Goal: Check status: Check status

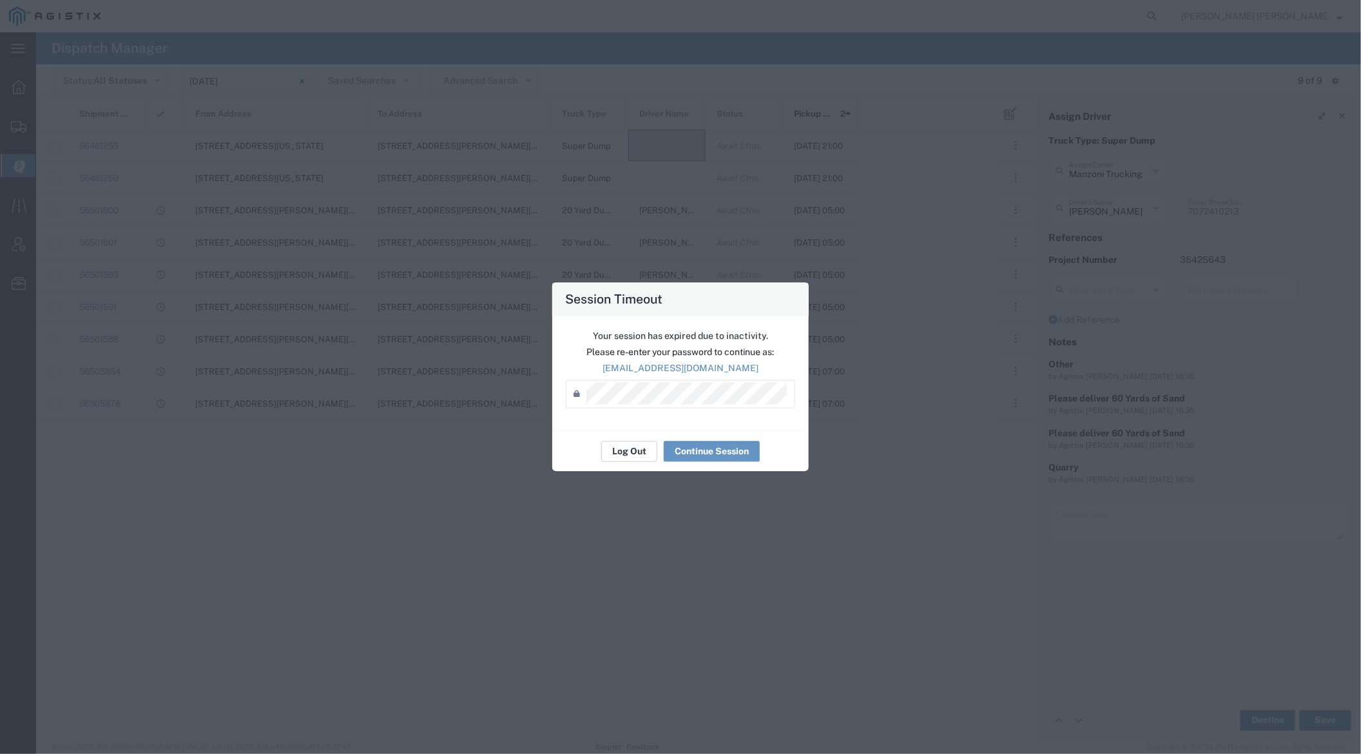
click at [635, 452] on button "Log Out" at bounding box center [629, 451] width 56 height 21
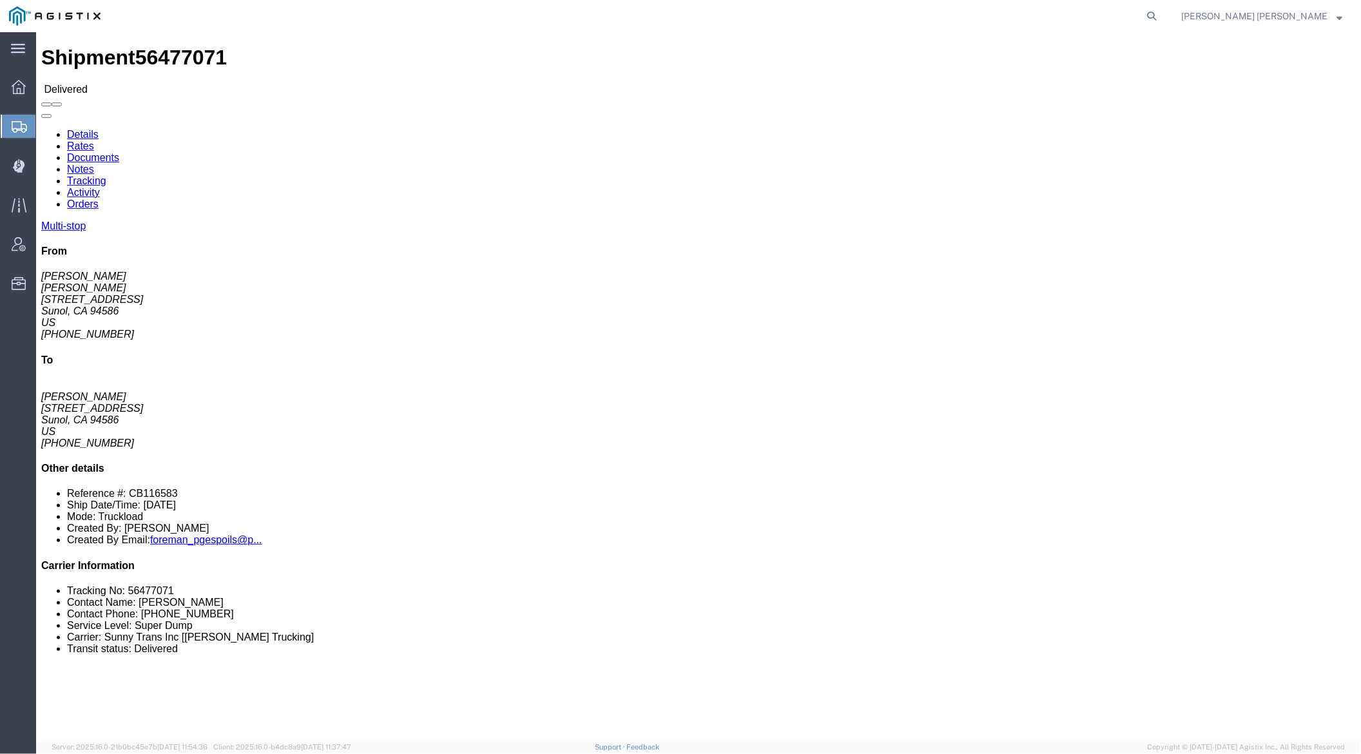
click at [1240, 19] on nav "[PERSON_NAME] [PERSON_NAME]" at bounding box center [685, 16] width 1352 height 32
click at [1160, 18] on icon at bounding box center [1151, 16] width 18 height 18
click at [961, 18] on input "search" at bounding box center [947, 16] width 392 height 31
paste input "55968300"
click at [1160, 15] on icon at bounding box center [1151, 16] width 18 height 18
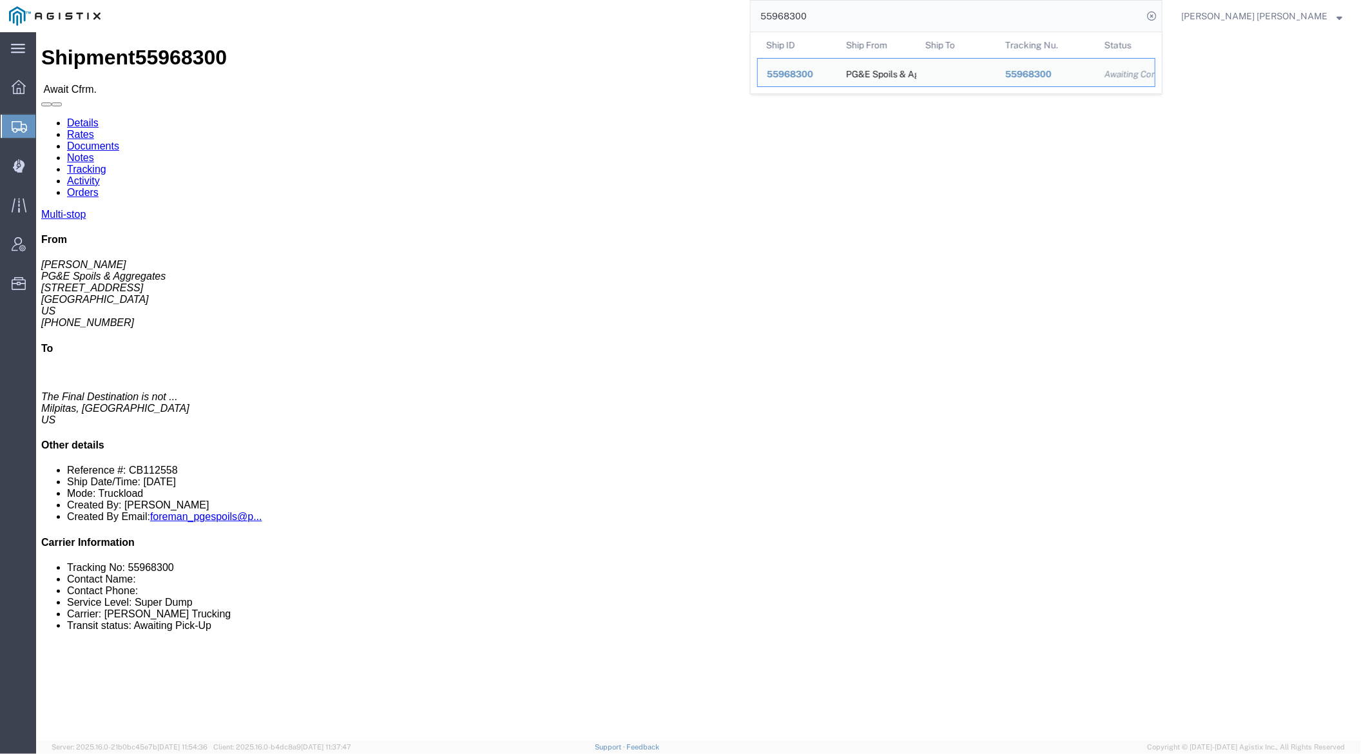
click at [843, 11] on input "55968300" at bounding box center [947, 16] width 392 height 31
paste input "19148"
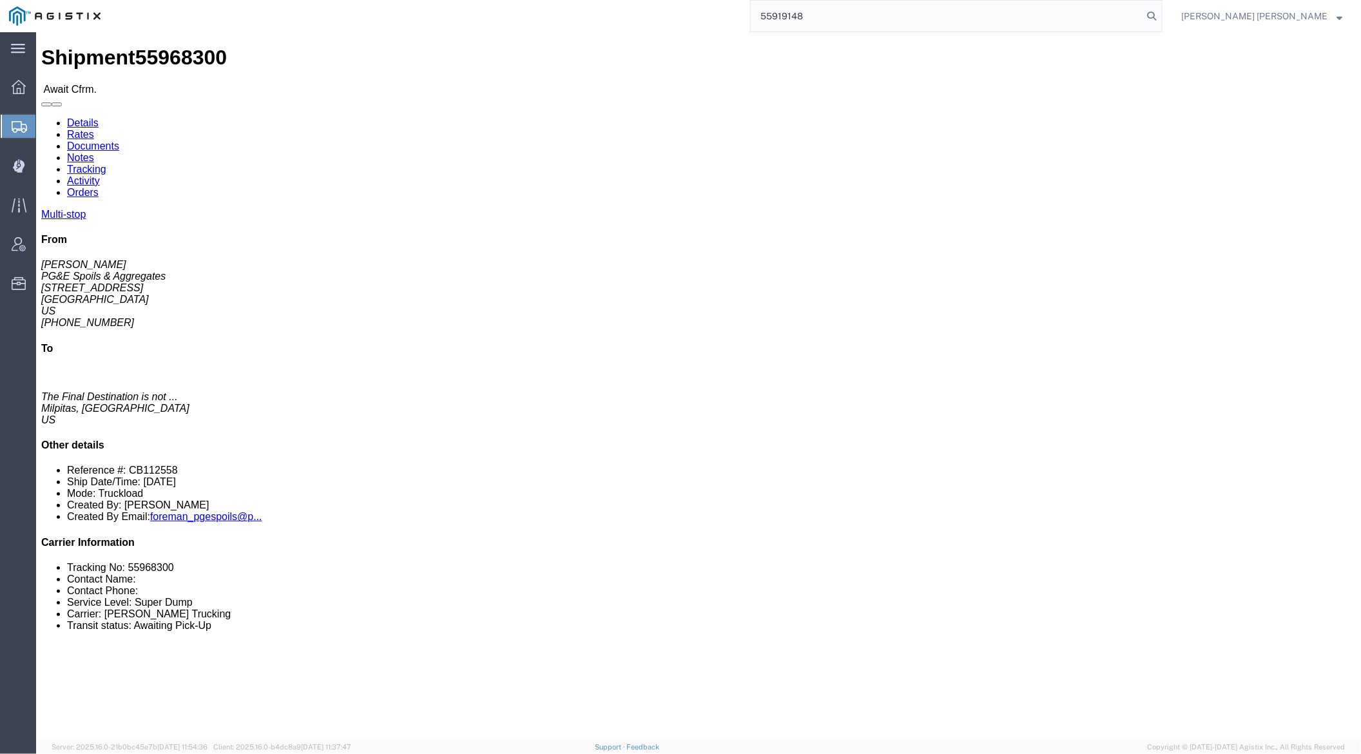
drag, startPoint x: 1223, startPoint y: 17, endPoint x: 1229, endPoint y: 27, distance: 11.8
click at [1160, 17] on icon at bounding box center [1151, 16] width 18 height 18
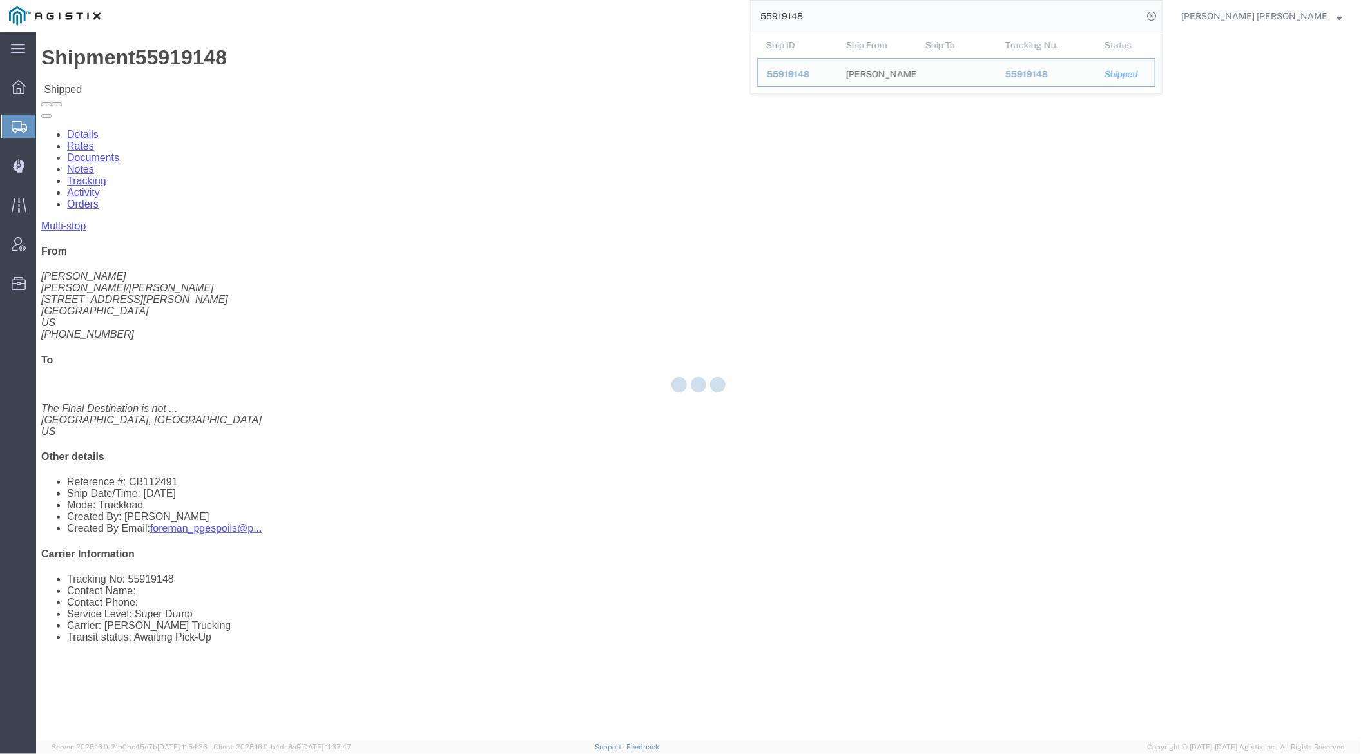
click at [858, 23] on input "55919148" at bounding box center [947, 16] width 392 height 31
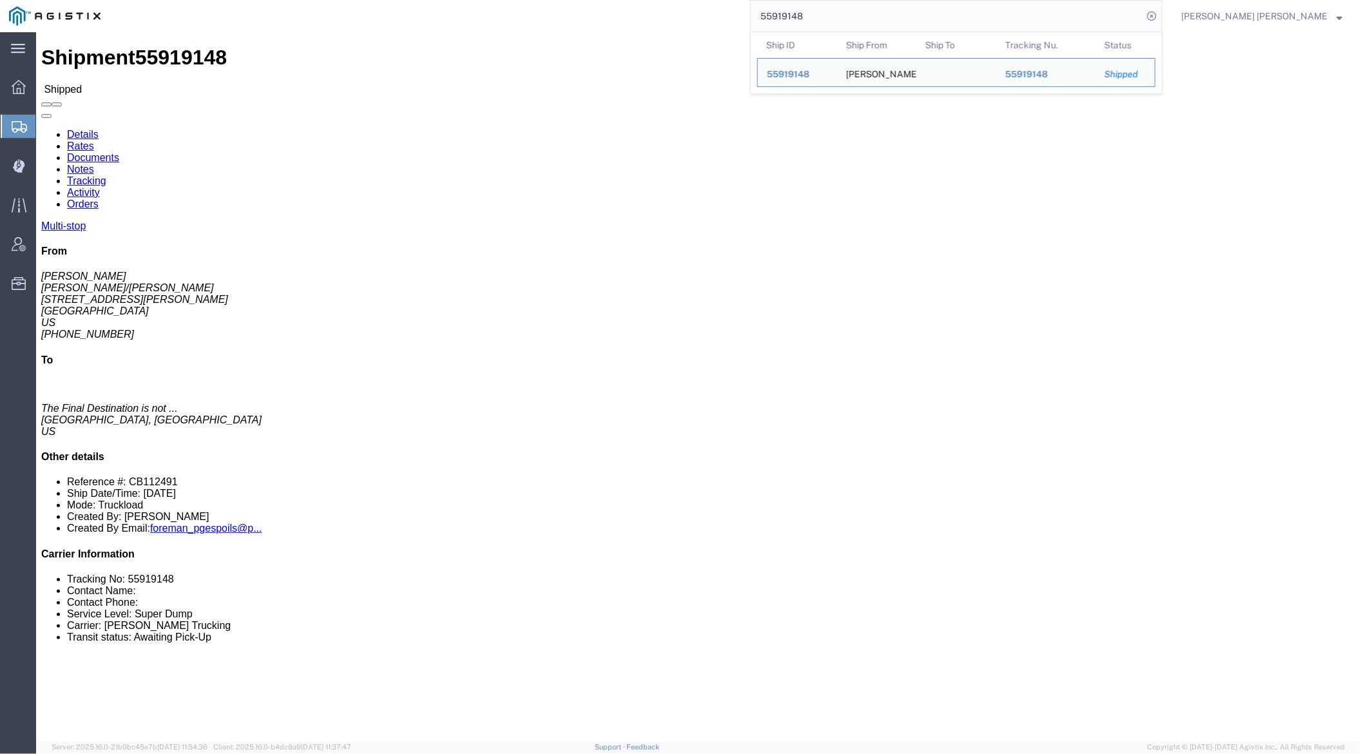
paste input "895294"
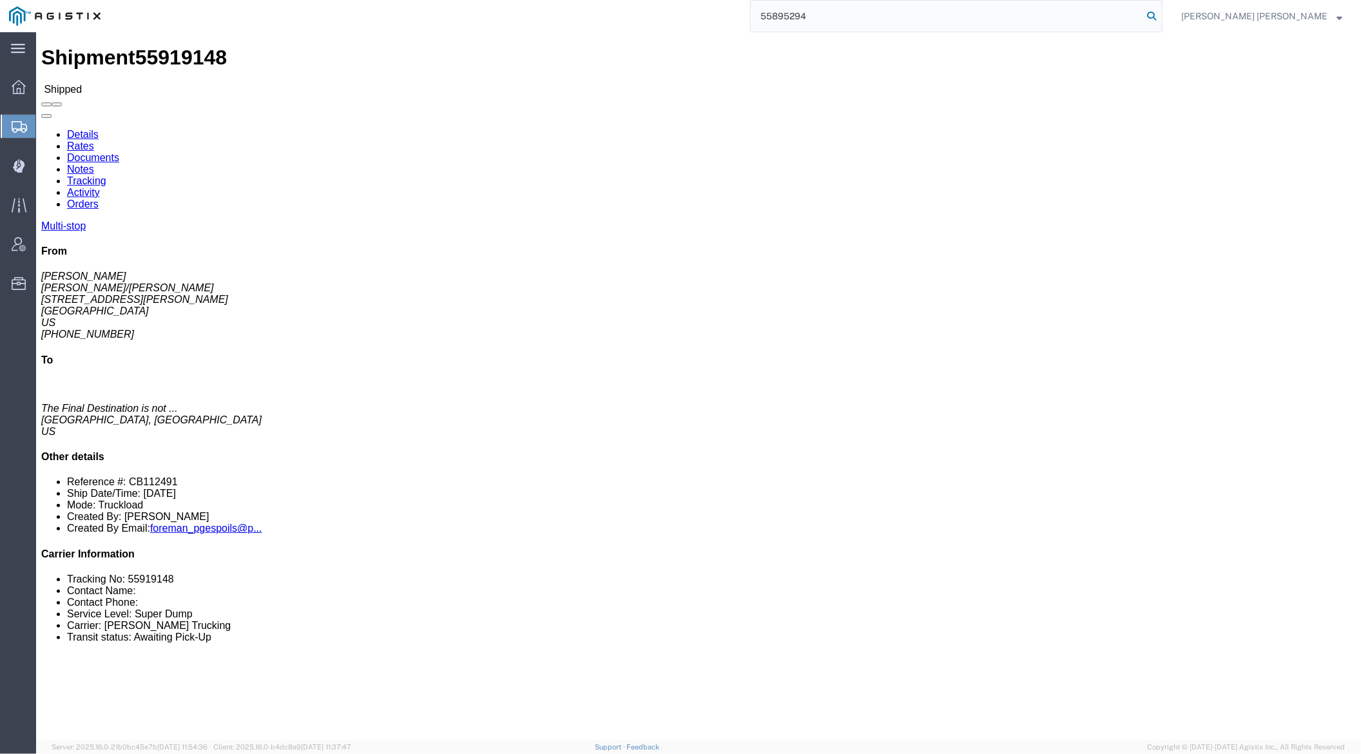
click at [1160, 14] on icon at bounding box center [1151, 16] width 18 height 18
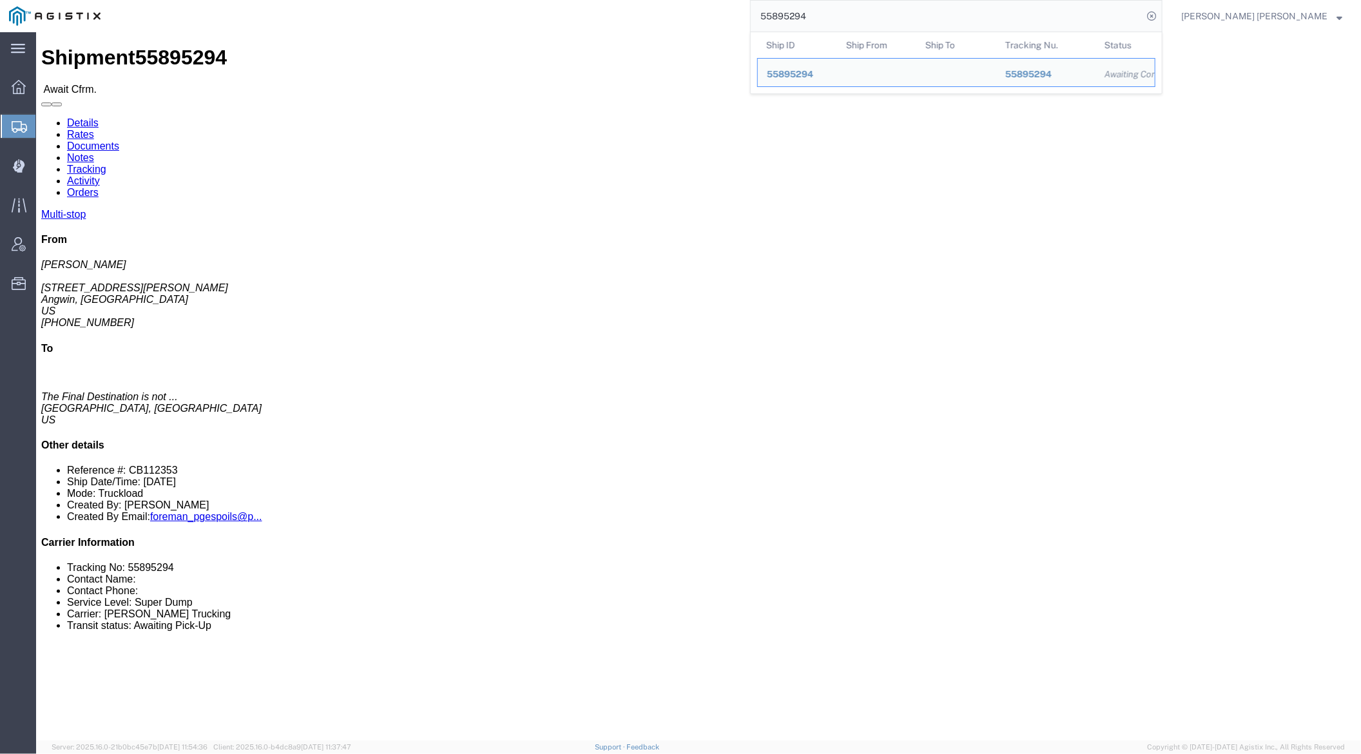
click at [854, 21] on input "55895294" at bounding box center [947, 16] width 392 height 31
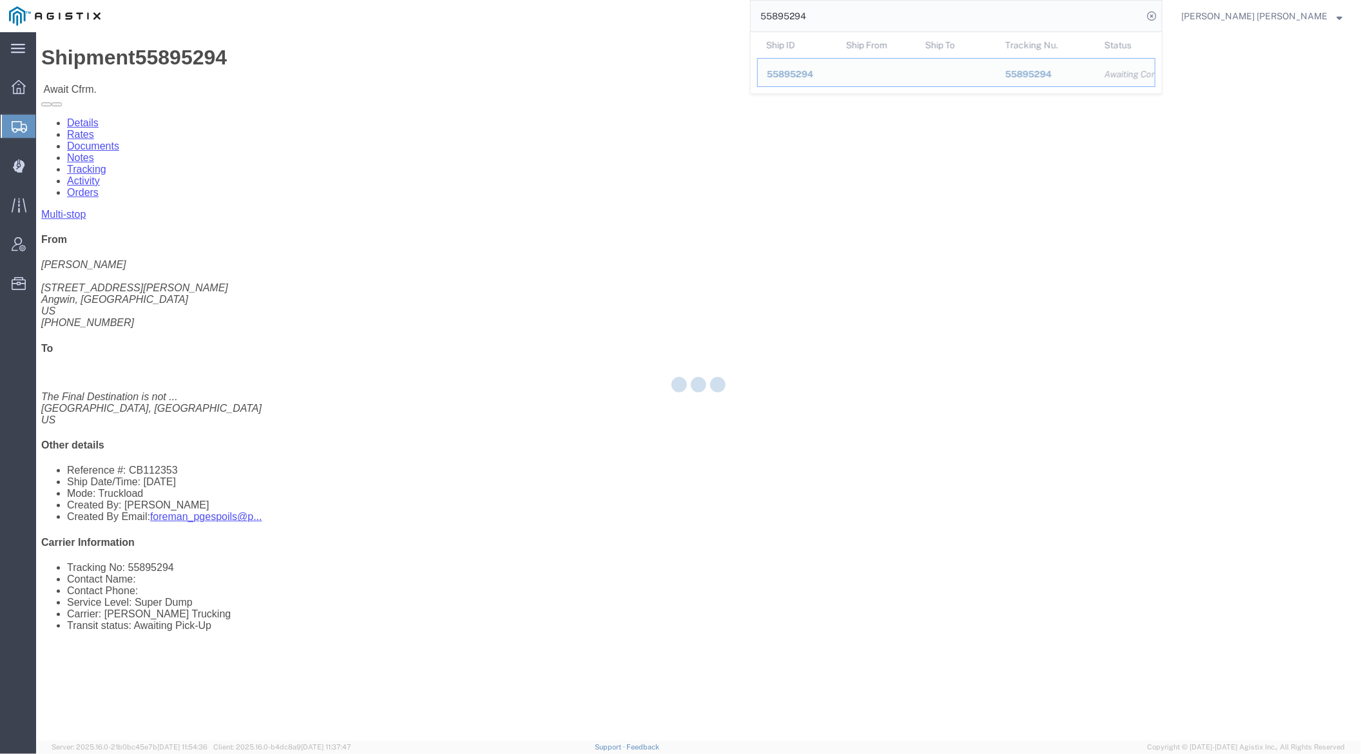
paste input "41390"
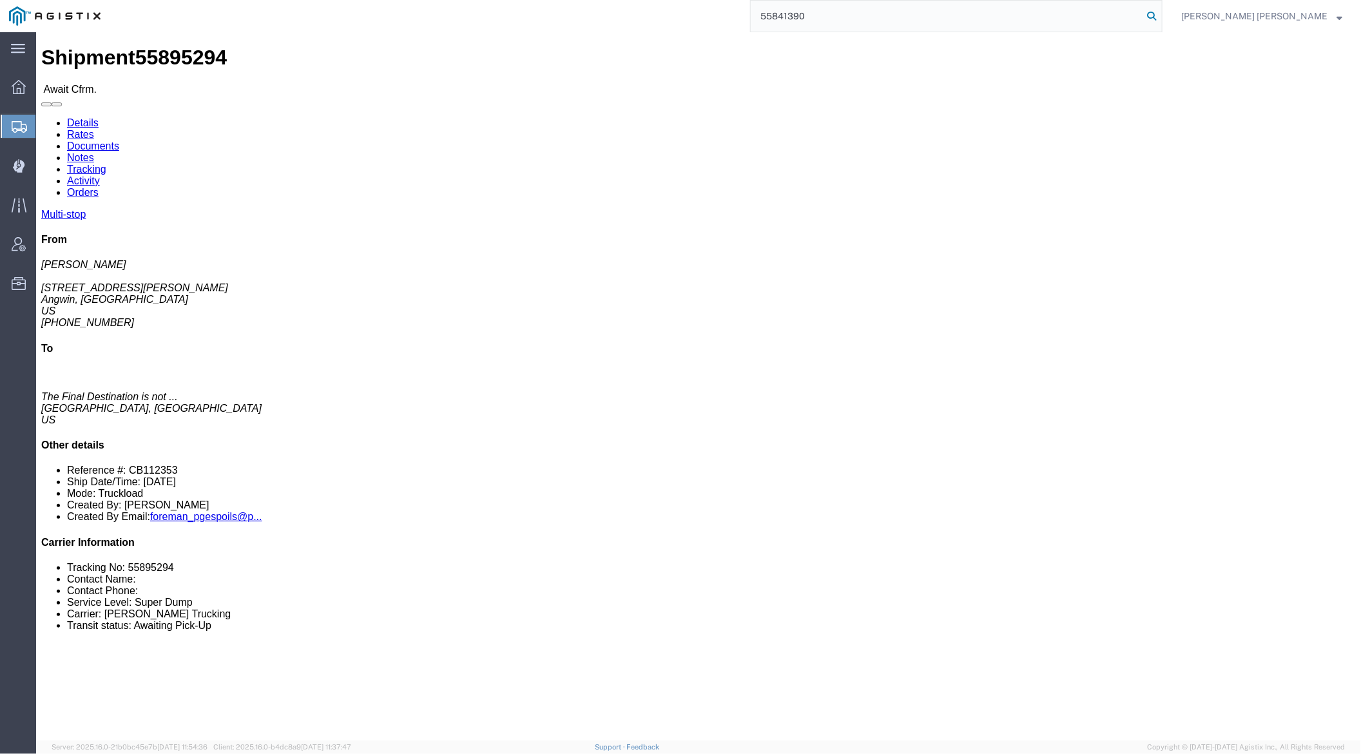
click at [1160, 11] on icon at bounding box center [1151, 16] width 18 height 18
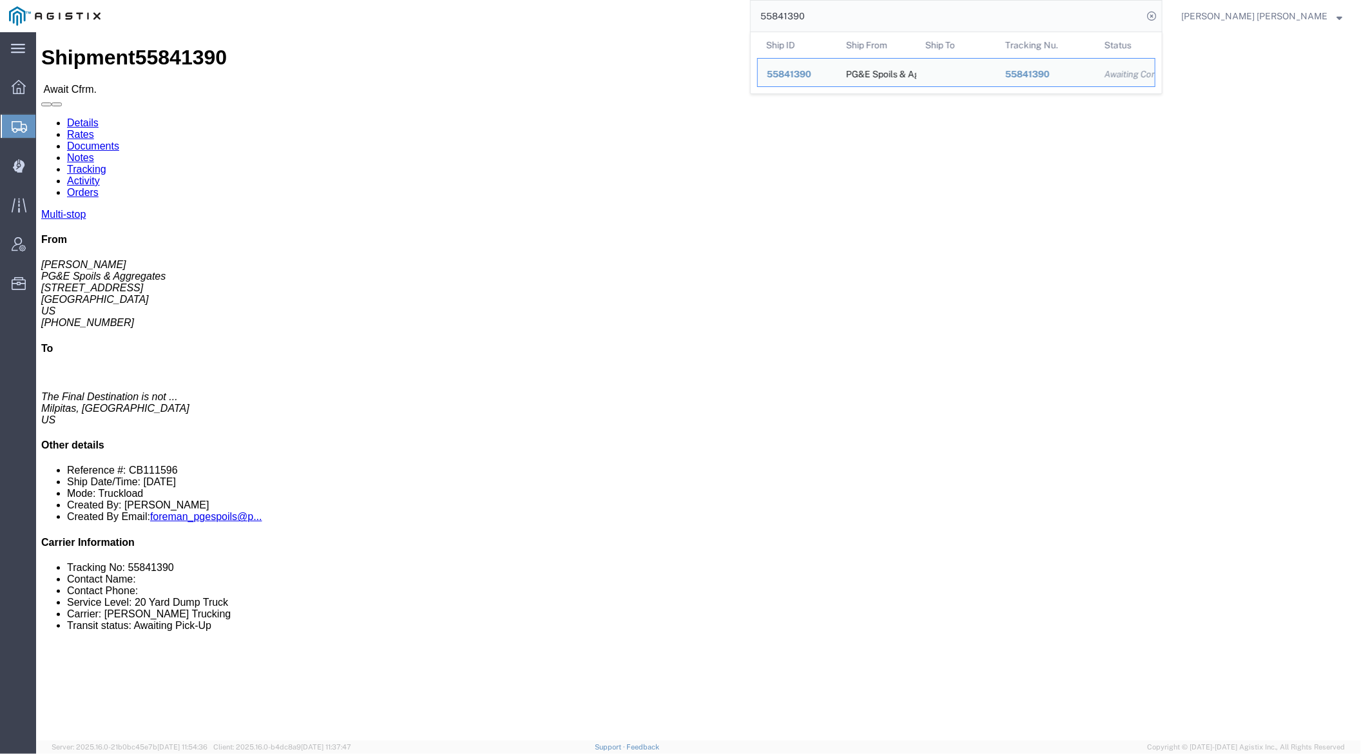
click at [851, 13] on input "55841390" at bounding box center [947, 16] width 392 height 31
paste input "6061303"
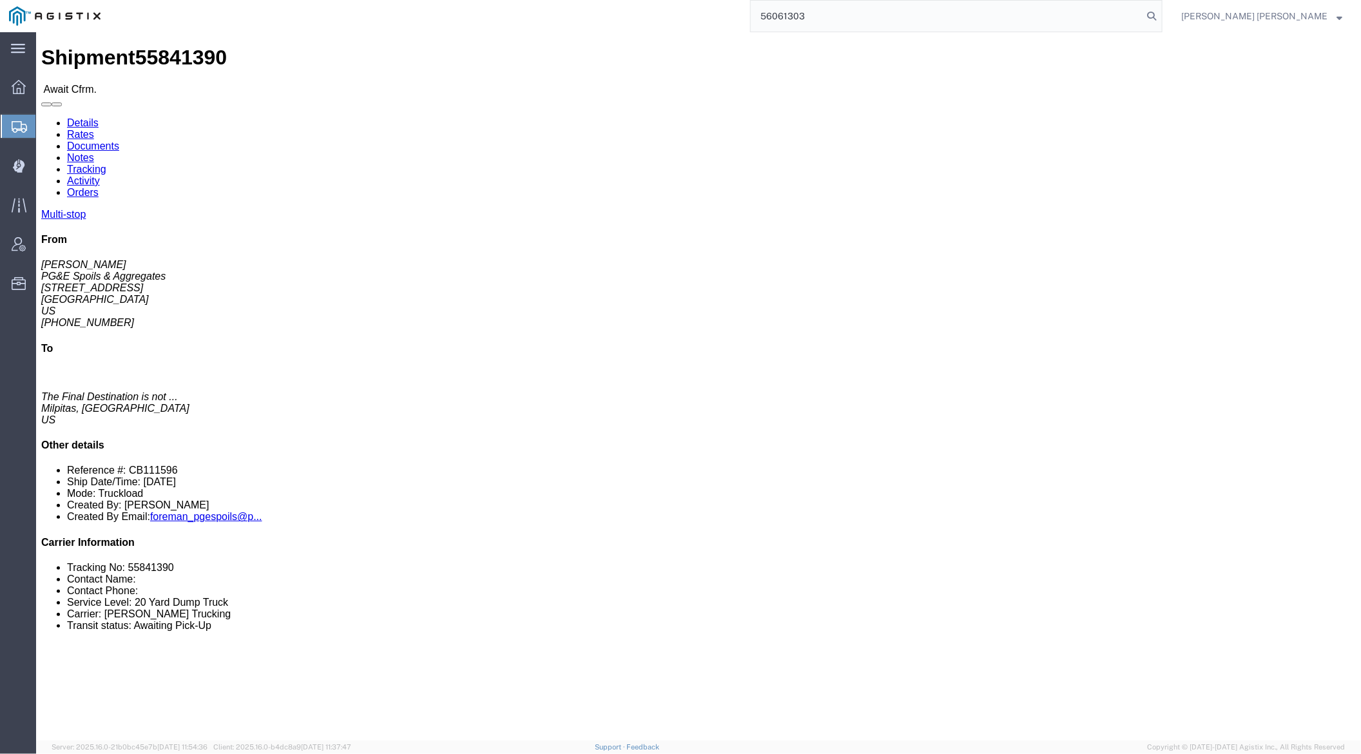
click at [1160, 13] on icon at bounding box center [1151, 16] width 18 height 18
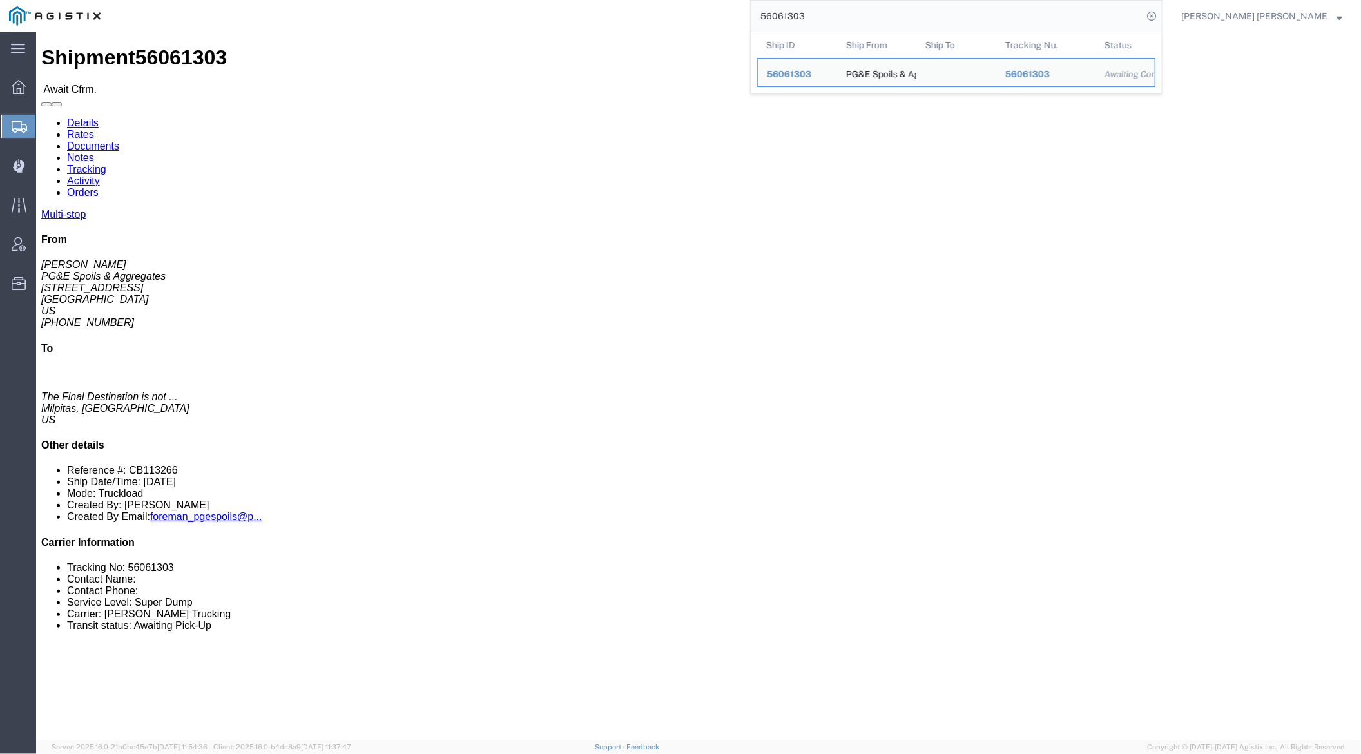
click at [856, 14] on input "56061303" at bounding box center [947, 16] width 392 height 31
paste input "75816"
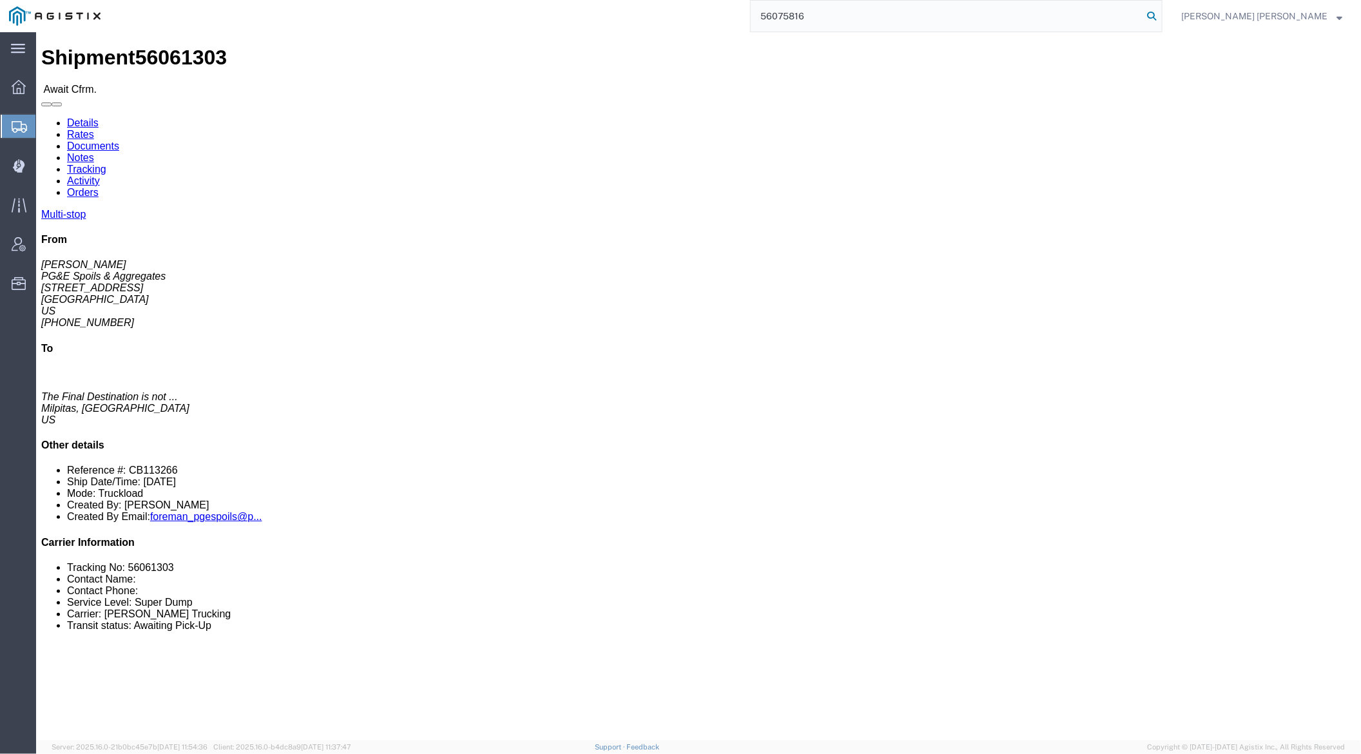
type input "56075816"
click at [1160, 12] on icon at bounding box center [1151, 16] width 18 height 18
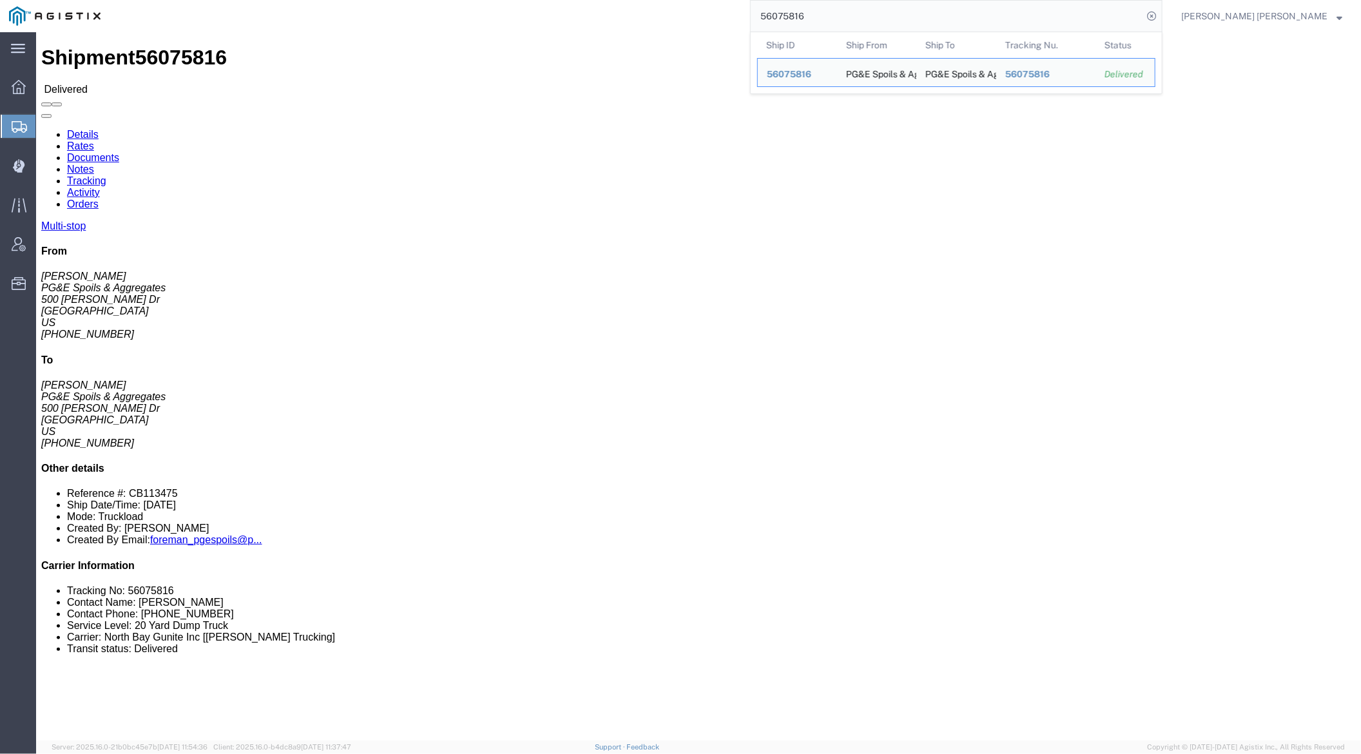
click link "Documents"
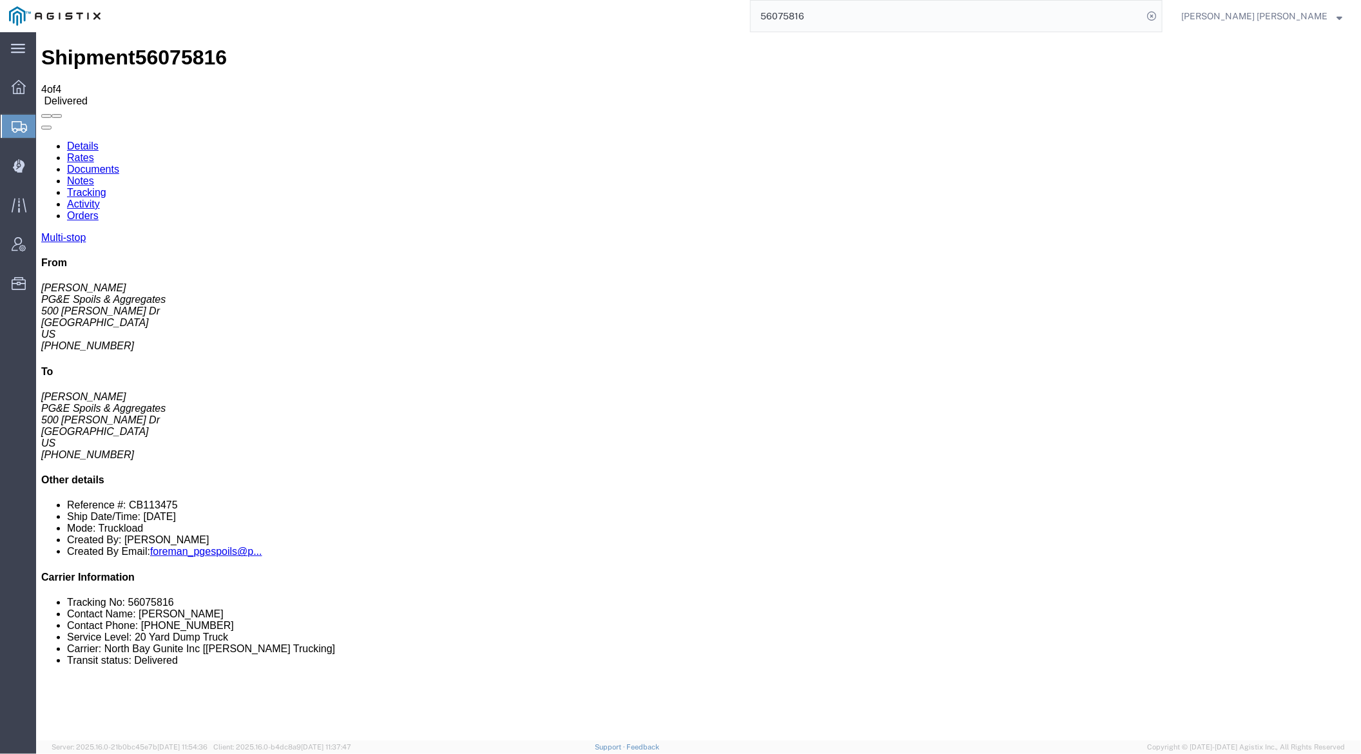
checkbox input "true"
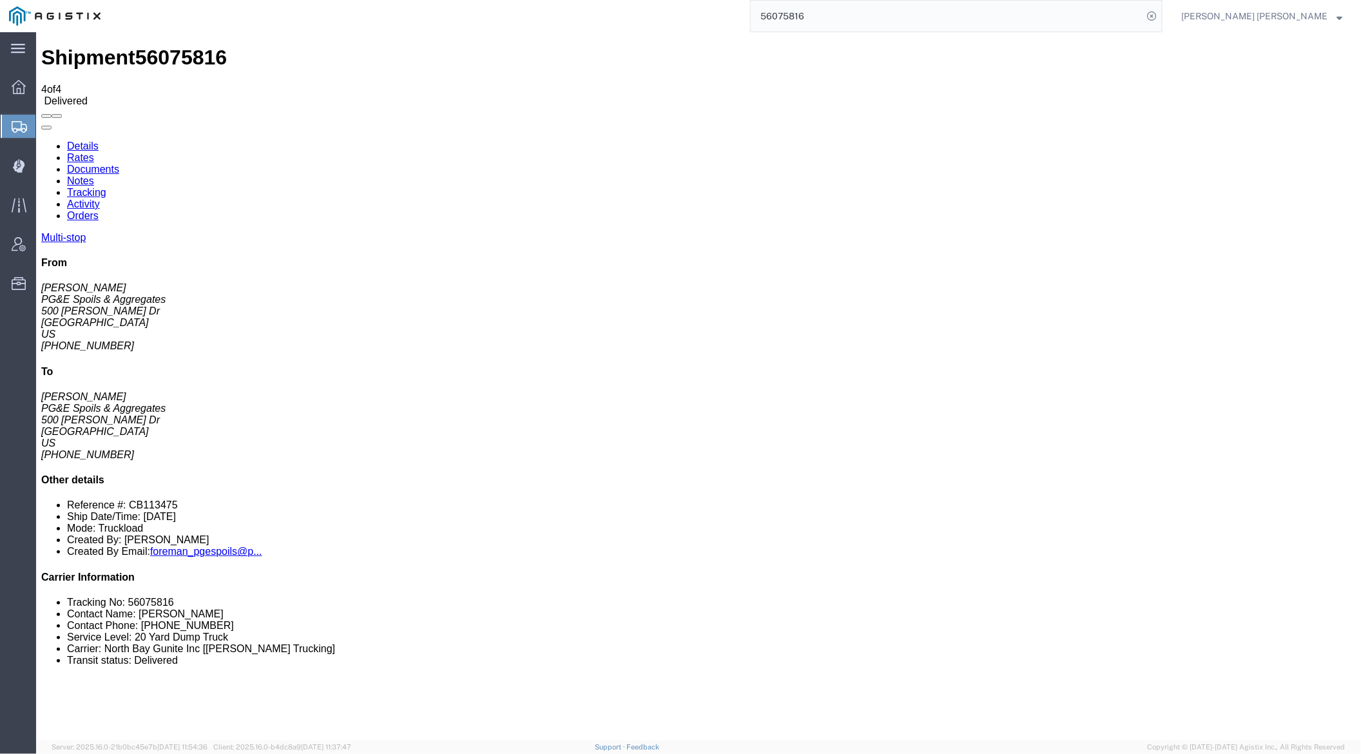
checkbox input "true"
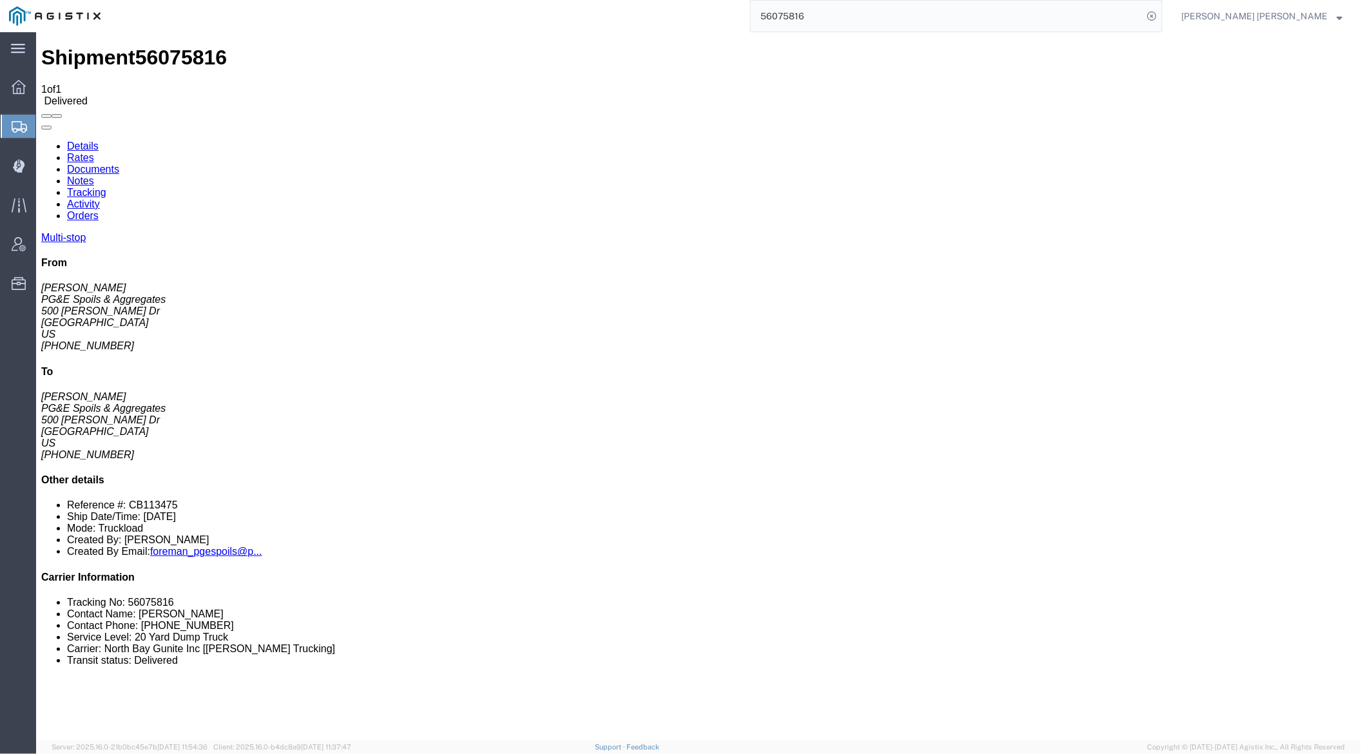
click at [93, 175] on link "Notes" at bounding box center [79, 180] width 27 height 11
click at [106, 186] on link "Tracking" at bounding box center [85, 191] width 39 height 11
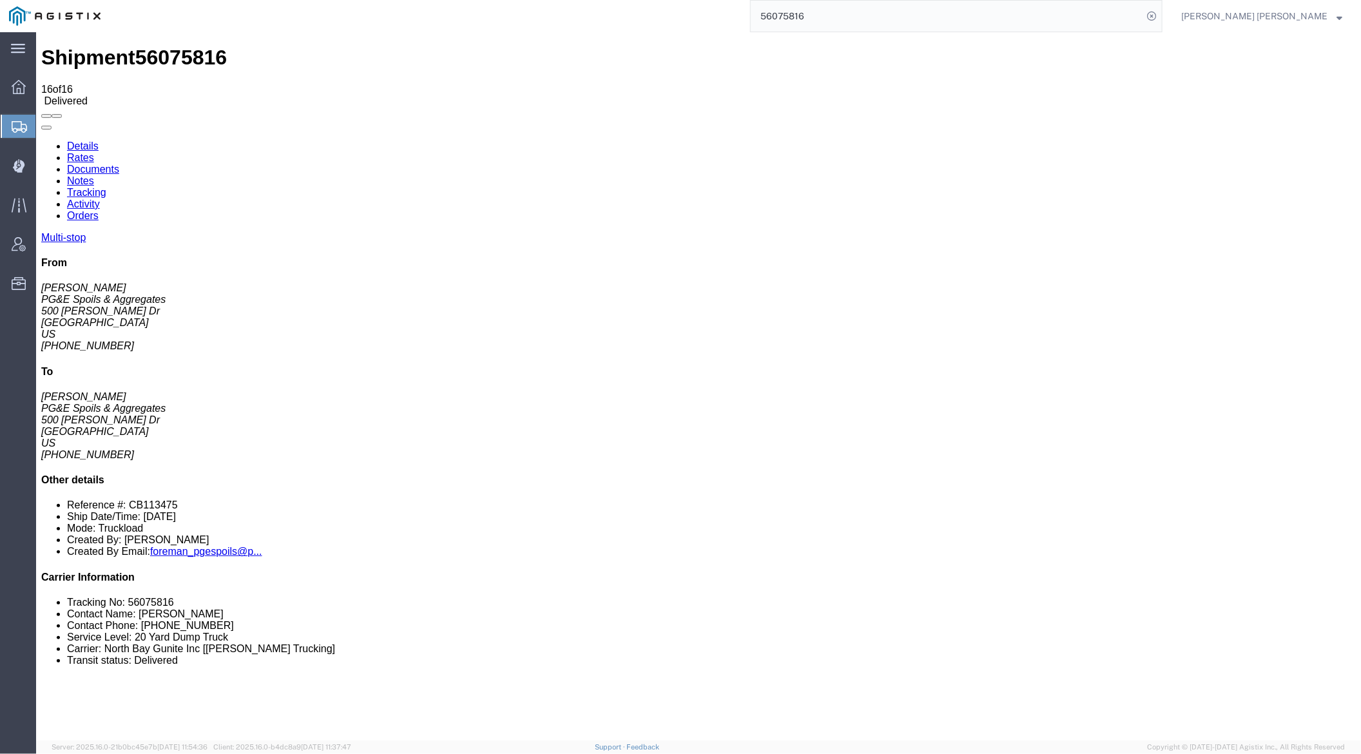
checkbox input "true"
click at [848, 17] on input "56075816" at bounding box center [947, 16] width 392 height 31
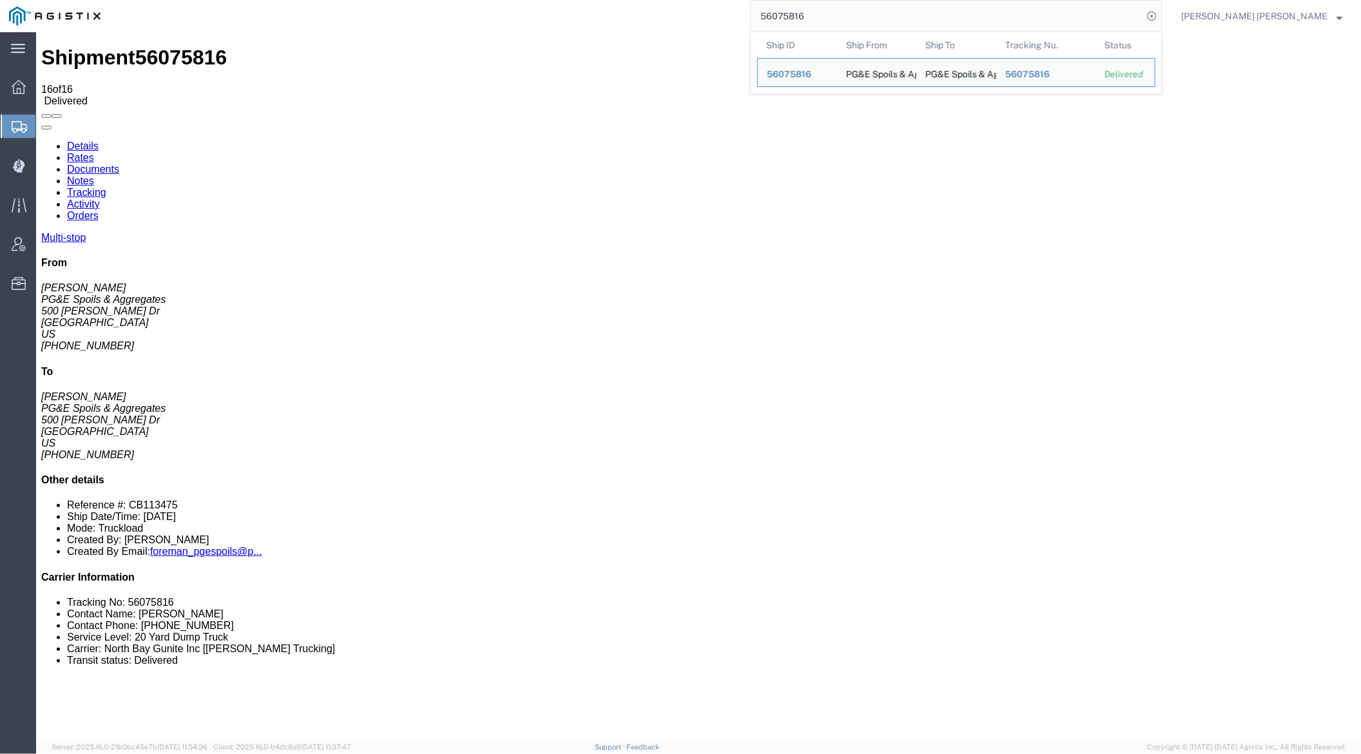
click at [848, 17] on input "56075816" at bounding box center [947, 16] width 392 height 31
paste input "117745"
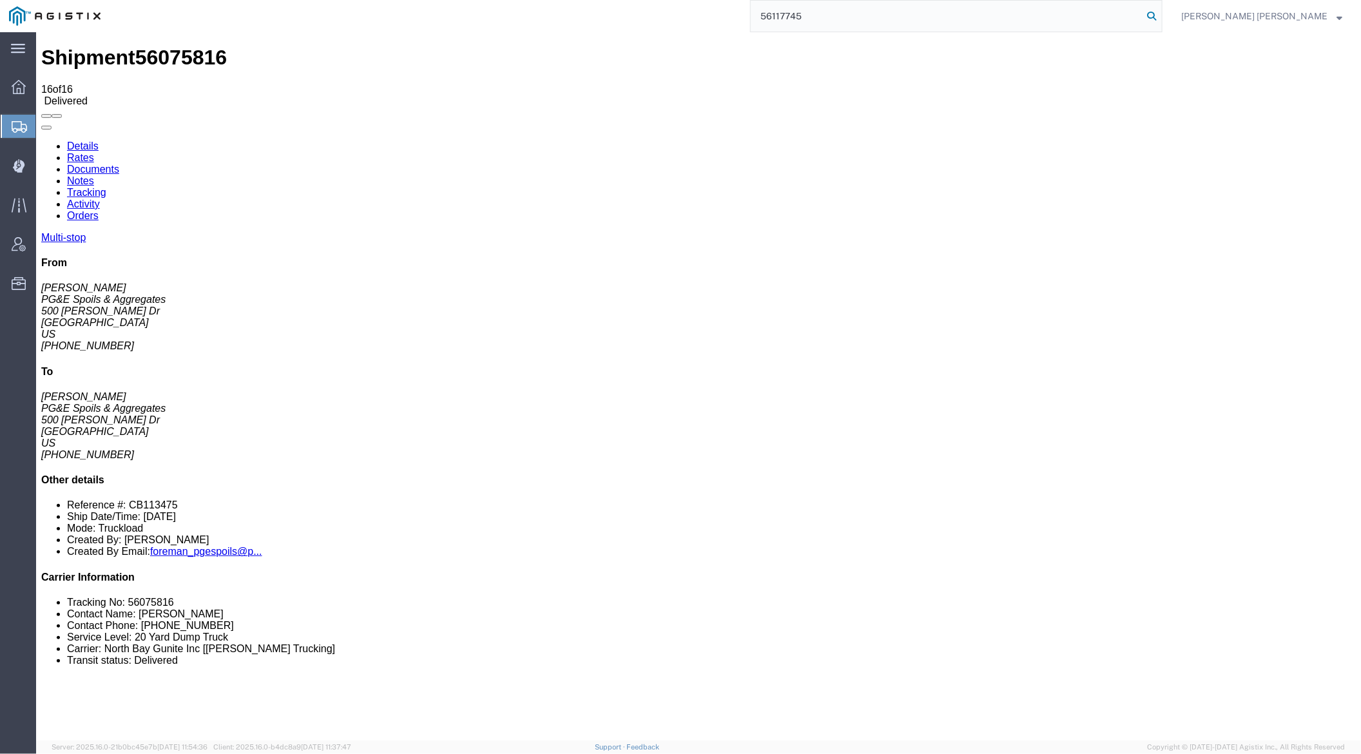
click at [1160, 16] on icon at bounding box center [1151, 16] width 18 height 18
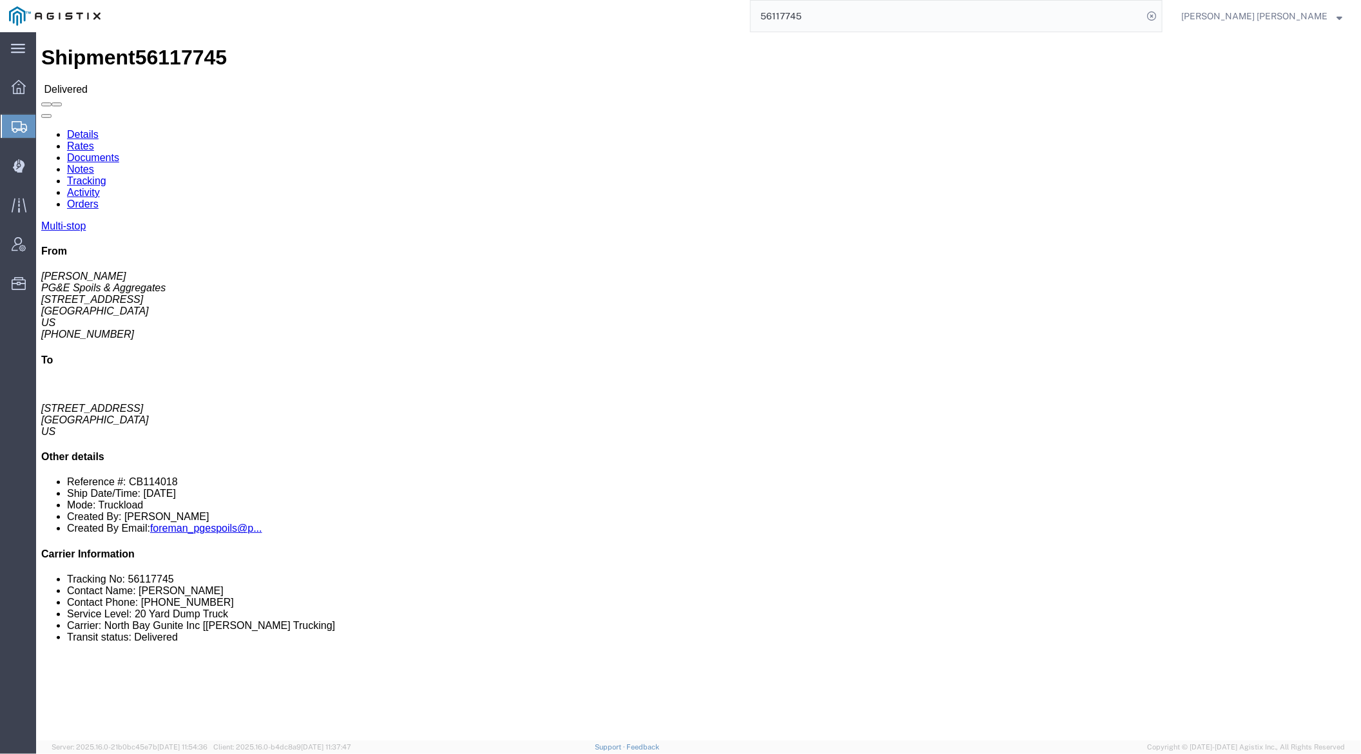
click link "Documents"
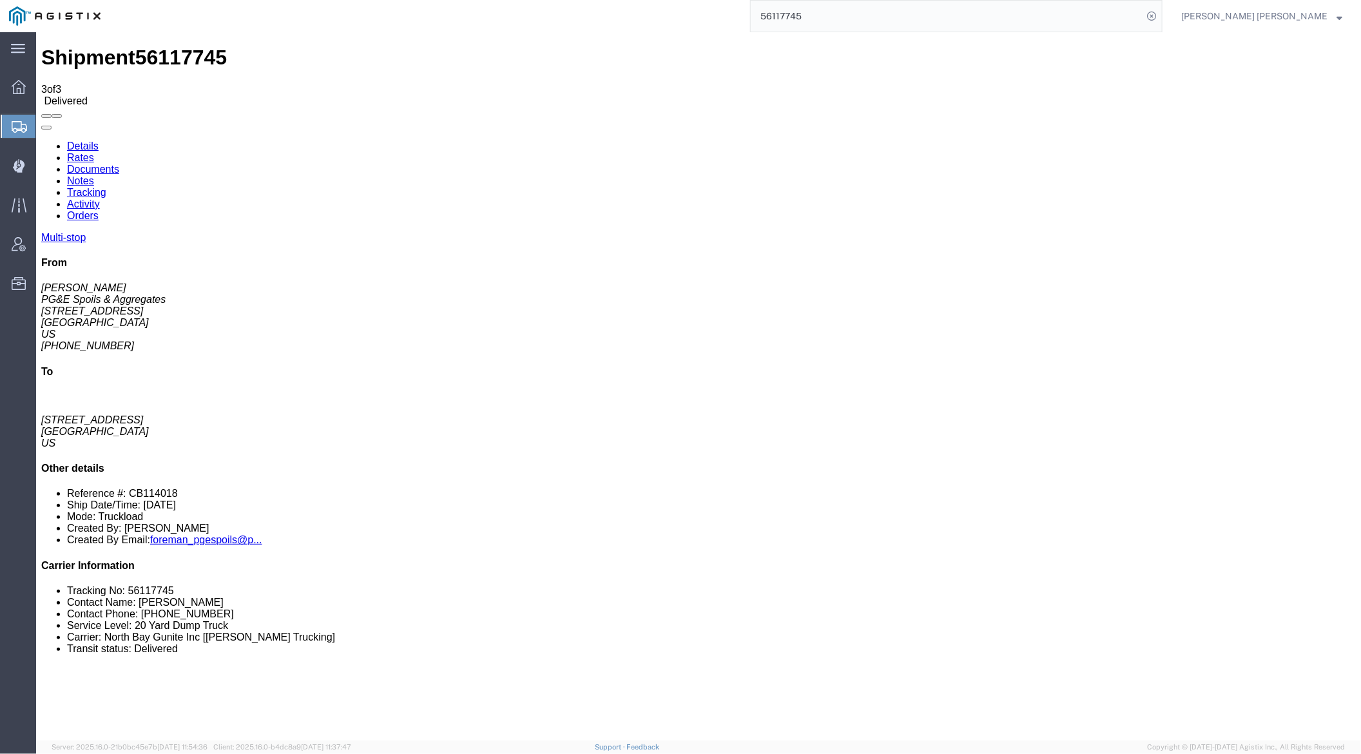
click at [93, 175] on link "Notes" at bounding box center [79, 180] width 27 height 11
click at [856, 26] on input "56117745" at bounding box center [947, 16] width 392 height 31
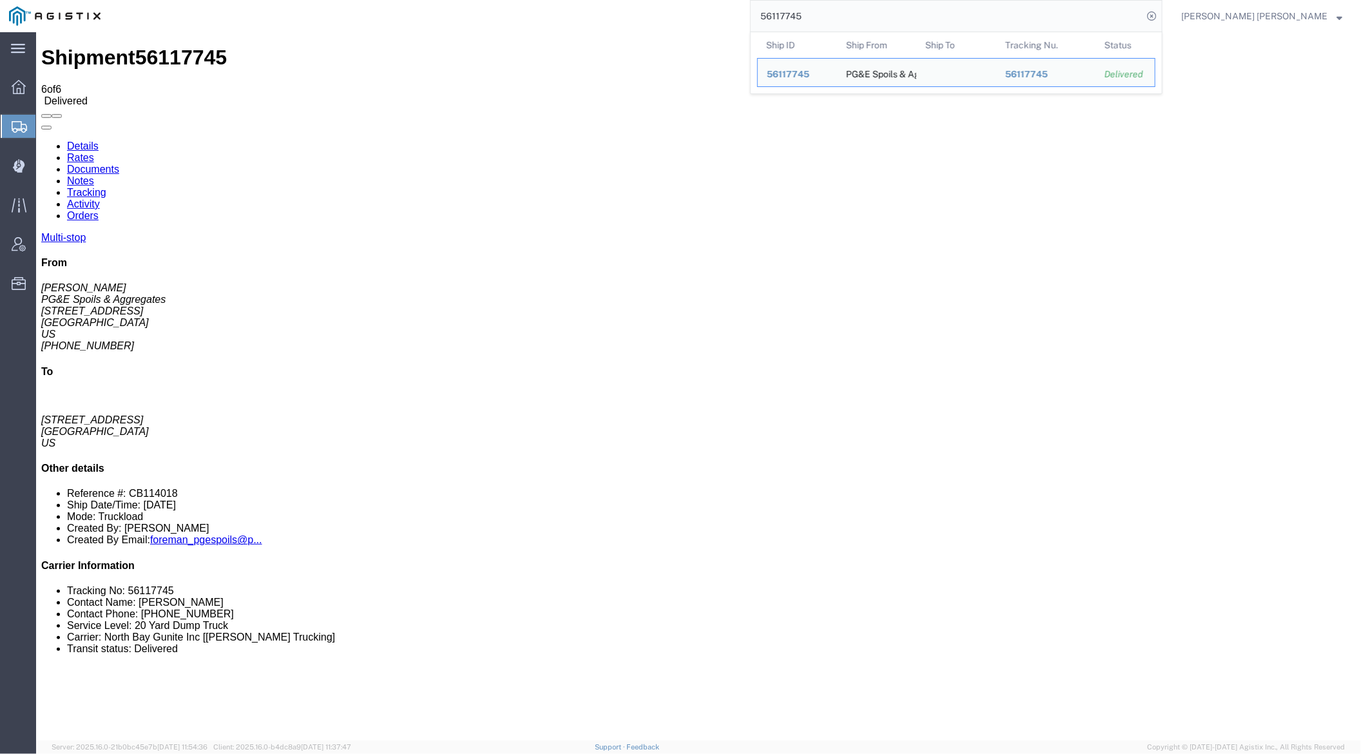
click at [856, 26] on input "56117745" at bounding box center [947, 16] width 392 height 31
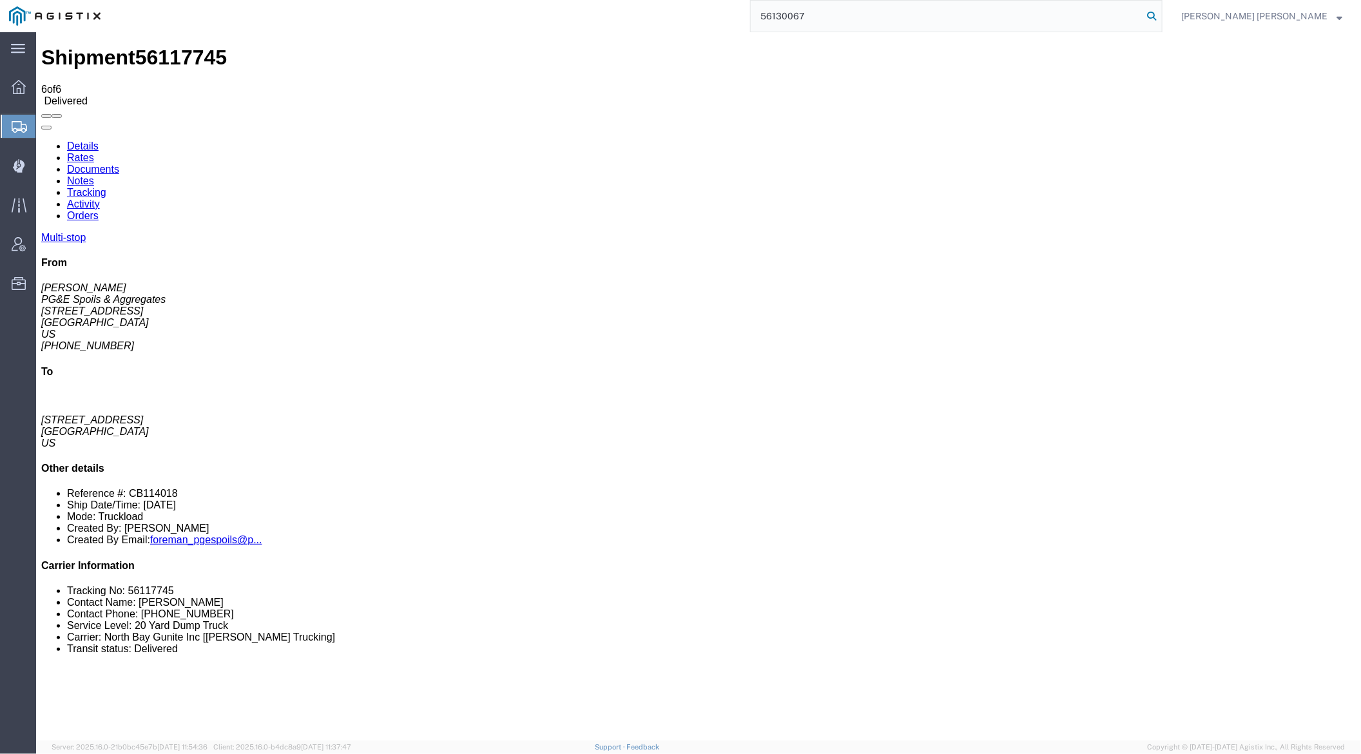
click at [1160, 15] on icon at bounding box center [1151, 16] width 18 height 18
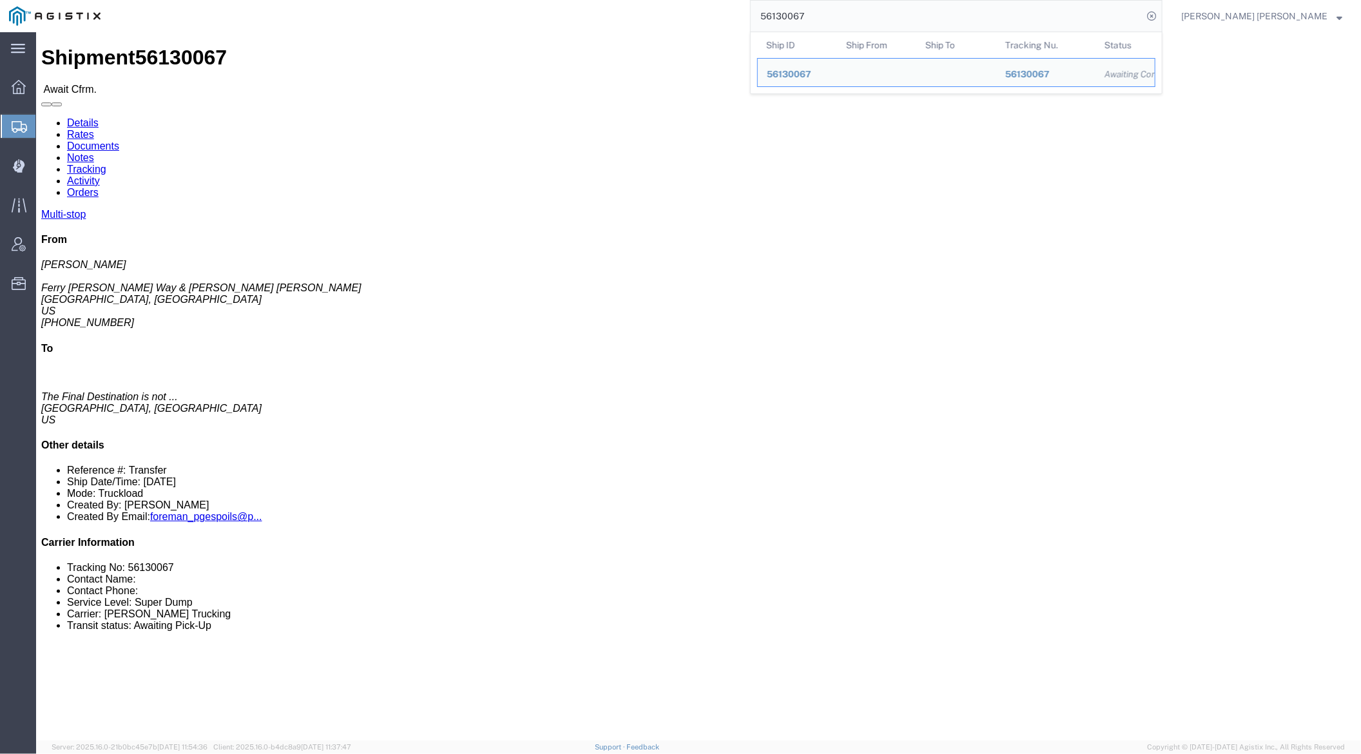
click at [855, 18] on input "56130067" at bounding box center [947, 16] width 392 height 31
paste input "57453"
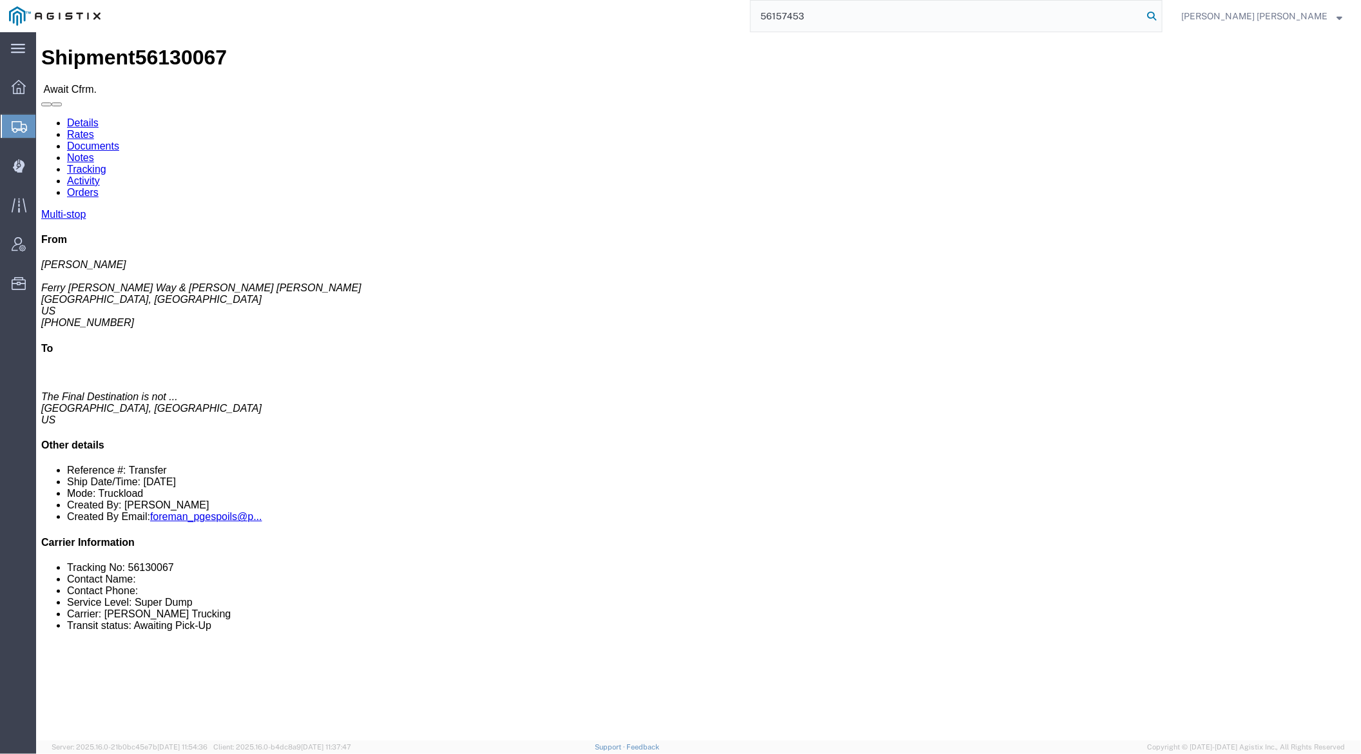
click at [1160, 15] on icon at bounding box center [1151, 16] width 18 height 18
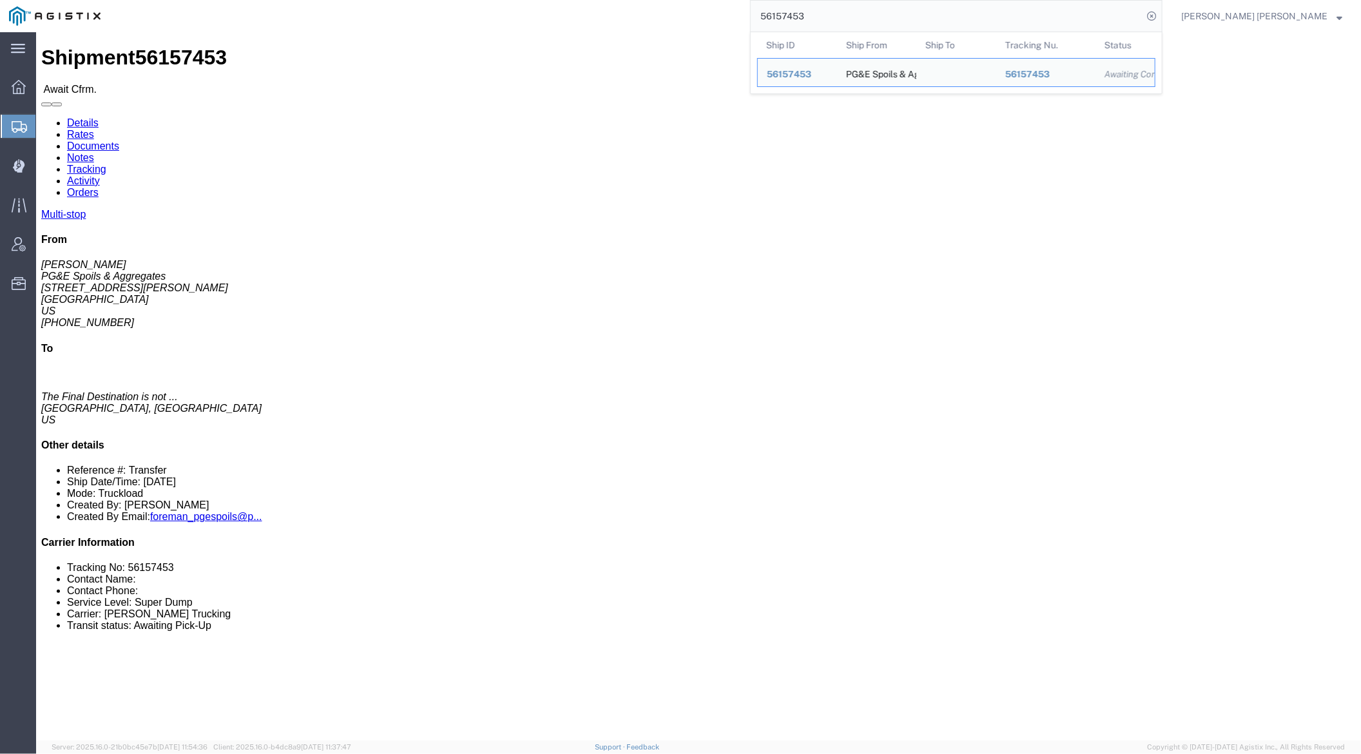
click at [846, 18] on input "56157453" at bounding box center [947, 16] width 392 height 31
paste input "67976"
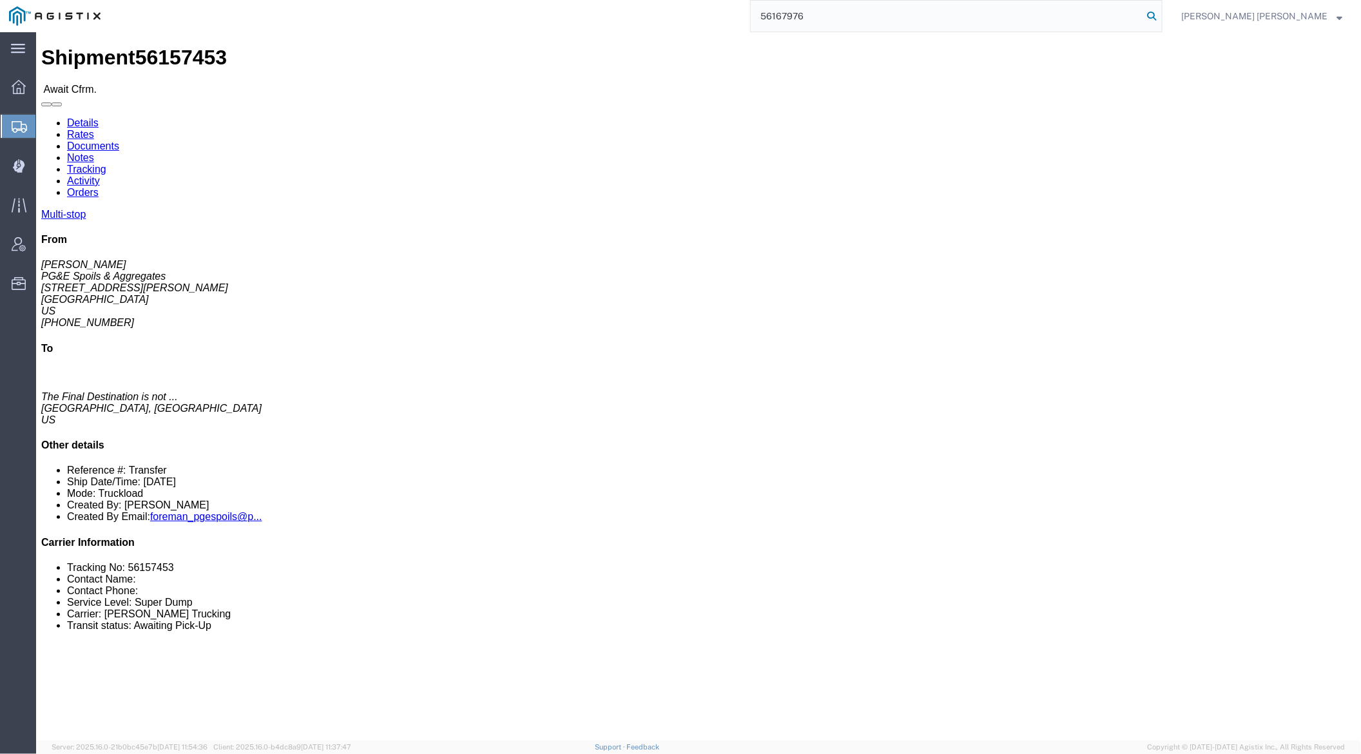
click at [1160, 12] on icon at bounding box center [1151, 16] width 18 height 18
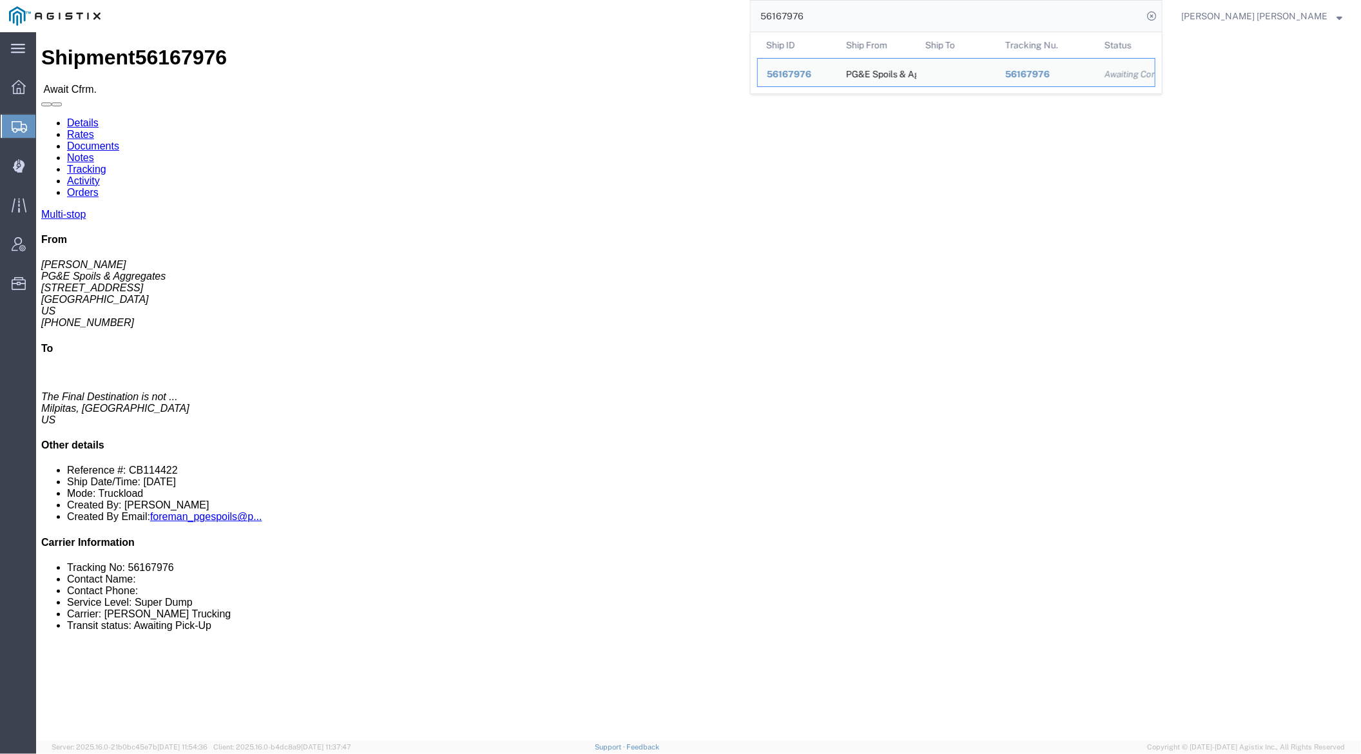
click at [852, 8] on input "56167976" at bounding box center [947, 16] width 392 height 31
paste input "84"
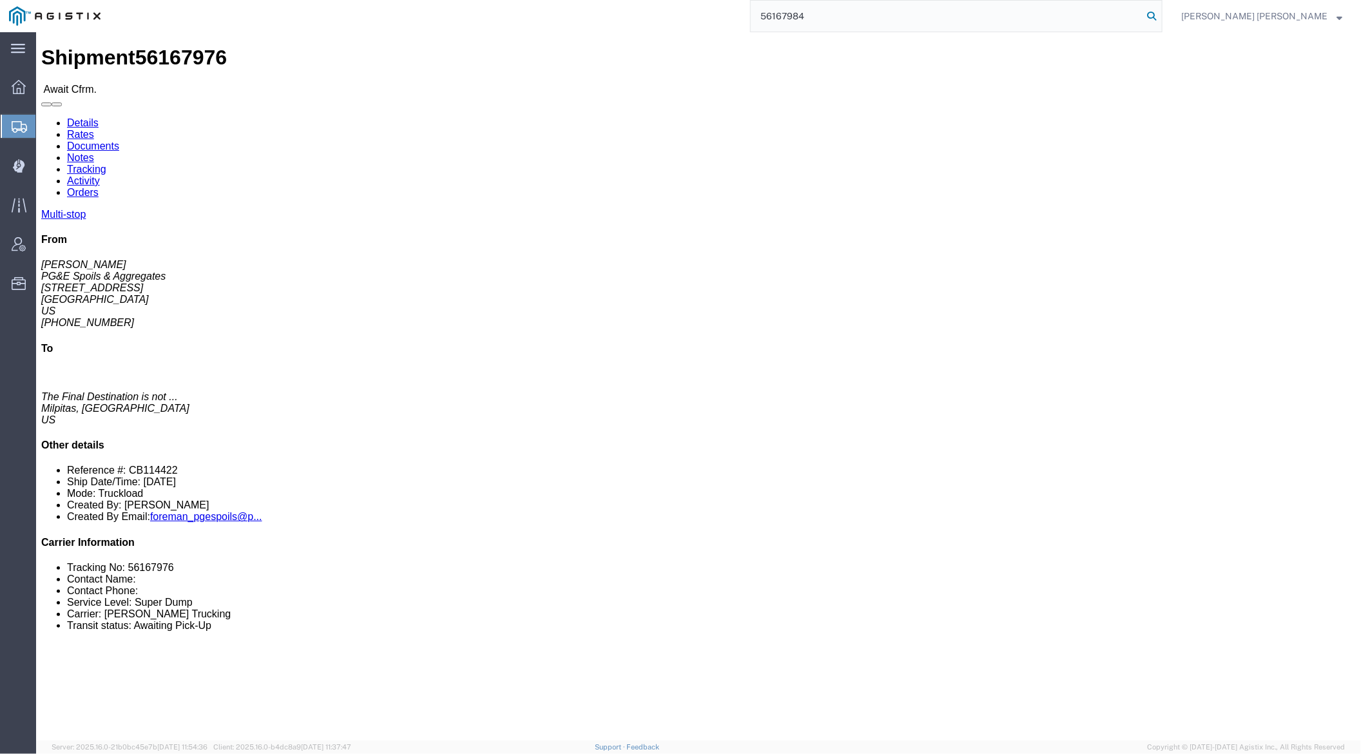
click at [1160, 14] on icon at bounding box center [1151, 16] width 18 height 18
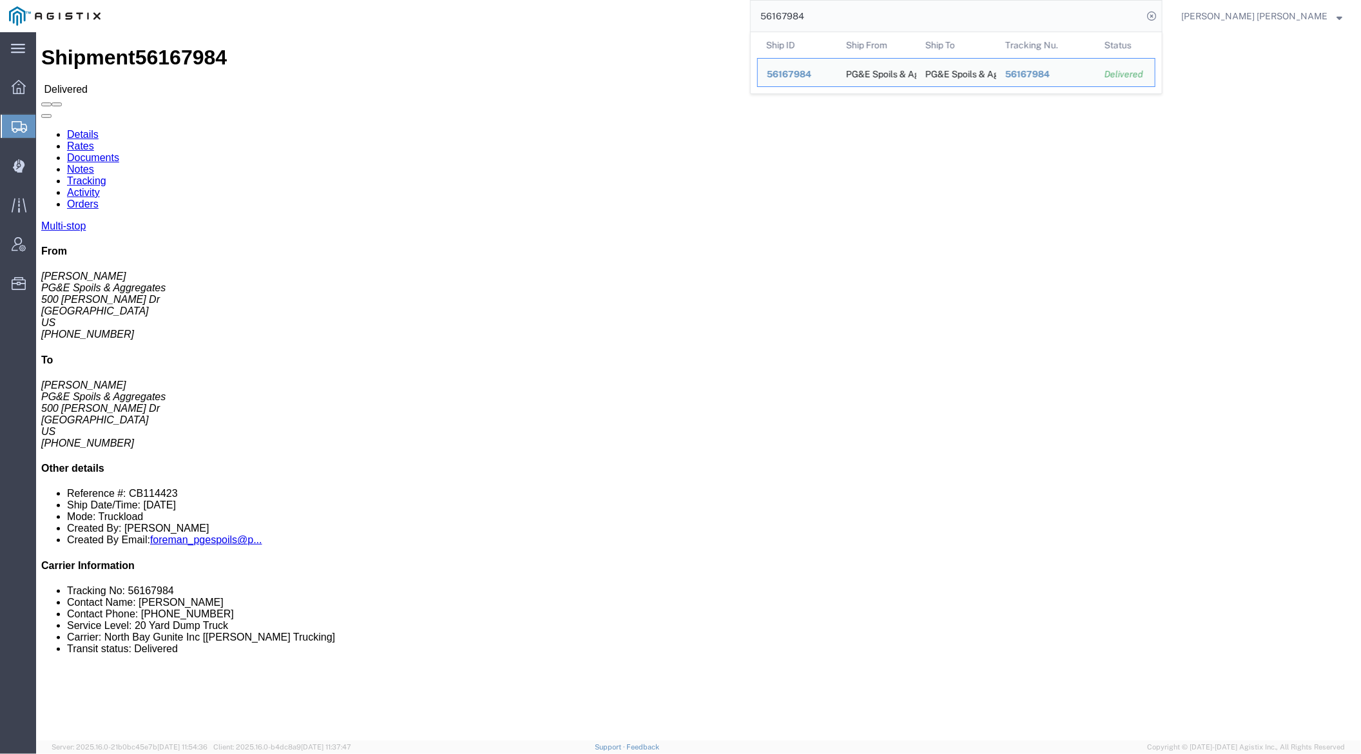
click link "Documents"
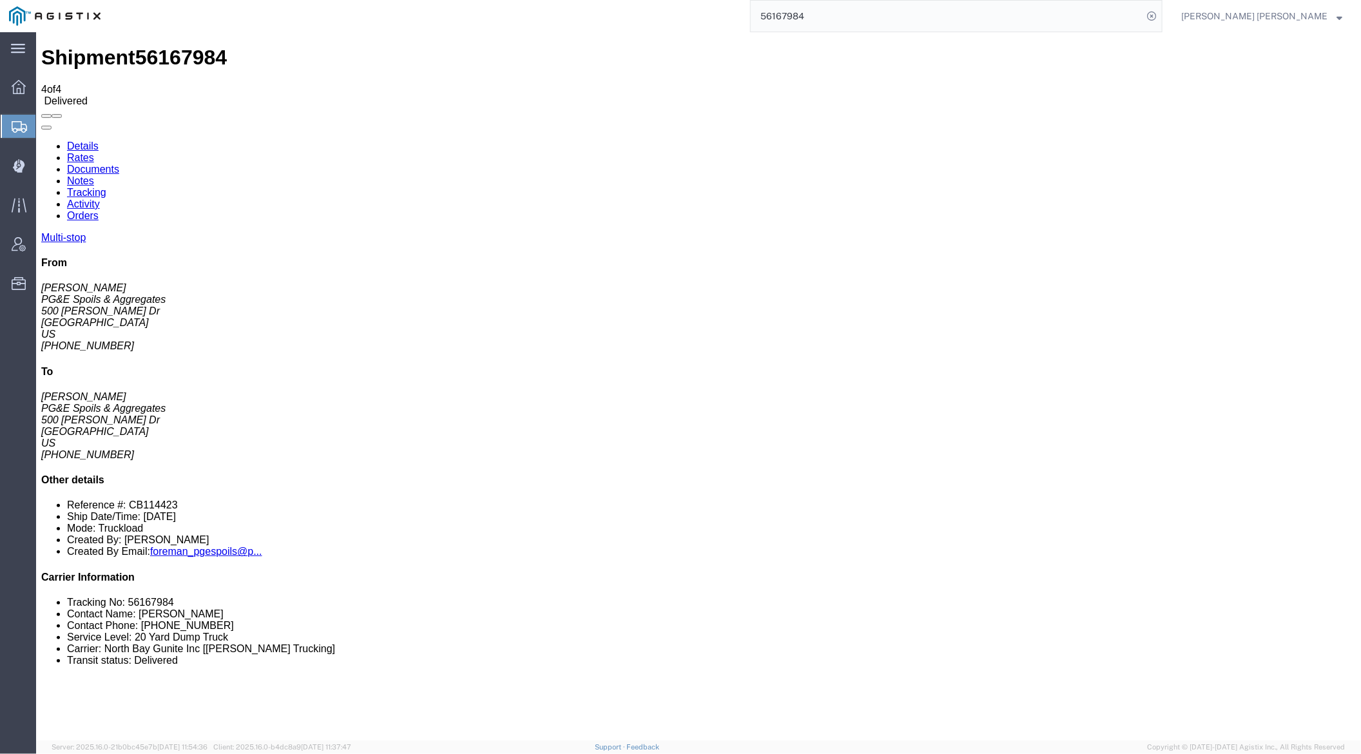
click at [93, 175] on link "Notes" at bounding box center [79, 180] width 27 height 11
click at [106, 186] on link "Tracking" at bounding box center [85, 191] width 39 height 11
click at [860, 12] on input "56167984" at bounding box center [947, 16] width 392 height 31
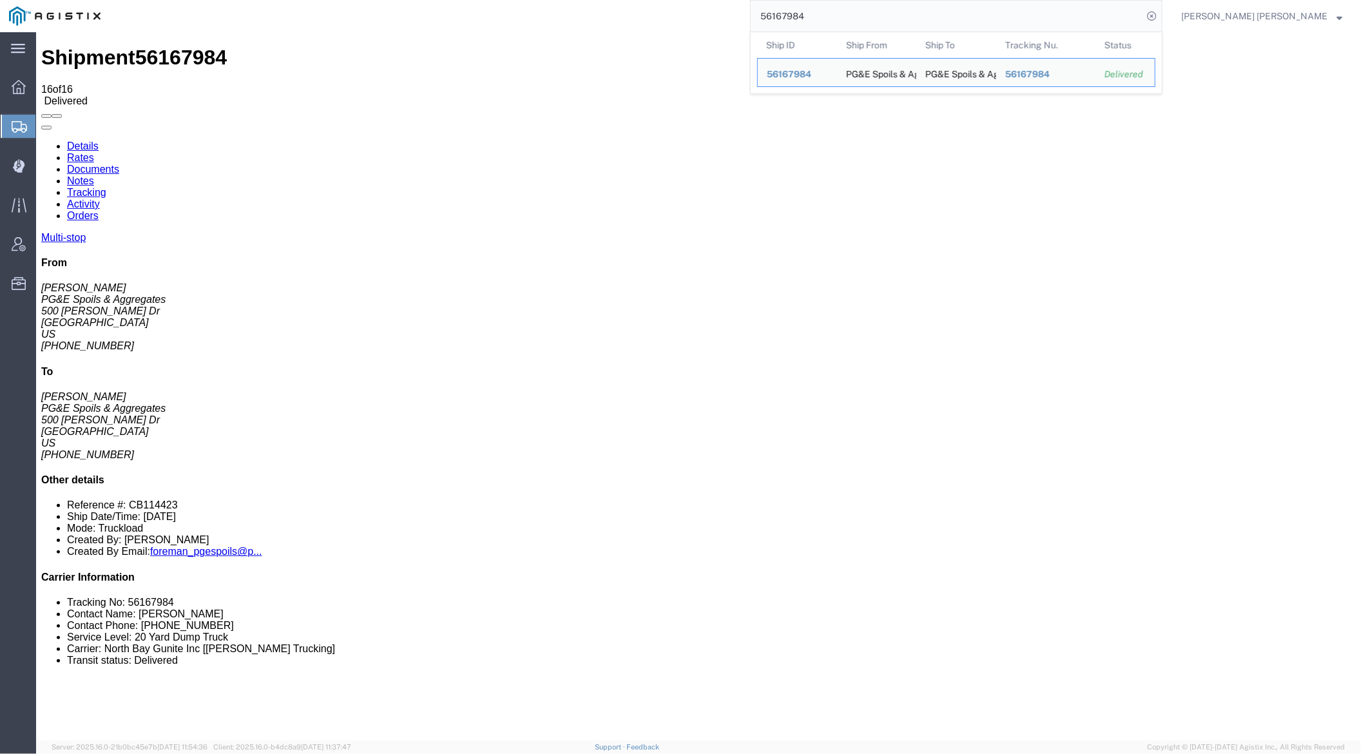
click at [860, 12] on input "56167984" at bounding box center [947, 16] width 392 height 31
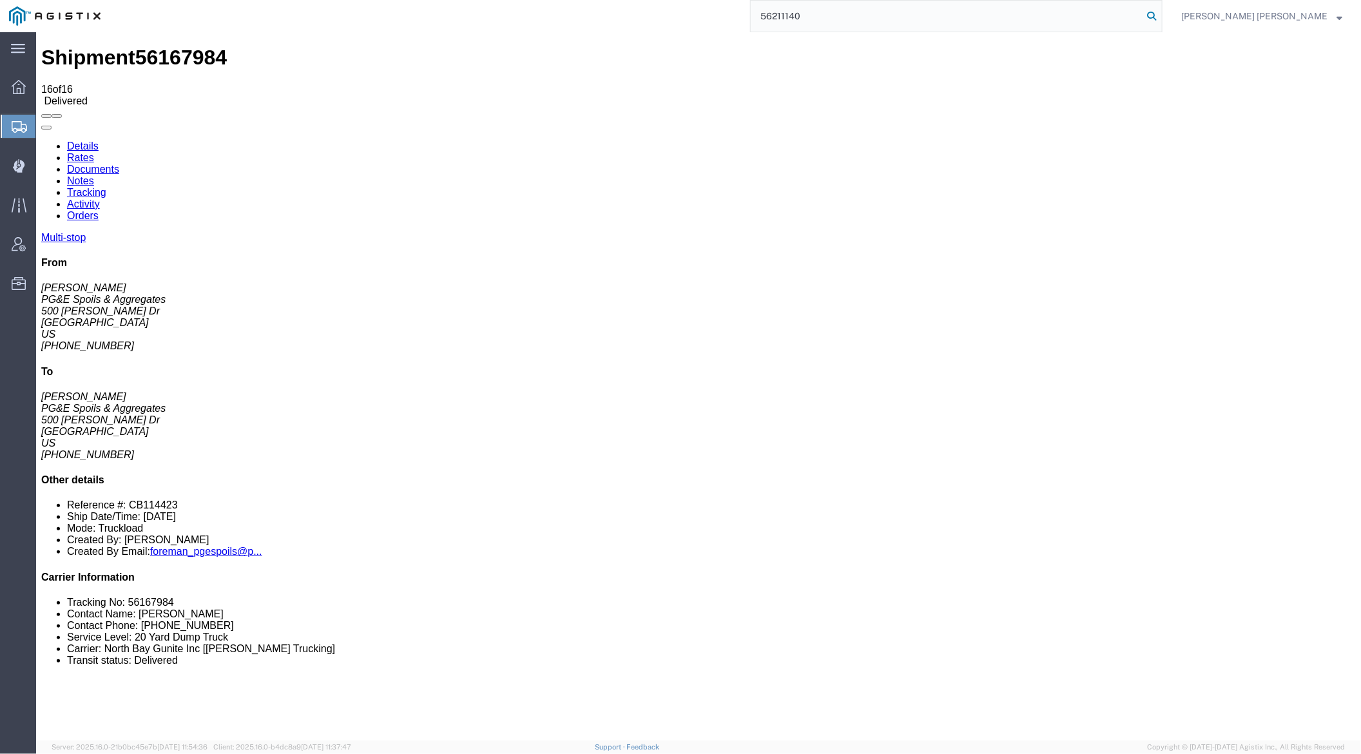
click at [1160, 16] on icon at bounding box center [1151, 16] width 18 height 18
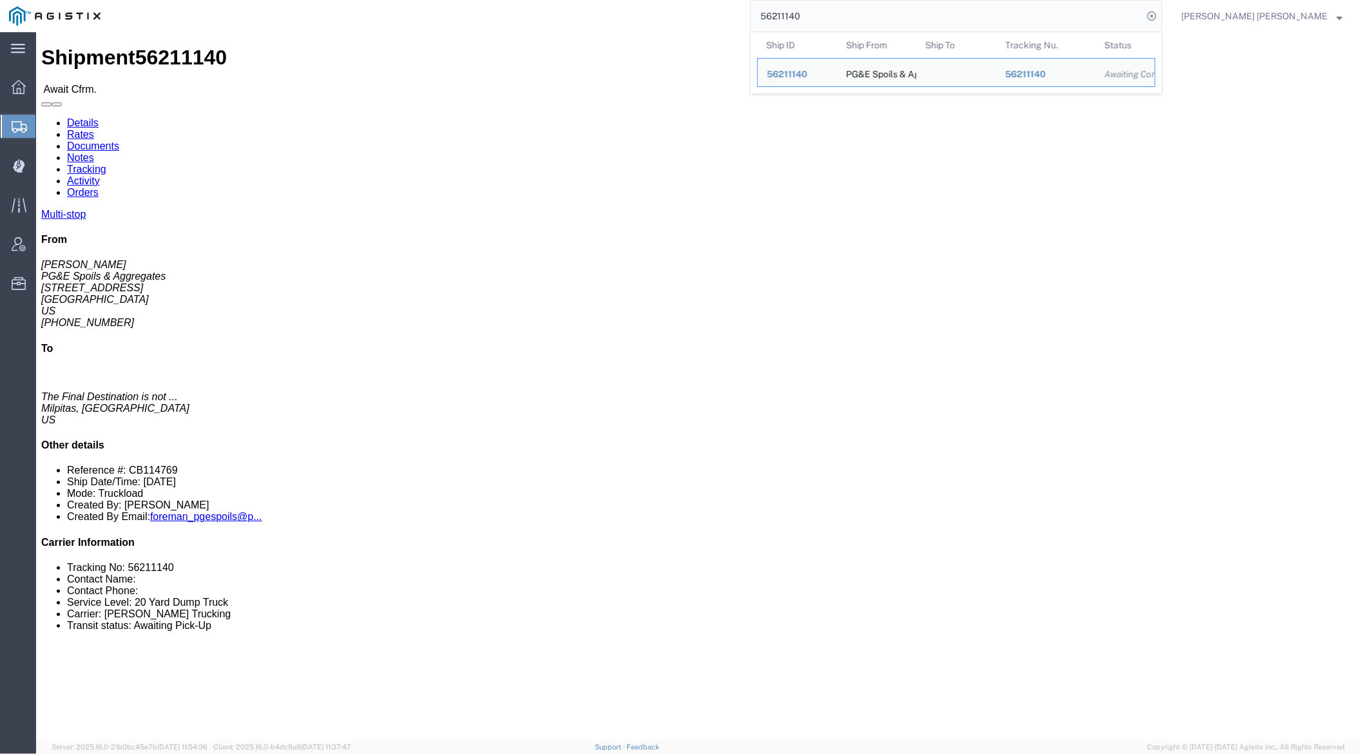
click at [852, 16] on input "56211140" at bounding box center [947, 16] width 392 height 31
paste input "351547"
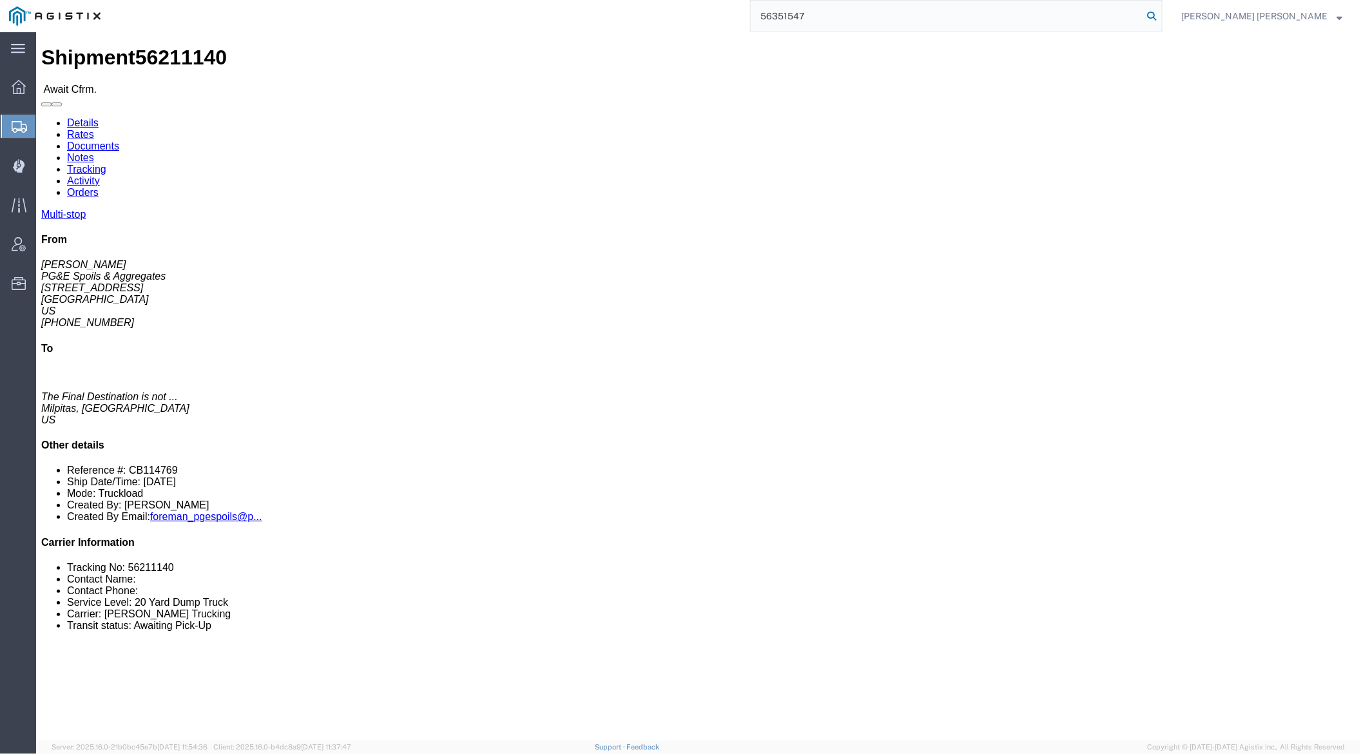
click at [1160, 16] on icon at bounding box center [1151, 16] width 18 height 18
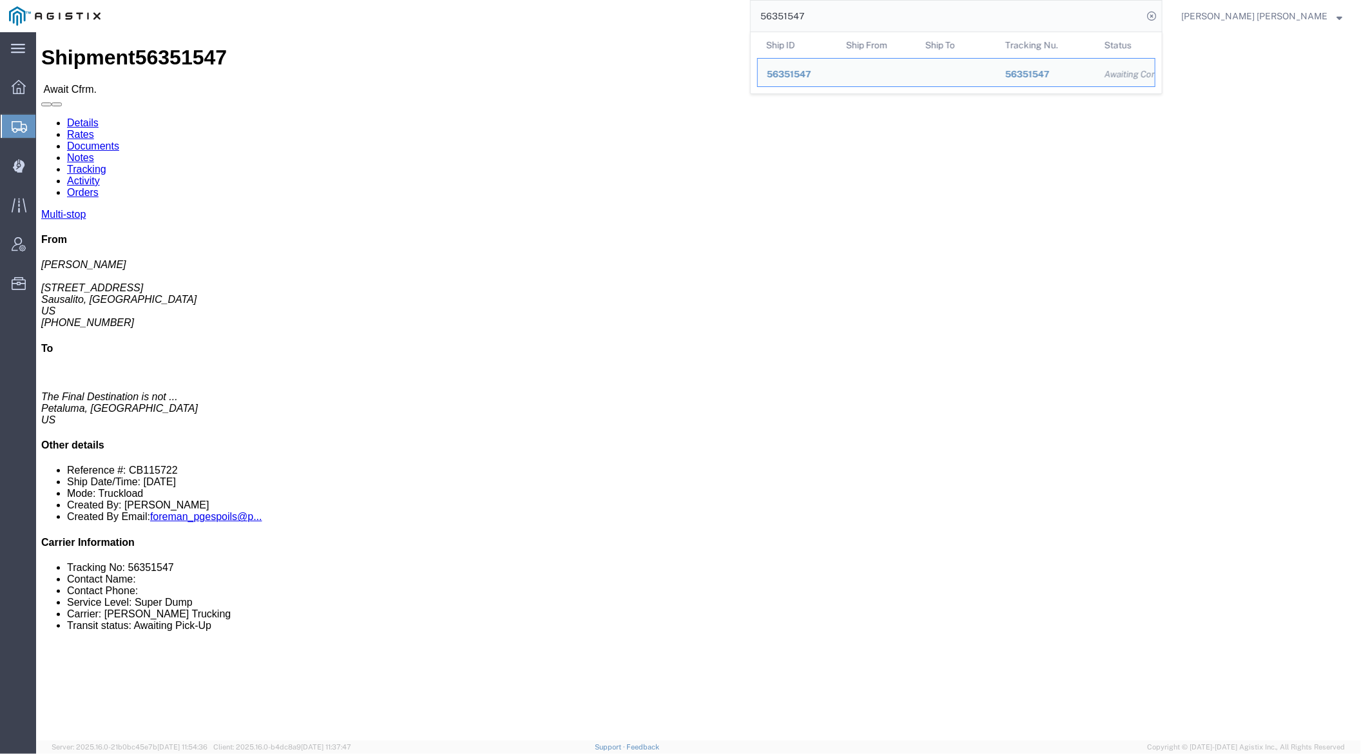
click at [845, 24] on input "56351547" at bounding box center [947, 16] width 392 height 31
paste input "33654"
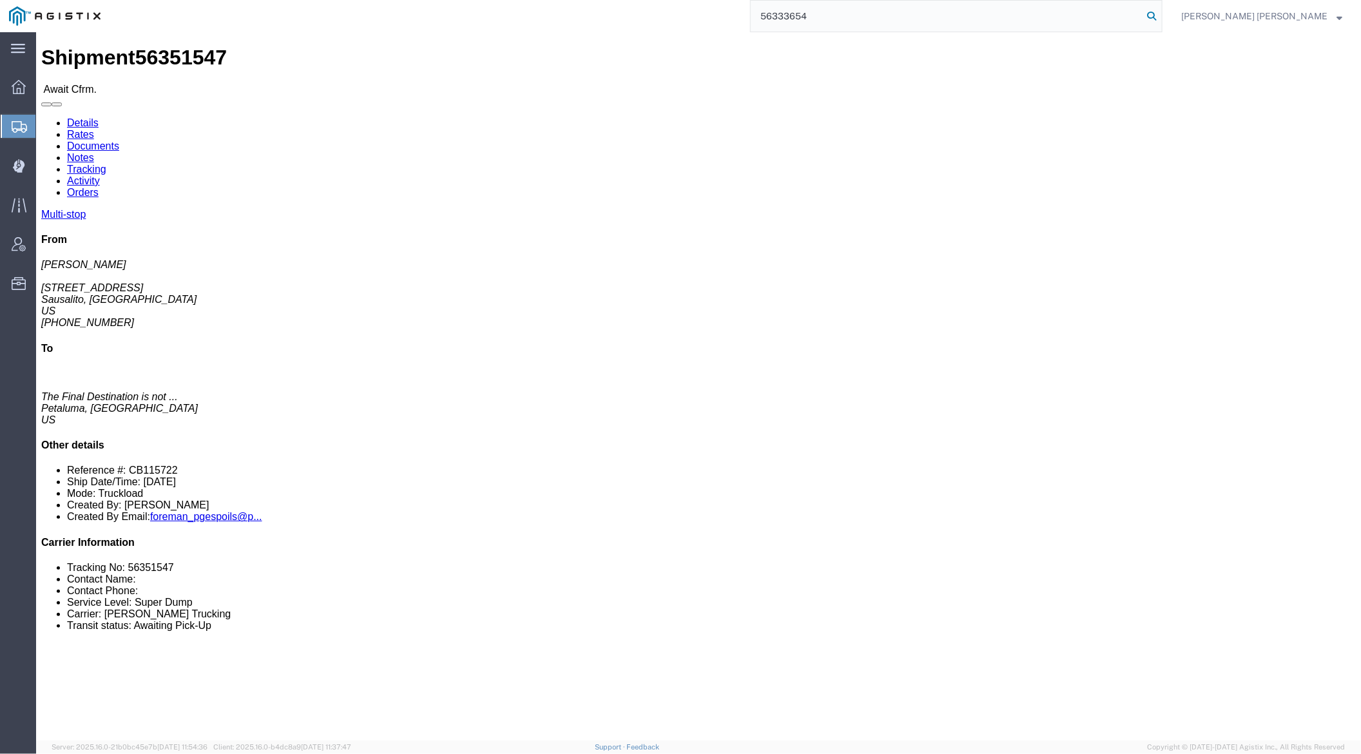
click at [1160, 14] on icon at bounding box center [1151, 16] width 18 height 18
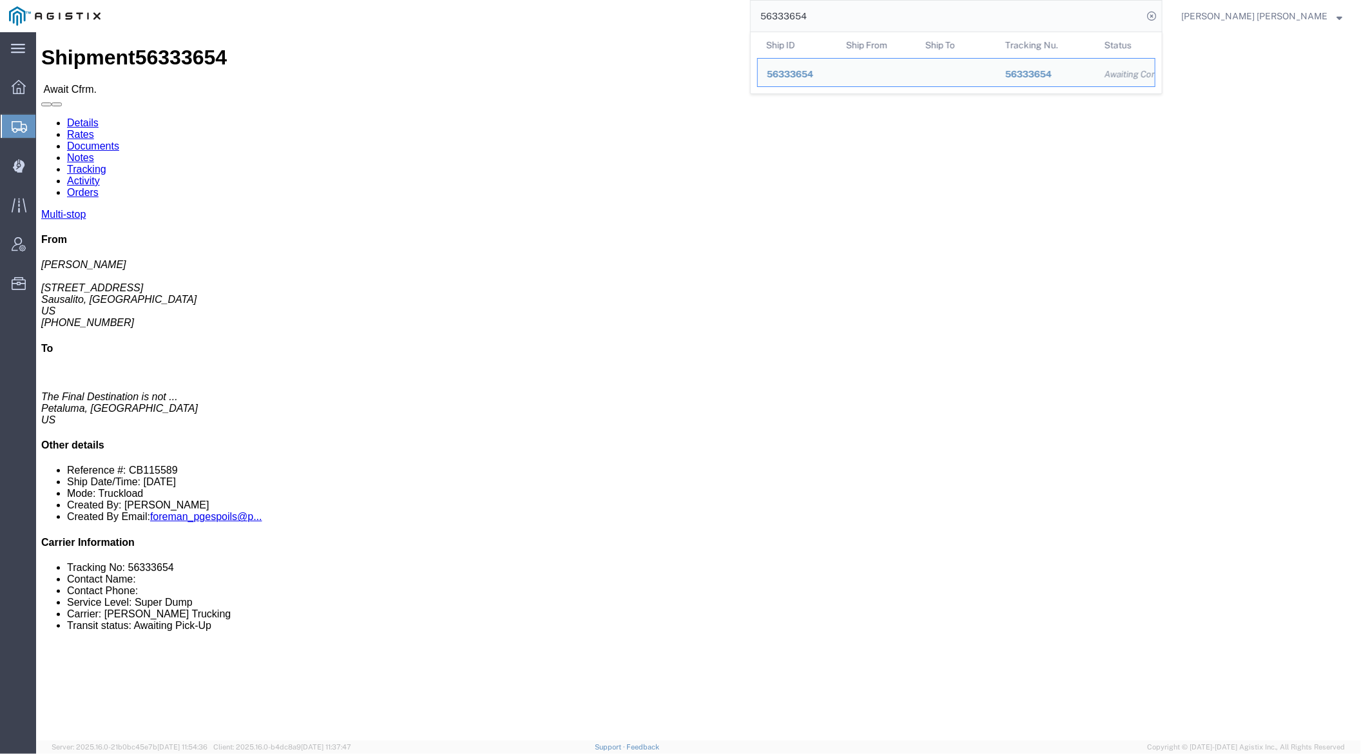
click at [856, 17] on input "56333654" at bounding box center [947, 16] width 392 height 31
paste input "06782"
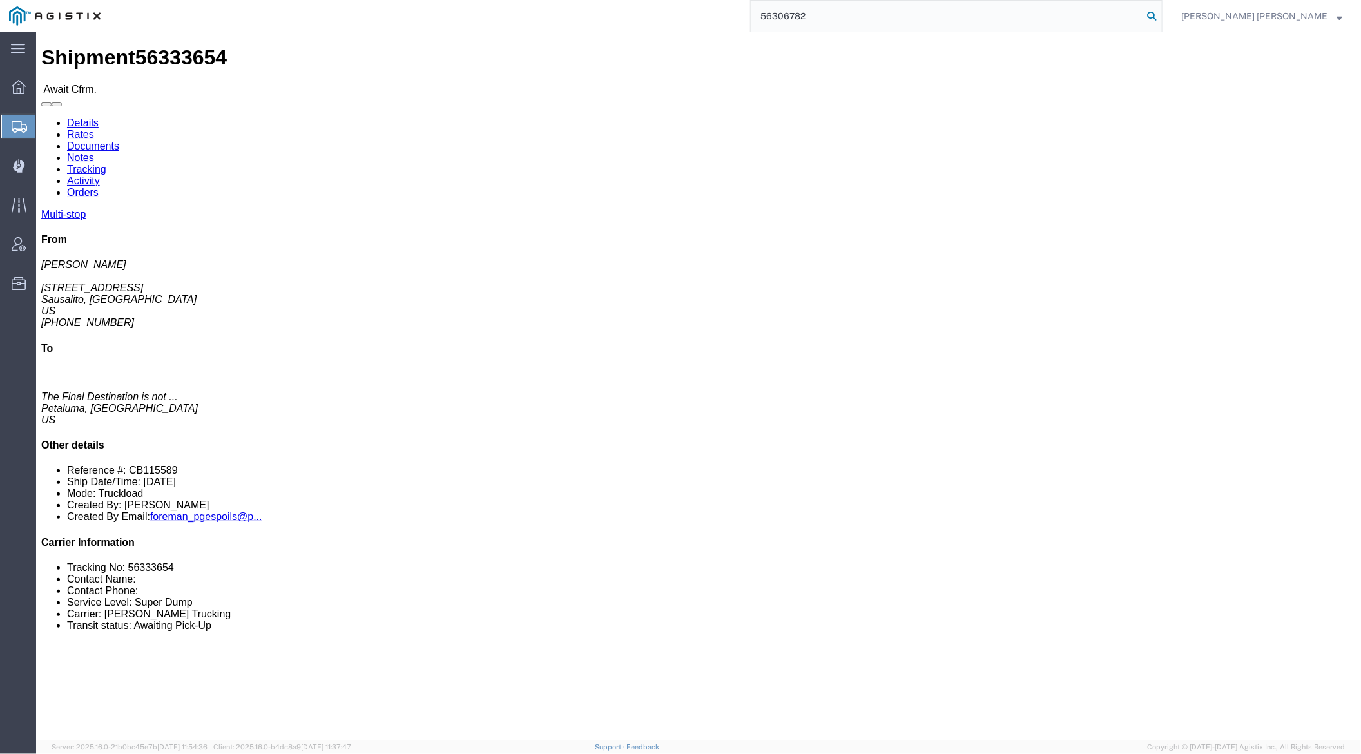
click at [1160, 14] on icon at bounding box center [1151, 16] width 18 height 18
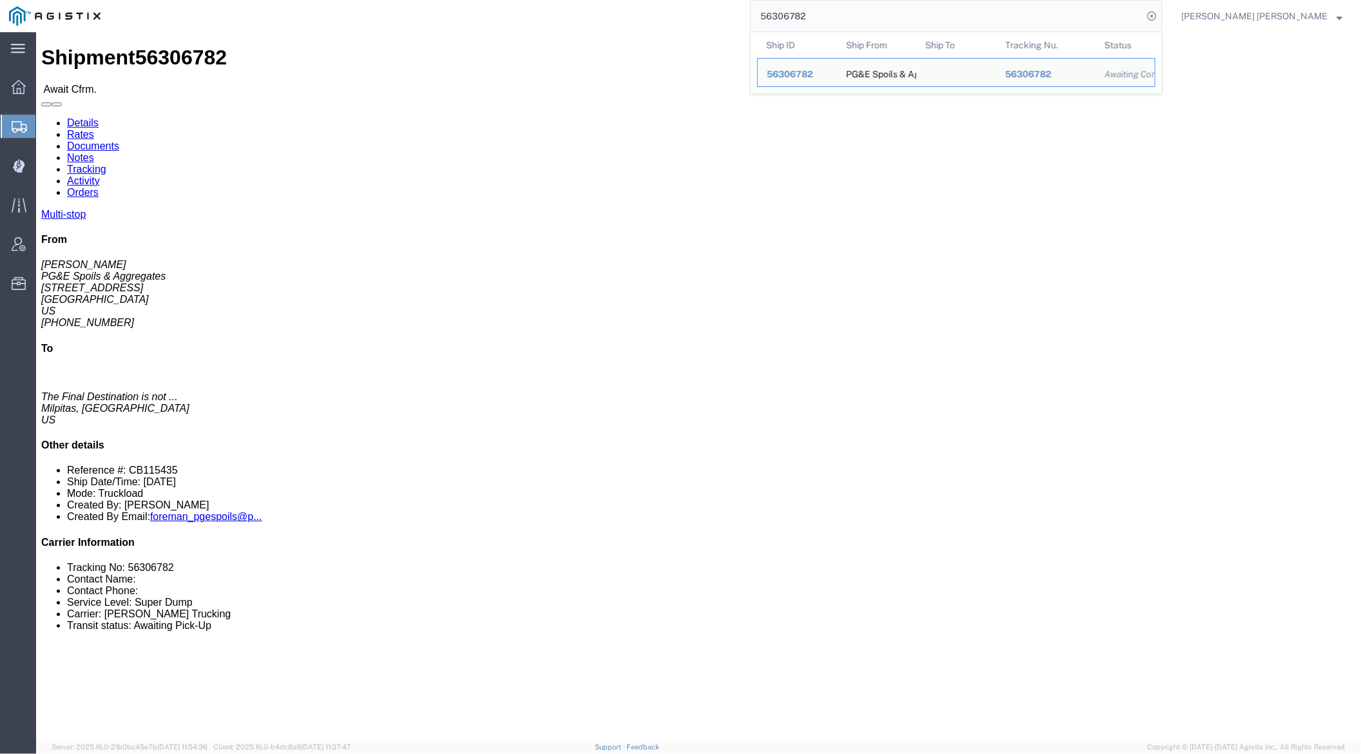
click at [850, 15] on input "56306782" at bounding box center [947, 16] width 392 height 31
paste input "211111"
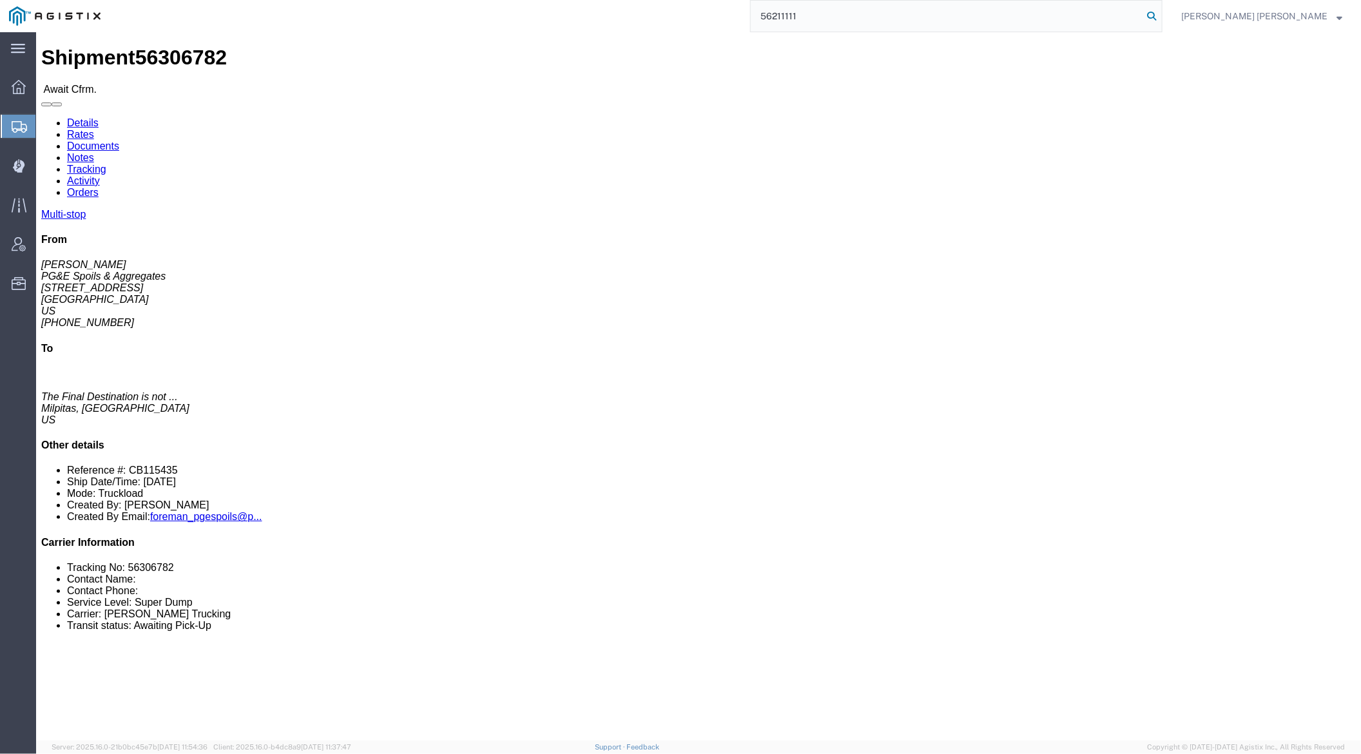
click at [1160, 13] on icon at bounding box center [1151, 16] width 18 height 18
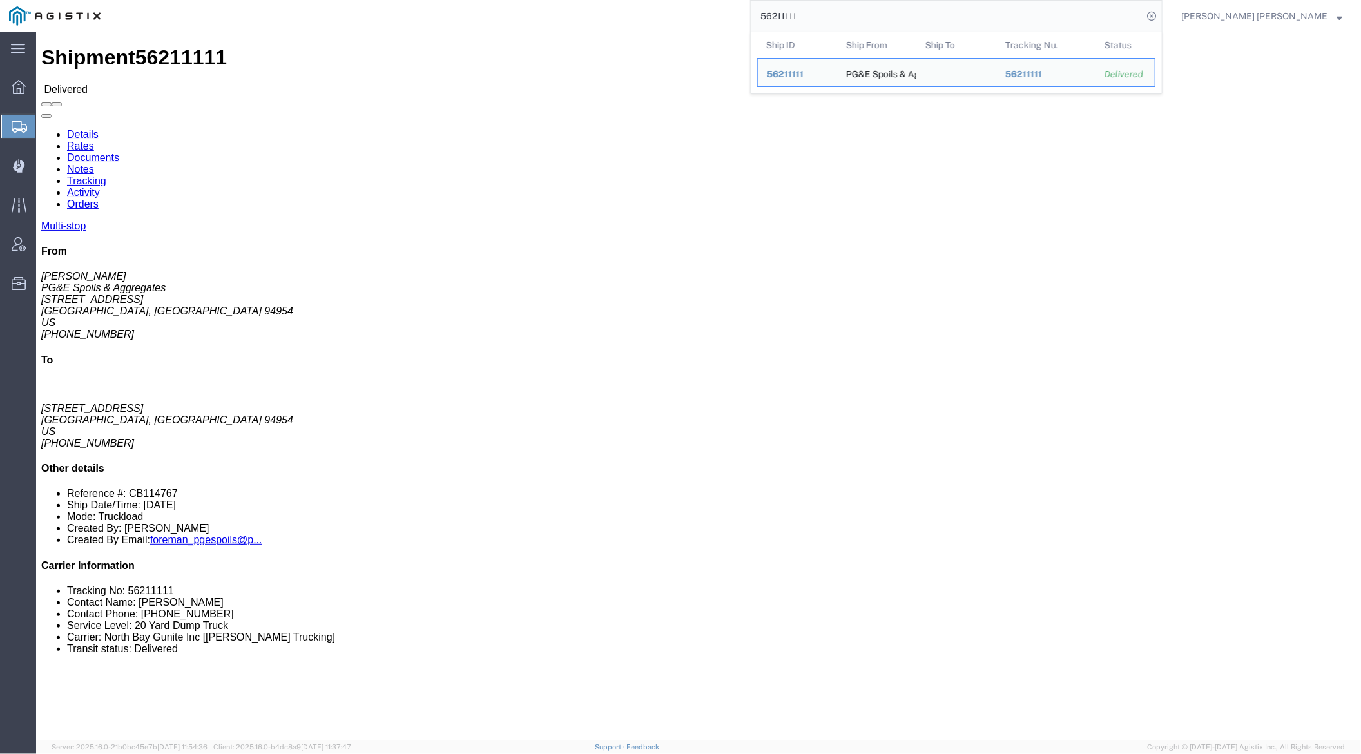
click link "Documents"
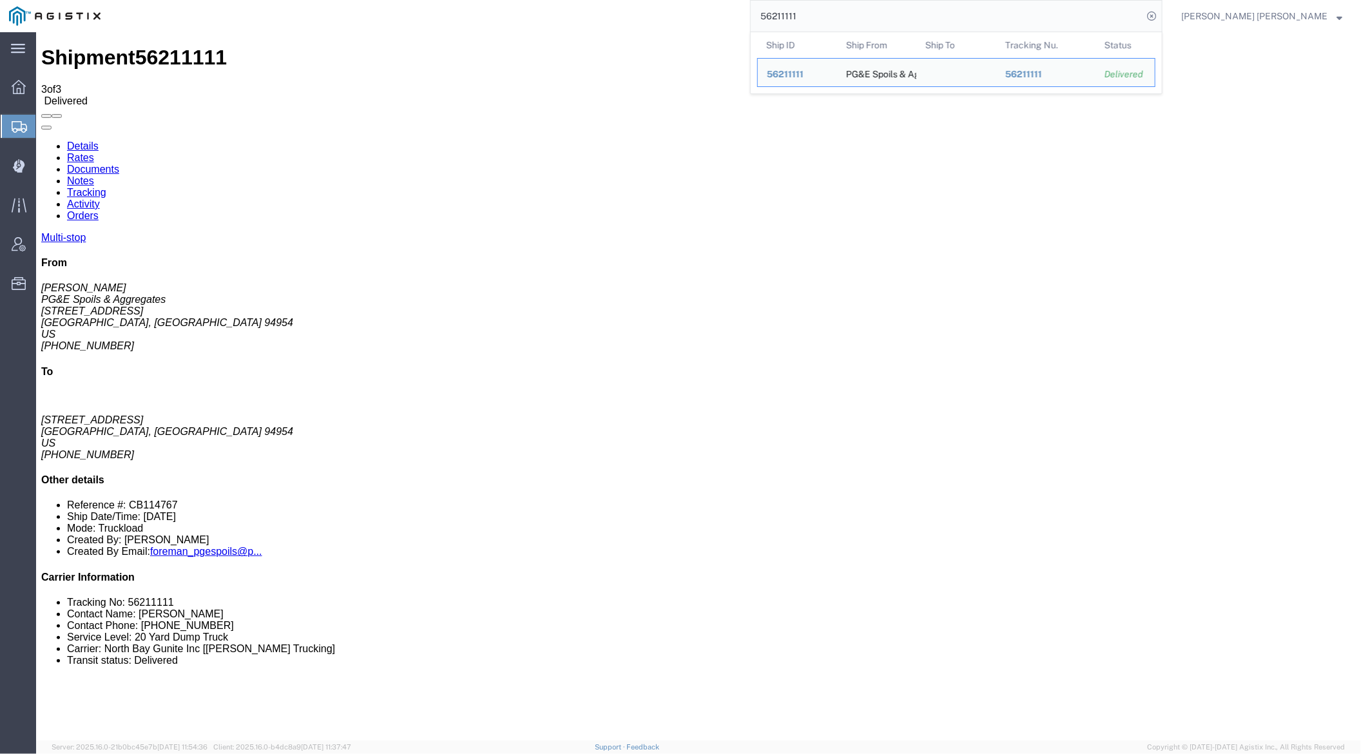
click at [840, 17] on input "56211111" at bounding box center [947, 16] width 392 height 31
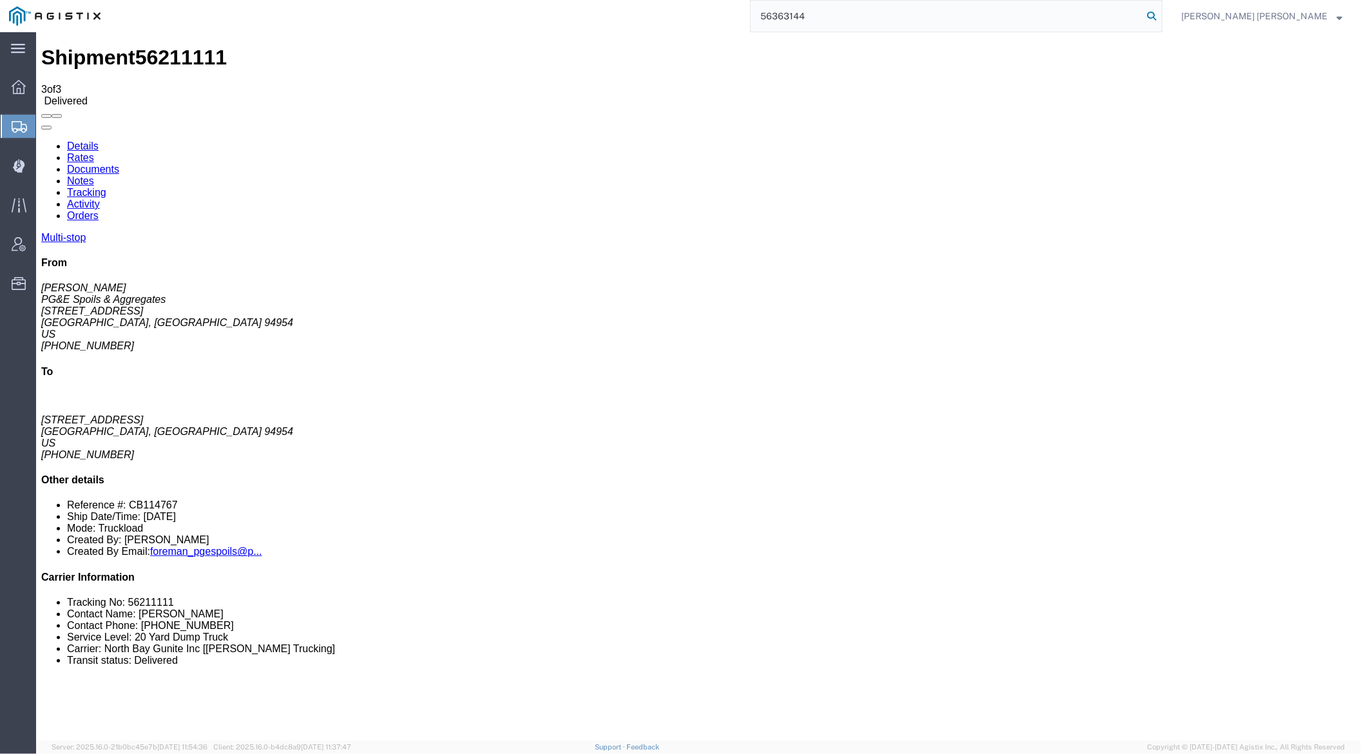
click at [1160, 14] on icon at bounding box center [1151, 16] width 18 height 18
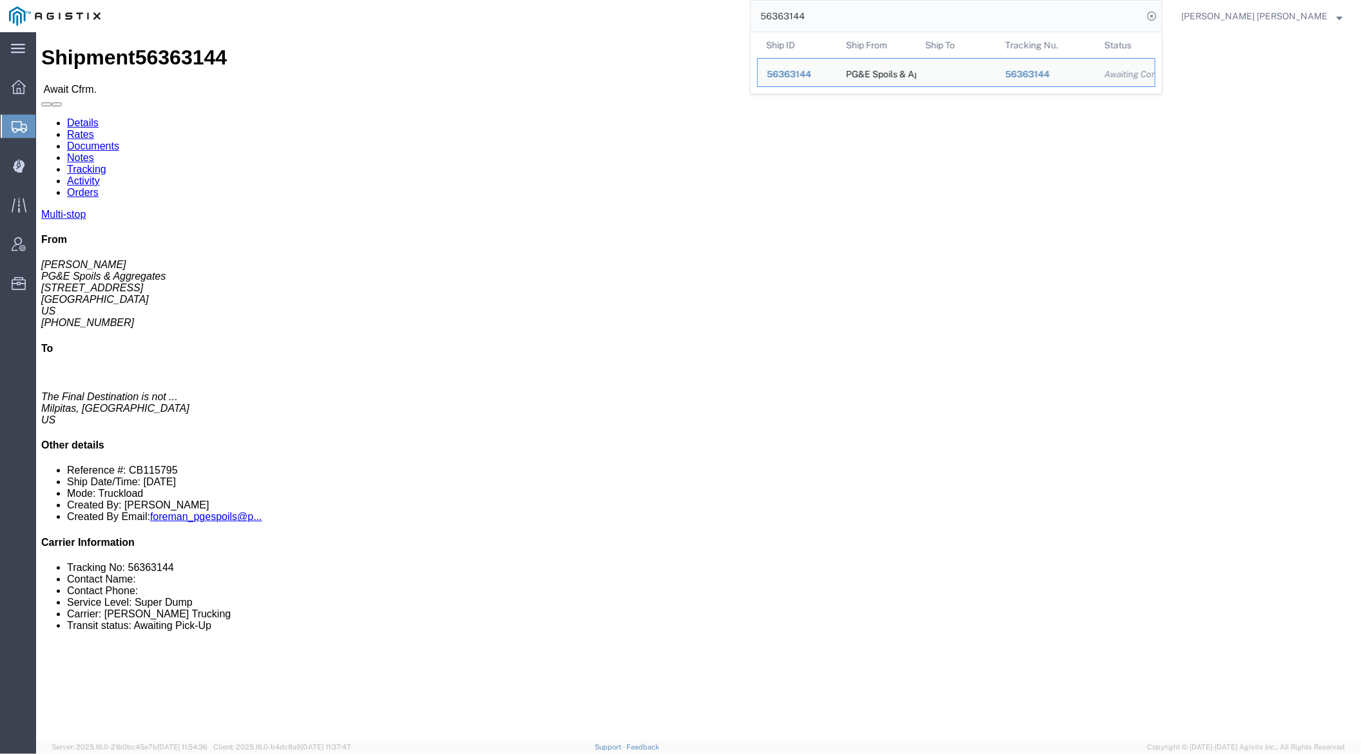
click at [856, 8] on input "56363144" at bounding box center [947, 16] width 392 height 31
paste input "74696"
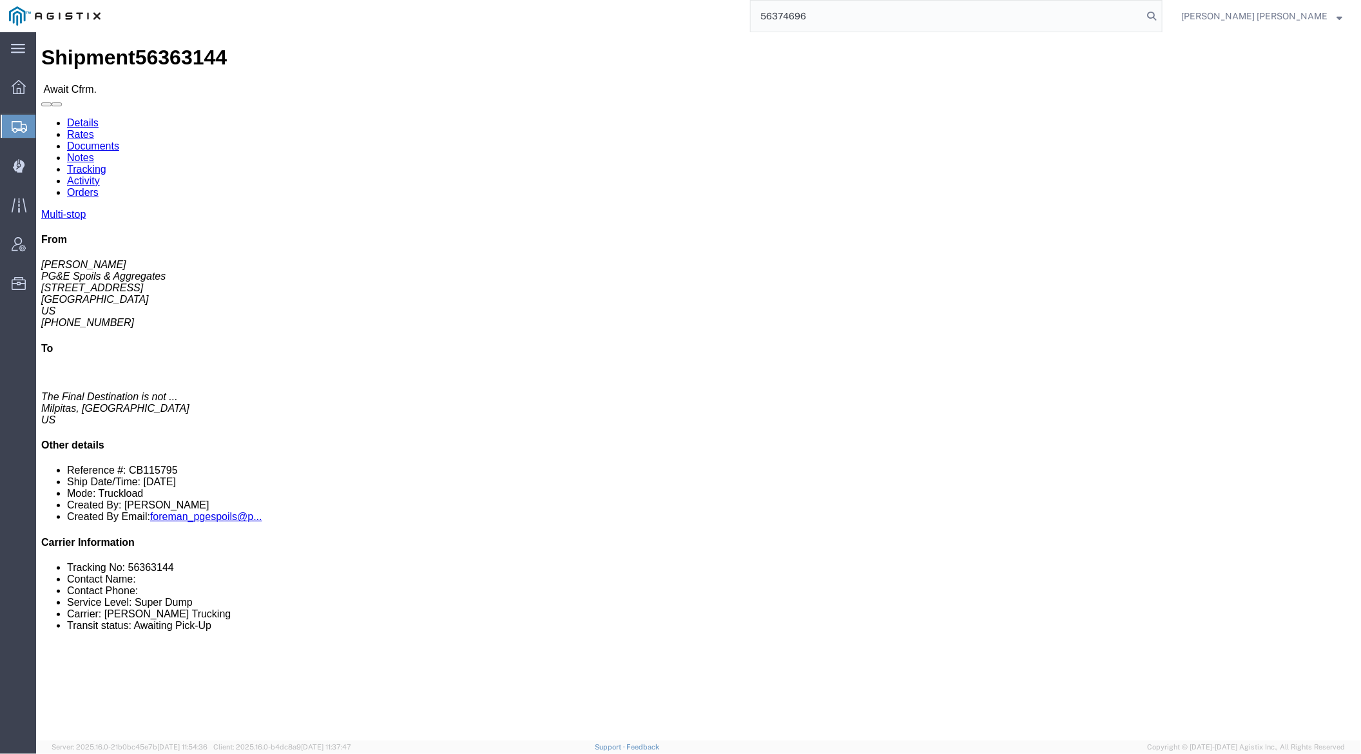
drag, startPoint x: 1224, startPoint y: 16, endPoint x: 1229, endPoint y: 24, distance: 9.5
click at [1160, 16] on icon at bounding box center [1151, 16] width 18 height 18
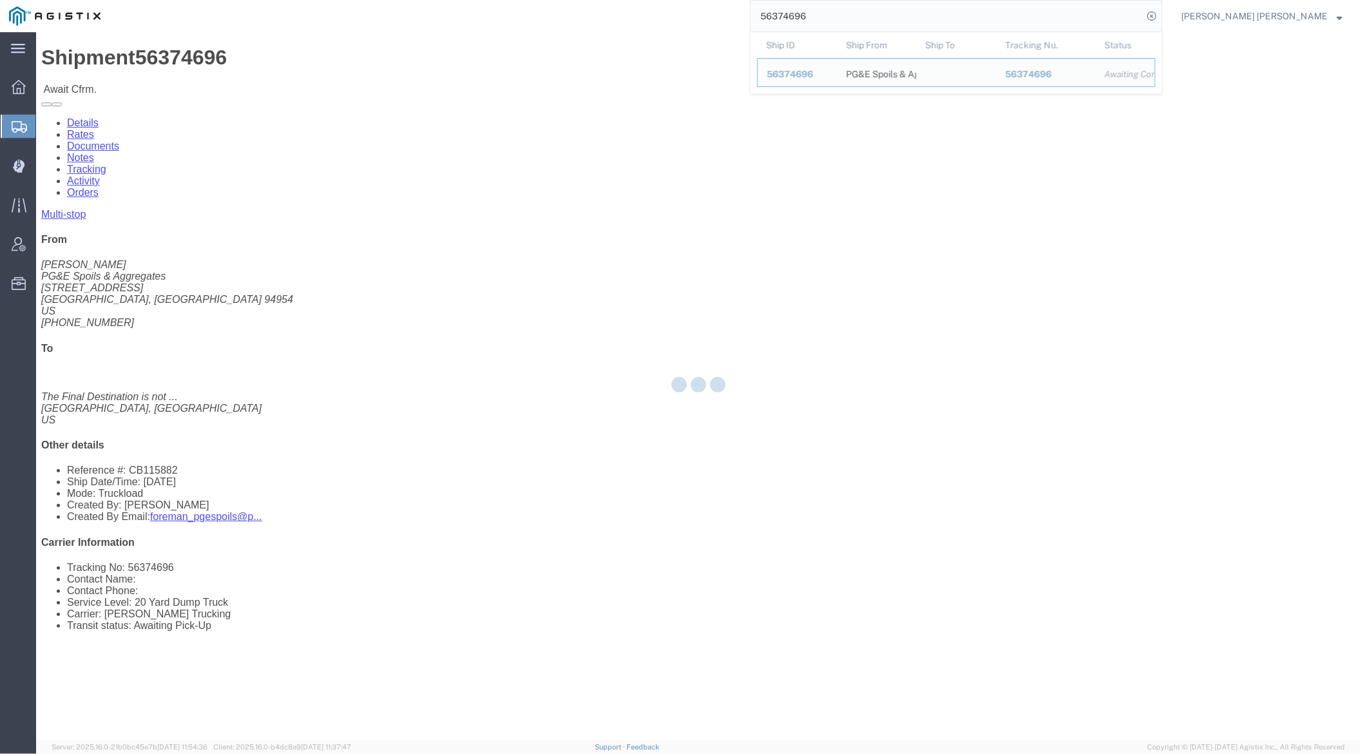
click at [863, 15] on input "56374696" at bounding box center [947, 16] width 392 height 31
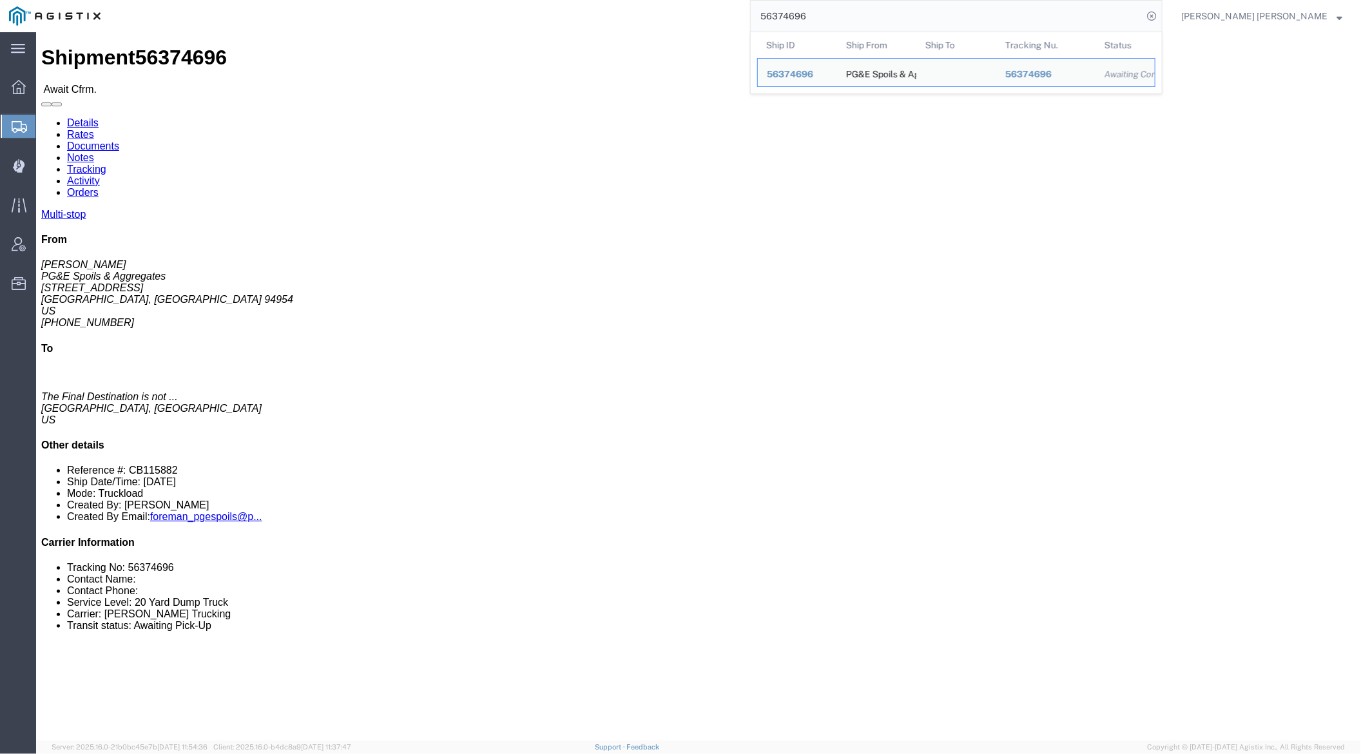
click at [863, 15] on input "56374696" at bounding box center [947, 16] width 392 height 31
paste input "5265"
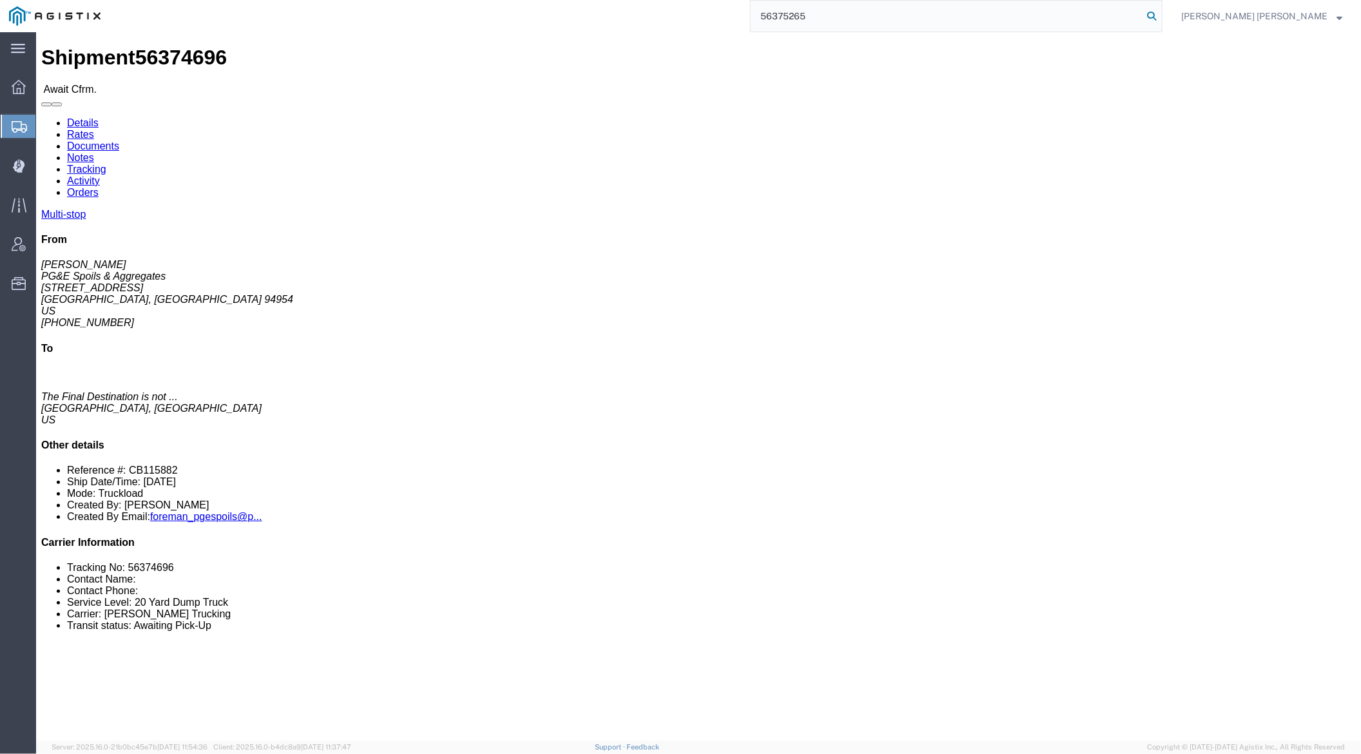
click at [1160, 14] on icon at bounding box center [1151, 16] width 18 height 18
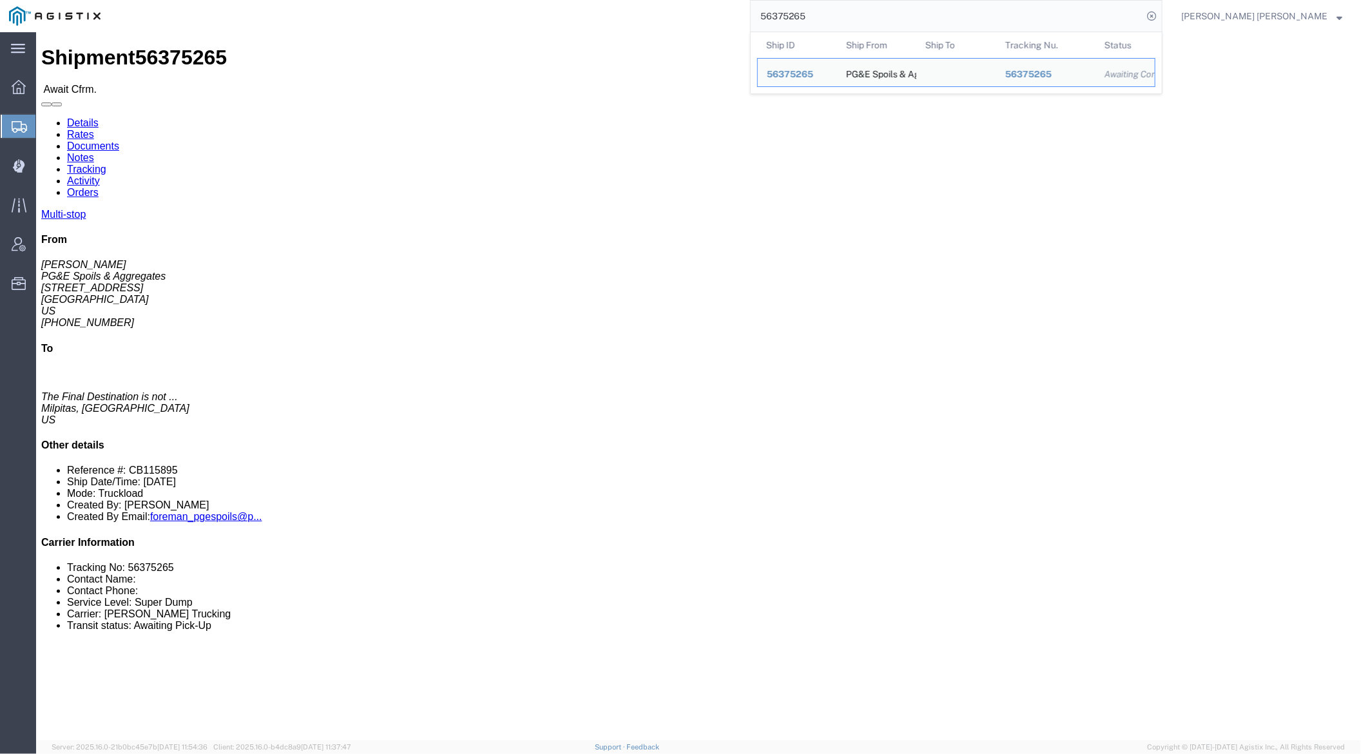
click at [870, 14] on input "56375265" at bounding box center [947, 16] width 392 height 31
drag, startPoint x: 870, startPoint y: 14, endPoint x: 879, endPoint y: 14, distance: 9.0
click at [870, 14] on input "56375265" at bounding box center [947, 16] width 392 height 31
paste input "92316"
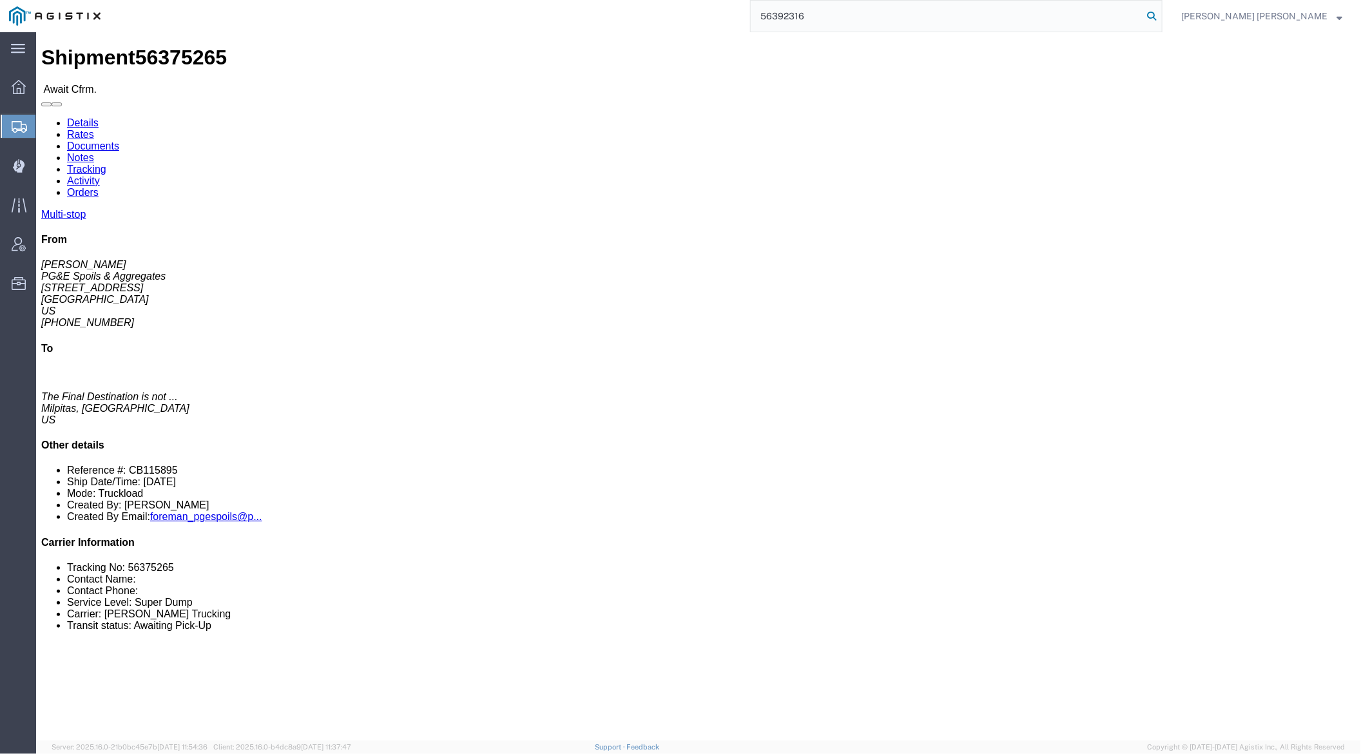
click at [1160, 15] on icon at bounding box center [1151, 16] width 18 height 18
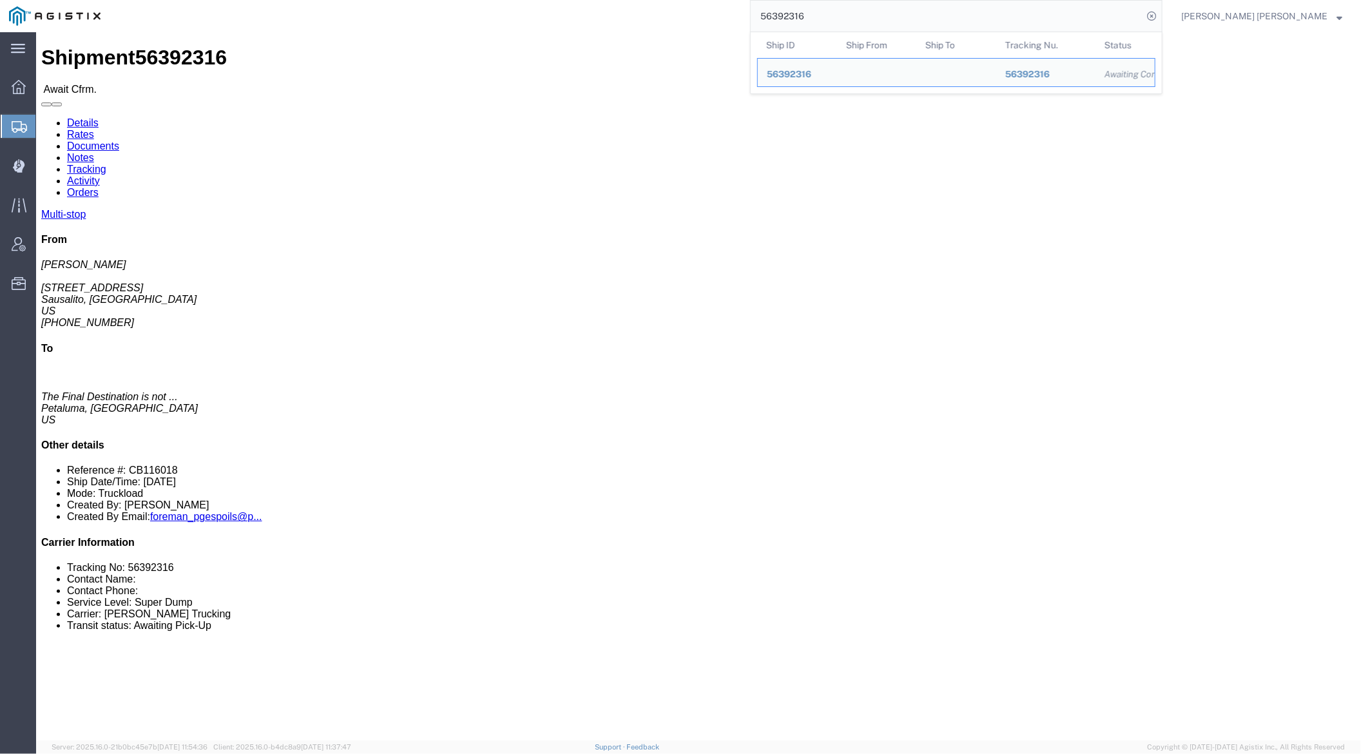
click at [856, 15] on input "56392316" at bounding box center [947, 16] width 392 height 31
paste input "32"
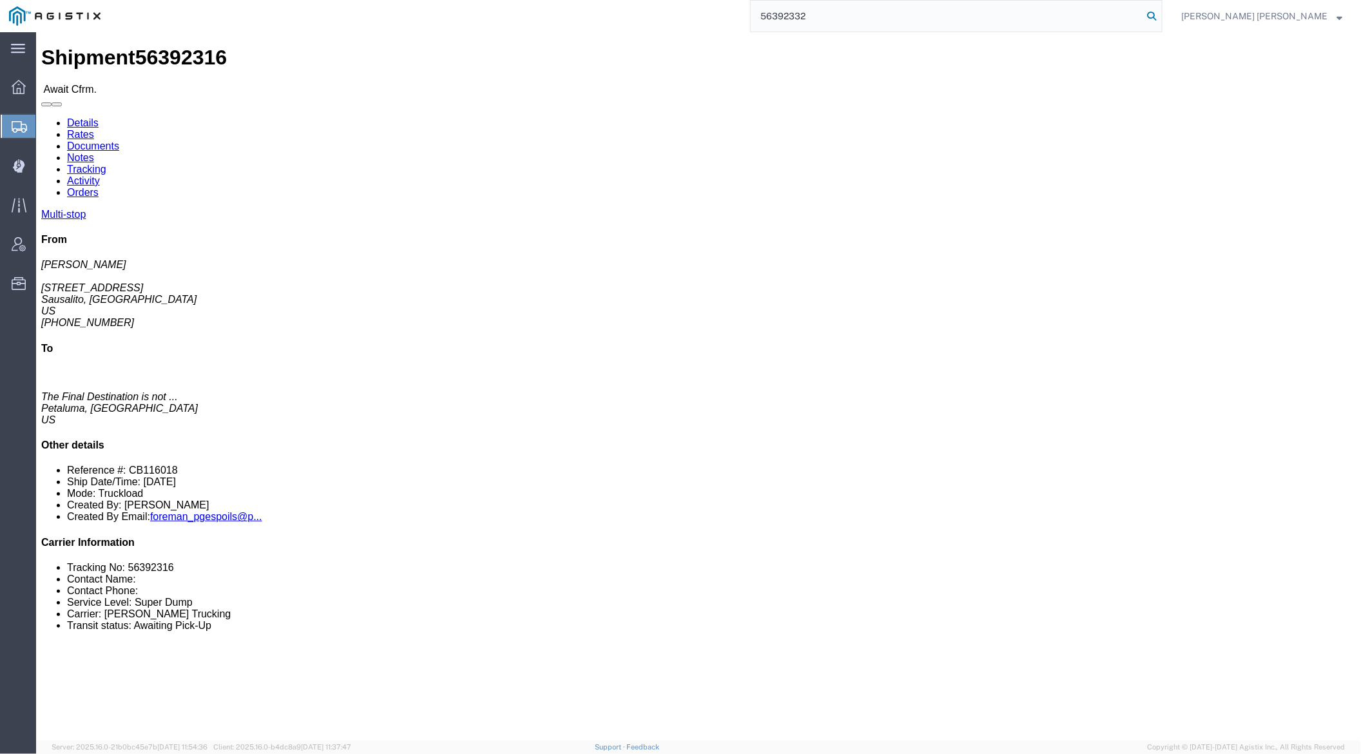
click at [1160, 12] on icon at bounding box center [1151, 16] width 18 height 18
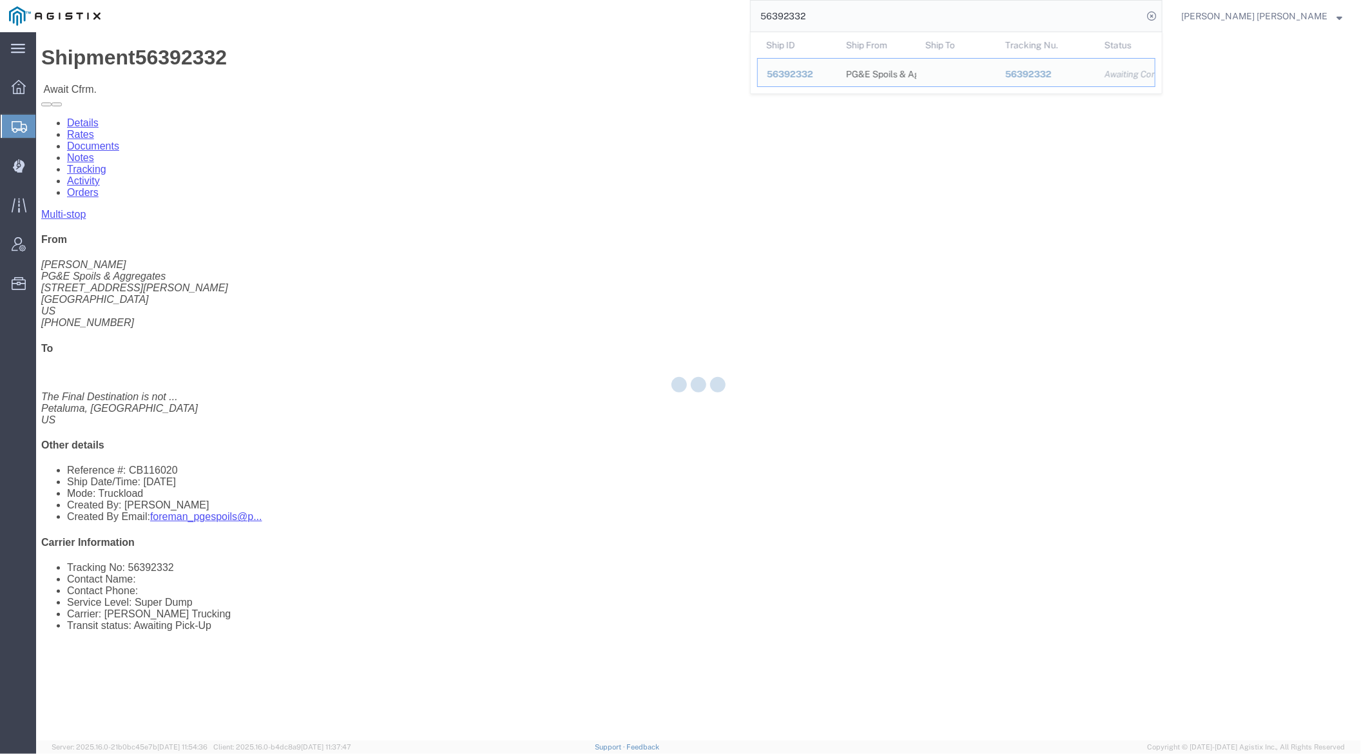
click at [850, 23] on input "56392332" at bounding box center [947, 16] width 392 height 31
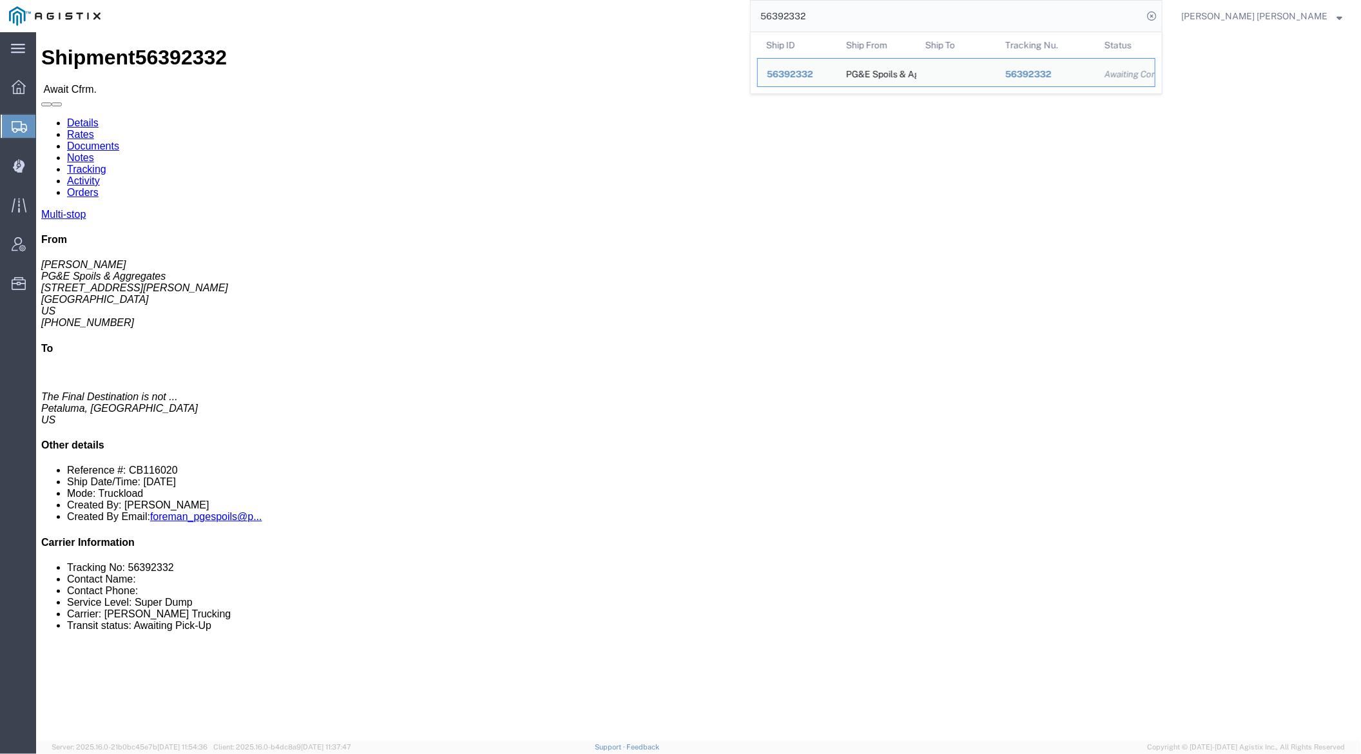
click at [850, 23] on input "56392332" at bounding box center [947, 16] width 392 height 31
paste input "88206"
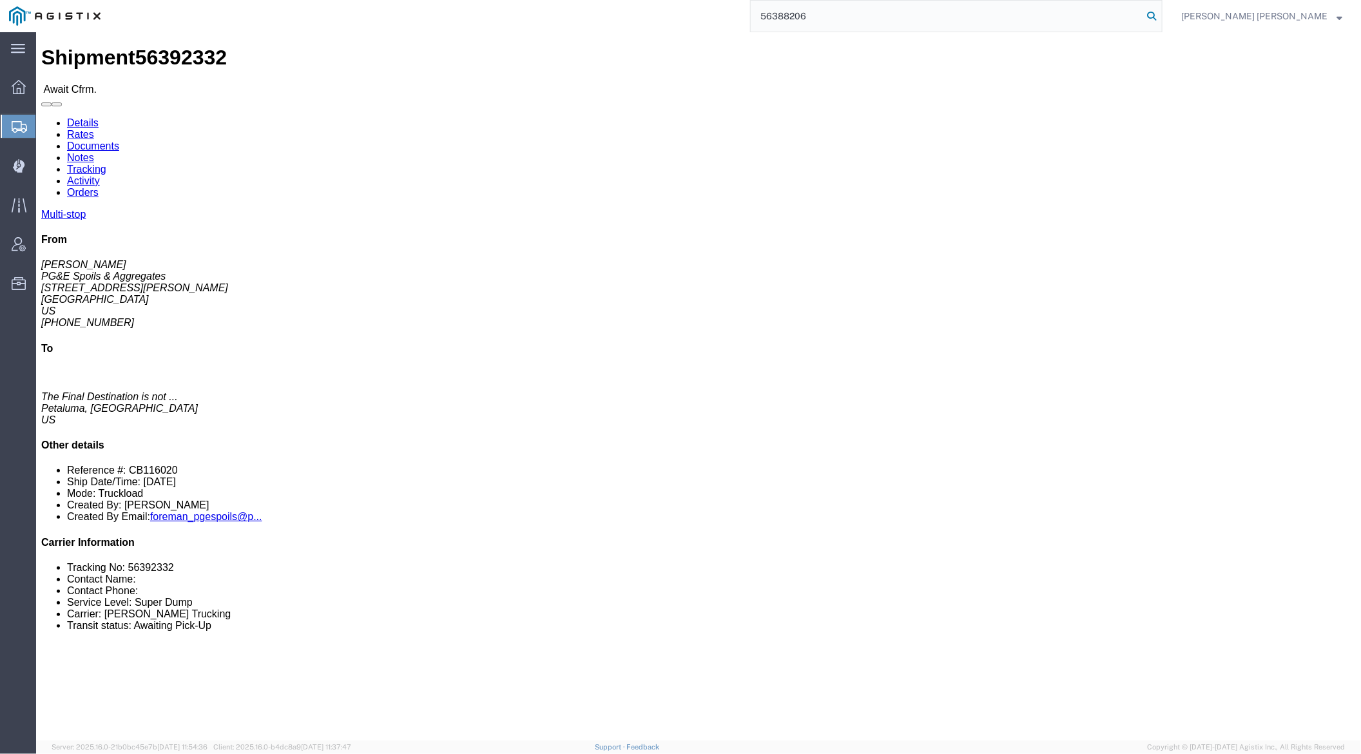
click at [1160, 15] on icon at bounding box center [1151, 16] width 18 height 18
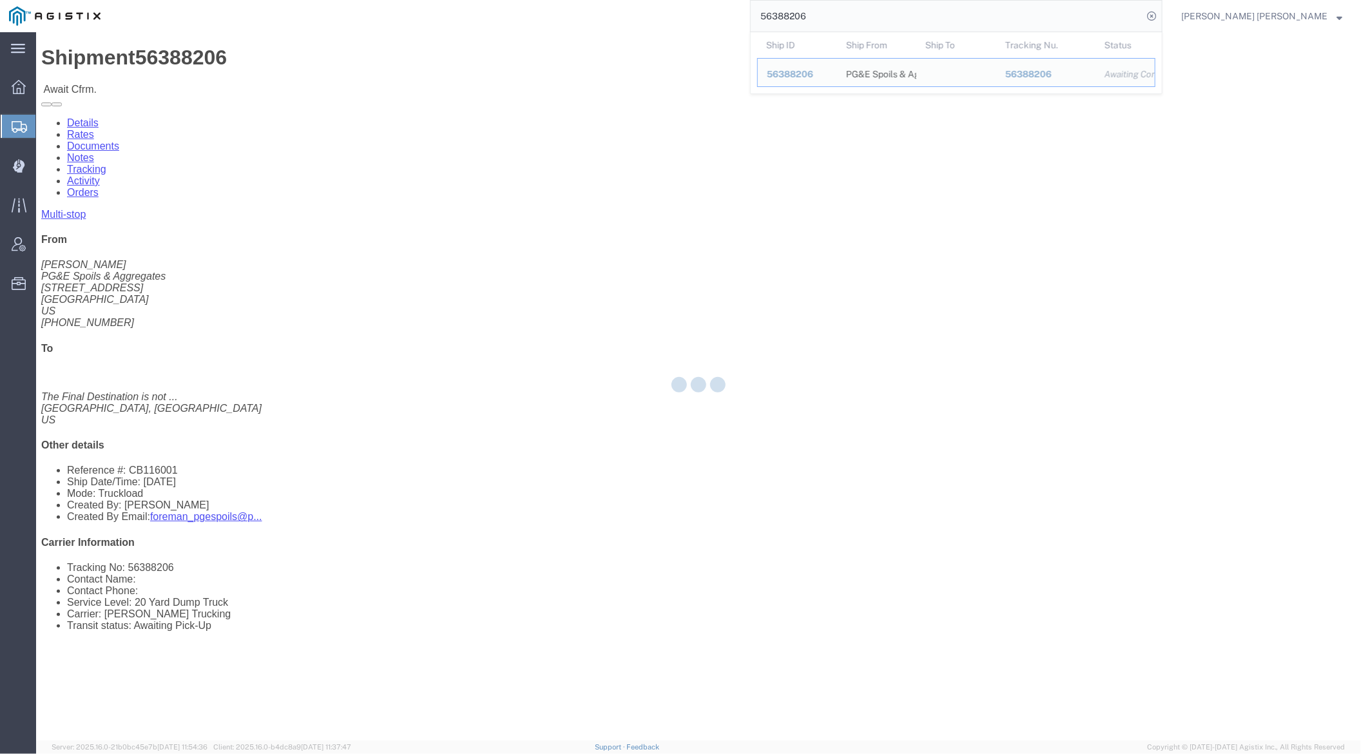
click at [865, 21] on input "56388206" at bounding box center [947, 16] width 392 height 31
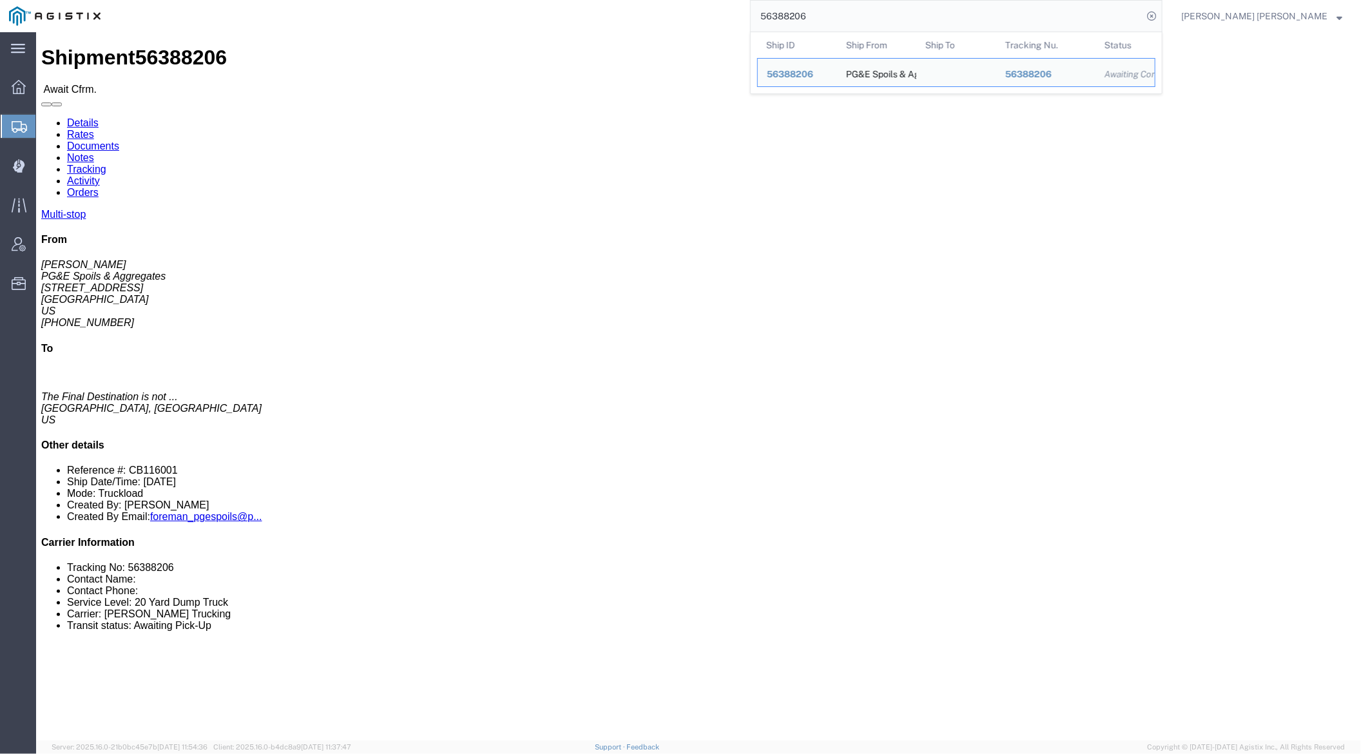
click at [865, 21] on input "56388206" at bounding box center [947, 16] width 392 height 31
paste input "10"
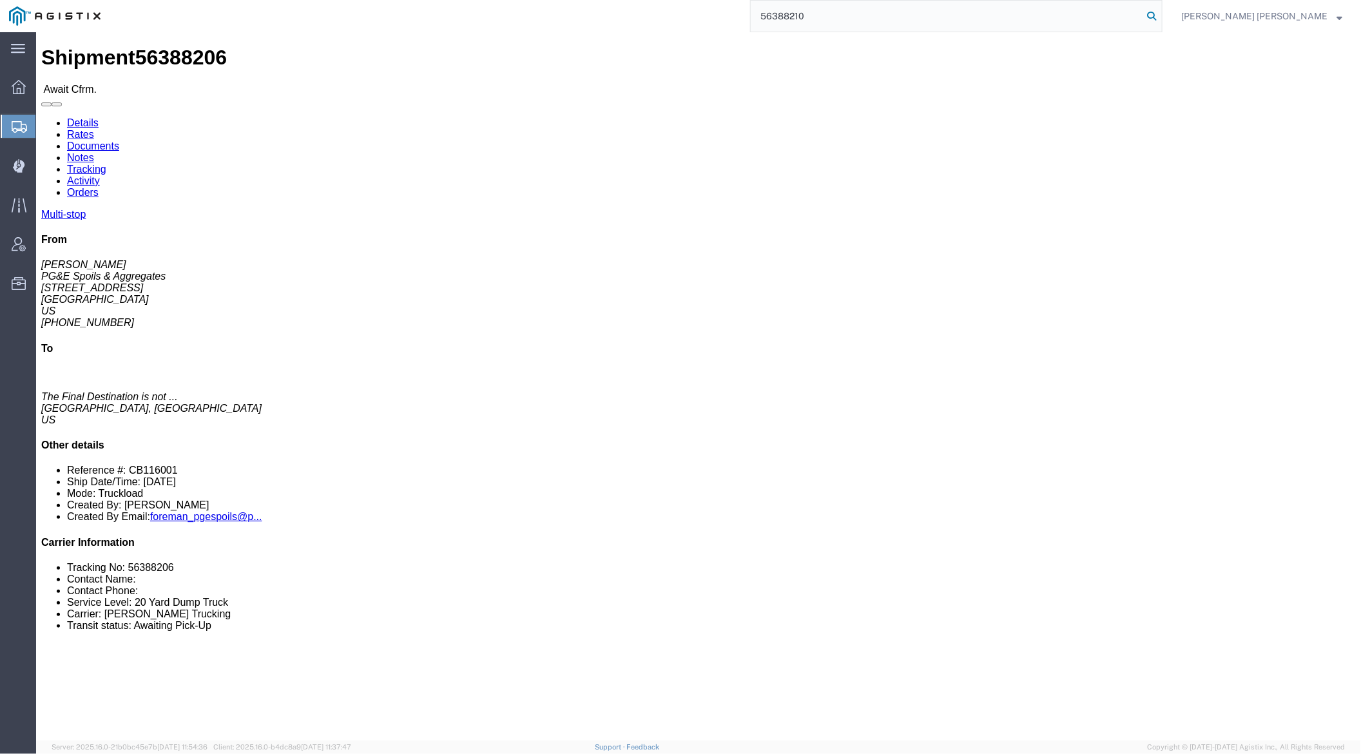
click at [1160, 15] on icon at bounding box center [1151, 16] width 18 height 18
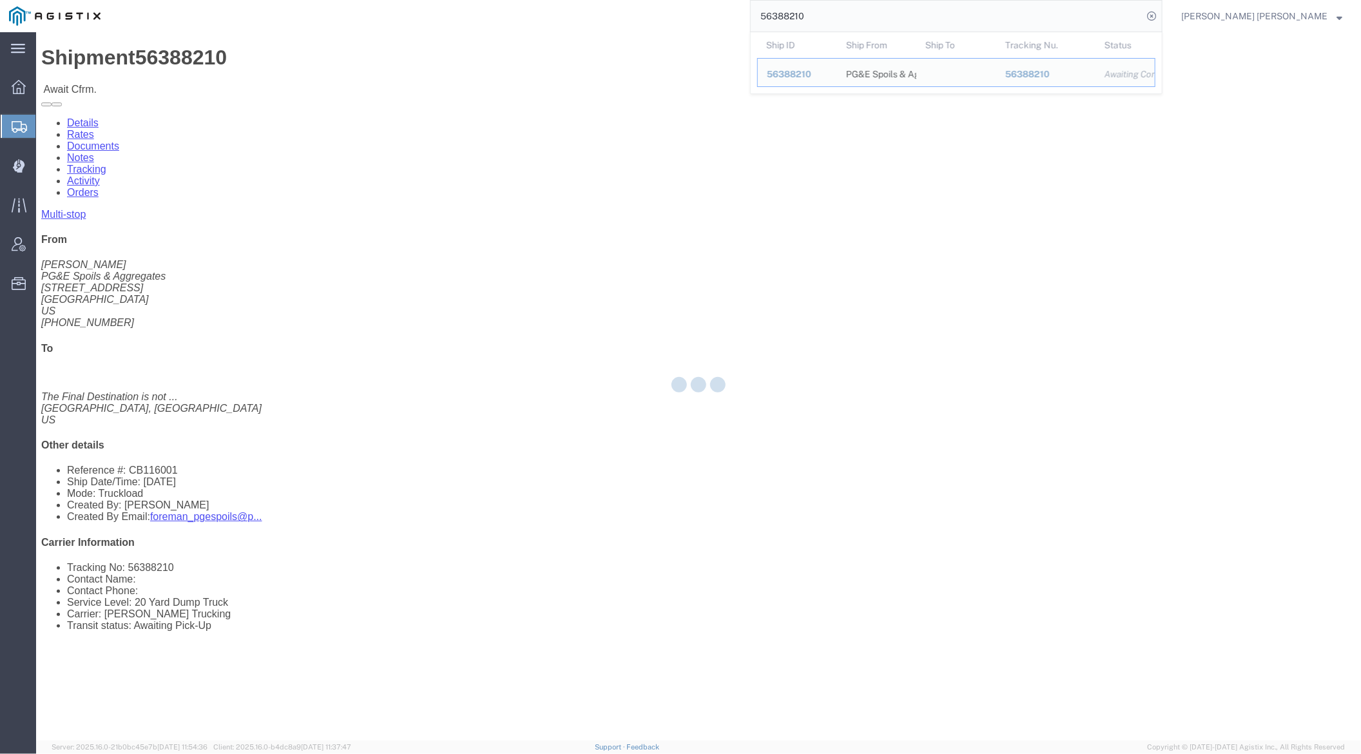
click at [857, 16] on input "56388210" at bounding box center [947, 16] width 392 height 31
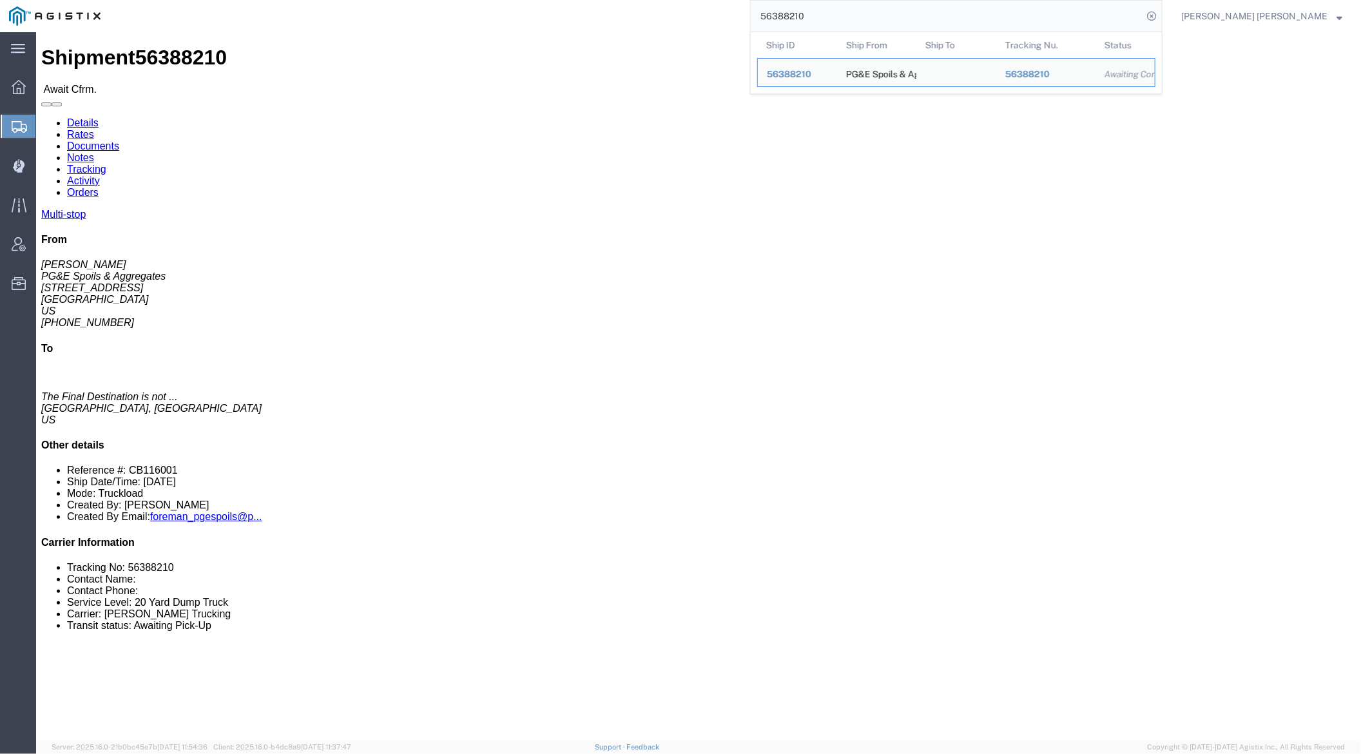
paste input "405493"
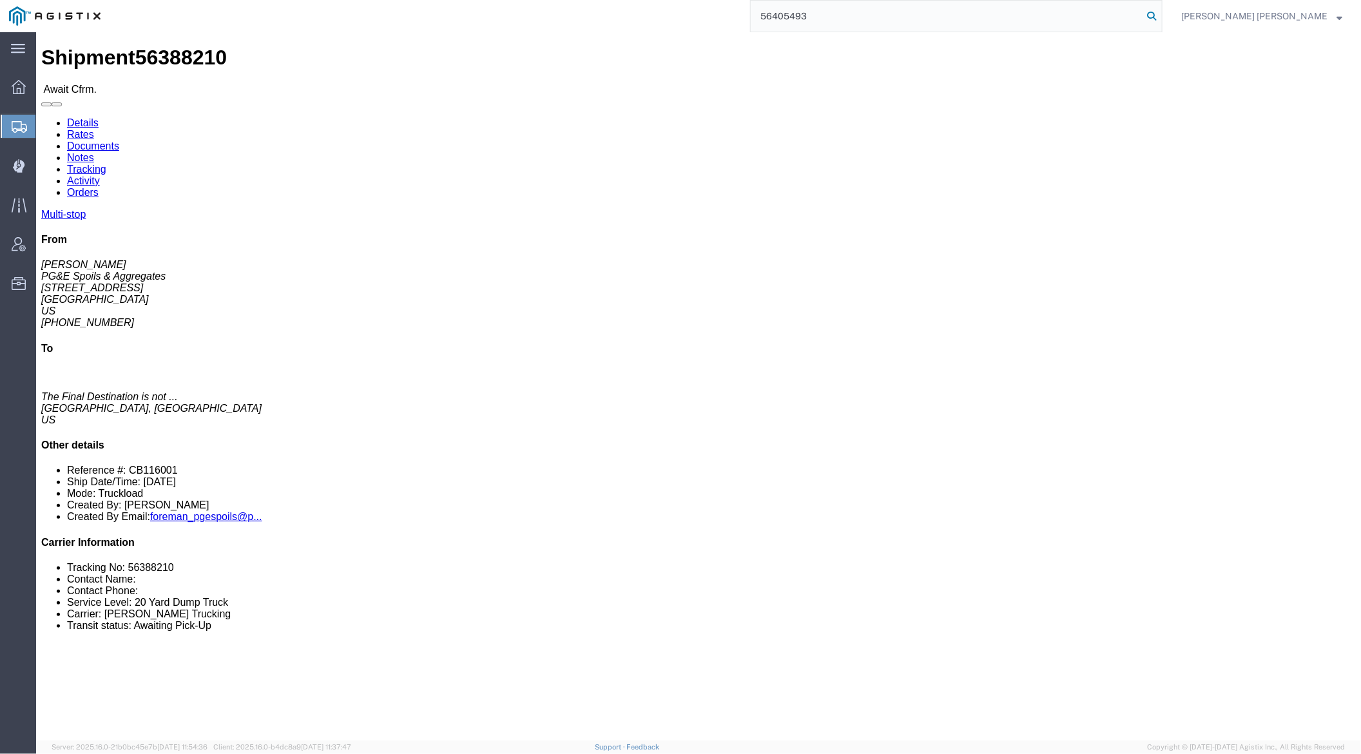
click at [1160, 14] on icon at bounding box center [1151, 16] width 18 height 18
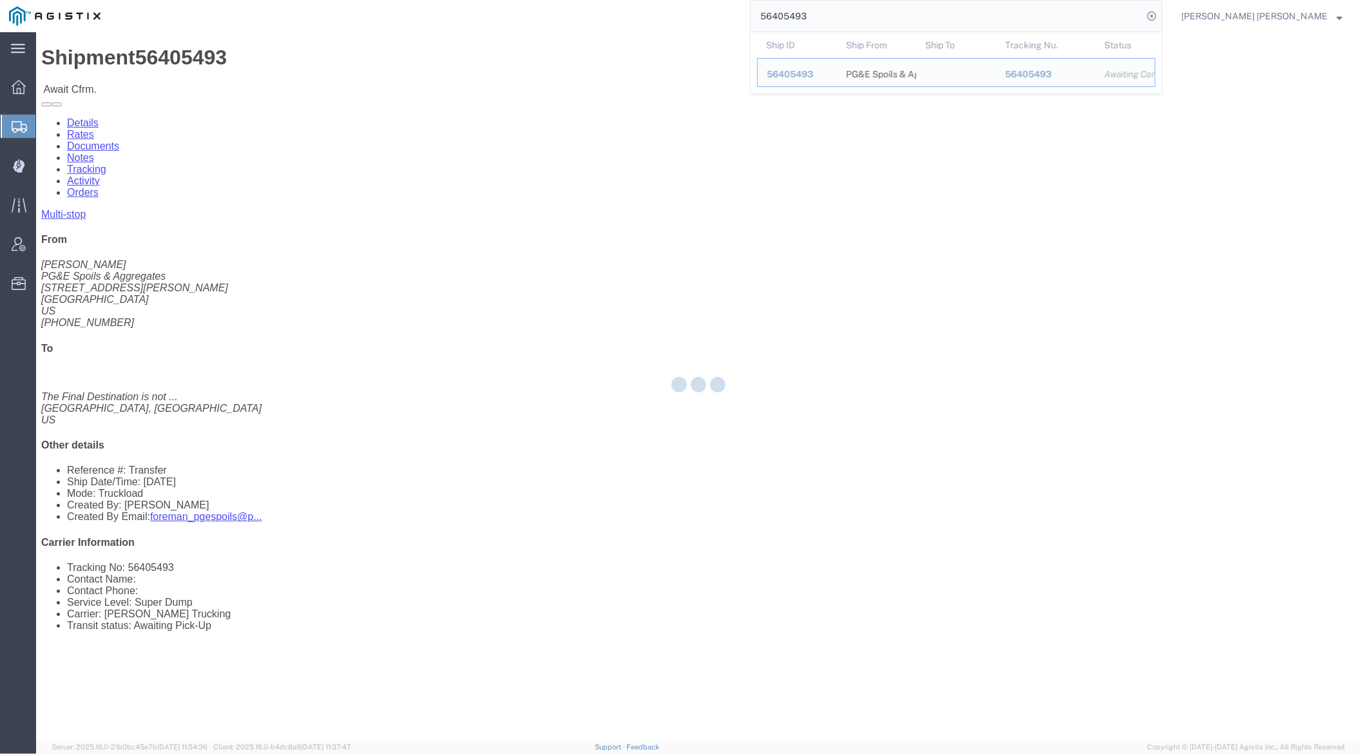
click at [856, 14] on input "56405493" at bounding box center [947, 16] width 392 height 31
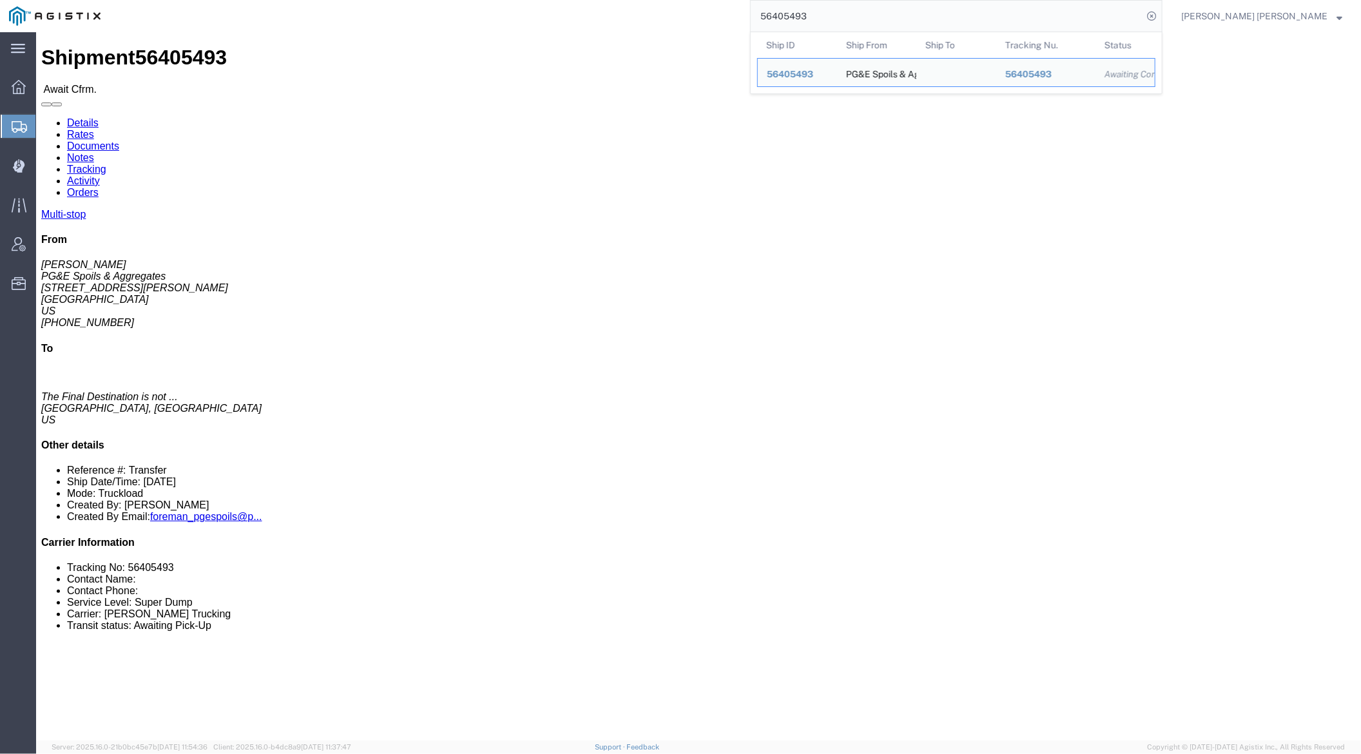
click at [856, 14] on input "56405493" at bounding box center [947, 16] width 392 height 31
paste input "555"
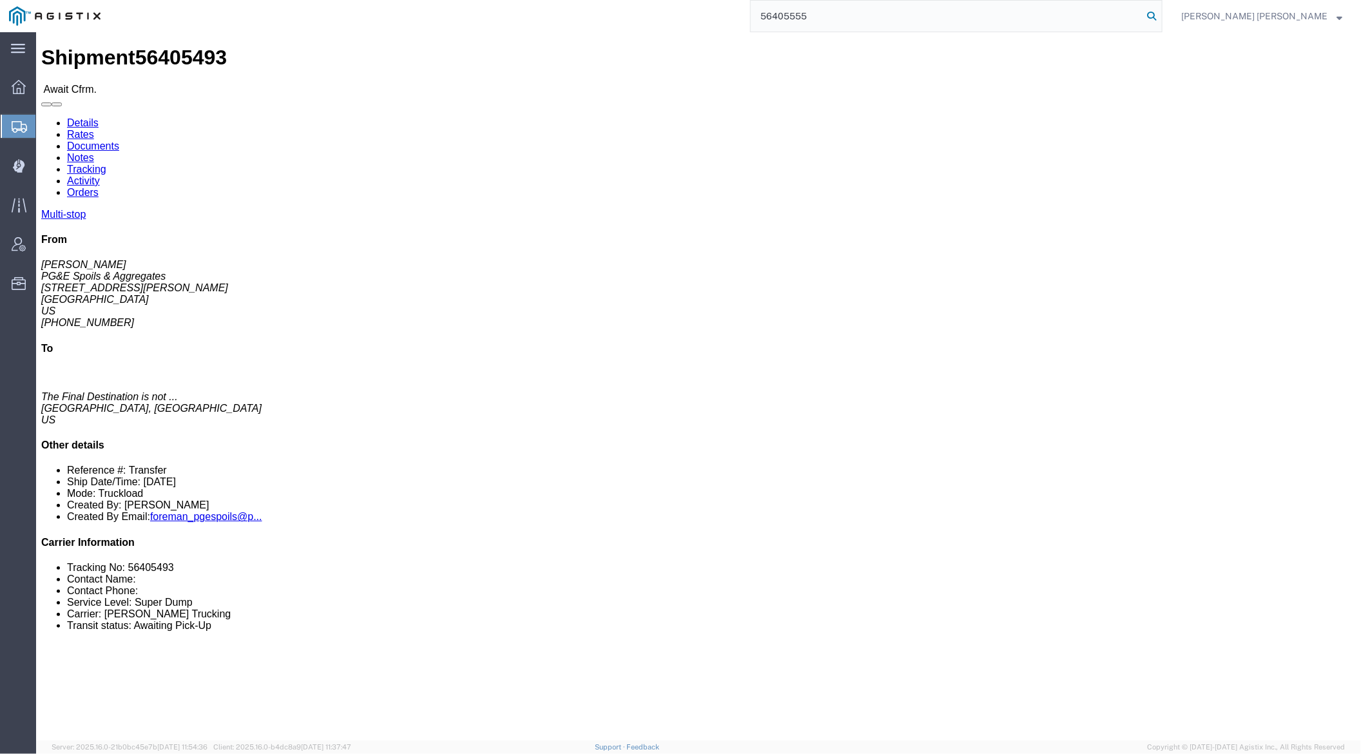
click at [1160, 17] on icon at bounding box center [1151, 16] width 18 height 18
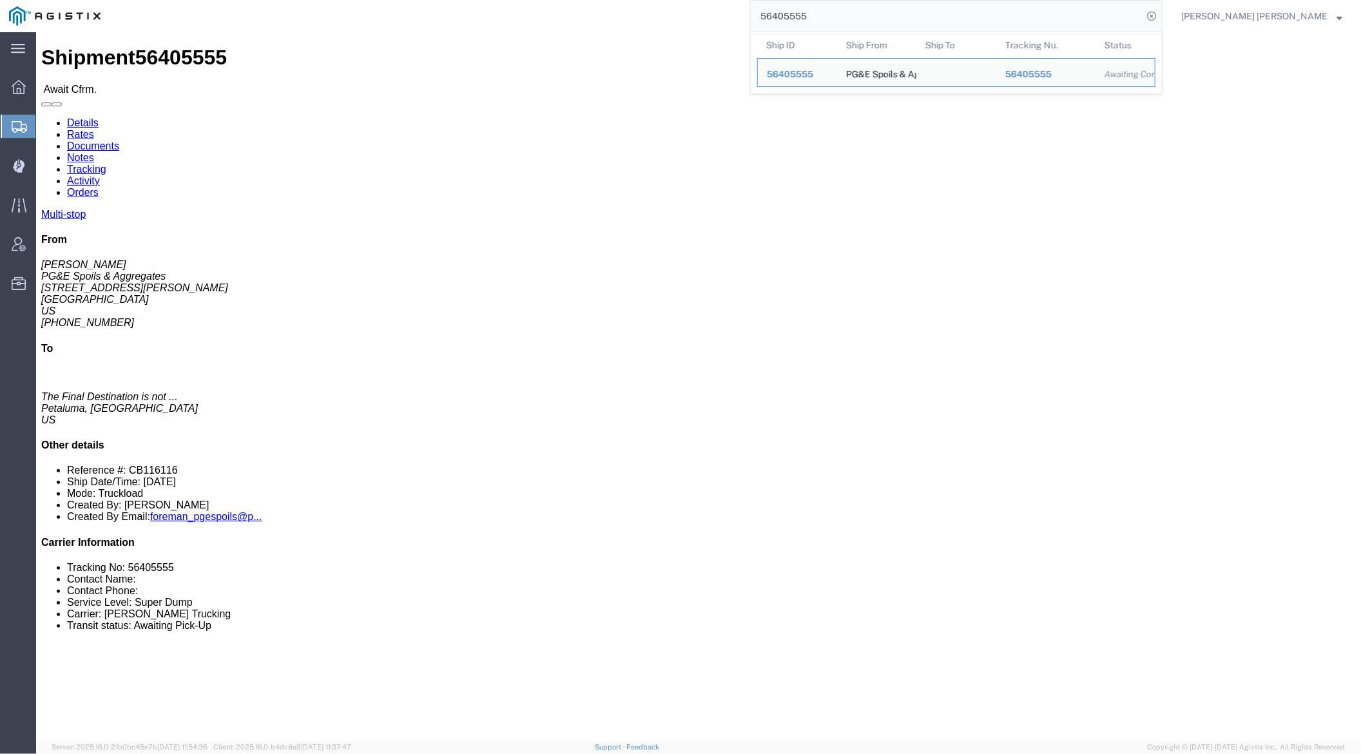
click at [861, 14] on input "56405555" at bounding box center [947, 16] width 392 height 31
paste input "99"
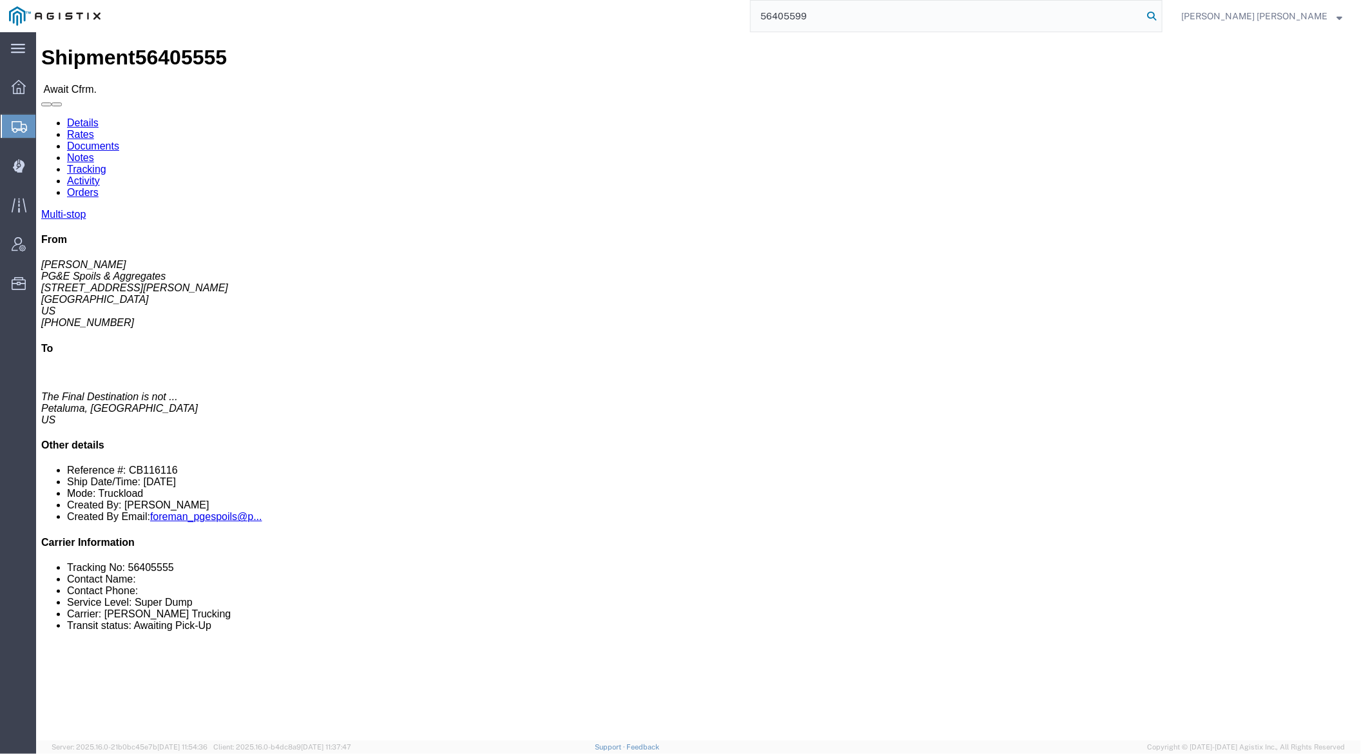
click at [1160, 14] on icon at bounding box center [1151, 16] width 18 height 18
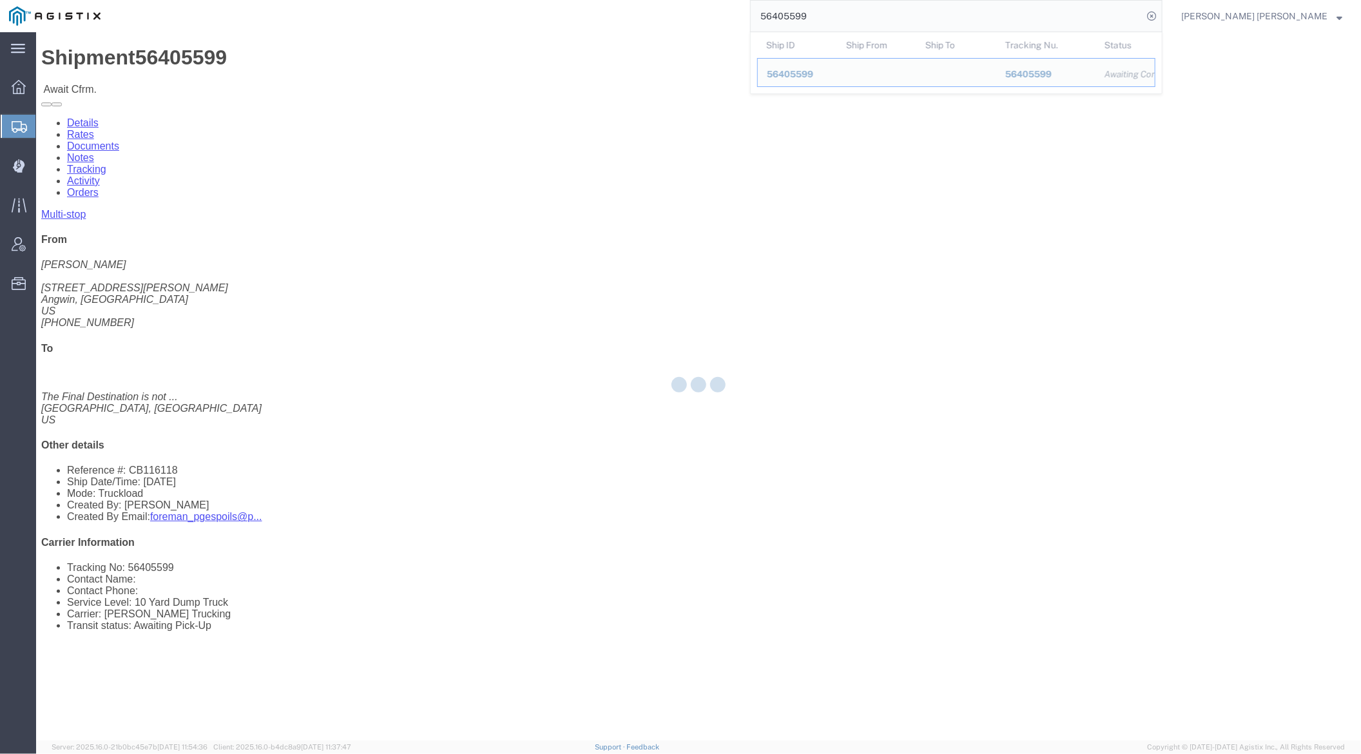
click at [858, 10] on input "56405599" at bounding box center [947, 16] width 392 height 31
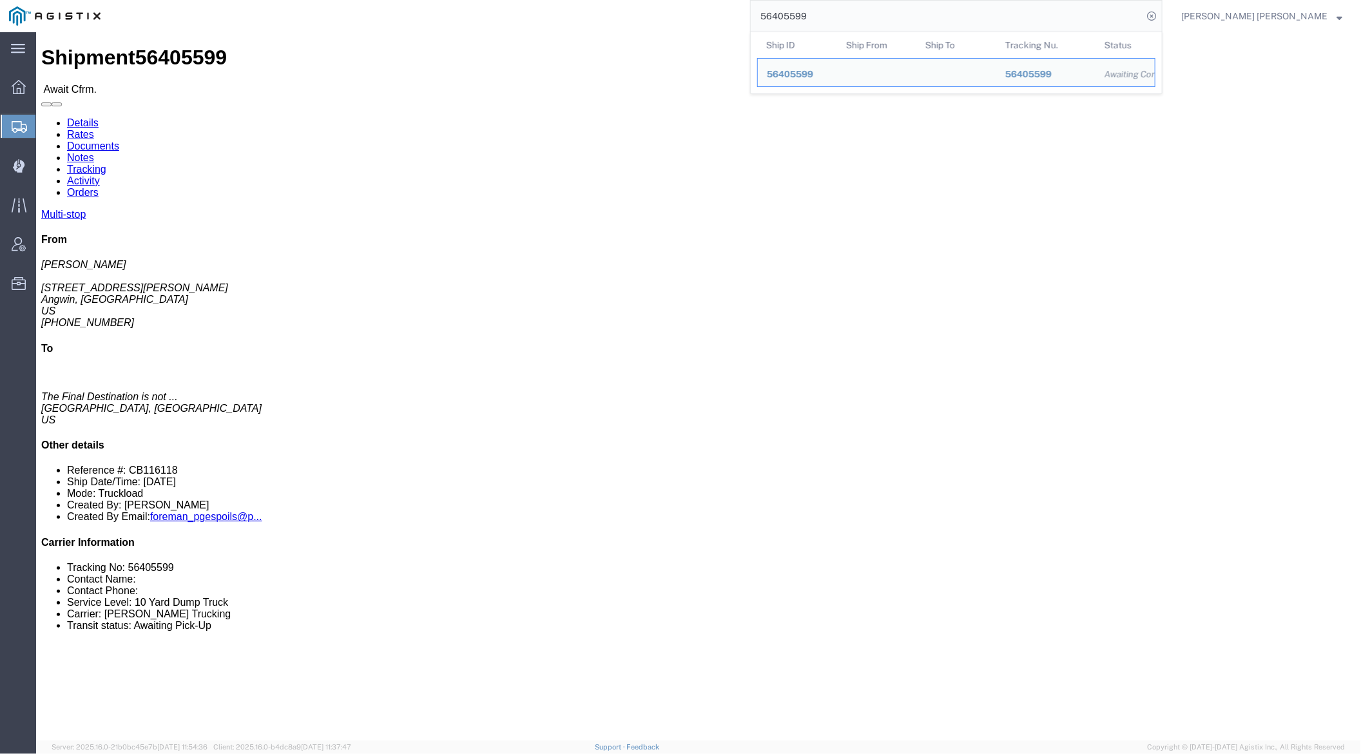
click at [858, 10] on input "56405599" at bounding box center [947, 16] width 392 height 31
paste input "611"
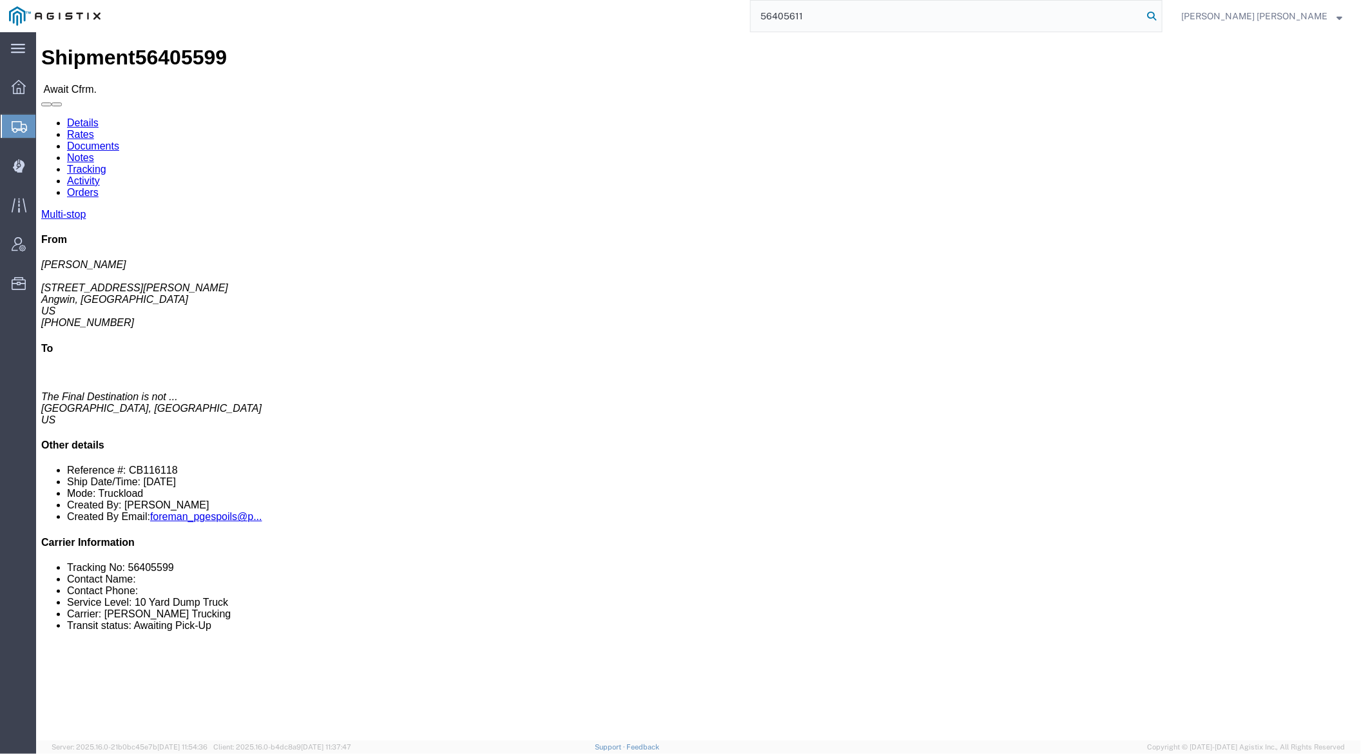
click at [1160, 12] on icon at bounding box center [1151, 16] width 18 height 18
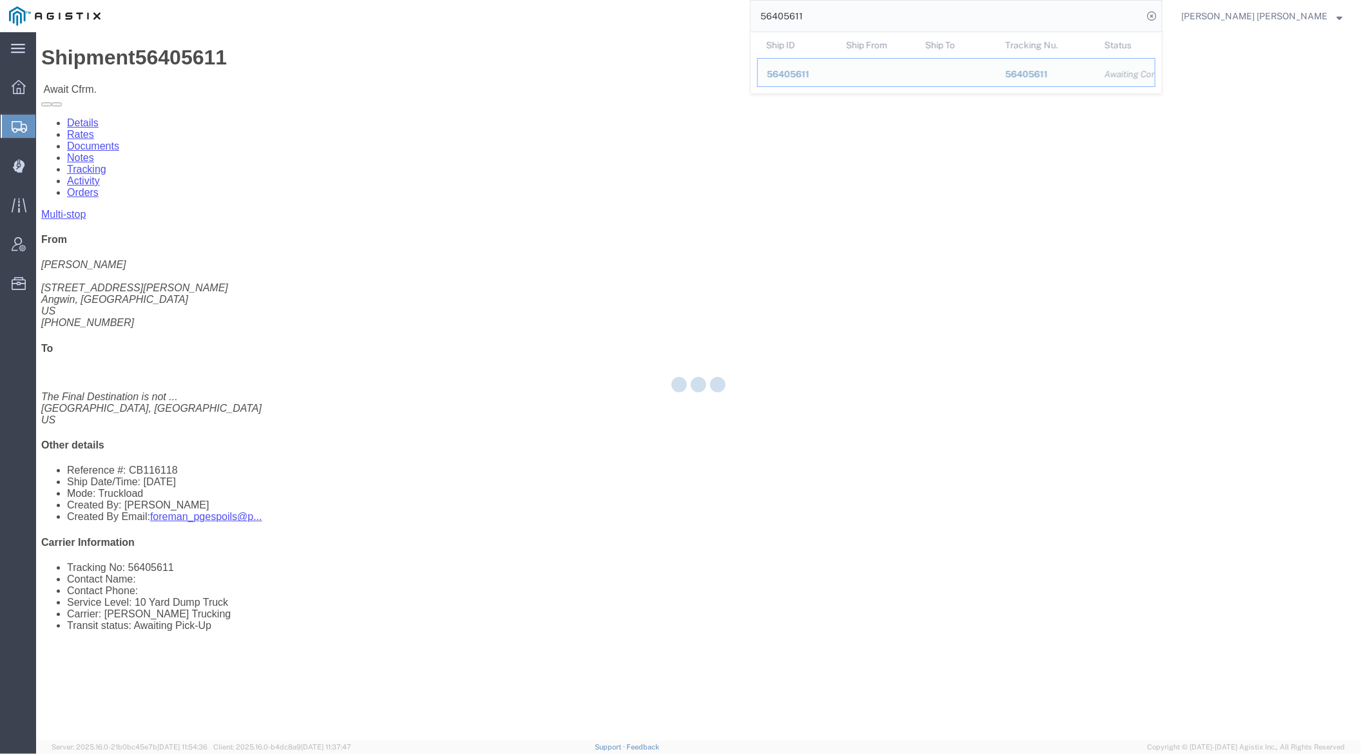
click at [853, 18] on input "56405611" at bounding box center [947, 16] width 392 height 31
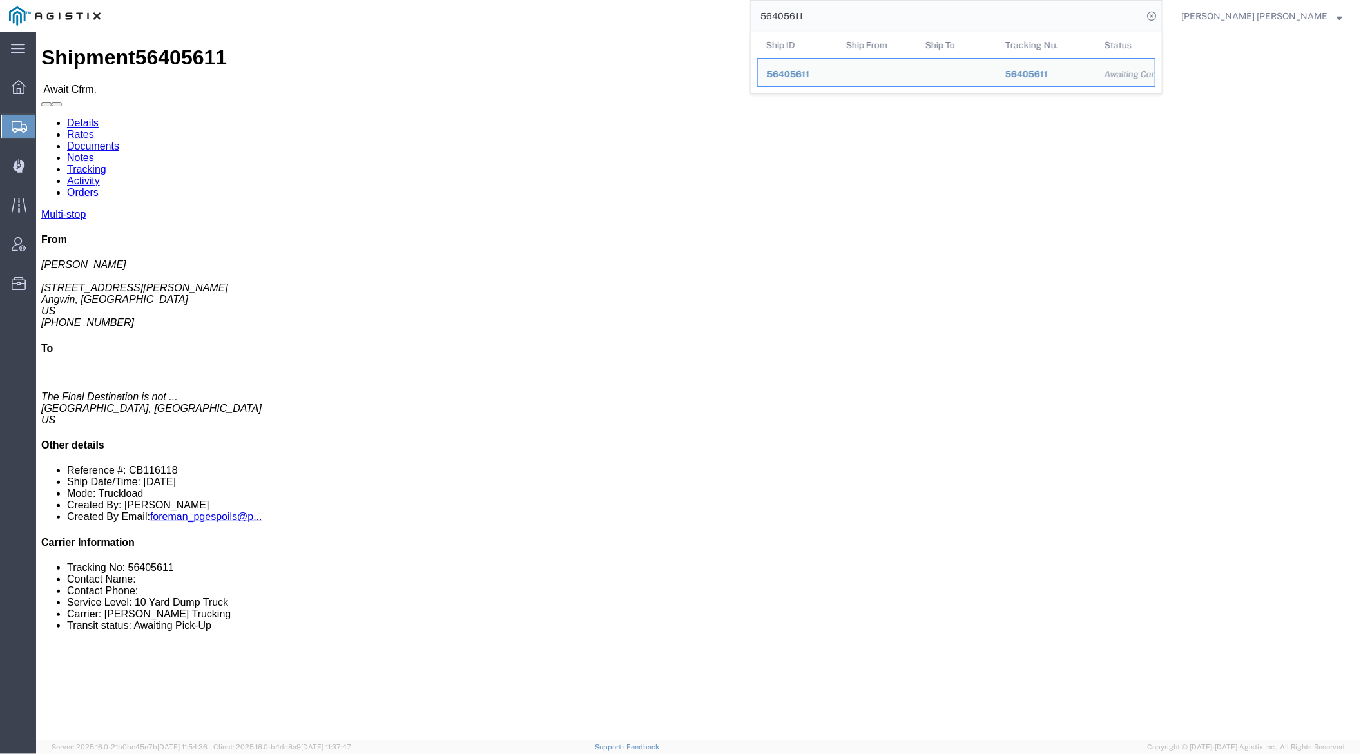
paste input "46"
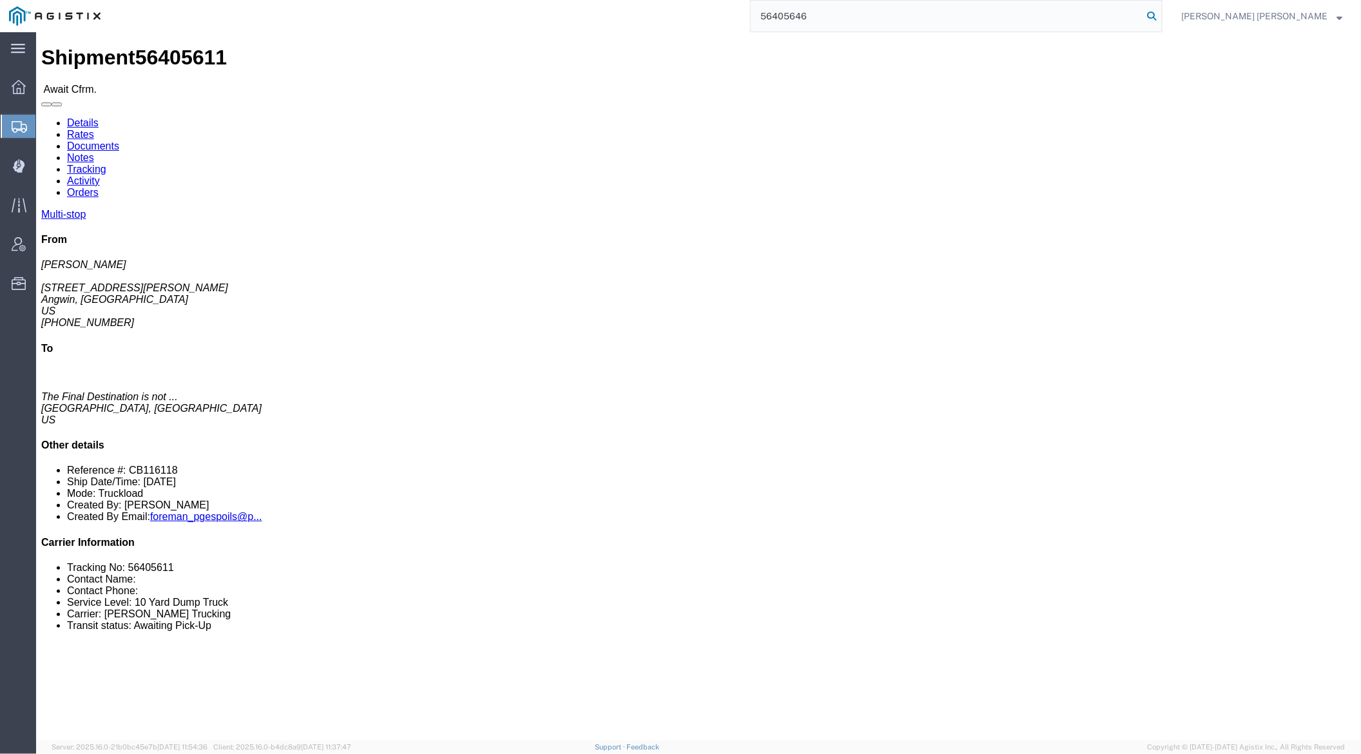
click at [1160, 15] on icon at bounding box center [1151, 16] width 18 height 18
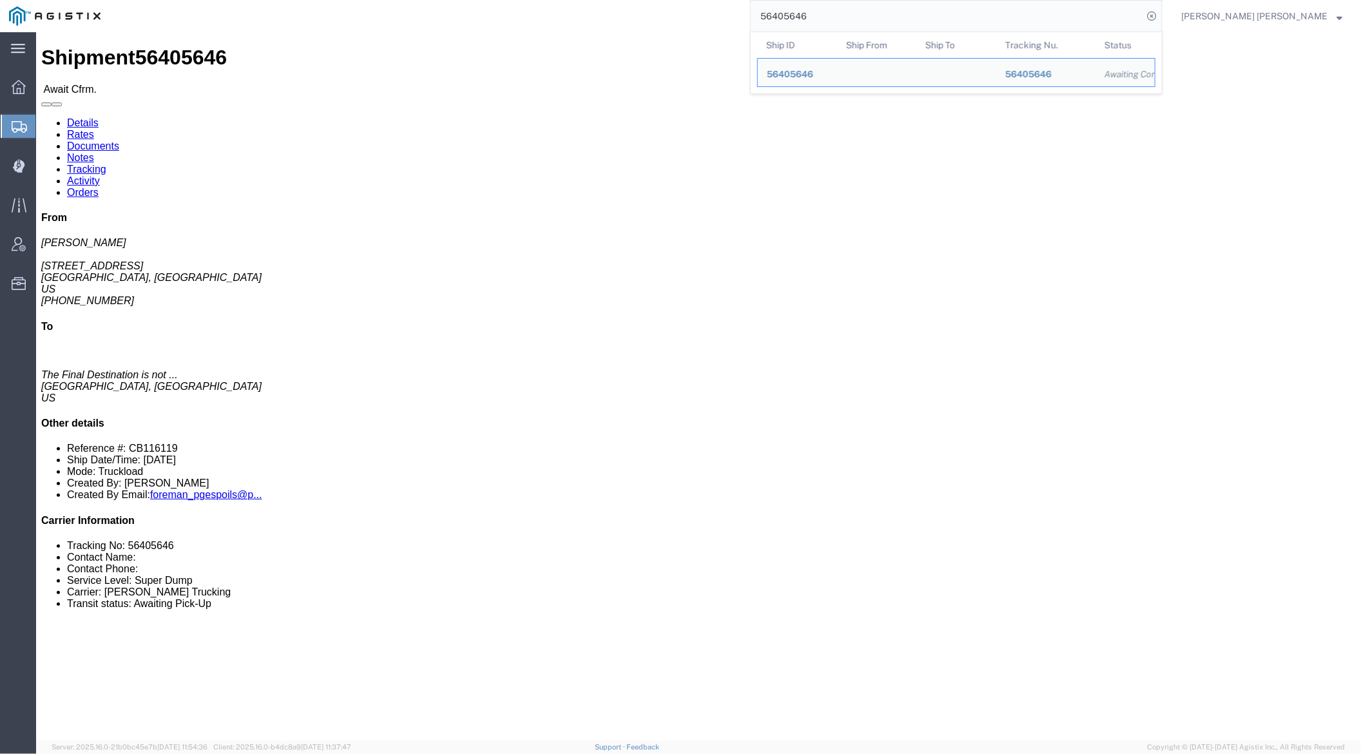
click at [842, 13] on input "56405646" at bounding box center [947, 16] width 392 height 31
paste input "52"
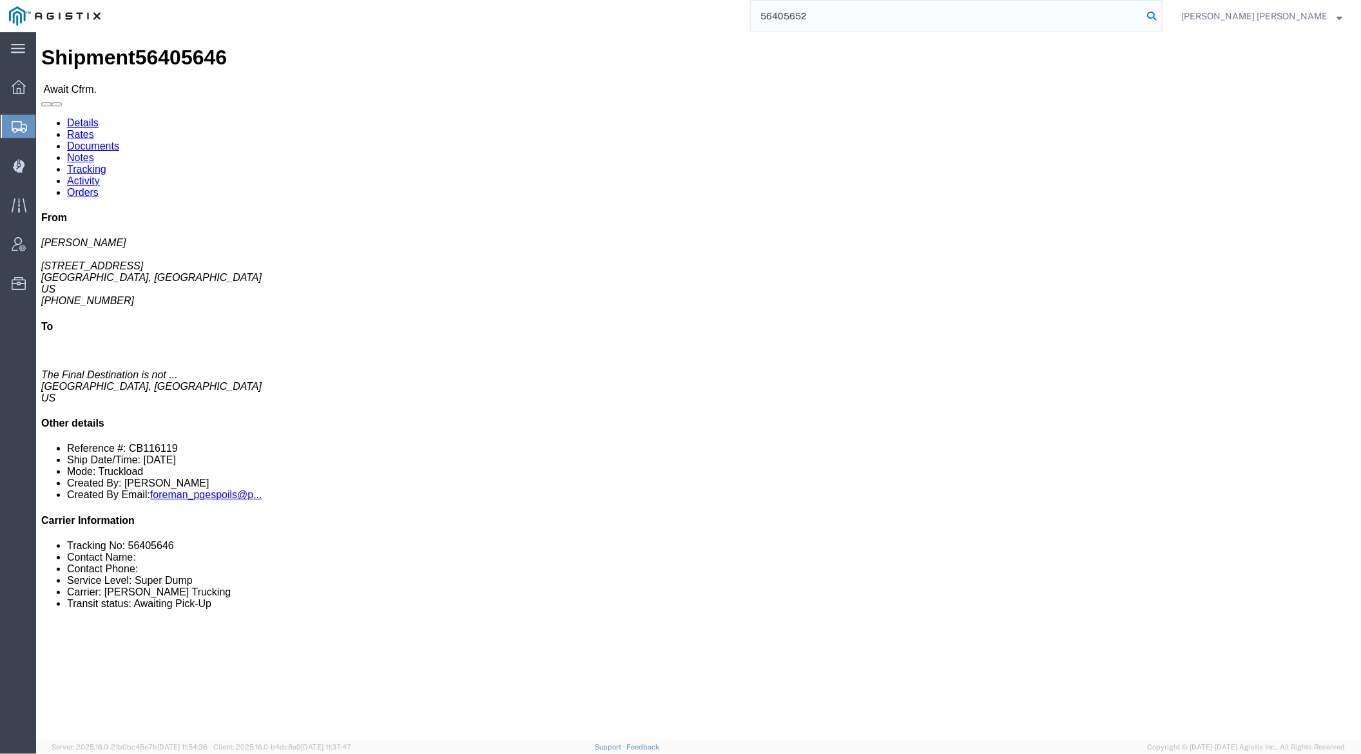
click at [1160, 15] on icon at bounding box center [1151, 16] width 18 height 18
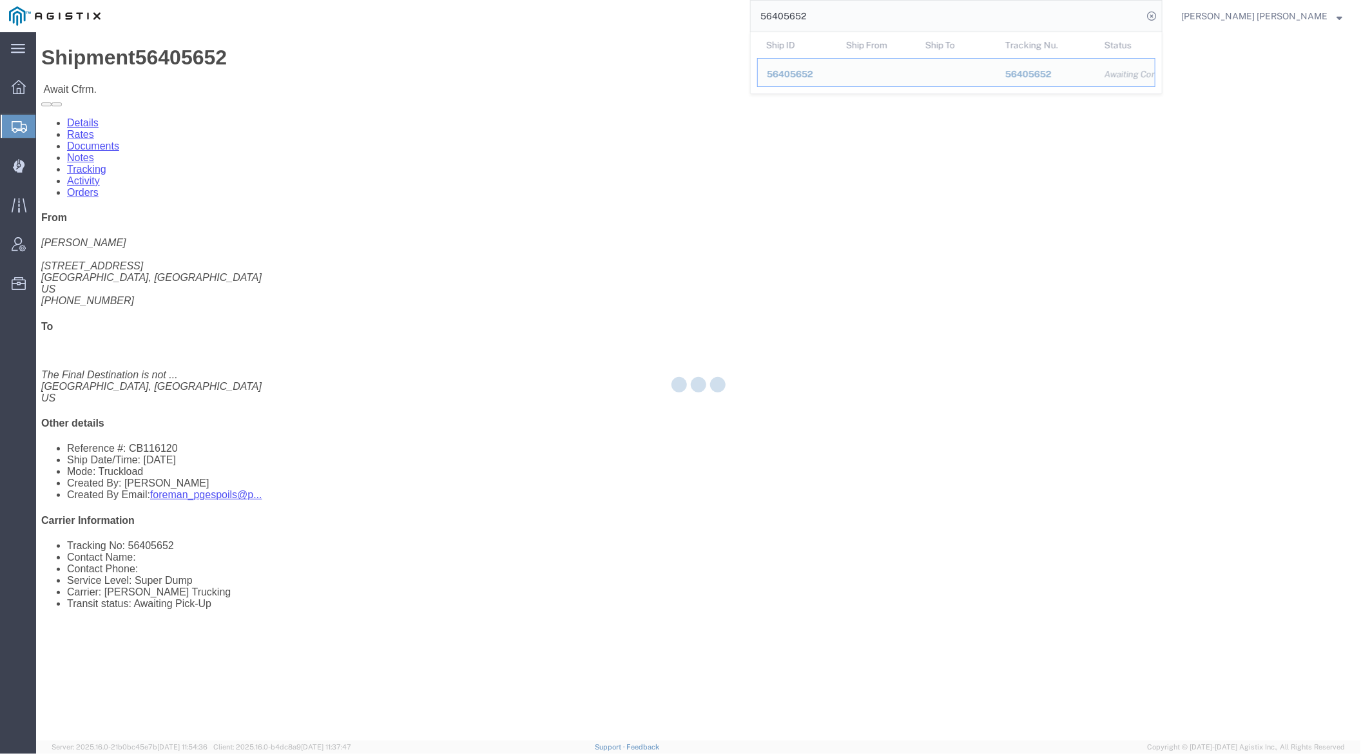
click at [858, 14] on input "56405652" at bounding box center [947, 16] width 392 height 31
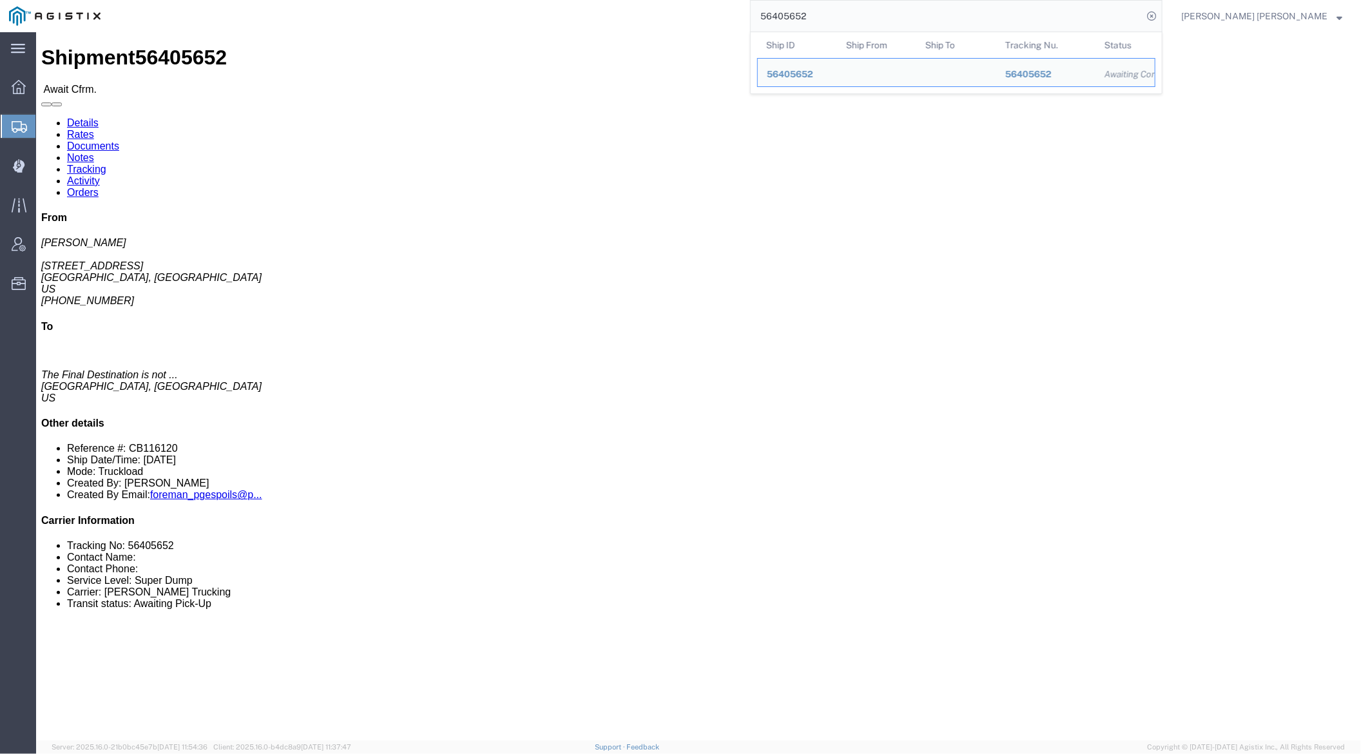
paste input "18497"
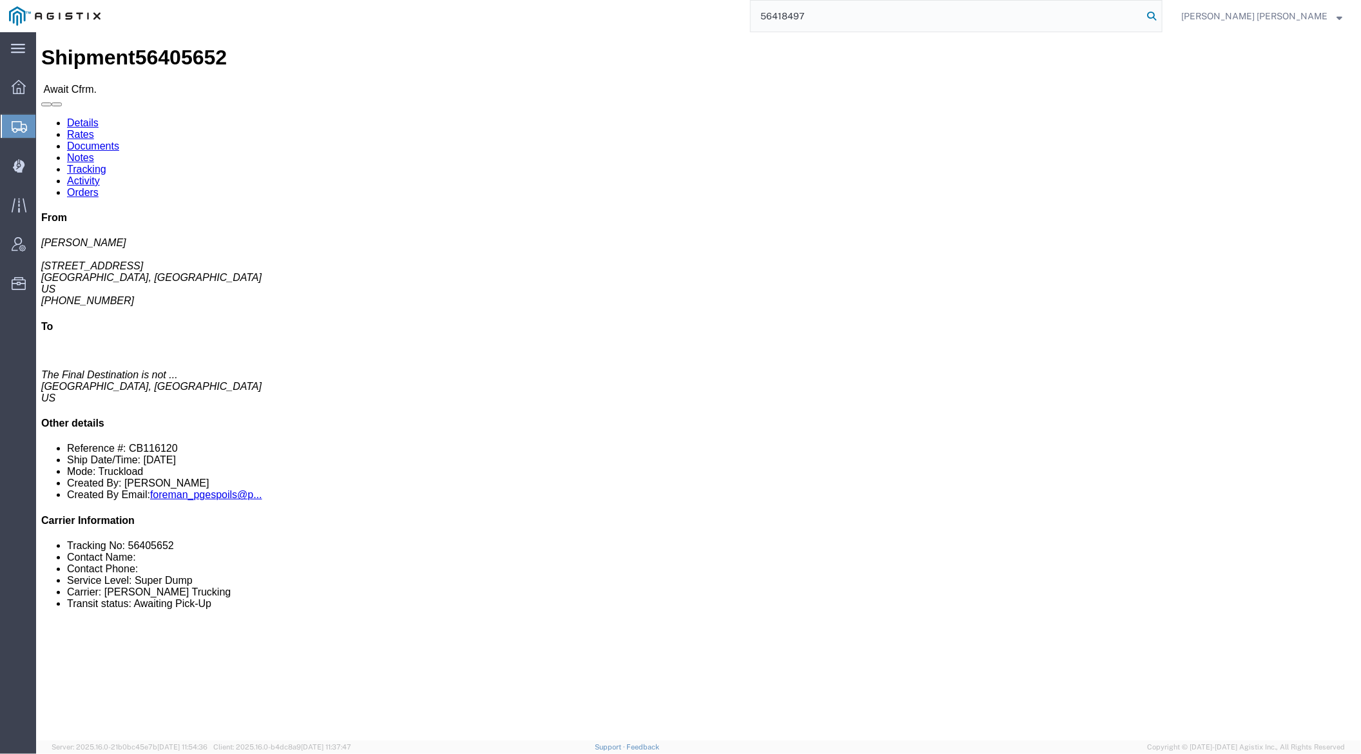
click at [1160, 14] on icon at bounding box center [1151, 16] width 18 height 18
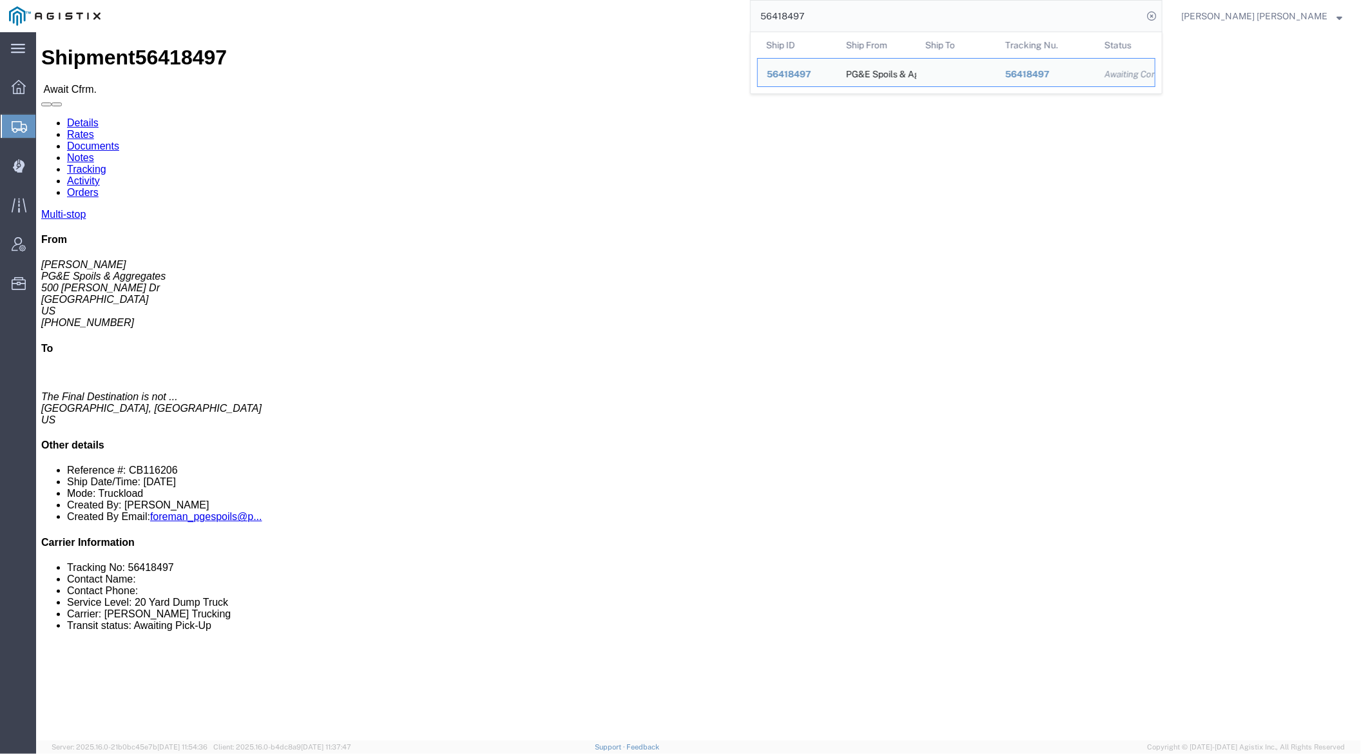
click at [843, 5] on input "56418497" at bounding box center [947, 16] width 392 height 31
paste input "9464"
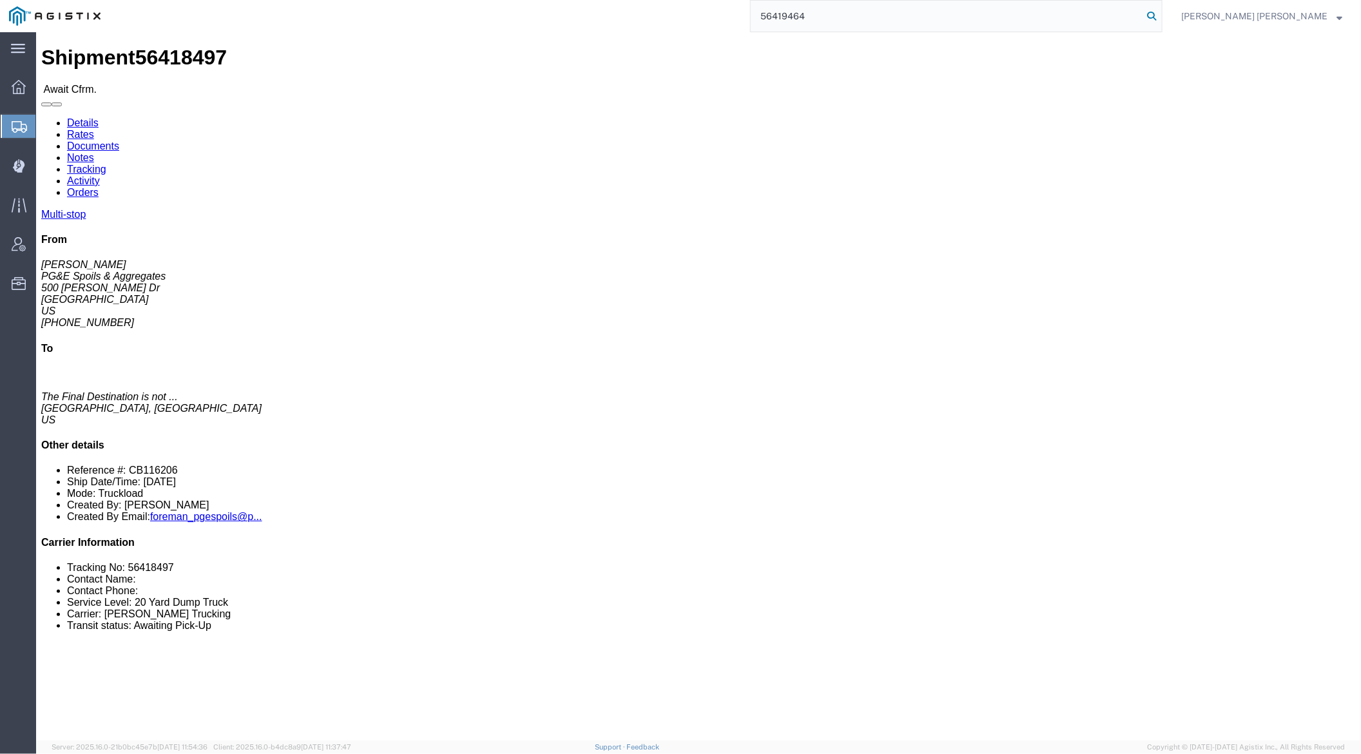
click at [1160, 17] on icon at bounding box center [1151, 16] width 18 height 18
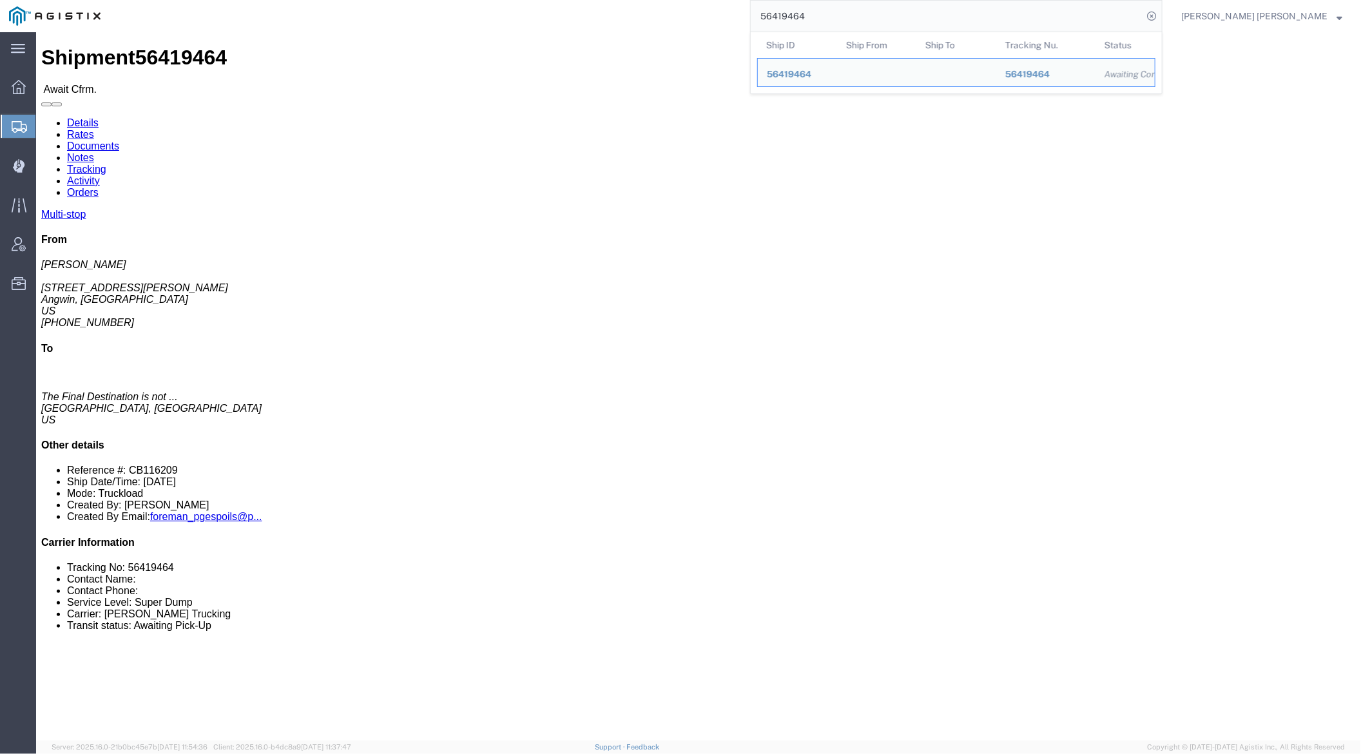
click at [838, 22] on input "56419464" at bounding box center [947, 16] width 392 height 31
paste input "8509"
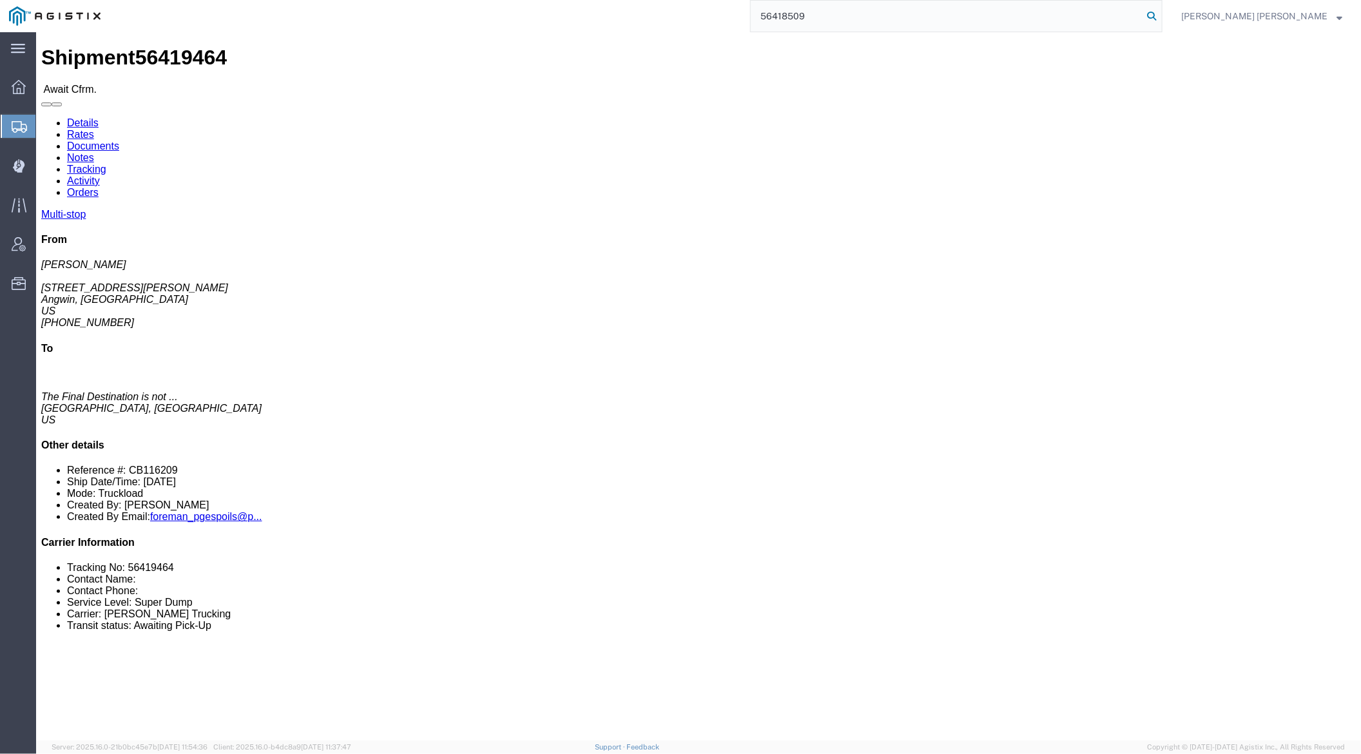
click at [1160, 17] on icon at bounding box center [1151, 16] width 18 height 18
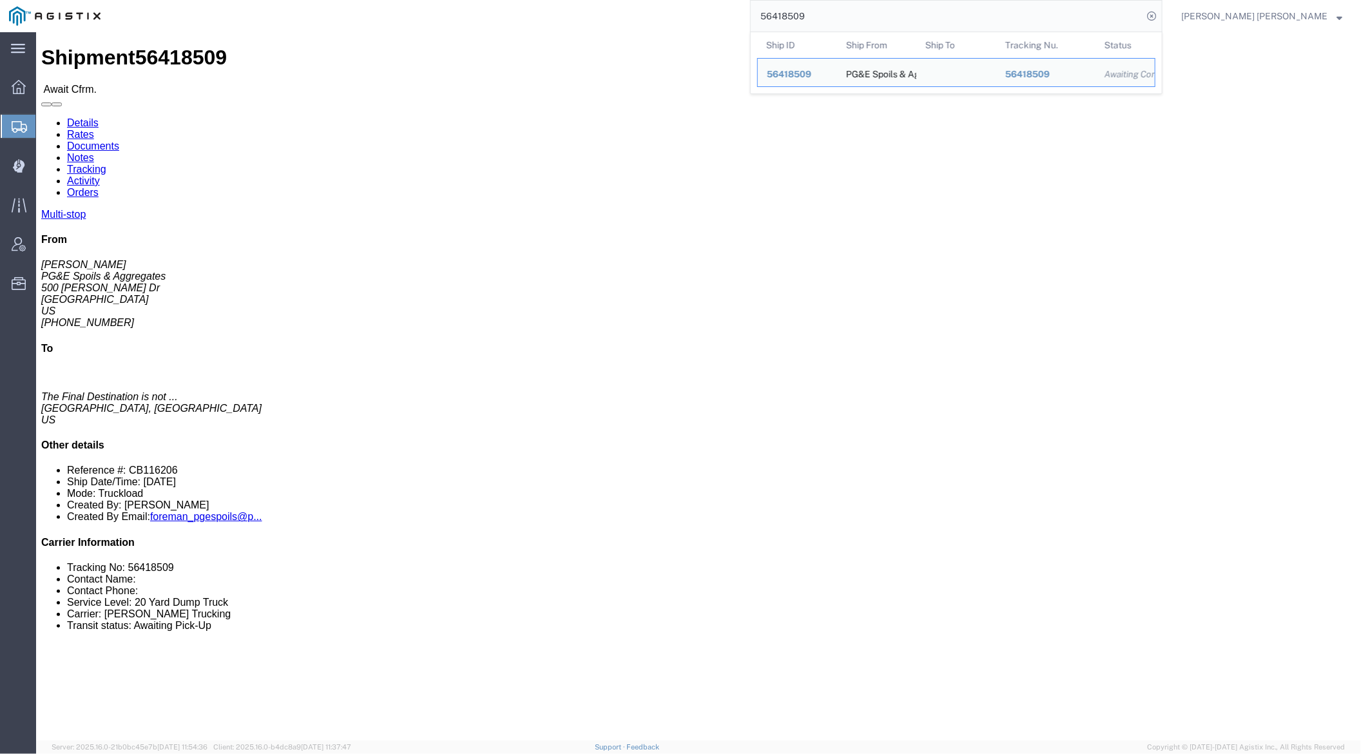
click at [860, 14] on input "56418509" at bounding box center [947, 16] width 392 height 31
paste input "29203"
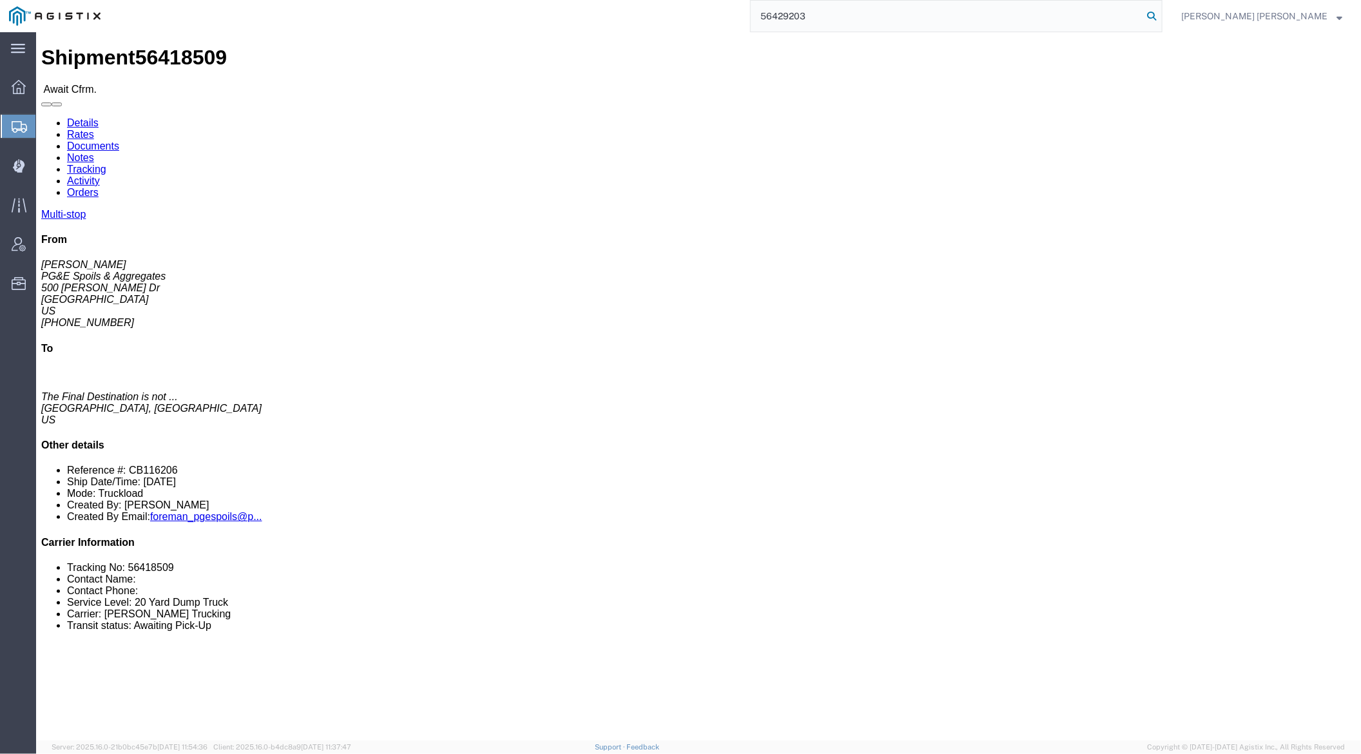
click at [1160, 13] on icon at bounding box center [1151, 16] width 18 height 18
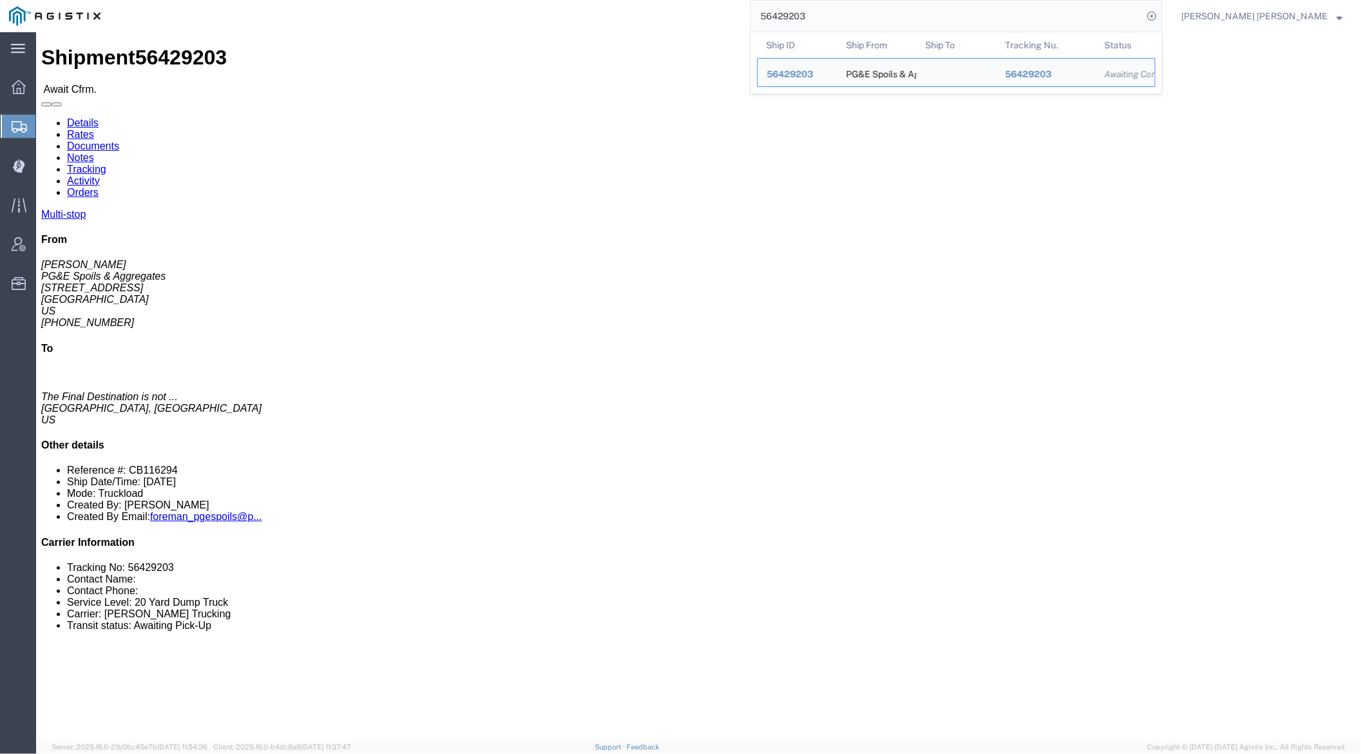
click at [837, 19] on input "56429203" at bounding box center [947, 16] width 392 height 31
paste input "5318"
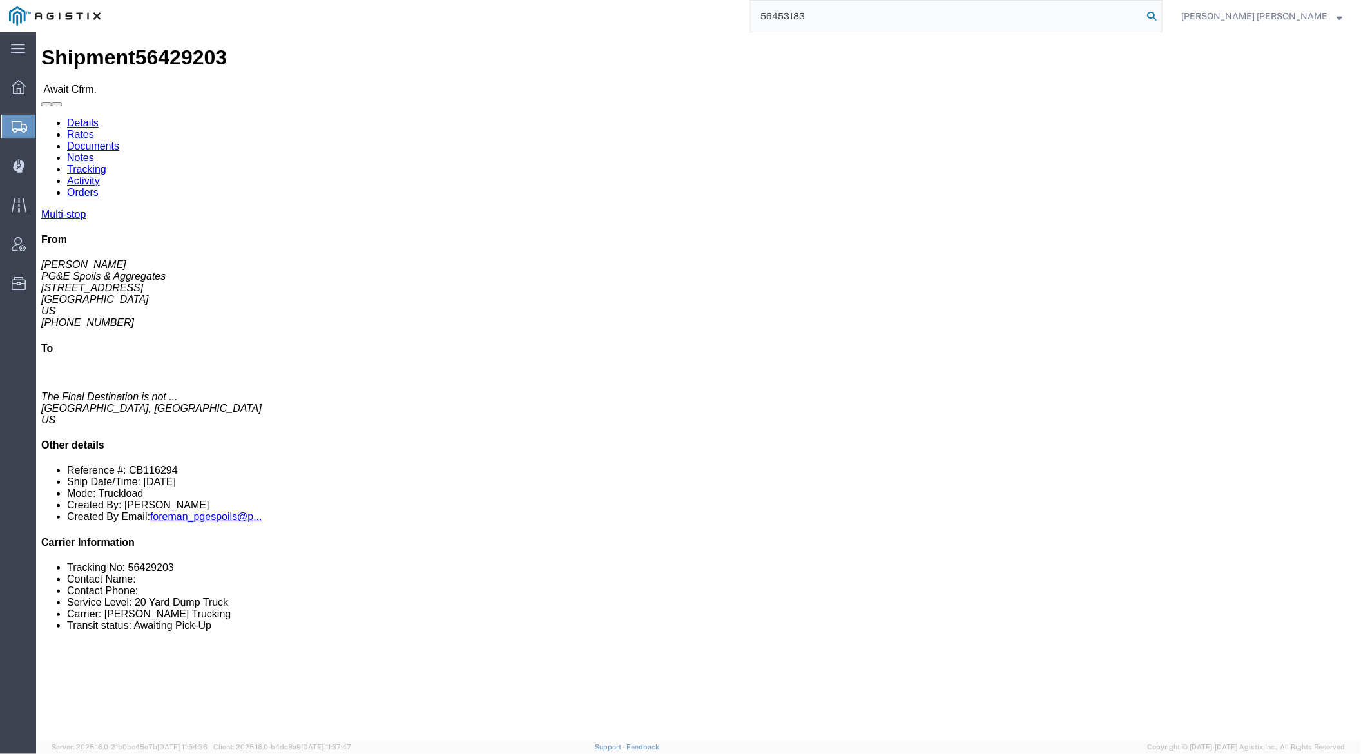
click at [1160, 18] on icon at bounding box center [1151, 16] width 18 height 18
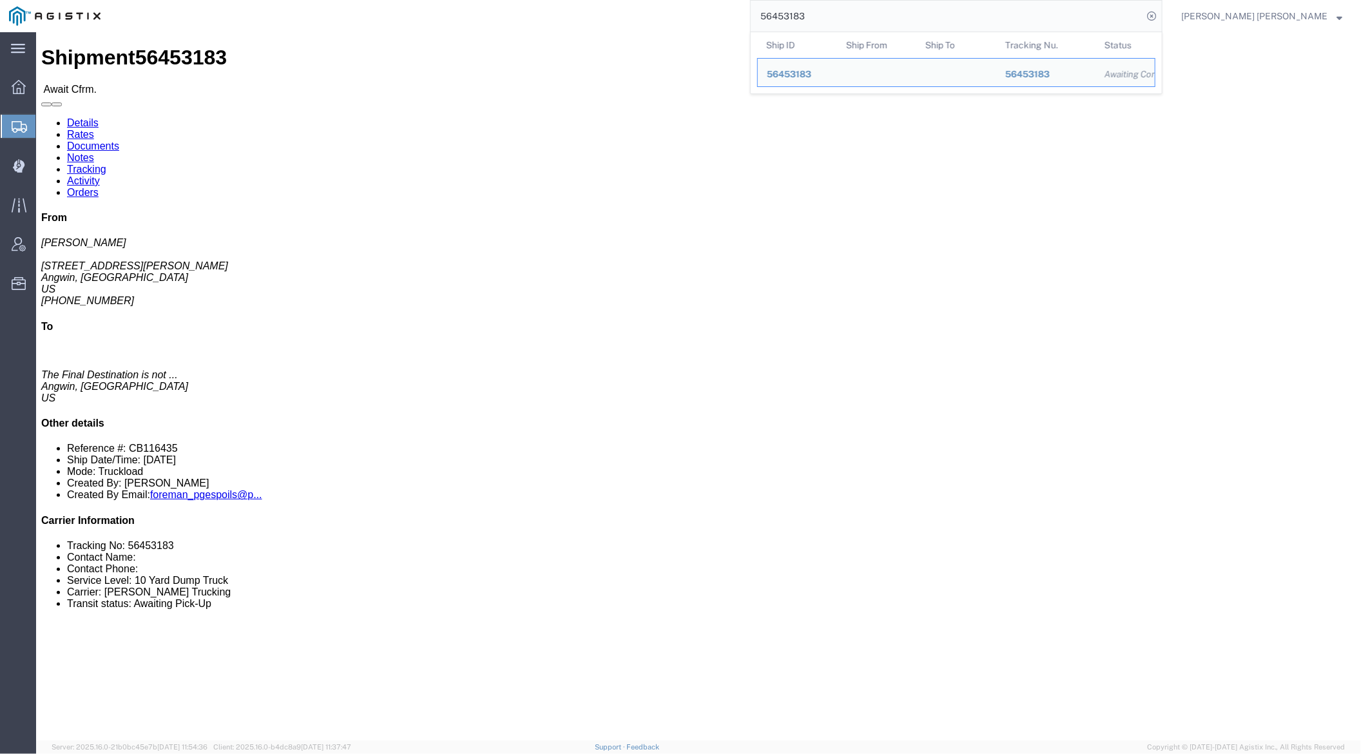
click at [843, 21] on input "56453183" at bounding box center [947, 16] width 392 height 31
paste input "4"
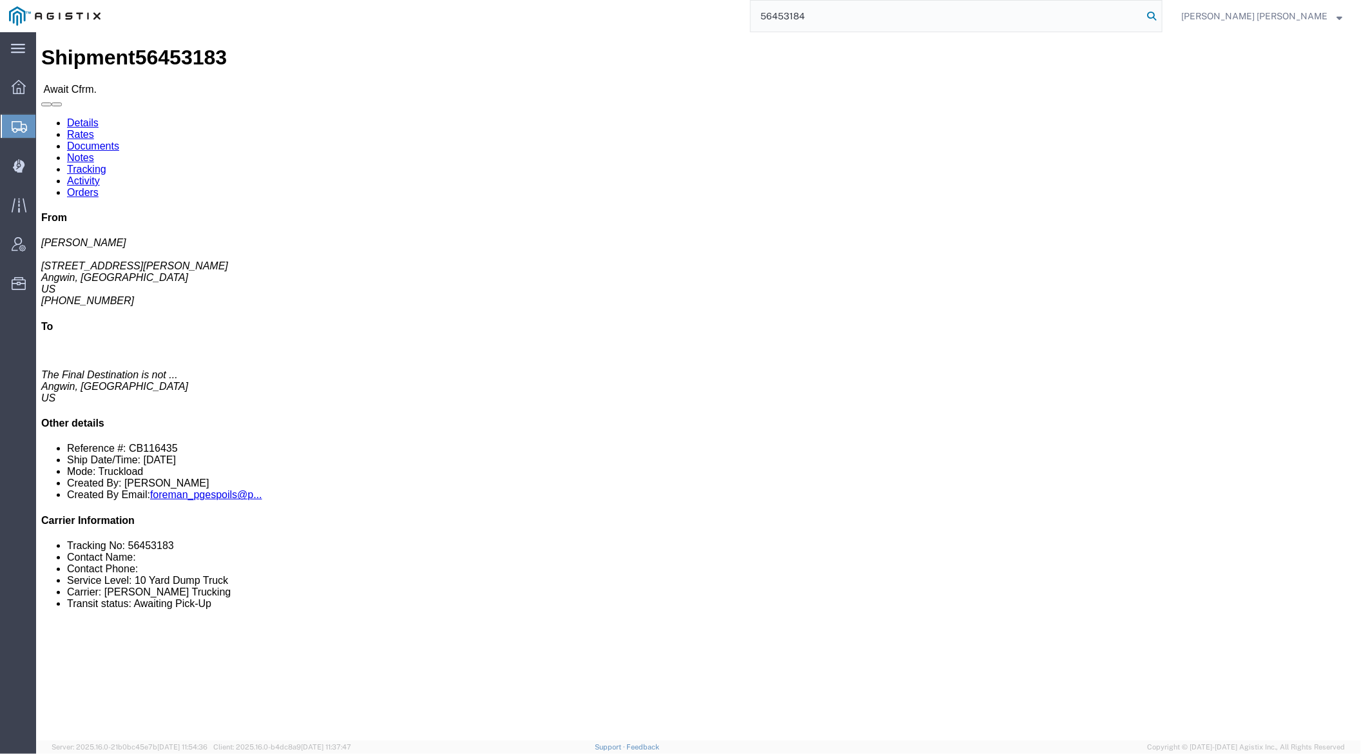
click at [1160, 15] on icon at bounding box center [1151, 16] width 18 height 18
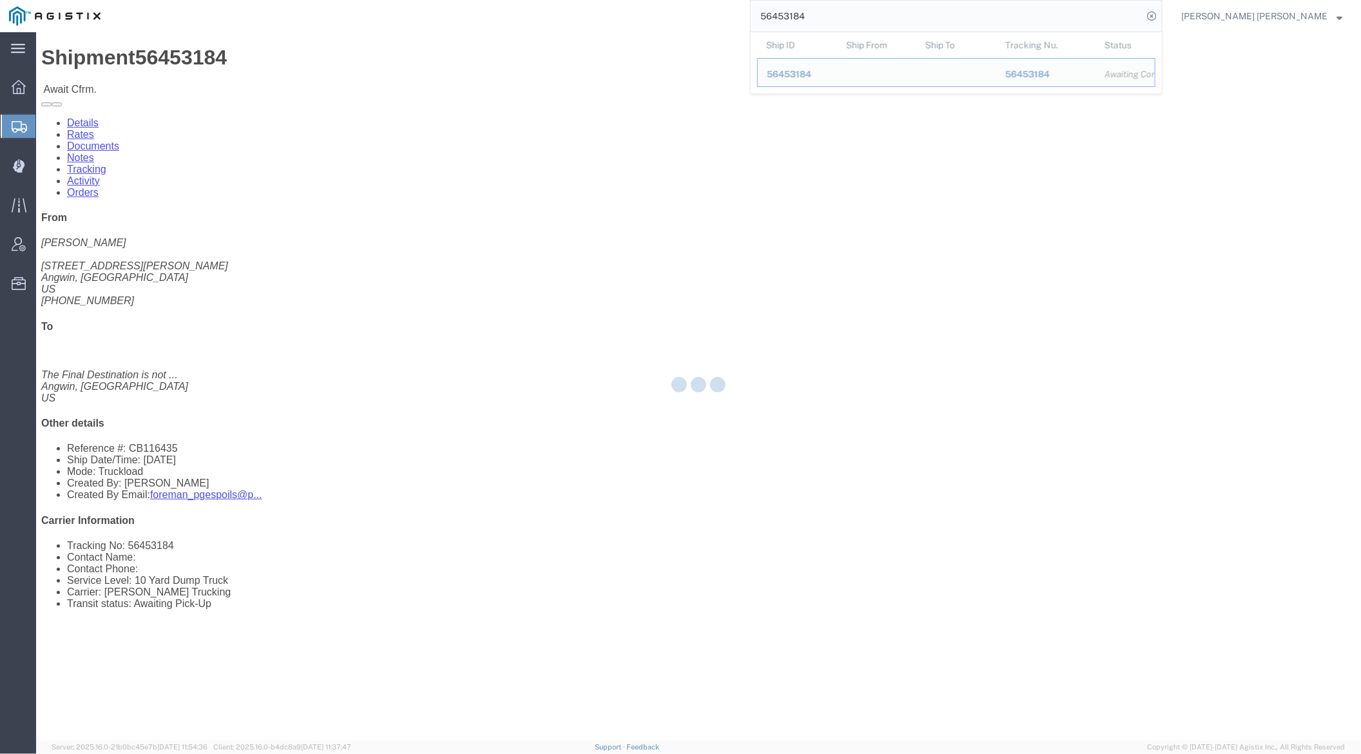
click at [840, 14] on input "56453184" at bounding box center [947, 16] width 392 height 31
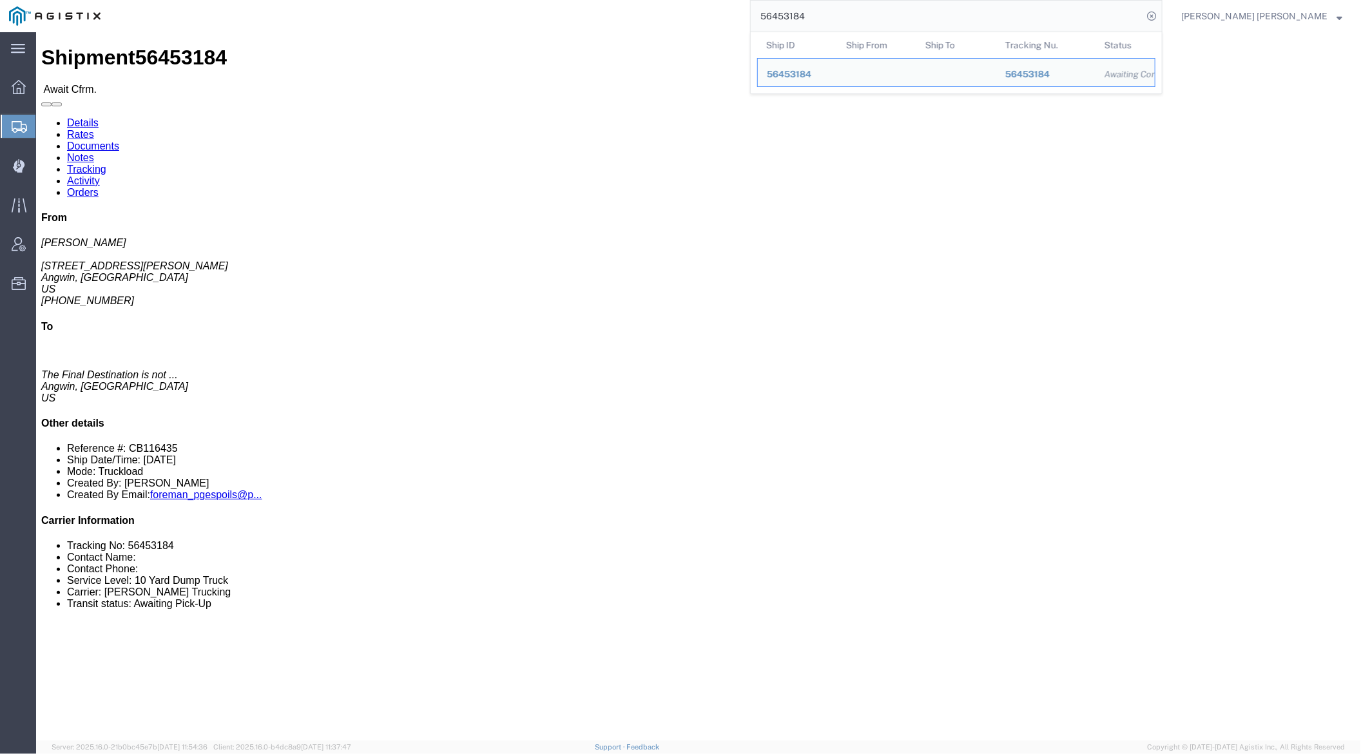
paste input "5"
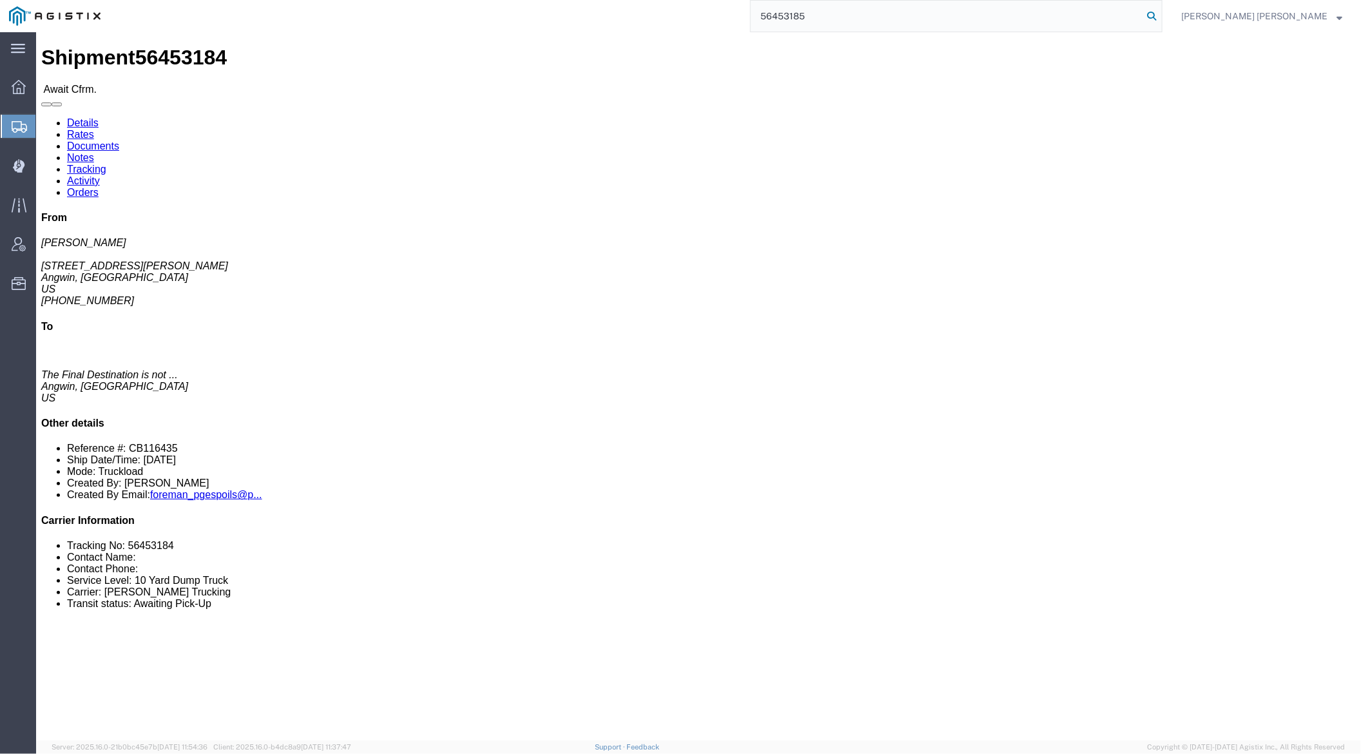
click at [1160, 17] on icon at bounding box center [1151, 16] width 18 height 18
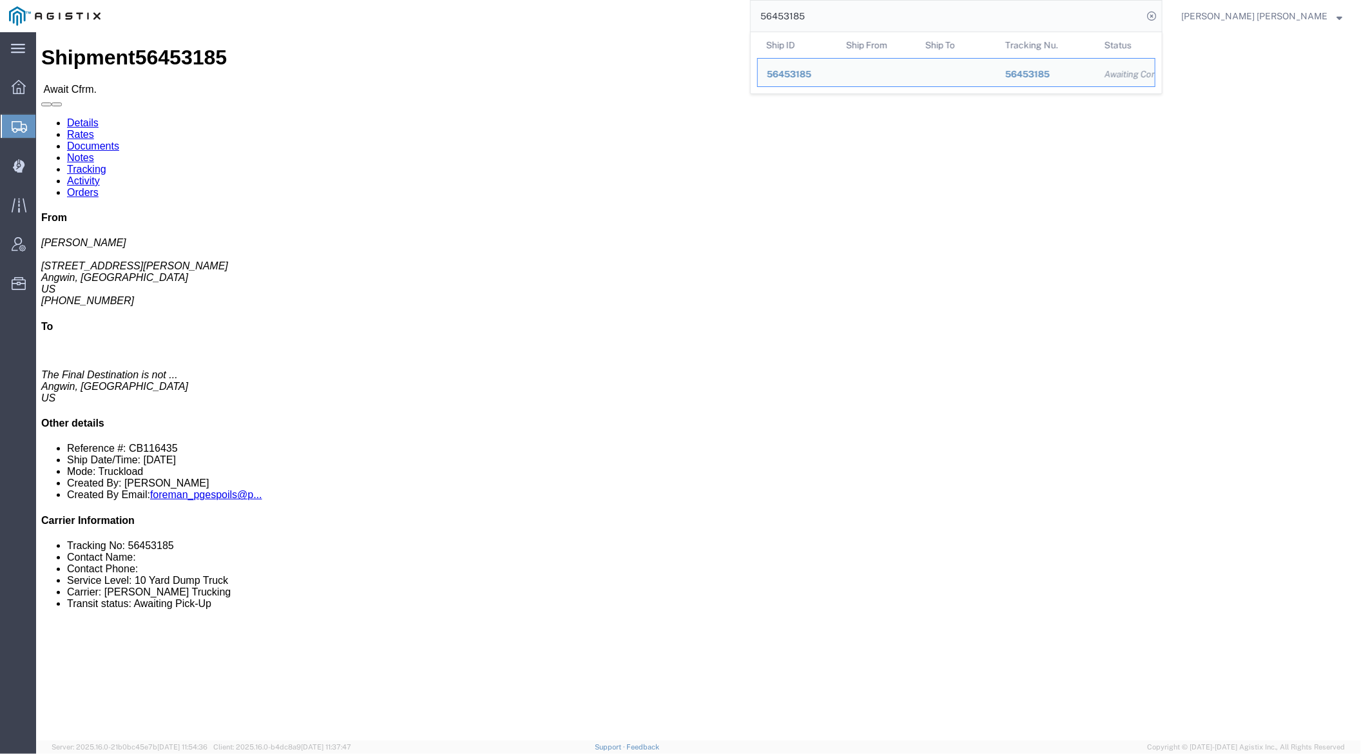
click at [837, 15] on input "56453185" at bounding box center [947, 16] width 392 height 31
paste input "46321"
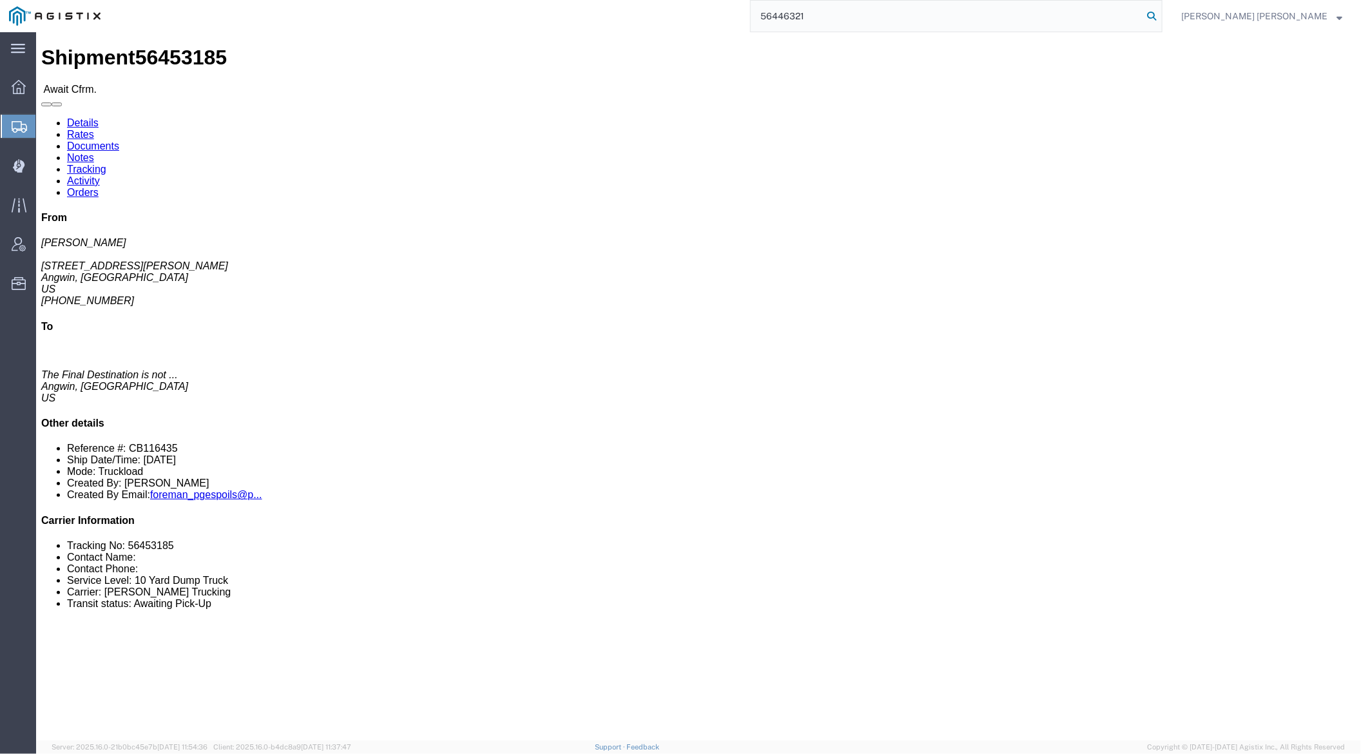
click at [1160, 15] on icon at bounding box center [1151, 16] width 18 height 18
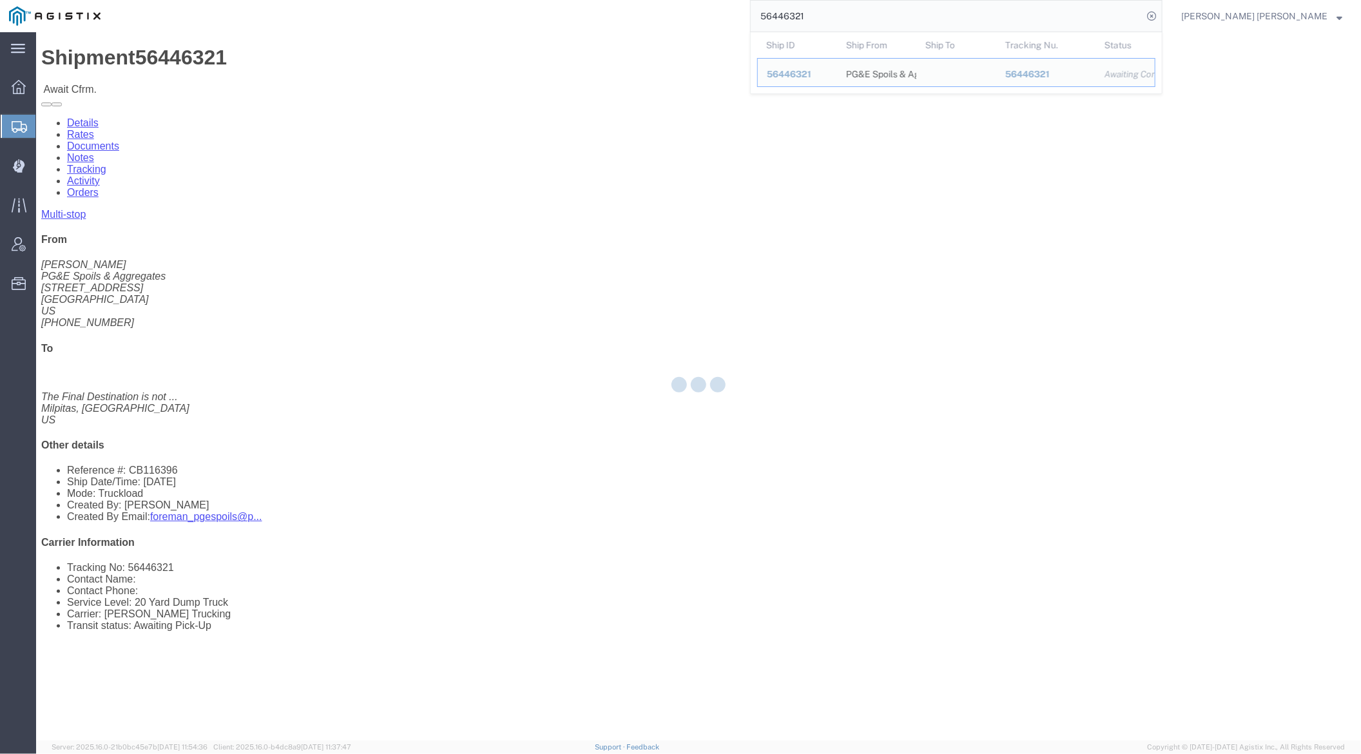
click at [852, 15] on input "56446321" at bounding box center [947, 16] width 392 height 31
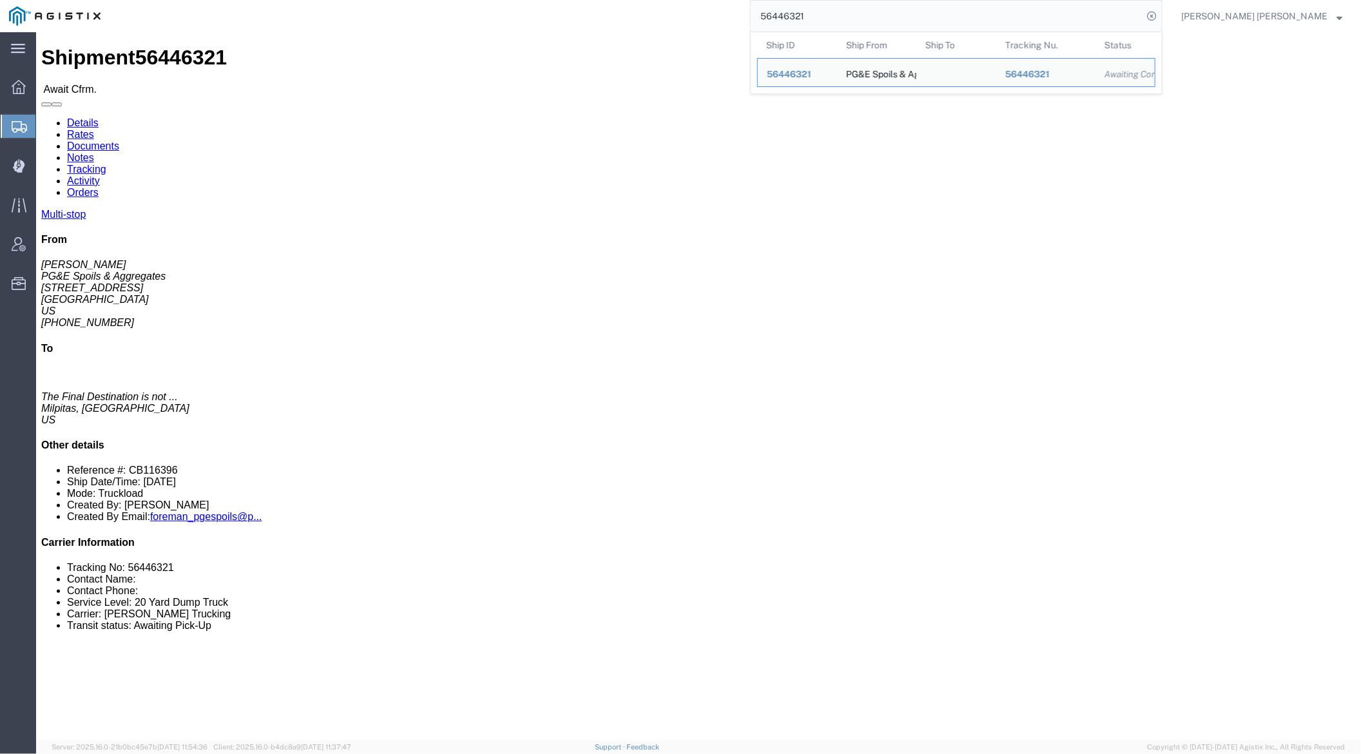
paste input "54"
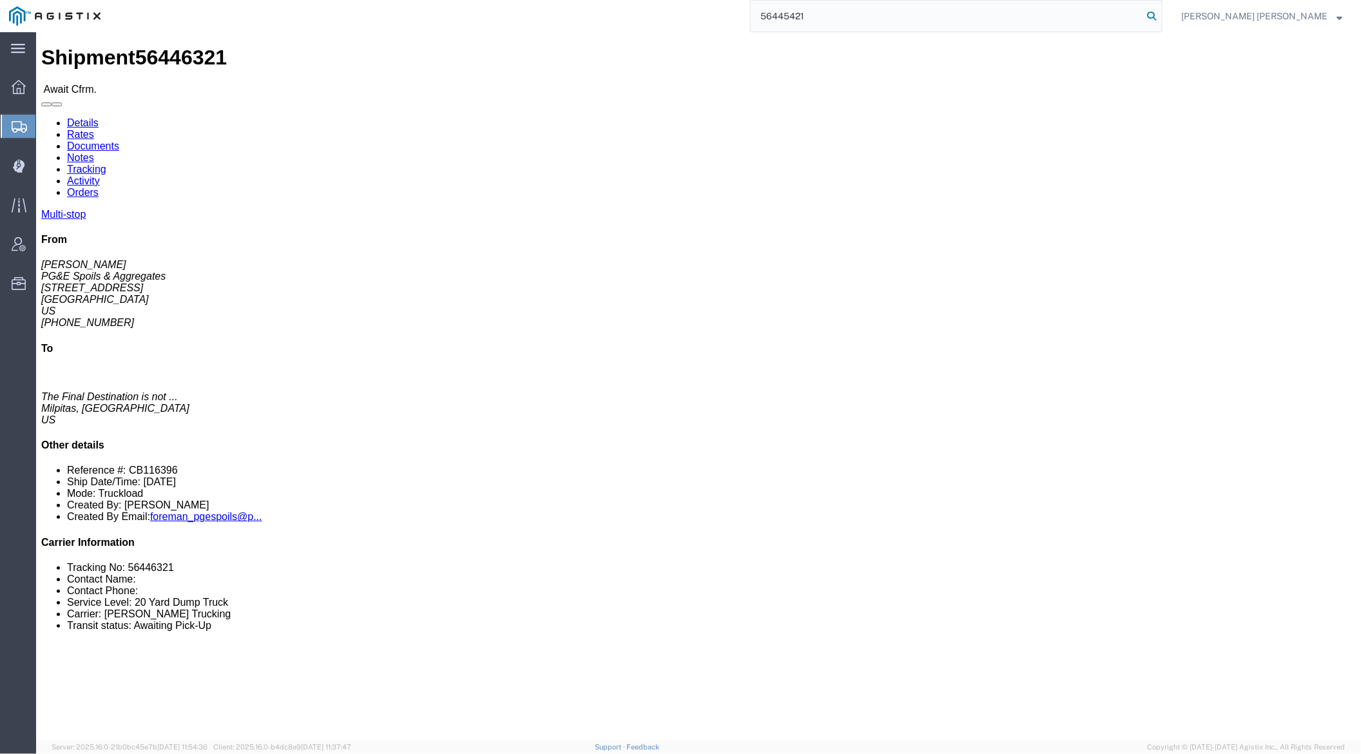
click at [1160, 15] on icon at bounding box center [1151, 16] width 18 height 18
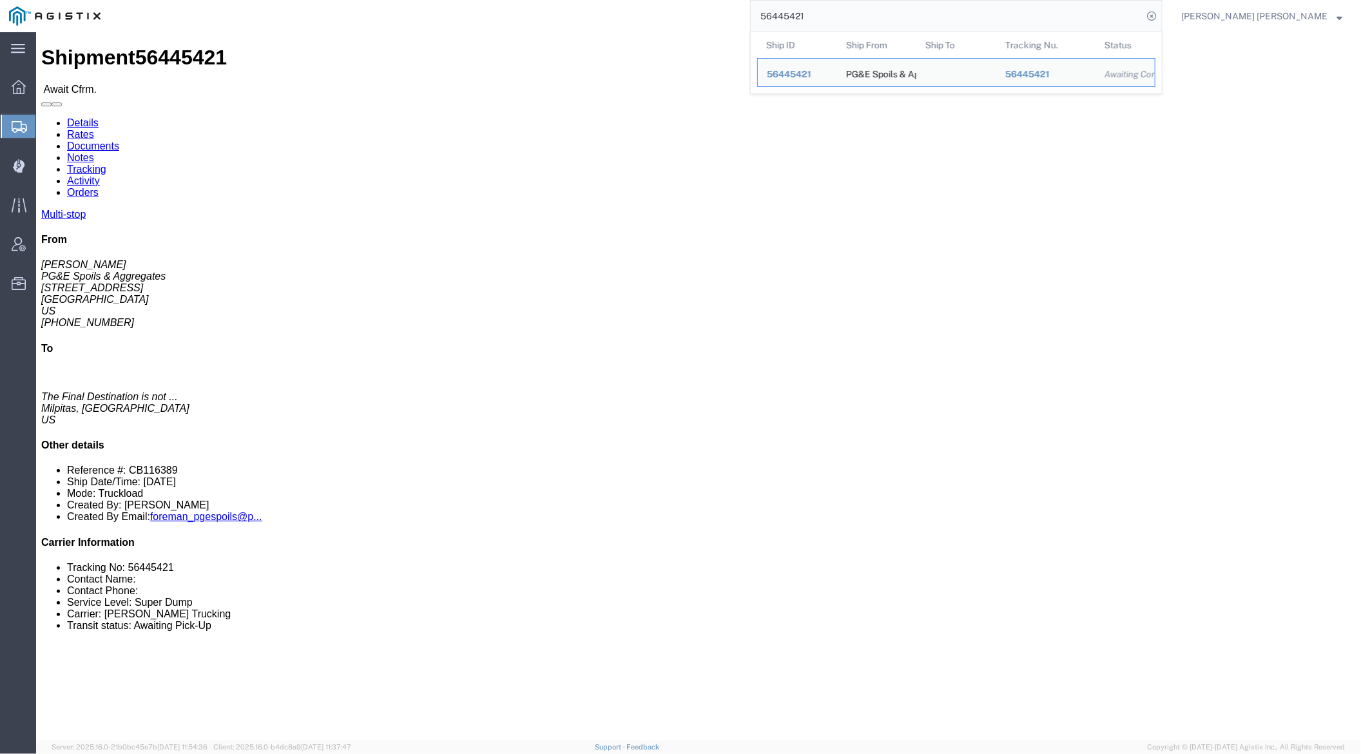
click at [847, 15] on input "56445421" at bounding box center [947, 16] width 392 height 31
paste input "259"
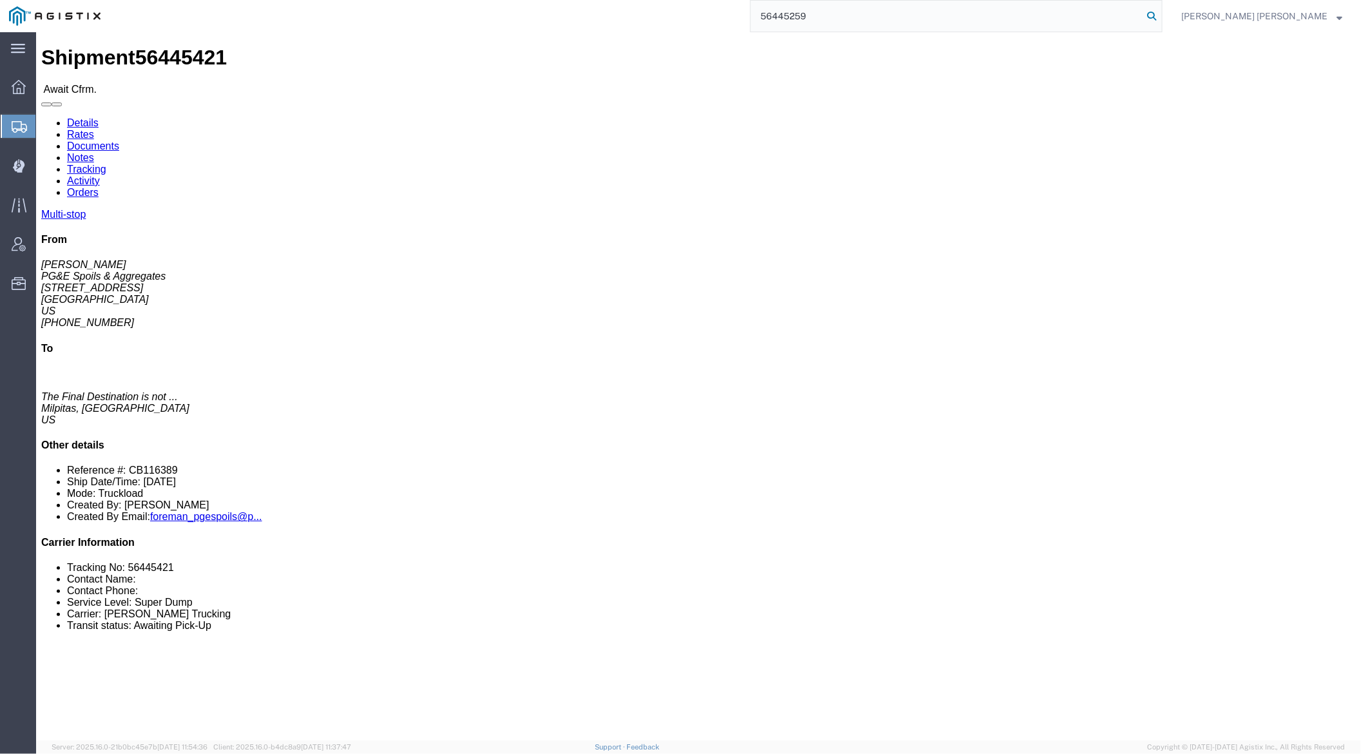
click at [1160, 12] on icon at bounding box center [1151, 16] width 18 height 18
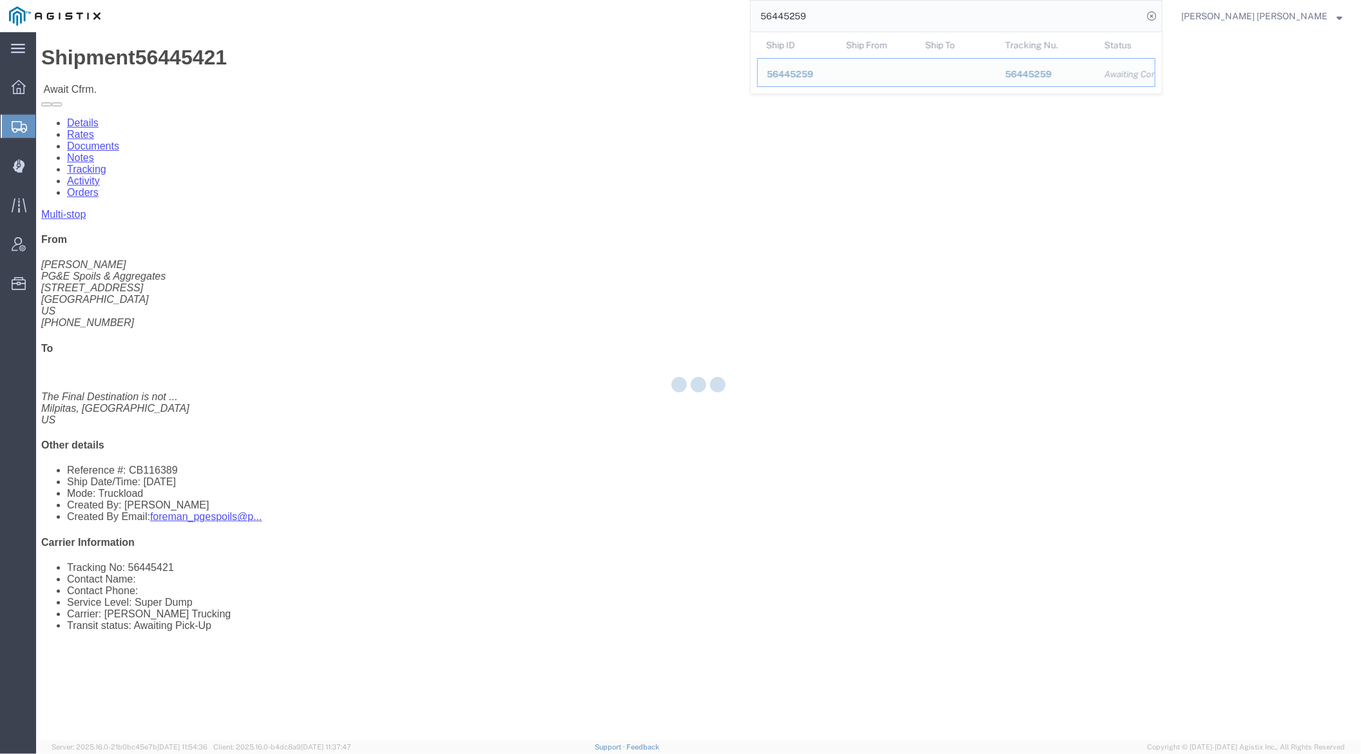
click at [858, 17] on input "56445259" at bounding box center [947, 16] width 392 height 31
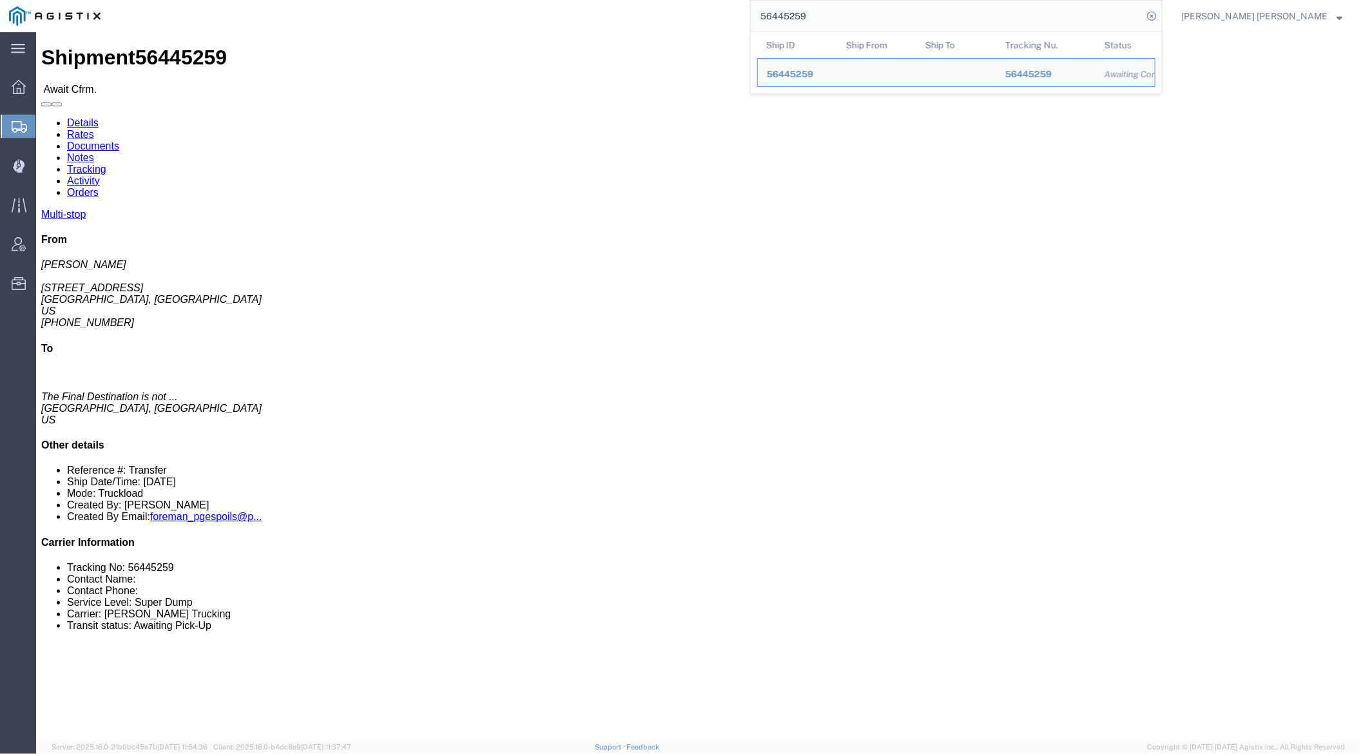
click at [858, 17] on input "56445259" at bounding box center [947, 16] width 392 height 31
paste input "168"
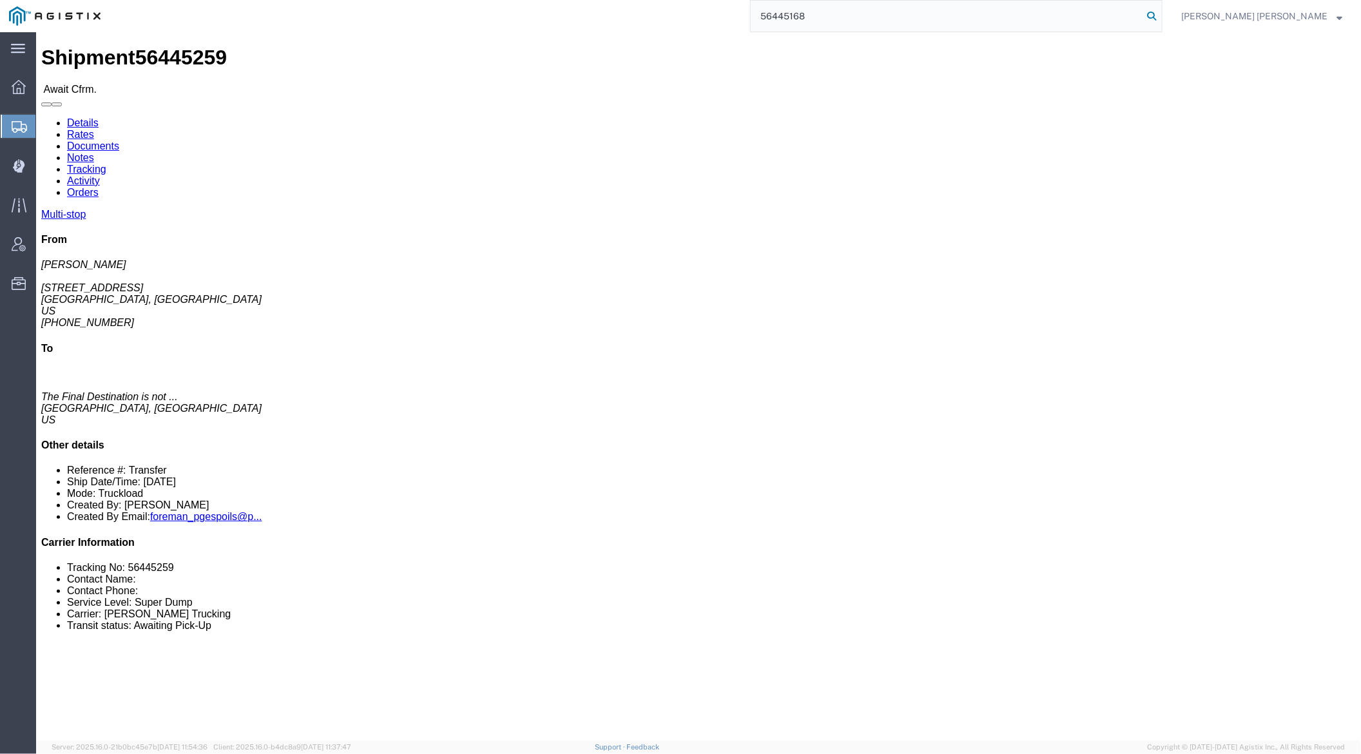
click at [1160, 14] on icon at bounding box center [1151, 16] width 18 height 18
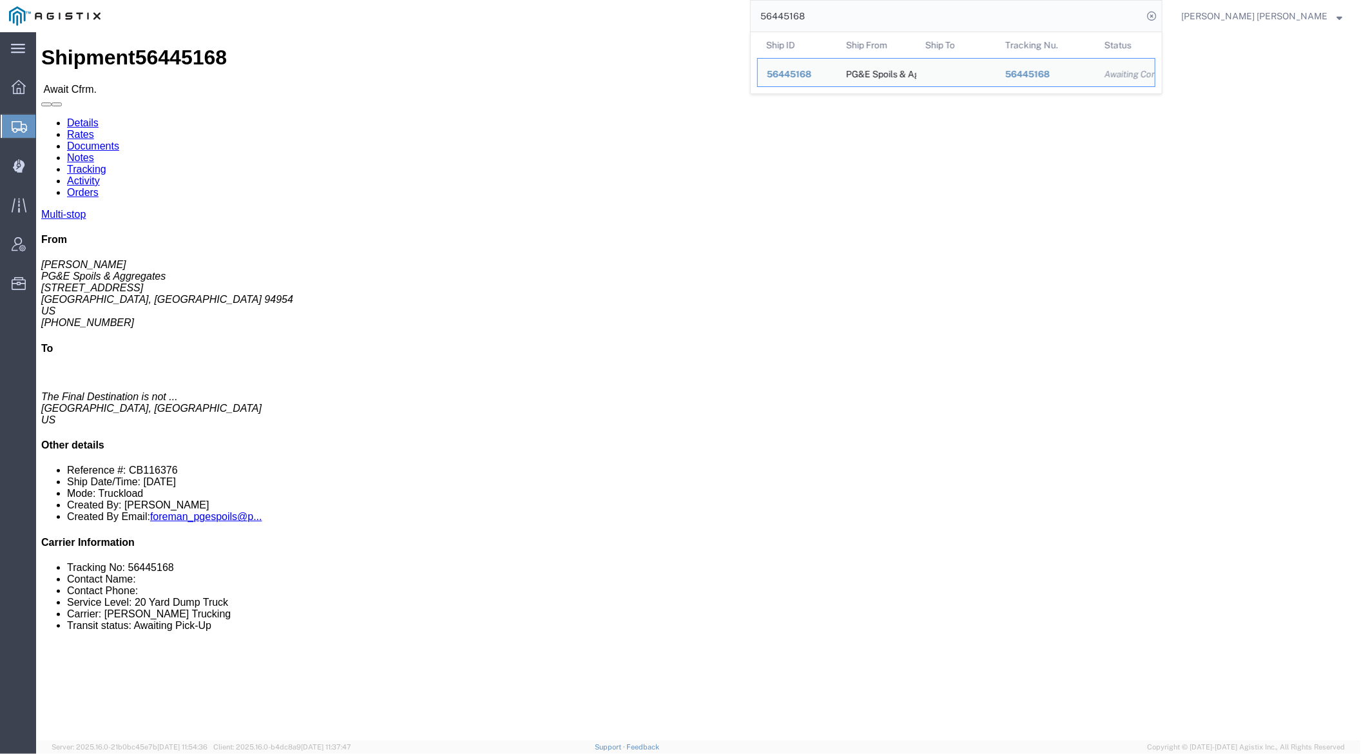
click at [844, 17] on input "56445168" at bounding box center [947, 16] width 392 height 31
paste input "61226"
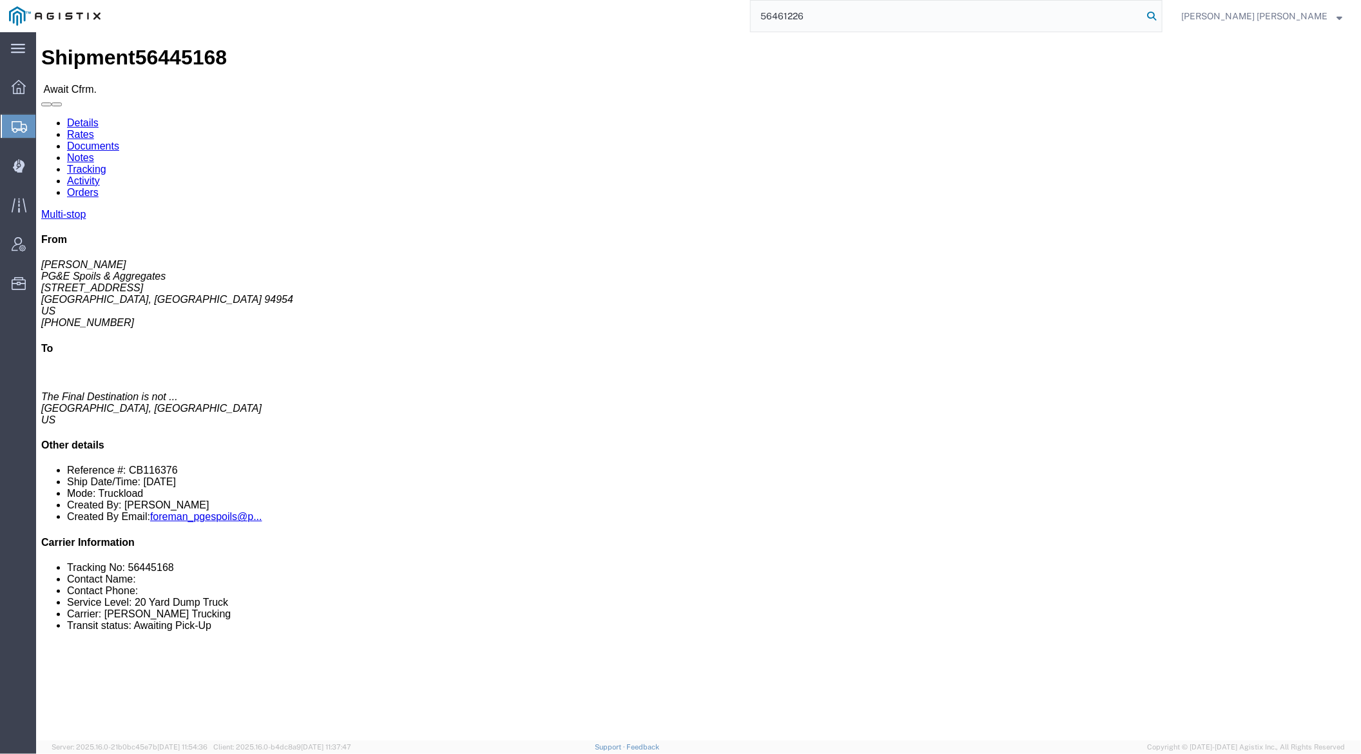
click at [1160, 15] on icon at bounding box center [1151, 16] width 18 height 18
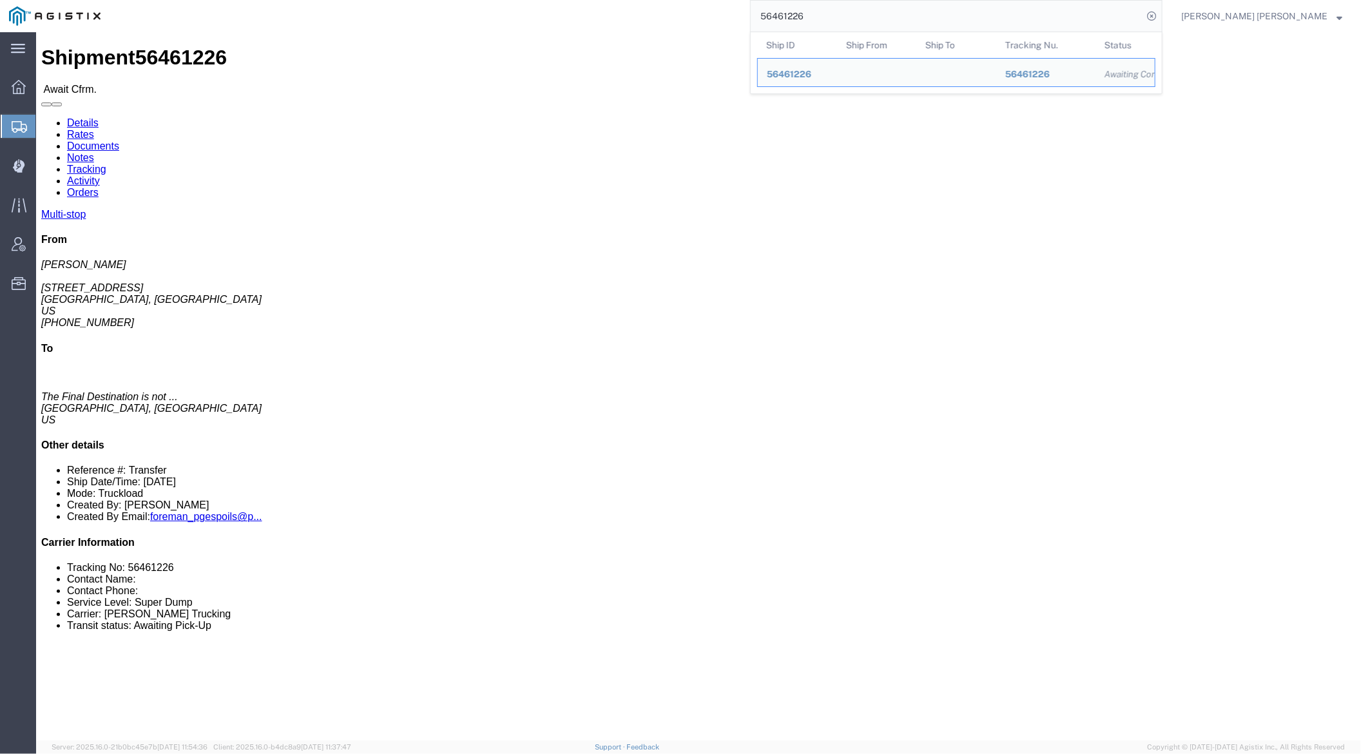
click at [867, 17] on input "56461226" at bounding box center [947, 16] width 392 height 31
paste input "9"
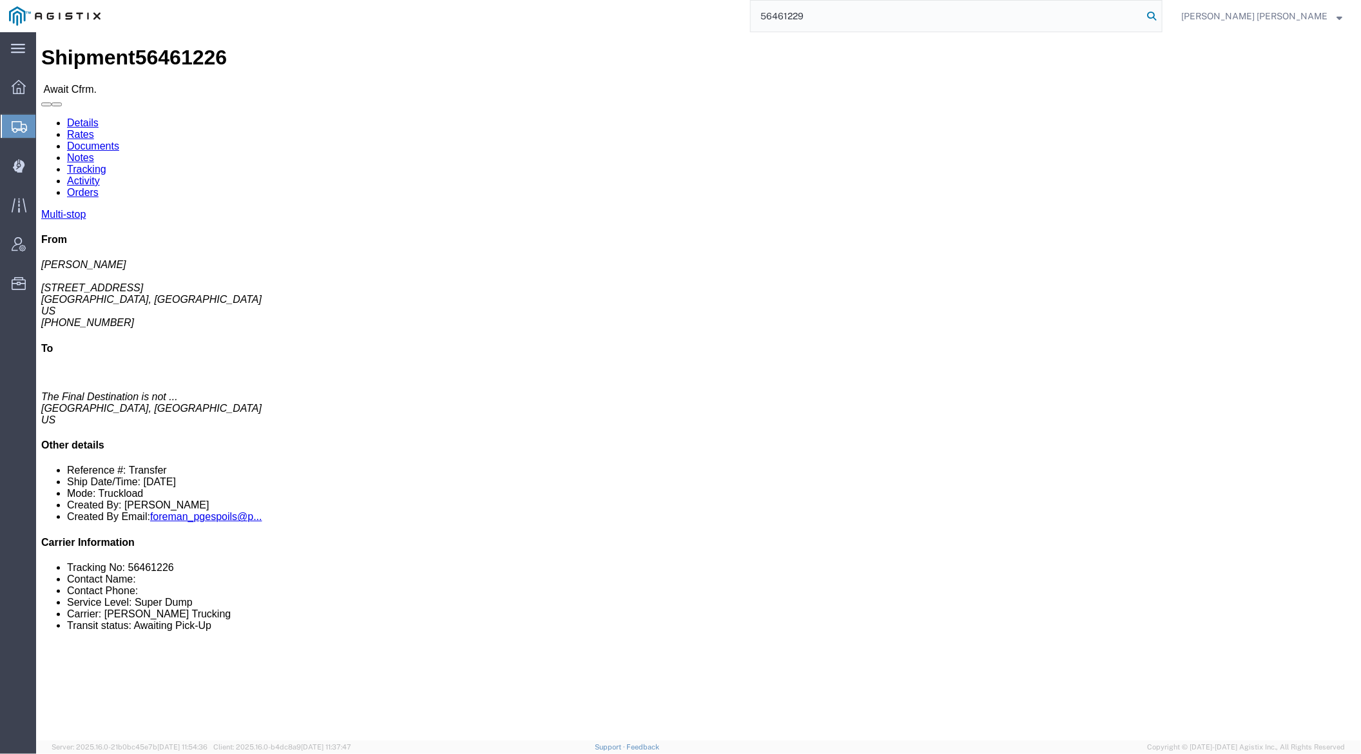
type input "56461229"
click at [1160, 14] on icon at bounding box center [1151, 16] width 18 height 18
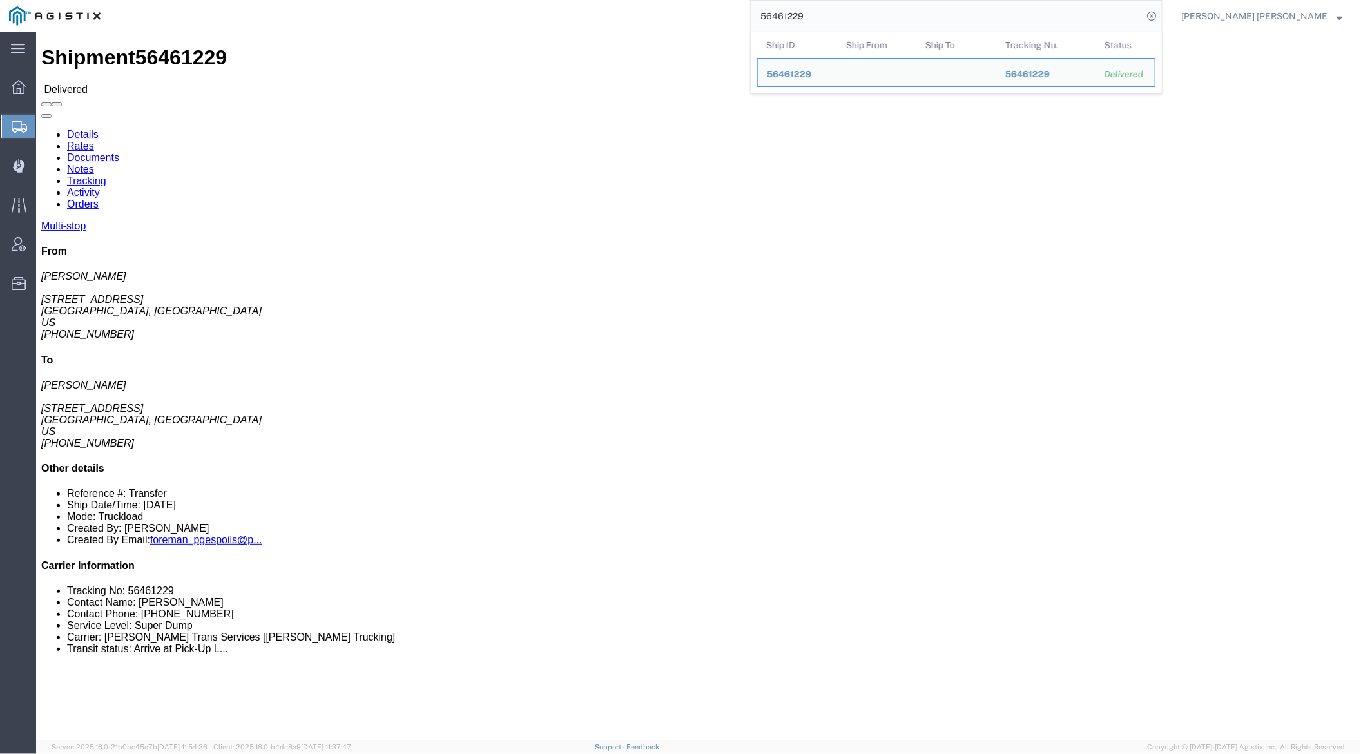
click at [848, 15] on input "56461229" at bounding box center [947, 16] width 392 height 31
click div "Shipment 56461229 Delivered"
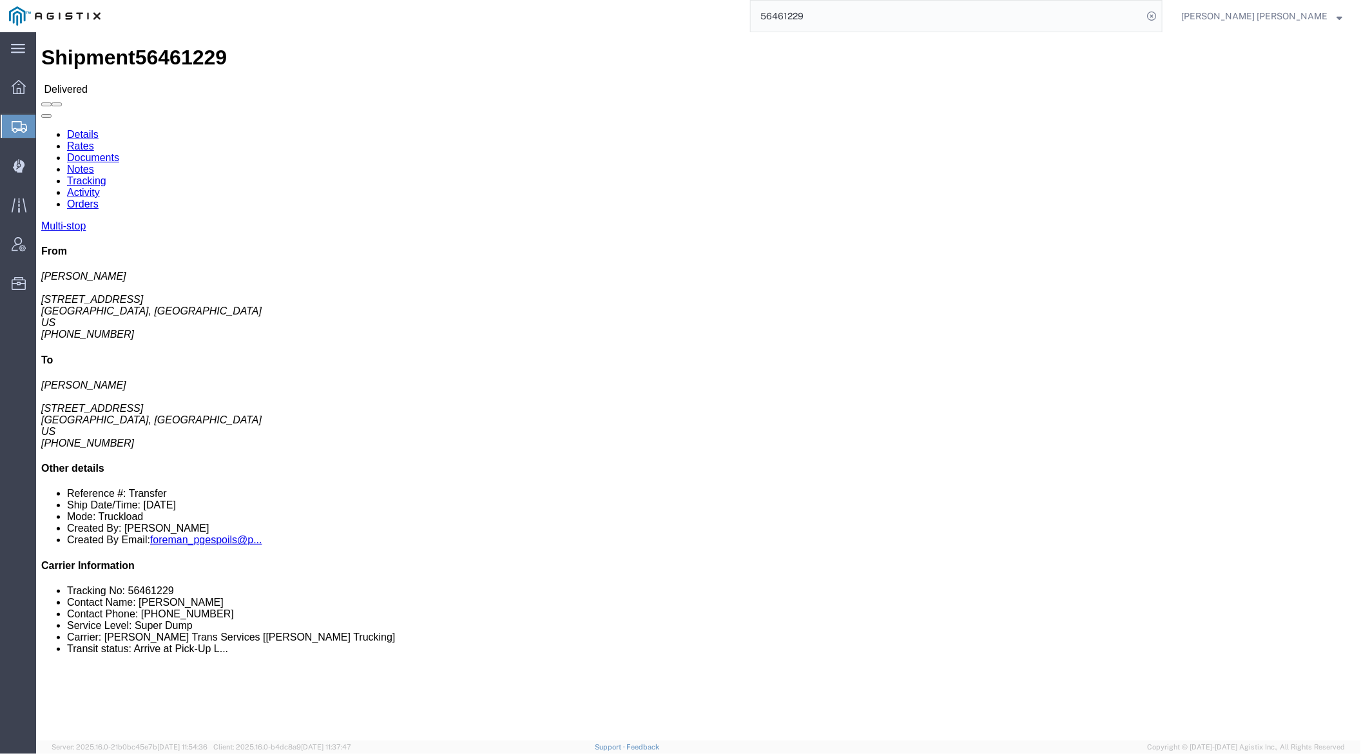
click link "Documents"
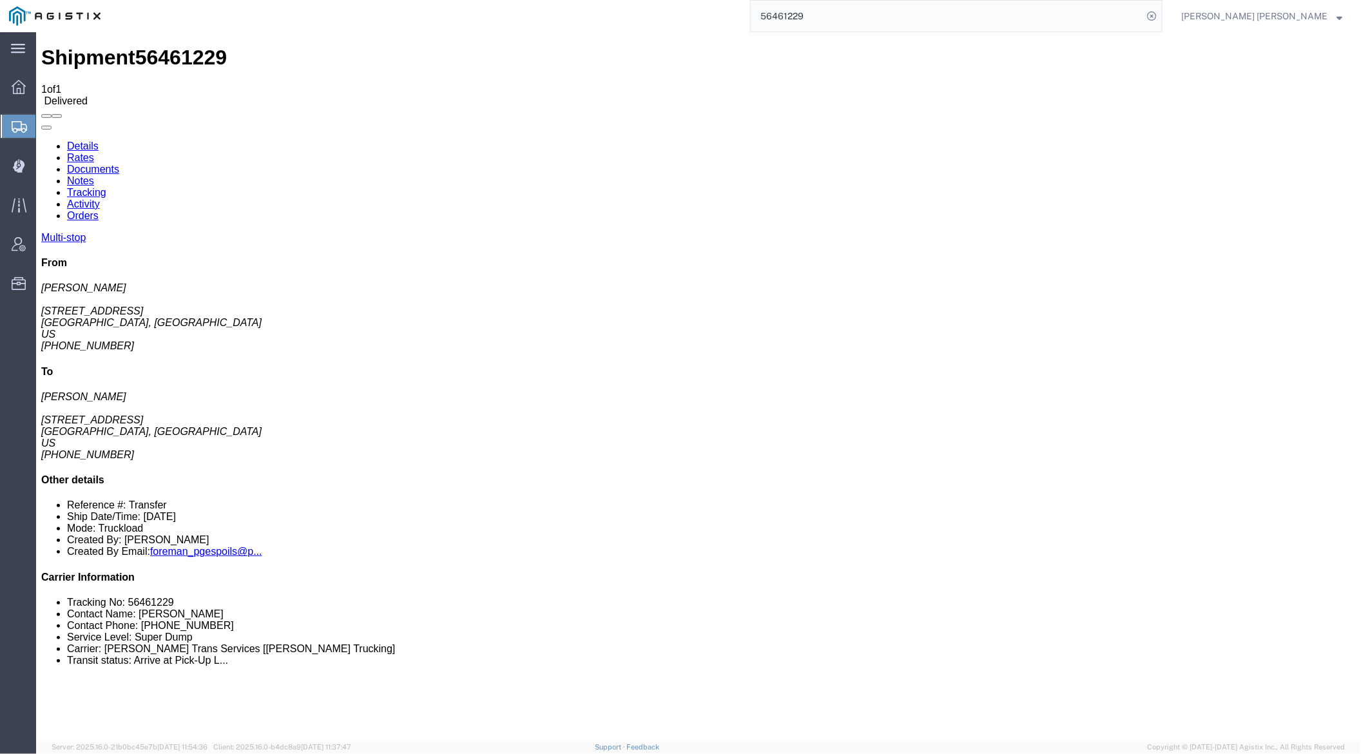
click at [93, 175] on link "Notes" at bounding box center [79, 180] width 27 height 11
click at [106, 186] on link "Tracking" at bounding box center [85, 191] width 39 height 11
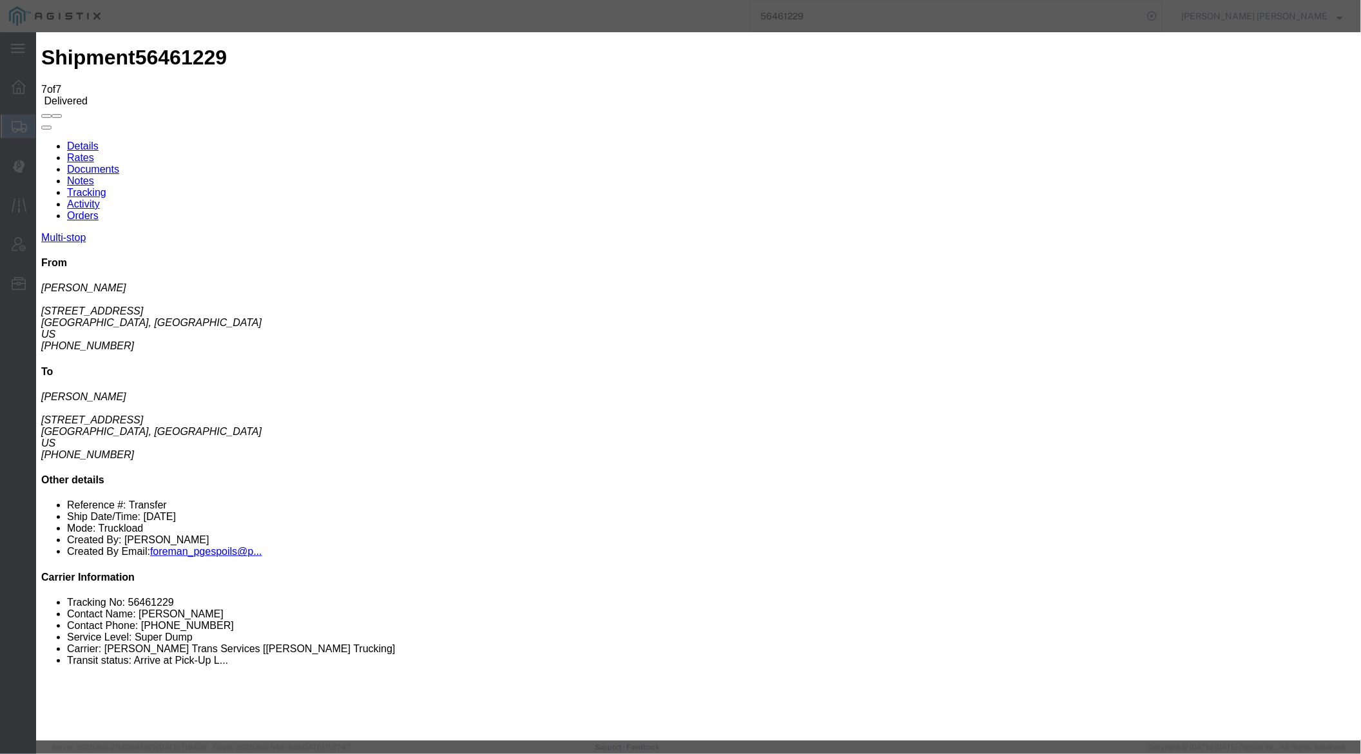
type input "[DATE]"
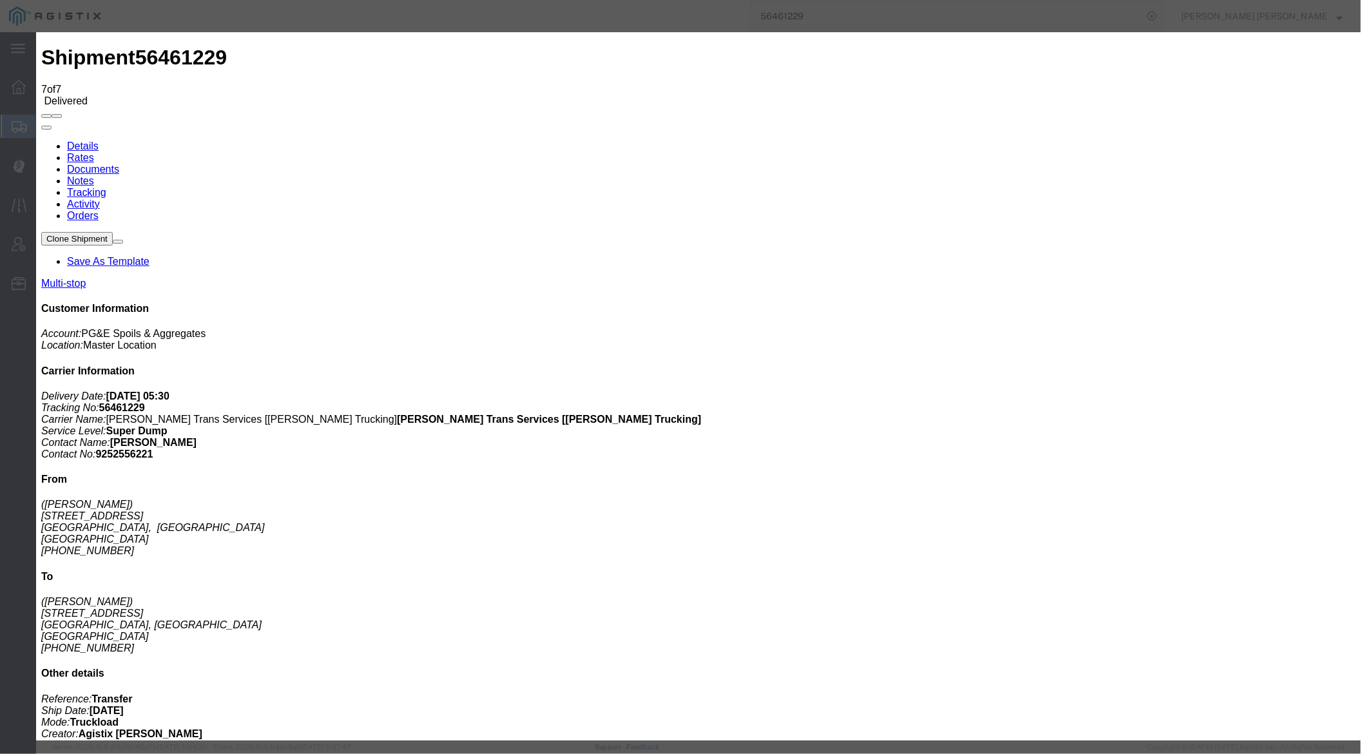
type input "[DATE]"
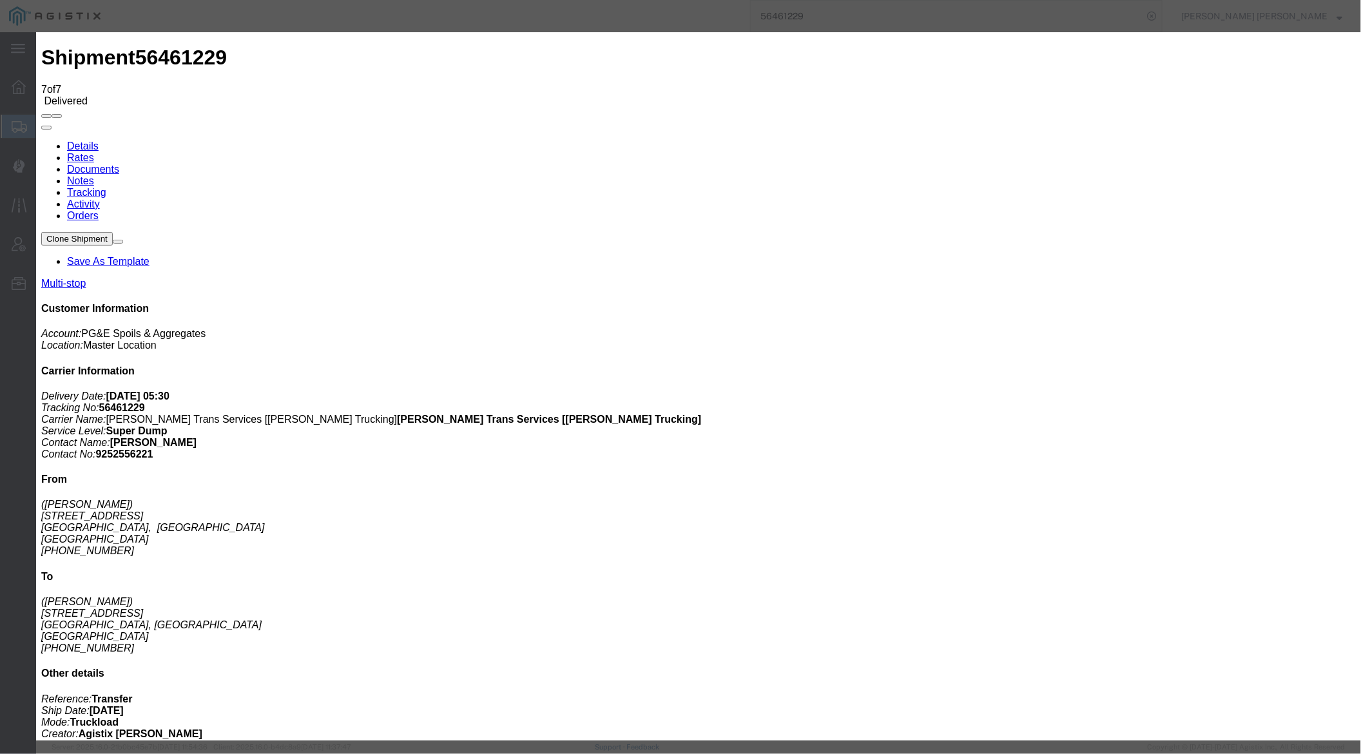
type input "[DATE]"
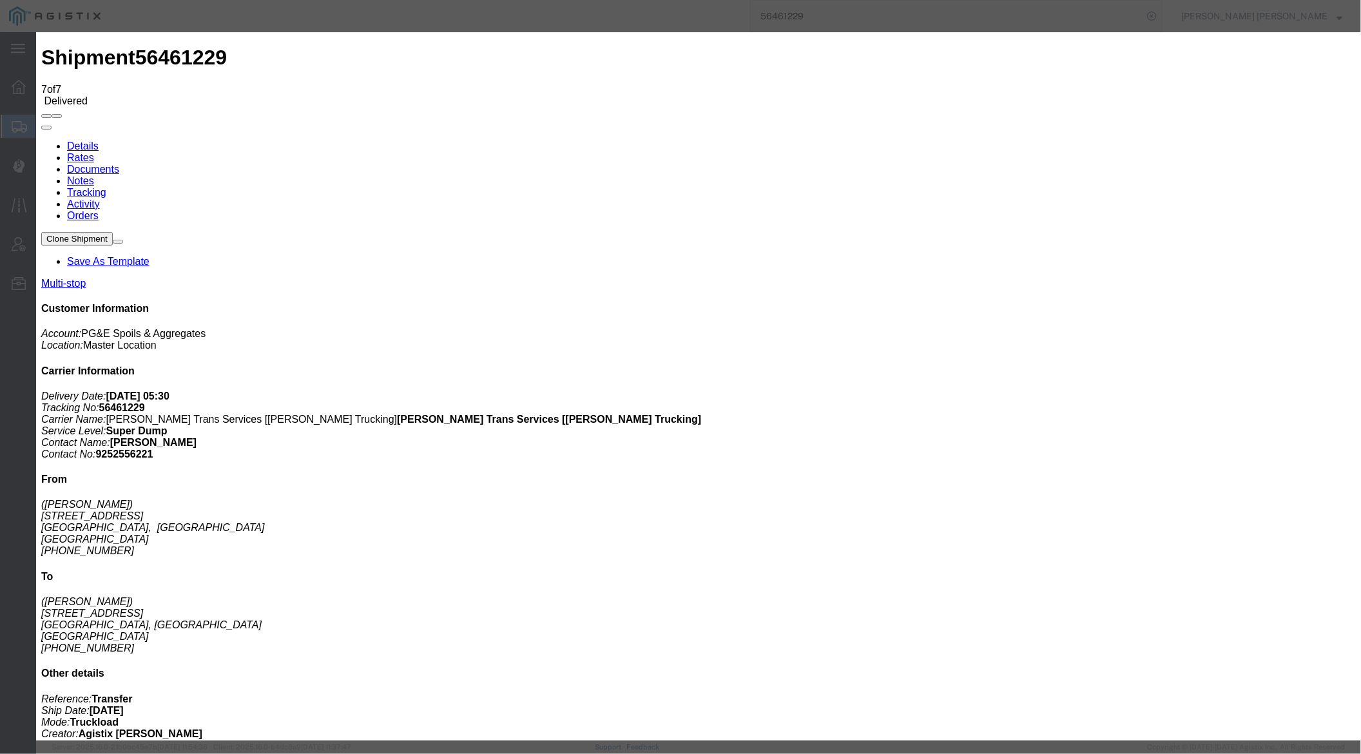
type input "[DATE]"
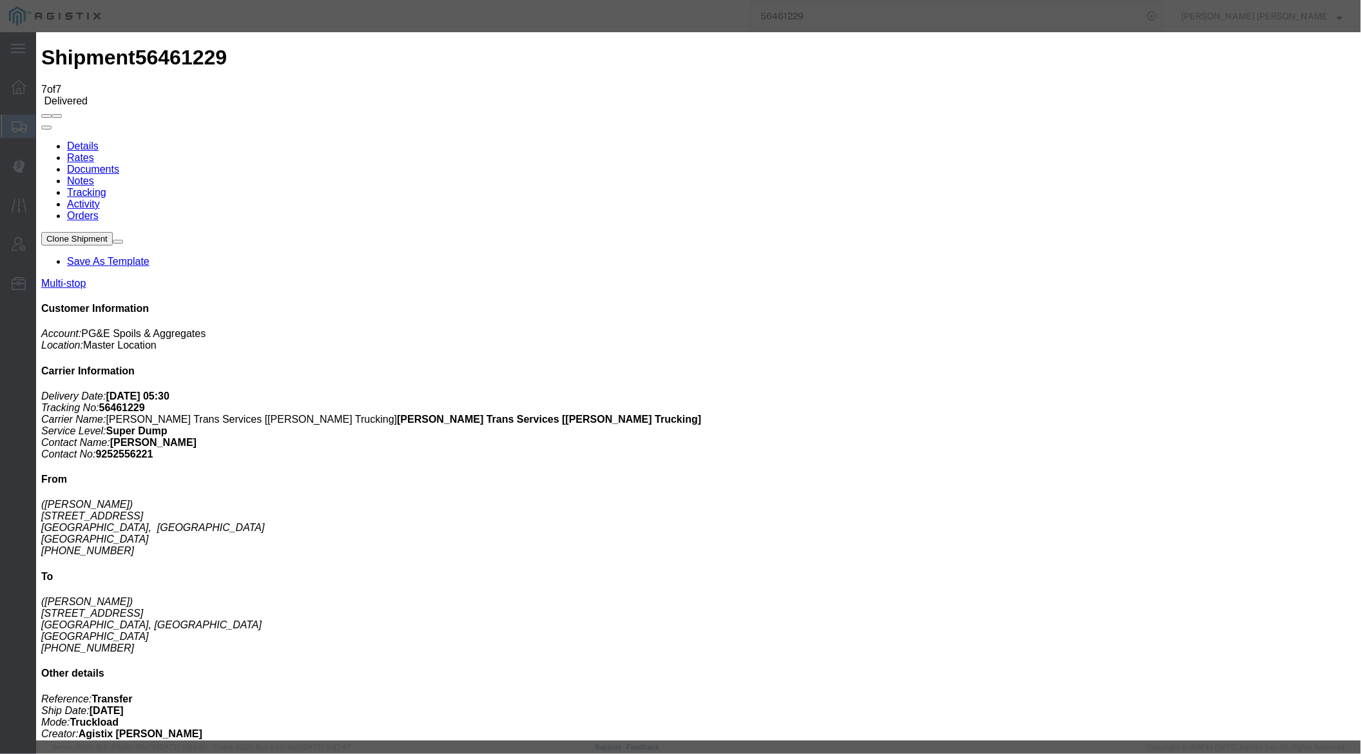
type input "[DATE]"
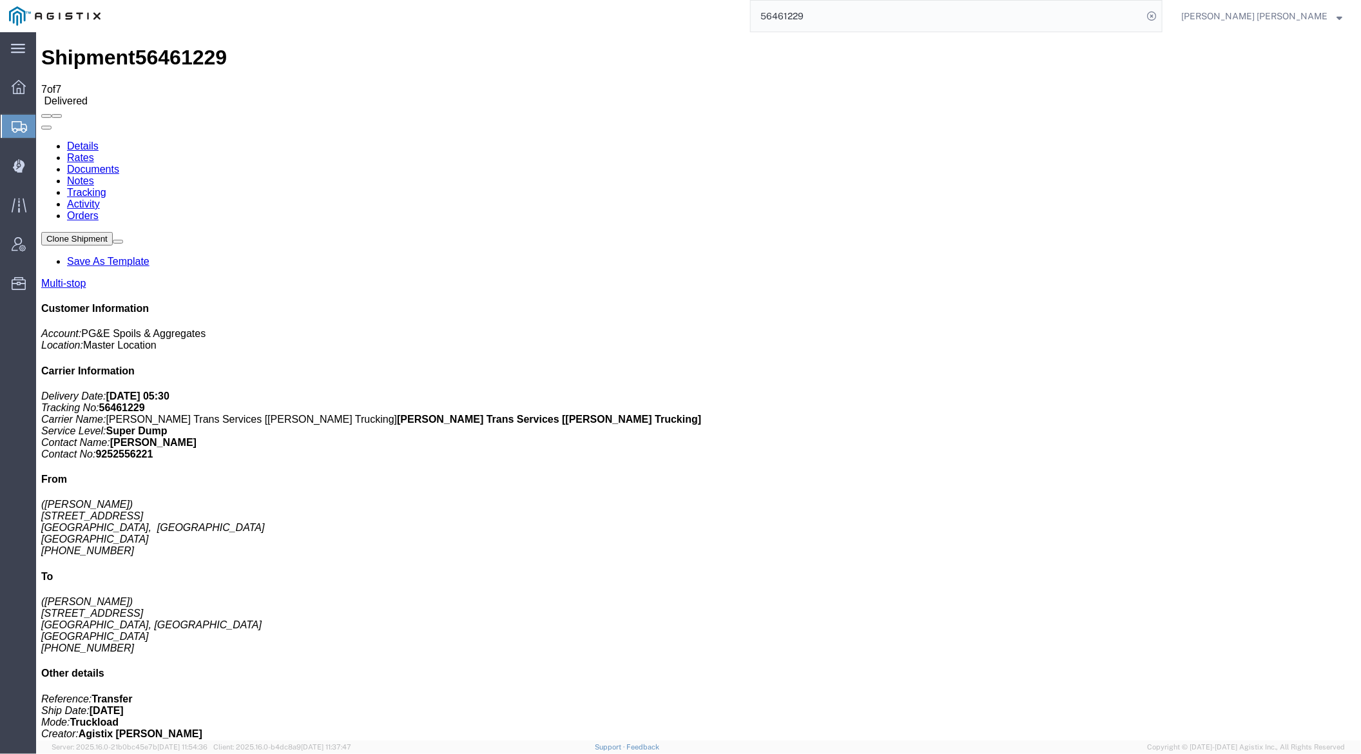
click at [93, 175] on link "Notes" at bounding box center [79, 180] width 27 height 11
click at [872, 16] on input "56461229" at bounding box center [947, 16] width 392 height 31
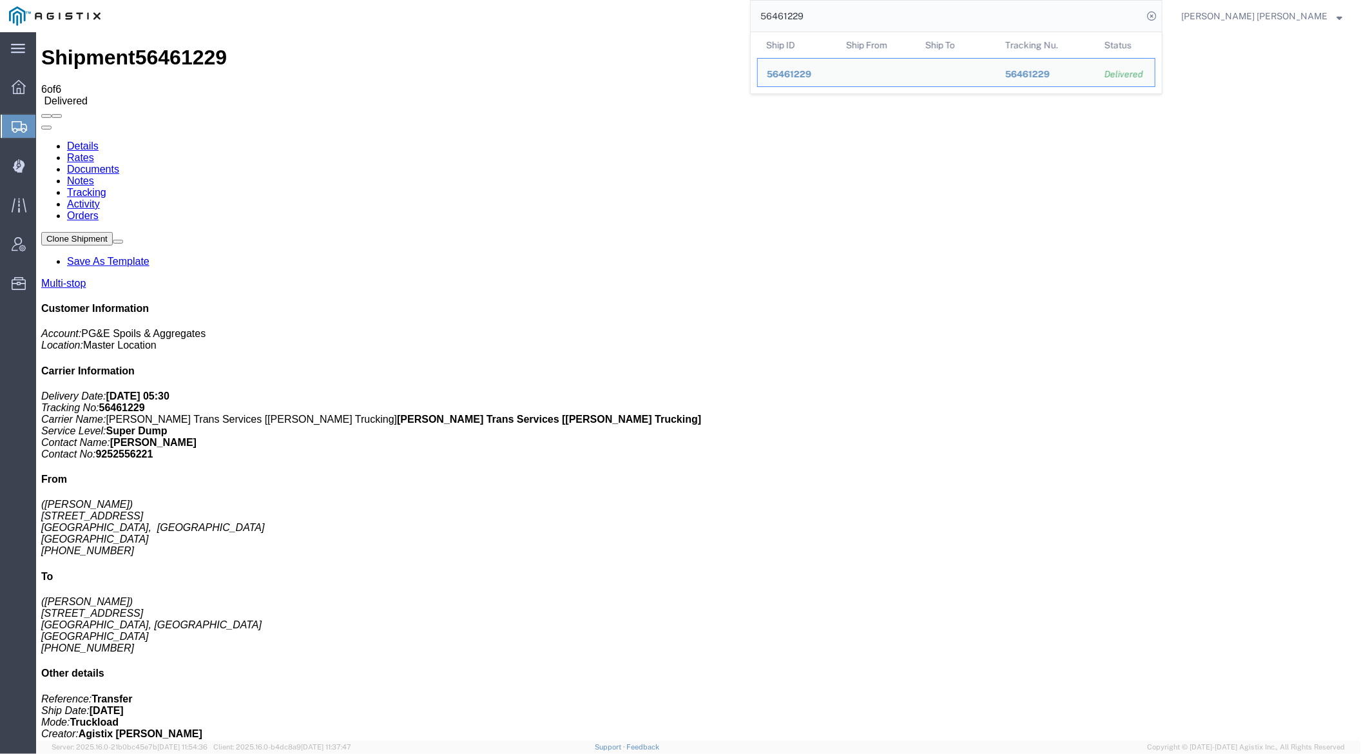
click at [869, 15] on input "56461229" at bounding box center [947, 16] width 392 height 31
click at [842, 12] on input "56461229" at bounding box center [947, 16] width 392 height 31
paste input "0393"
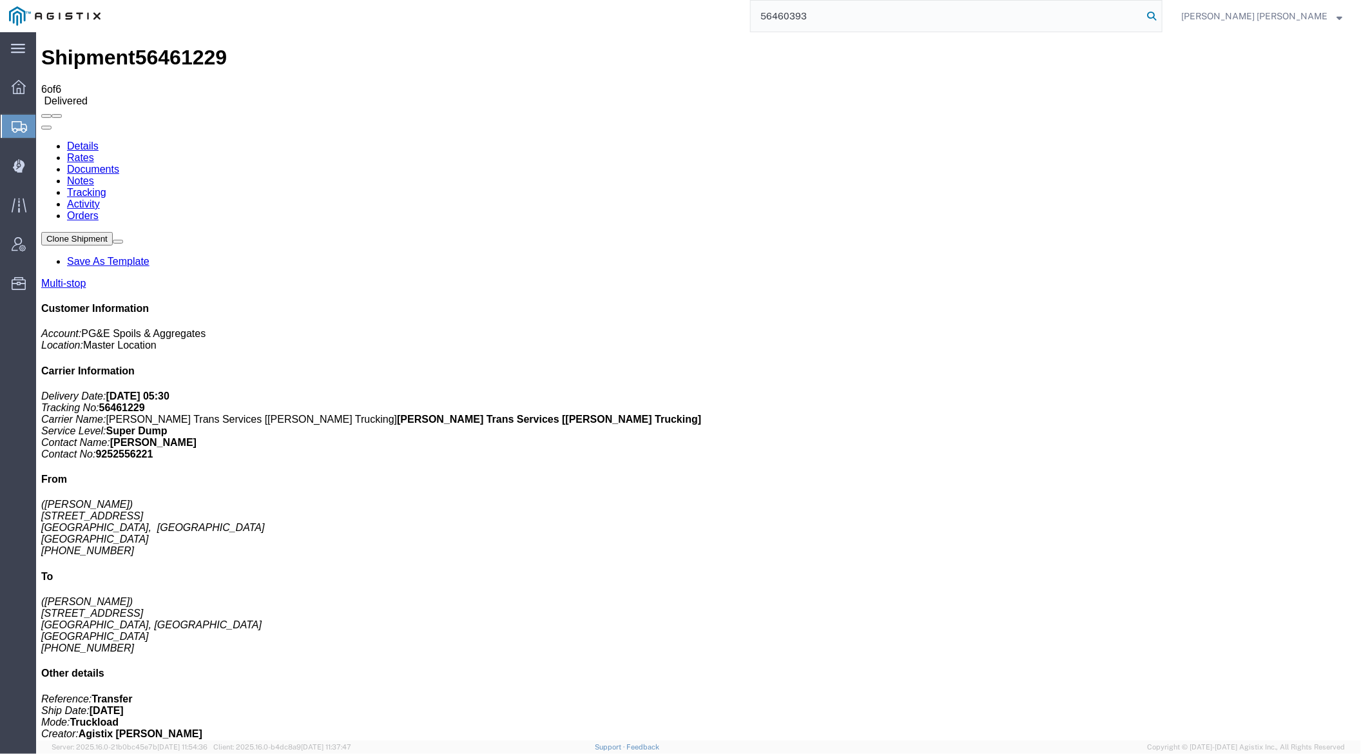
click at [1160, 14] on icon at bounding box center [1151, 16] width 18 height 18
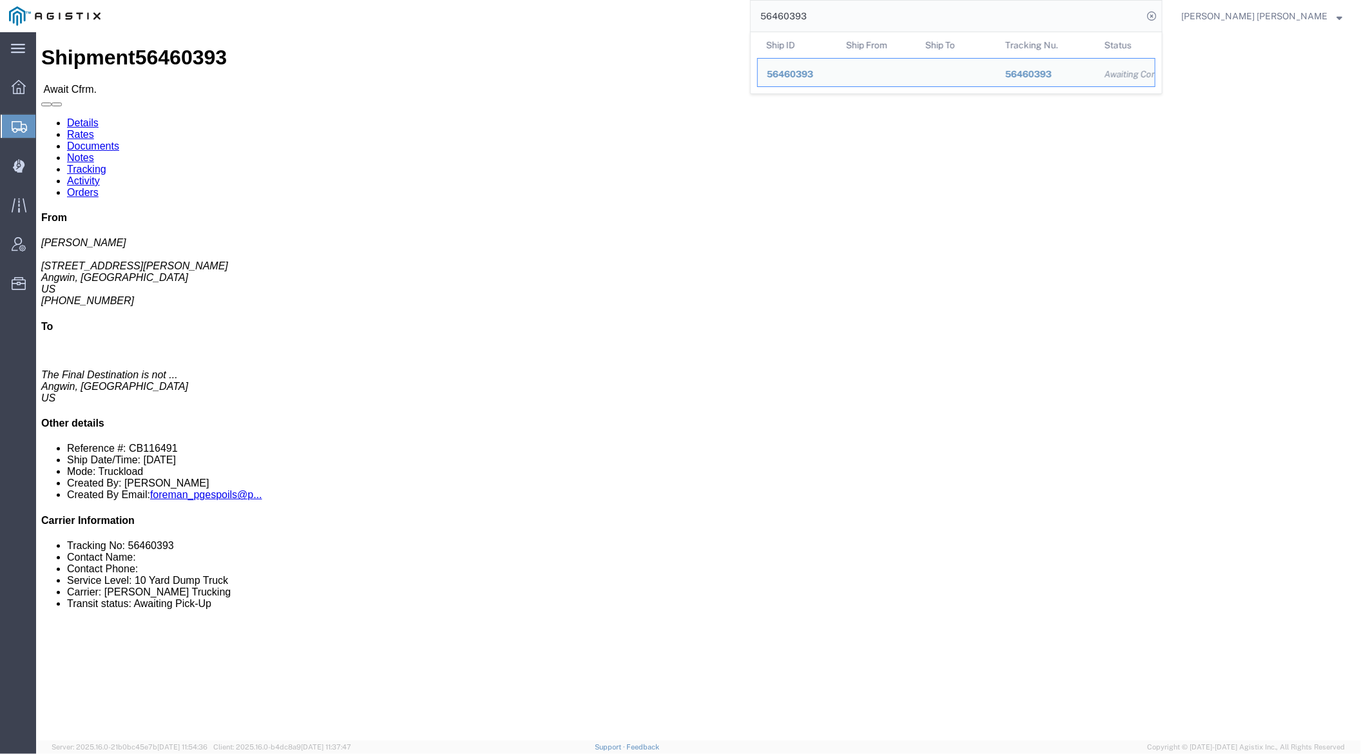
click at [849, 15] on input "56460393" at bounding box center [947, 16] width 392 height 31
click at [850, 15] on input "56460393" at bounding box center [947, 16] width 392 height 31
paste input "6"
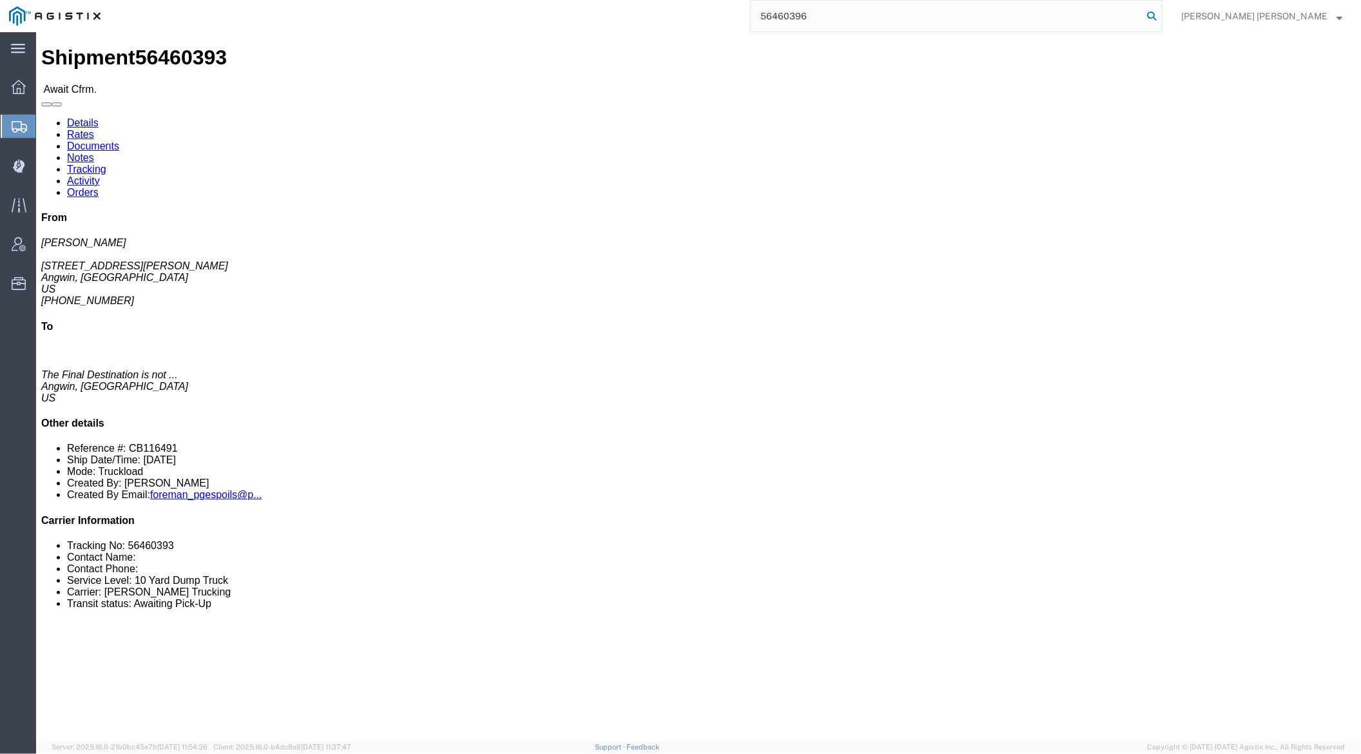
click at [1160, 15] on icon at bounding box center [1151, 16] width 18 height 18
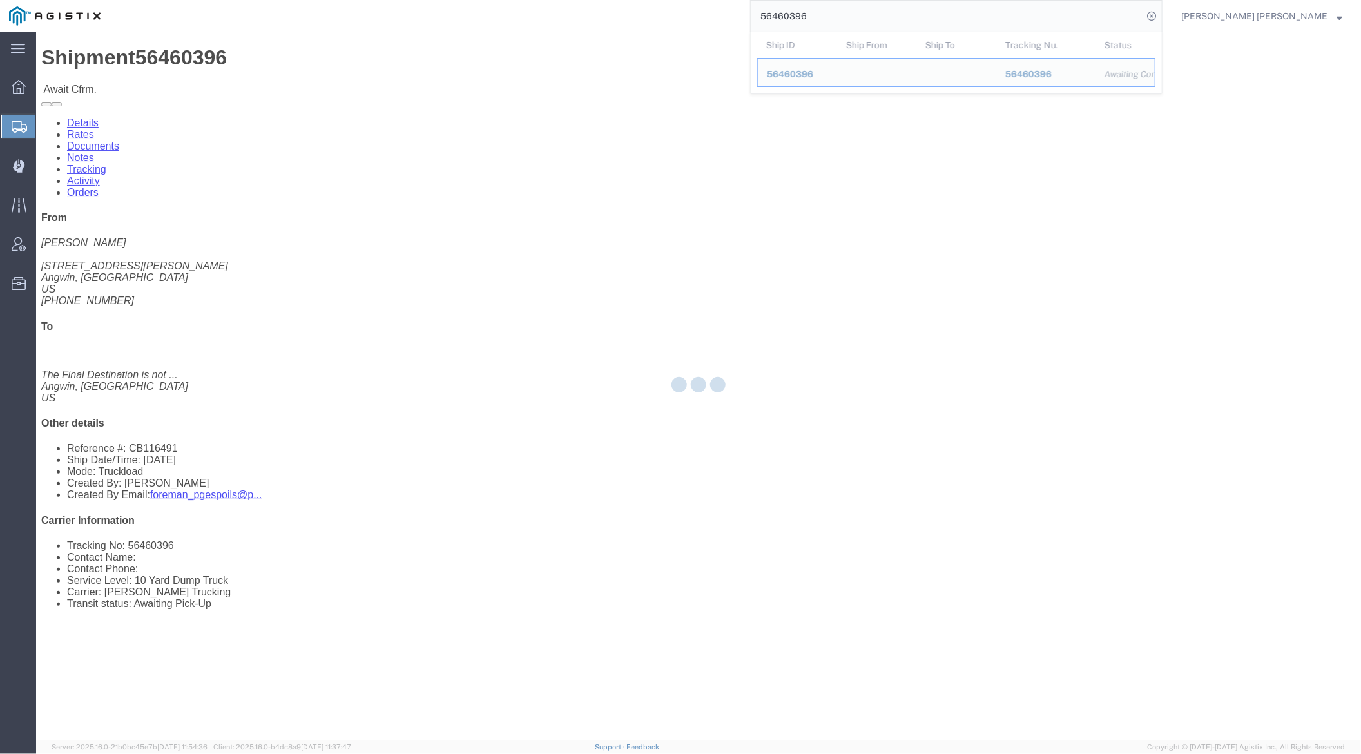
click at [858, 16] on input "56460396" at bounding box center [947, 16] width 392 height 31
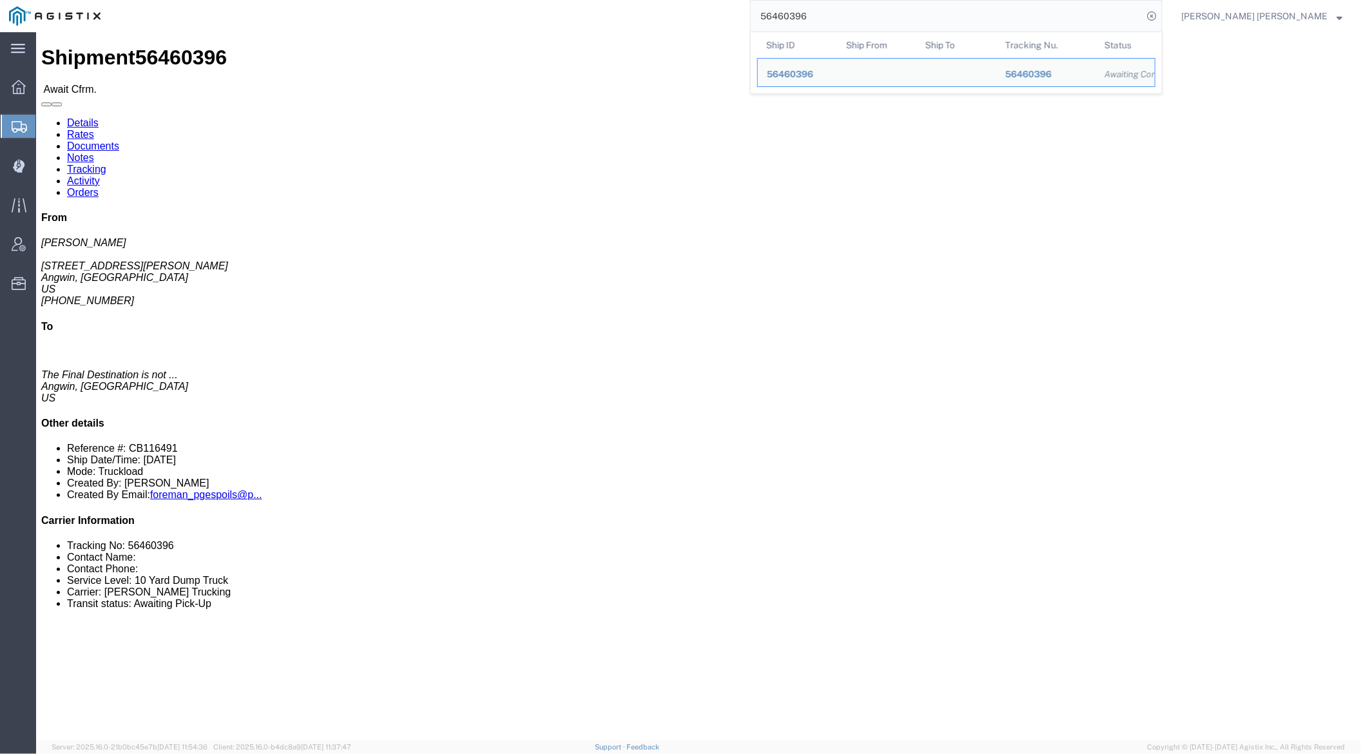
paste input "448"
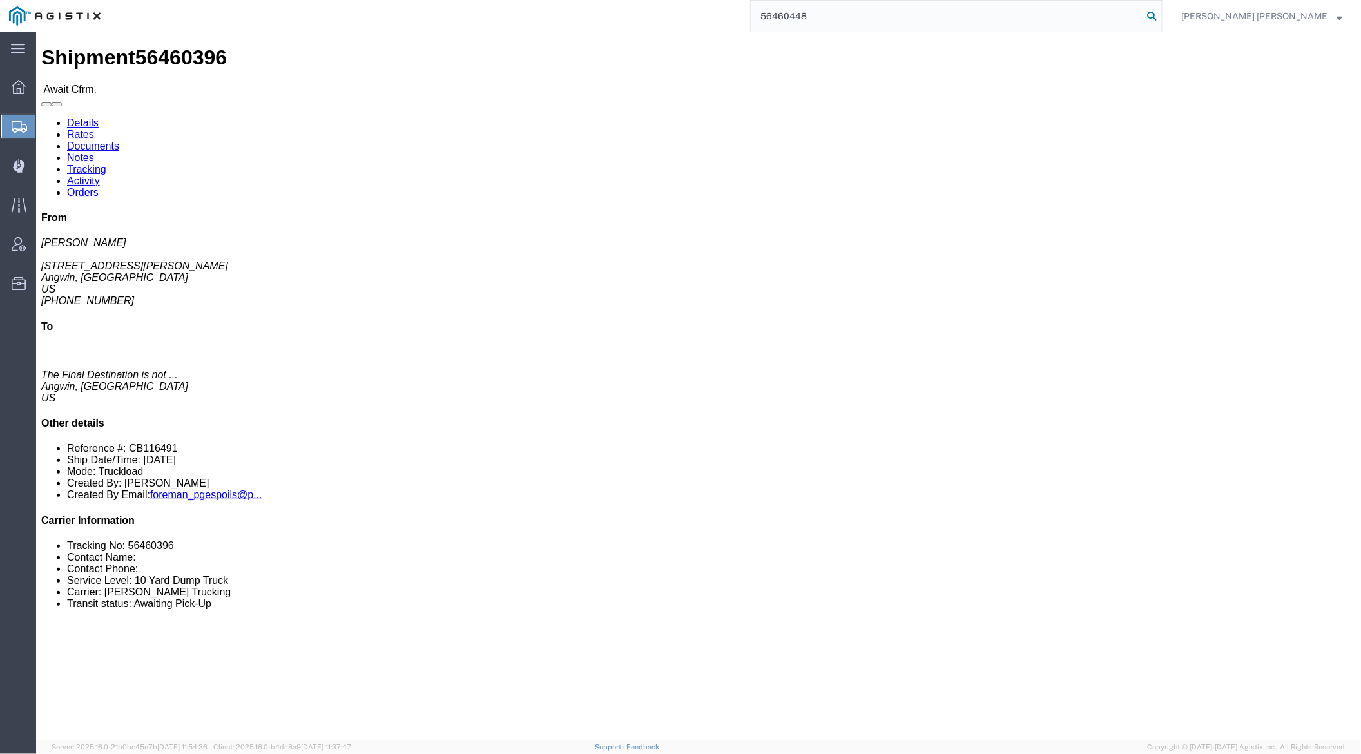
click at [1160, 12] on icon at bounding box center [1151, 16] width 18 height 18
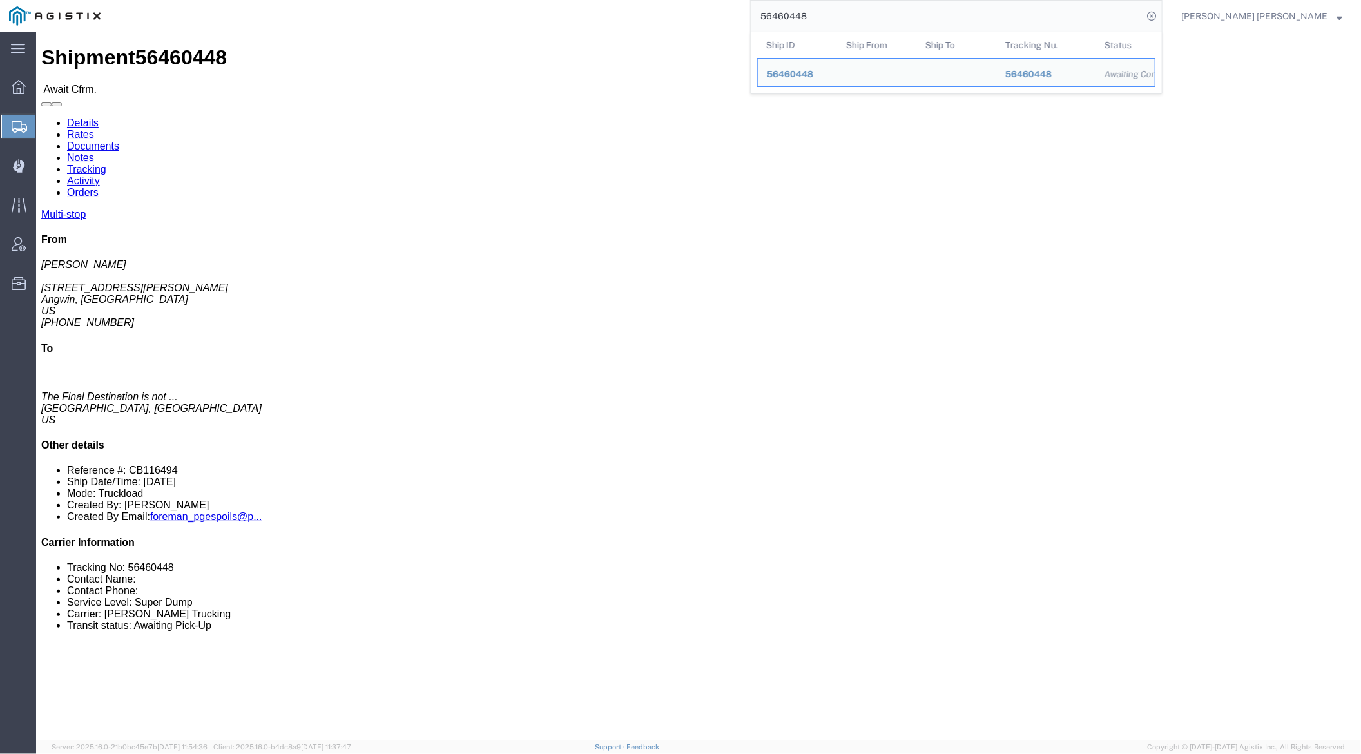
click at [844, 10] on input "56460448" at bounding box center [947, 16] width 392 height 31
paste input "59944"
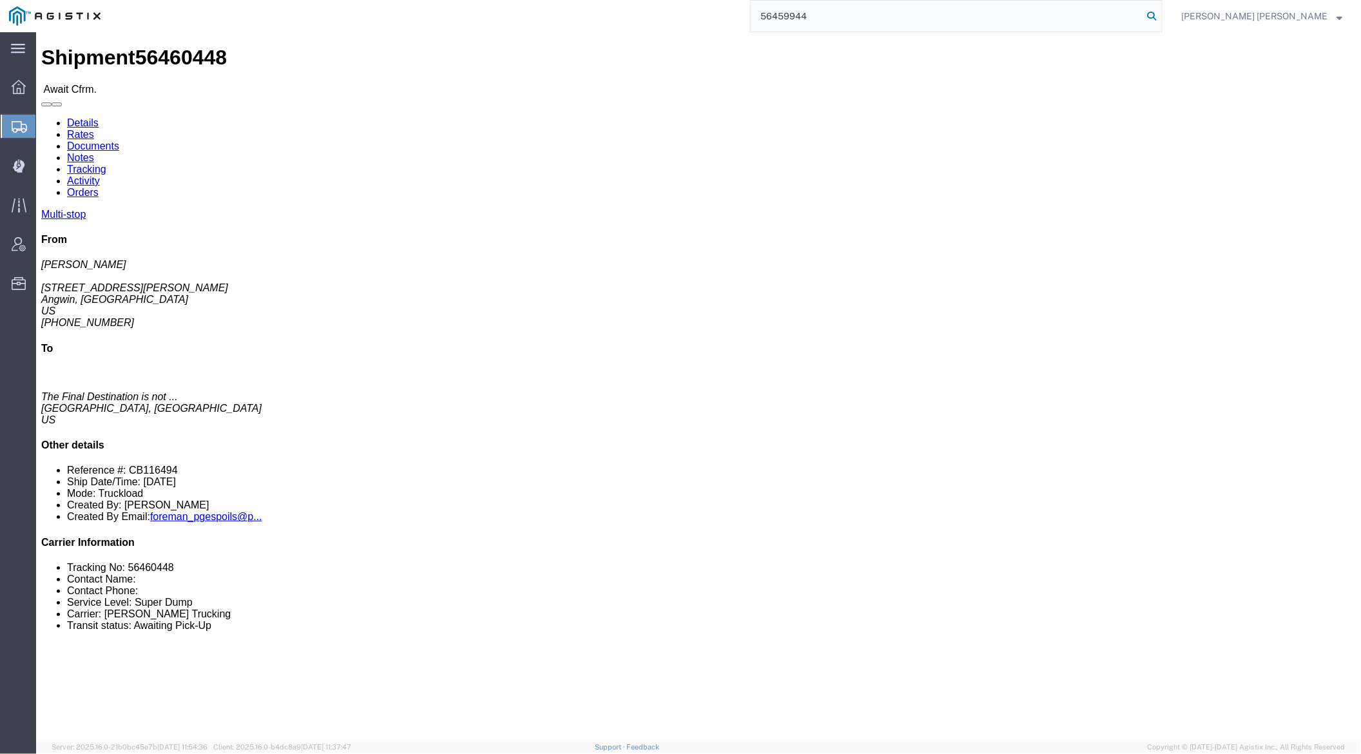
click at [1160, 12] on icon at bounding box center [1151, 16] width 18 height 18
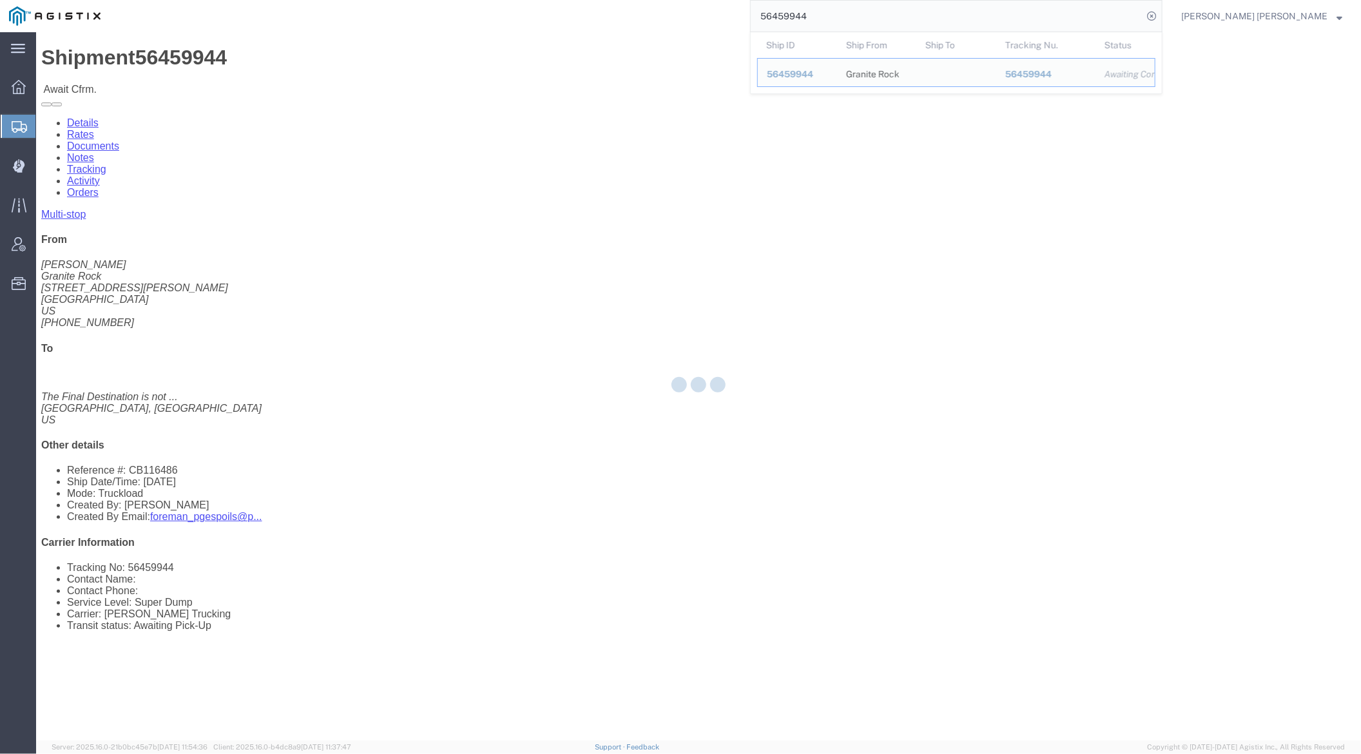
click at [856, 19] on input "56459944" at bounding box center [947, 16] width 392 height 31
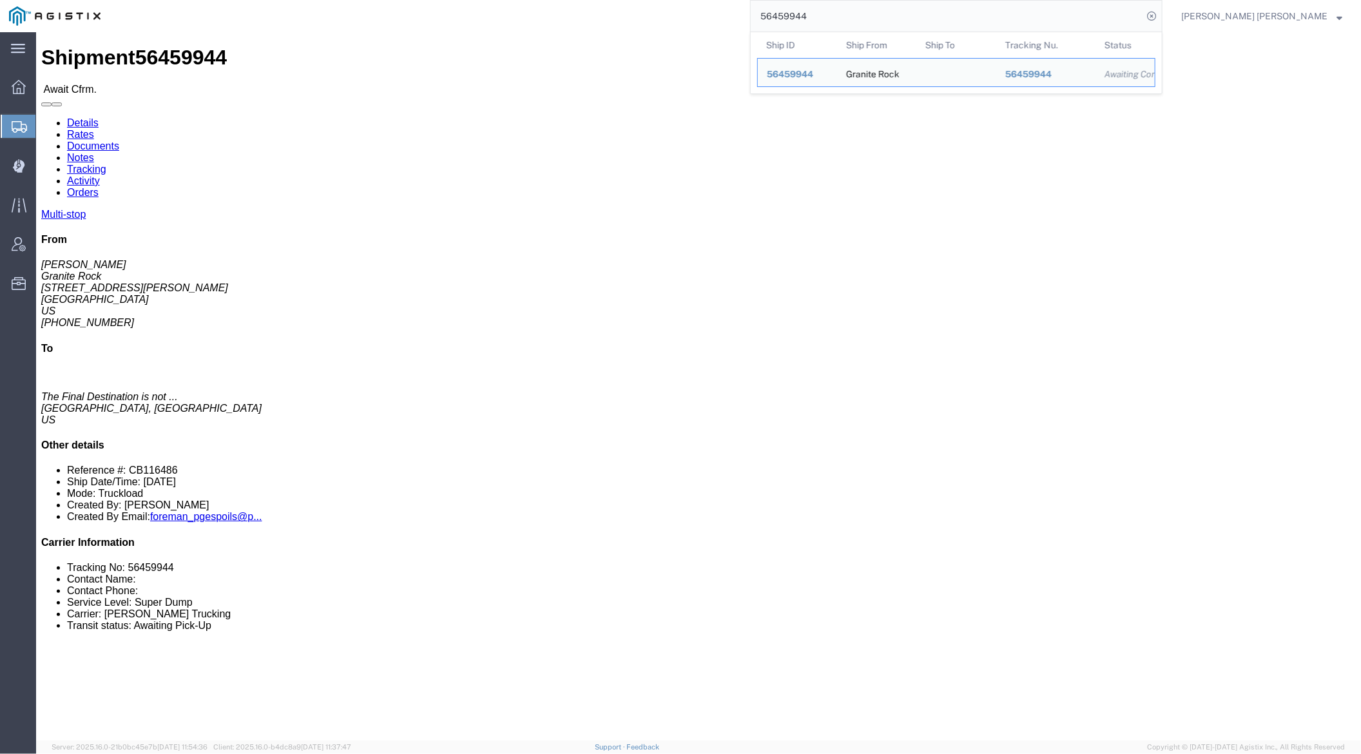
click at [856, 19] on input "56459944" at bounding box center [947, 16] width 392 height 31
paste input "207"
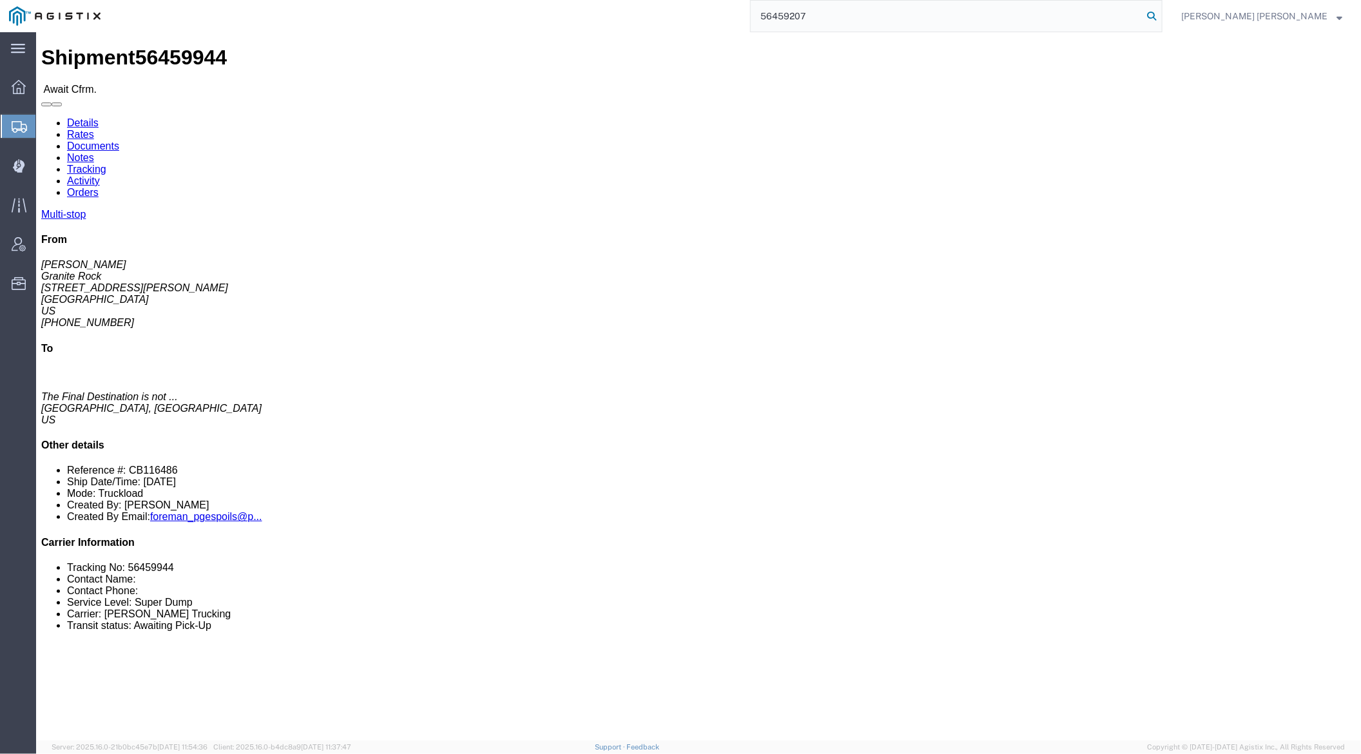
click at [1160, 16] on icon at bounding box center [1151, 16] width 18 height 18
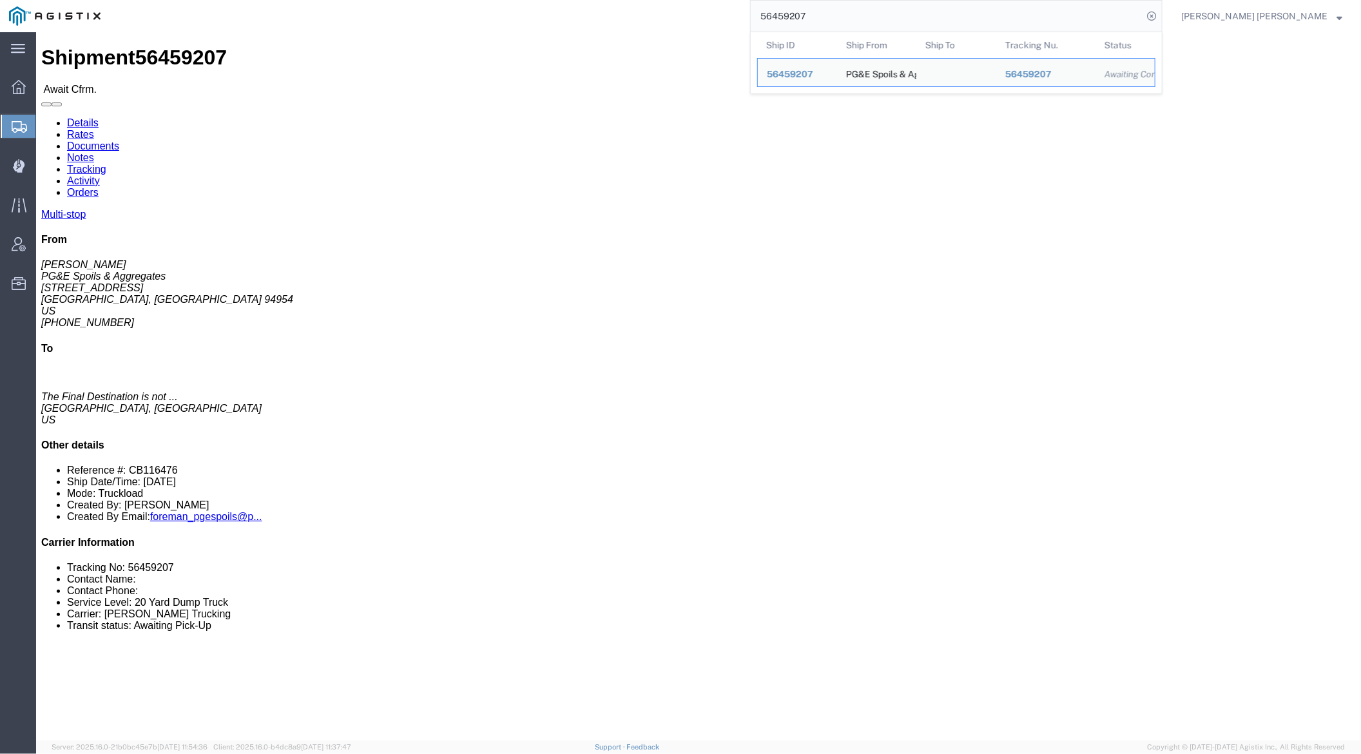
click at [836, 7] on input "56459207" at bounding box center [947, 16] width 392 height 31
paste input "8"
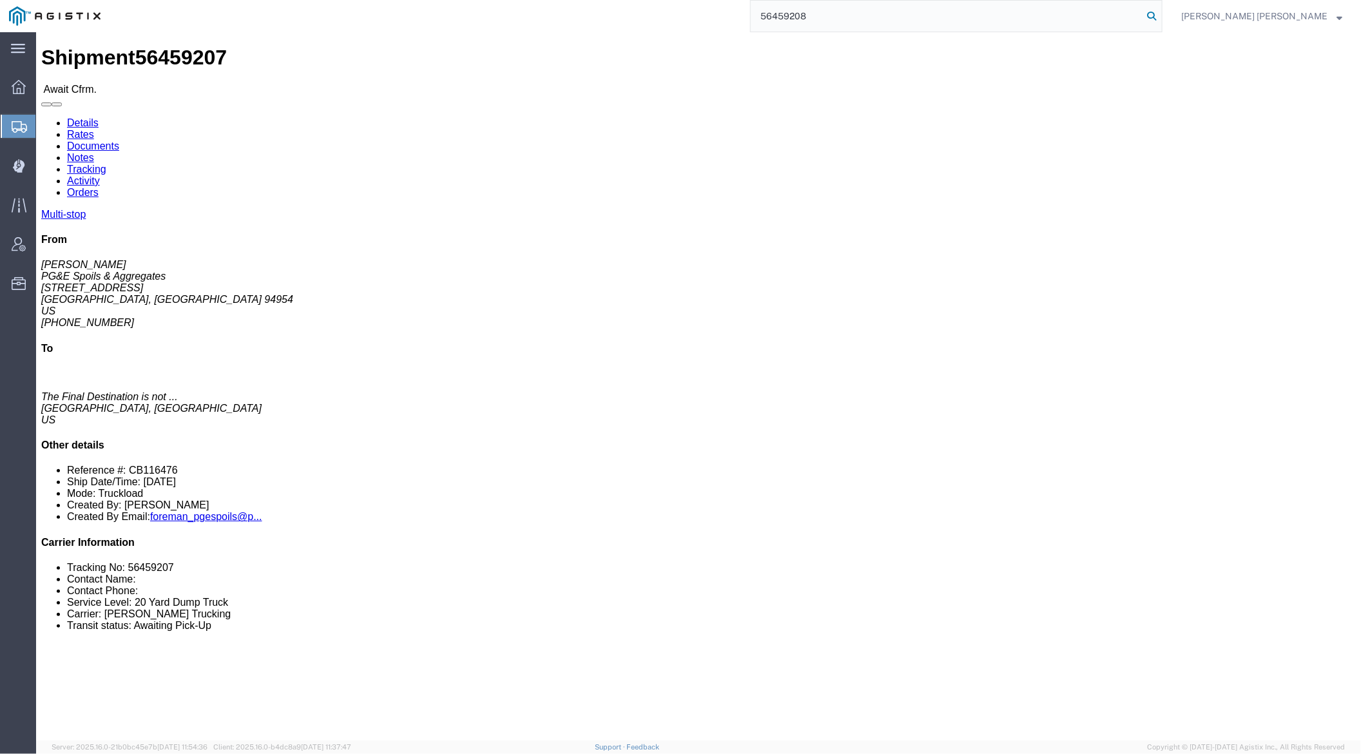
click at [1160, 17] on icon at bounding box center [1151, 16] width 18 height 18
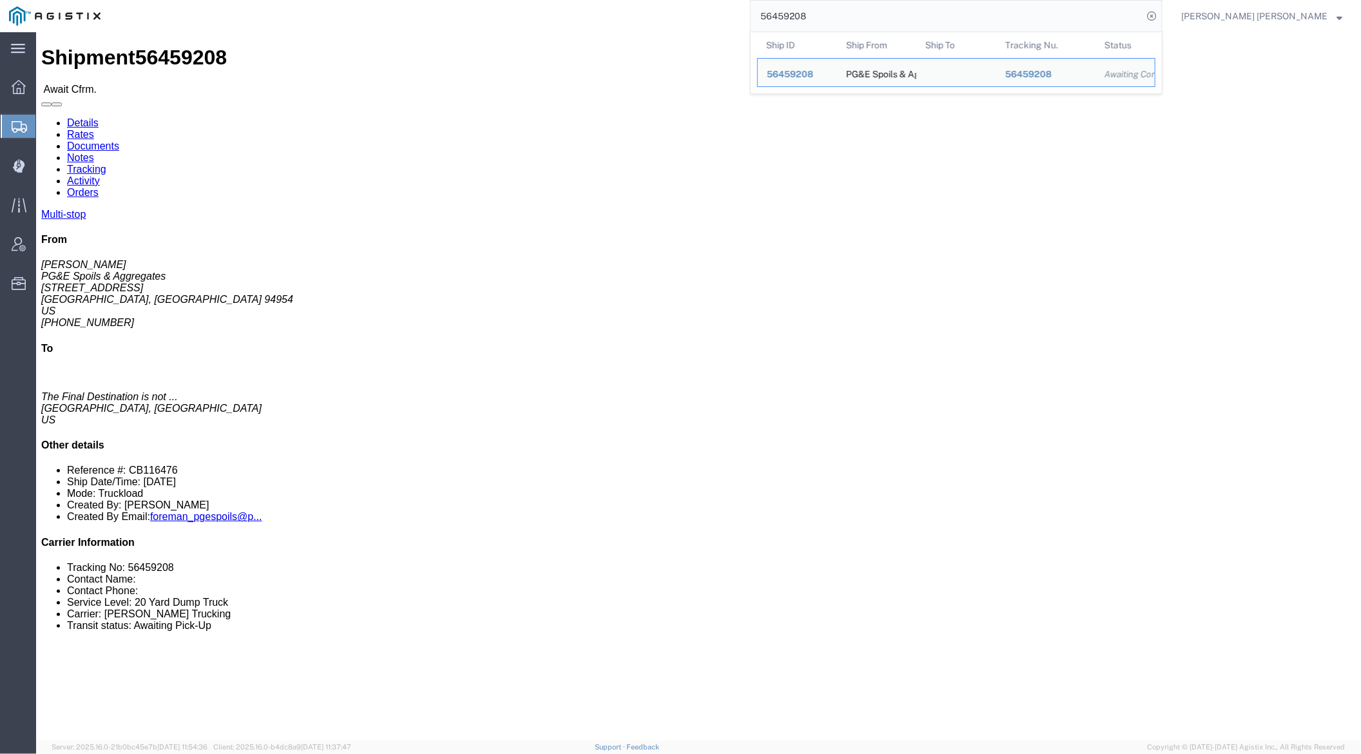
click at [836, 14] on input "56459208" at bounding box center [947, 16] width 392 height 31
paste input "77072"
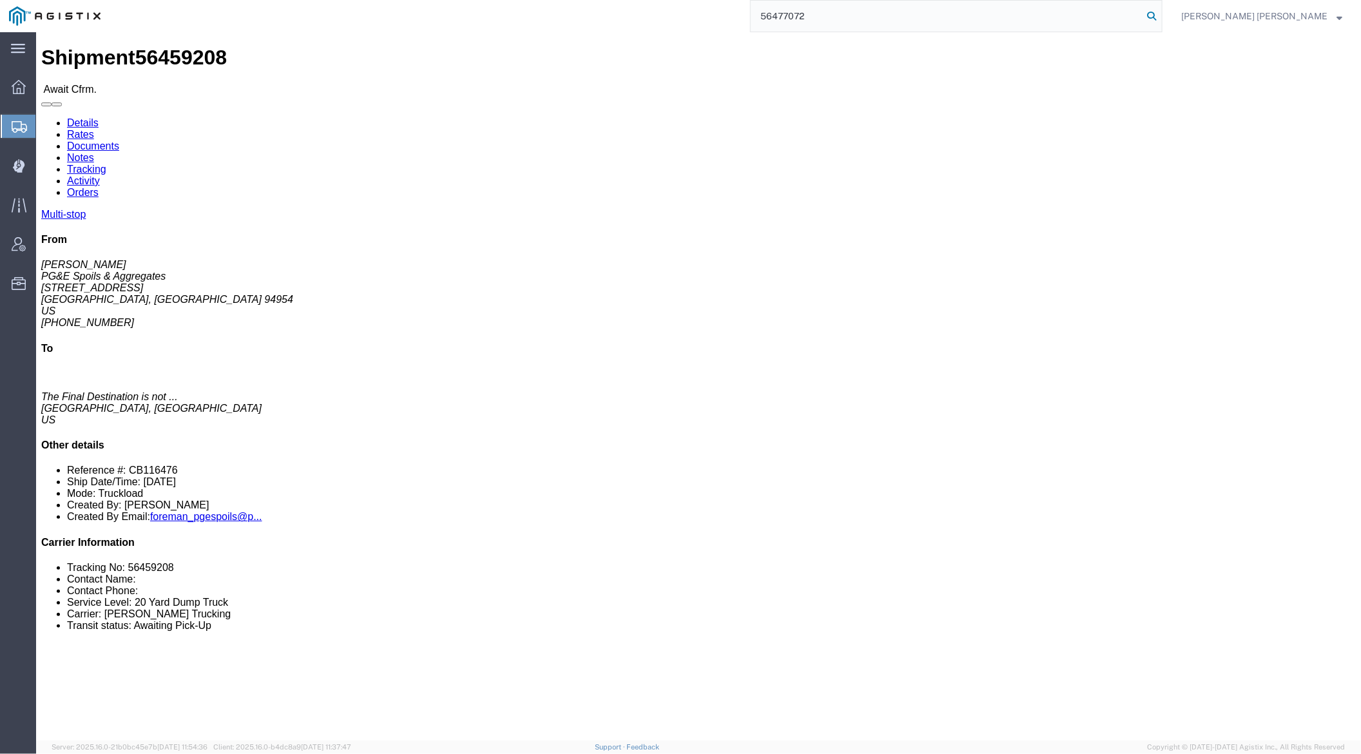
click at [1160, 15] on icon at bounding box center [1151, 16] width 18 height 18
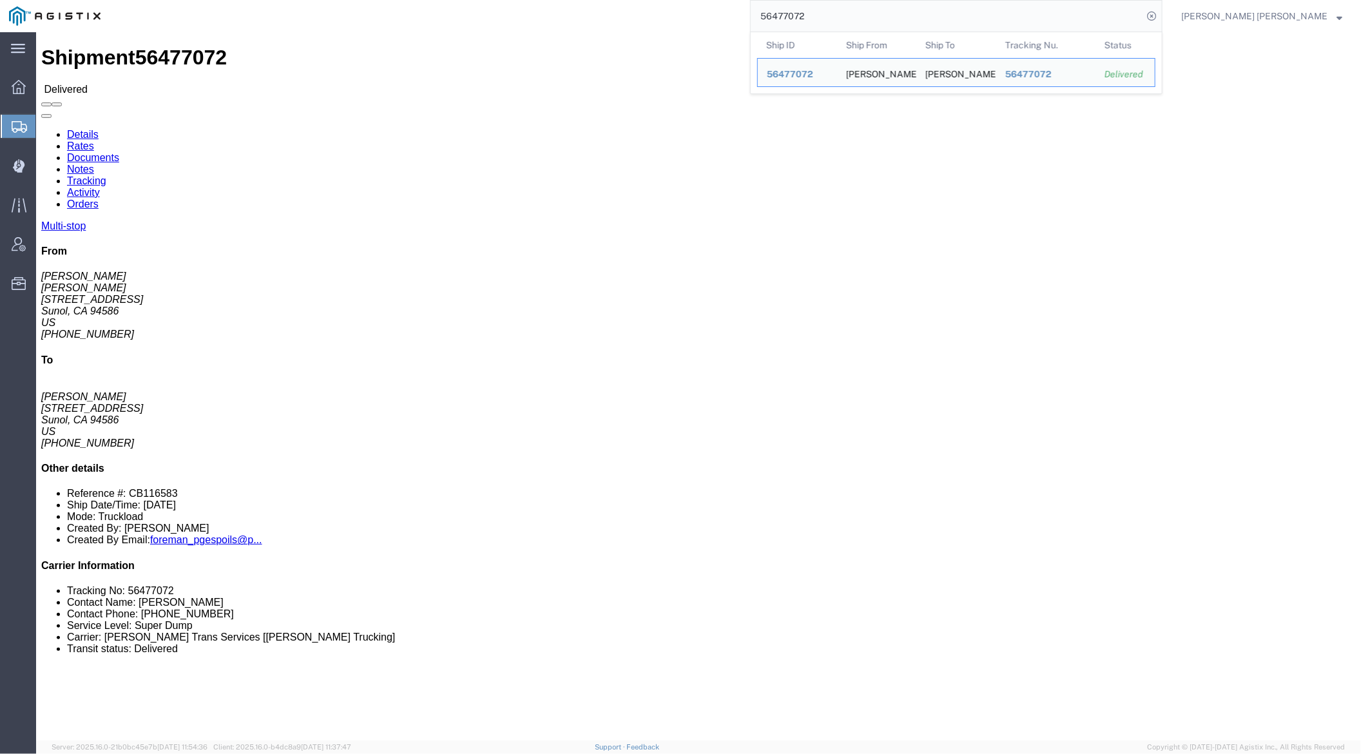
click link "Documents"
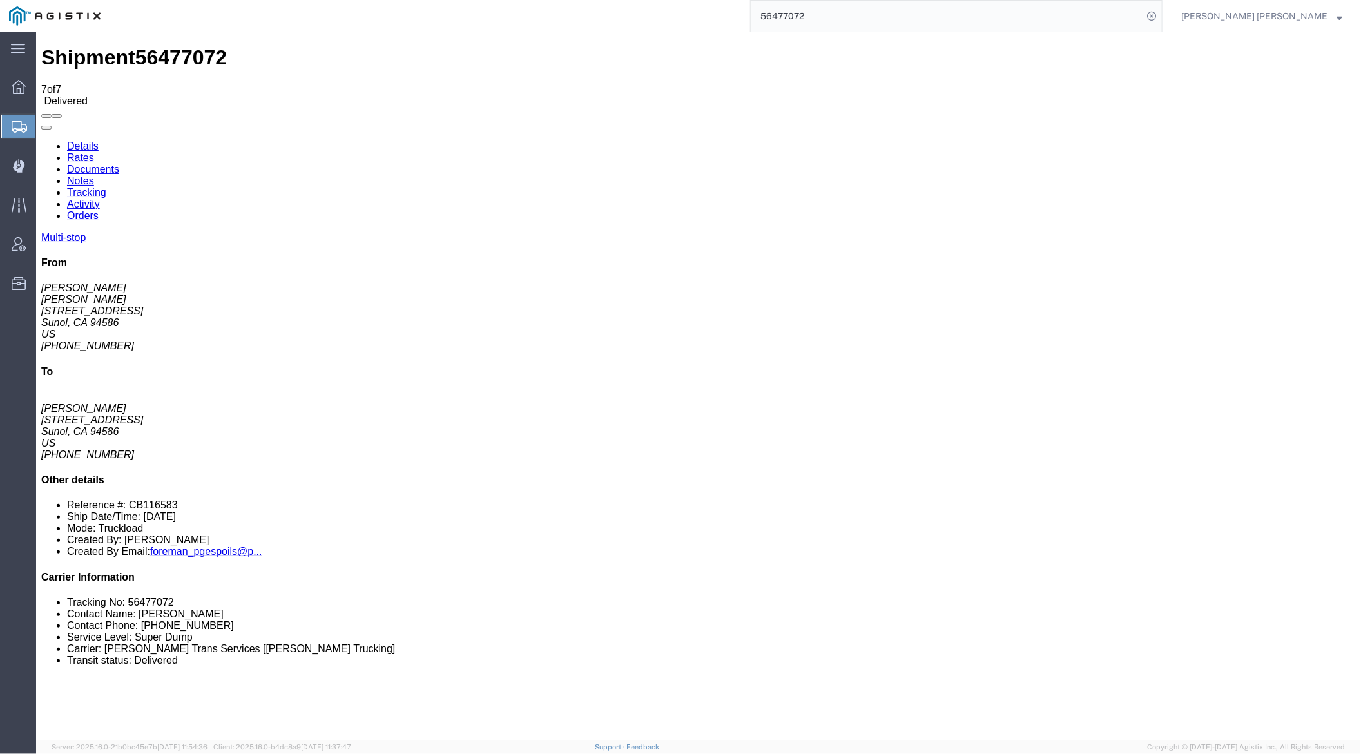
click at [93, 175] on link "Notes" at bounding box center [79, 180] width 27 height 11
click at [858, 11] on input "56477072" at bounding box center [947, 16] width 392 height 31
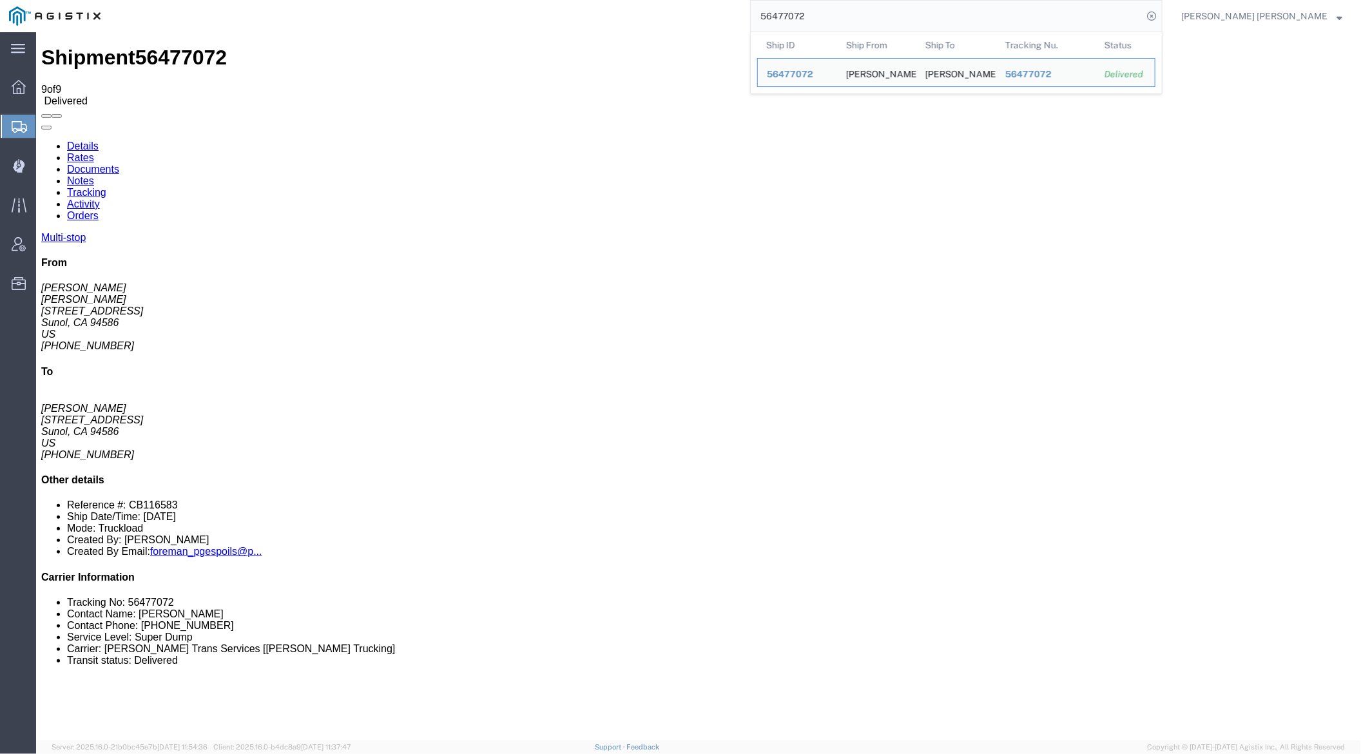
click at [857, 12] on input "56477072" at bounding box center [947, 16] width 392 height 31
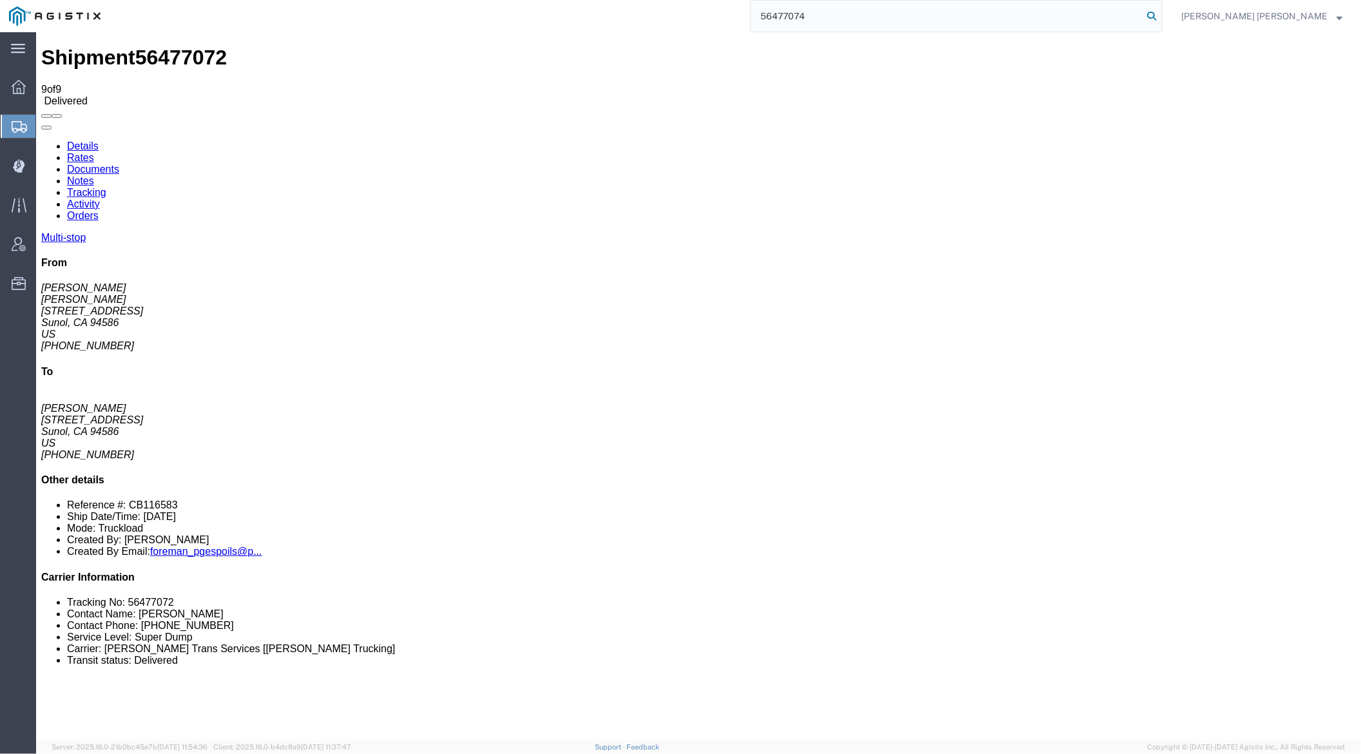
click at [1160, 15] on icon at bounding box center [1151, 16] width 18 height 18
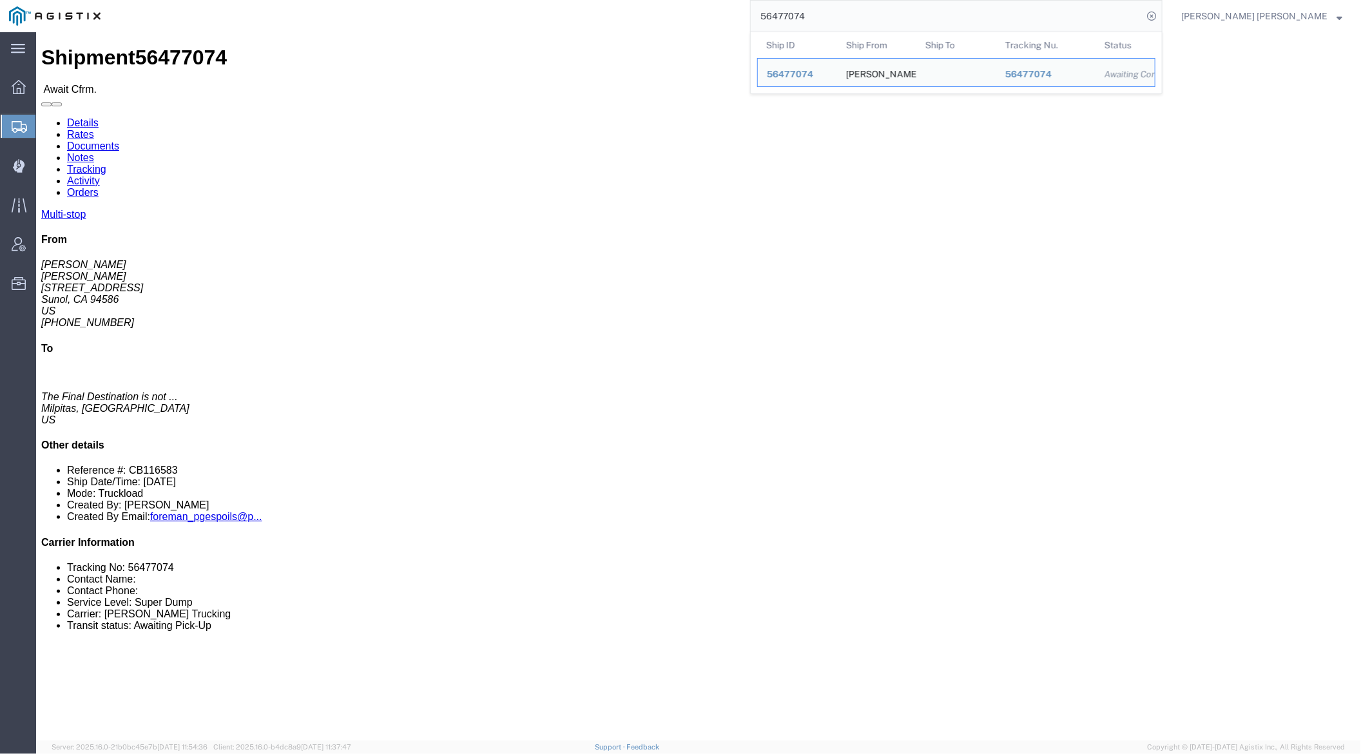
click at [854, 8] on input "56477074" at bounding box center [947, 16] width 392 height 31
paste input "3129"
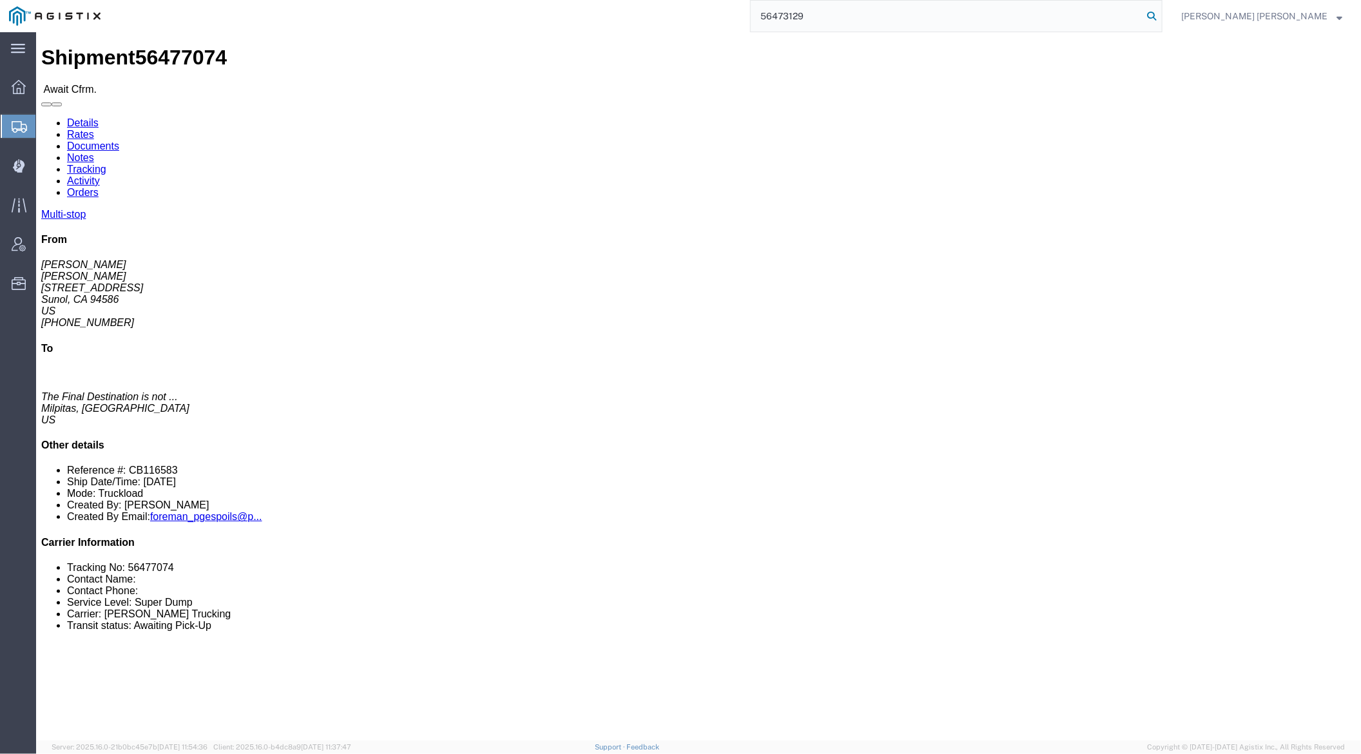
click at [1160, 17] on icon at bounding box center [1151, 16] width 18 height 18
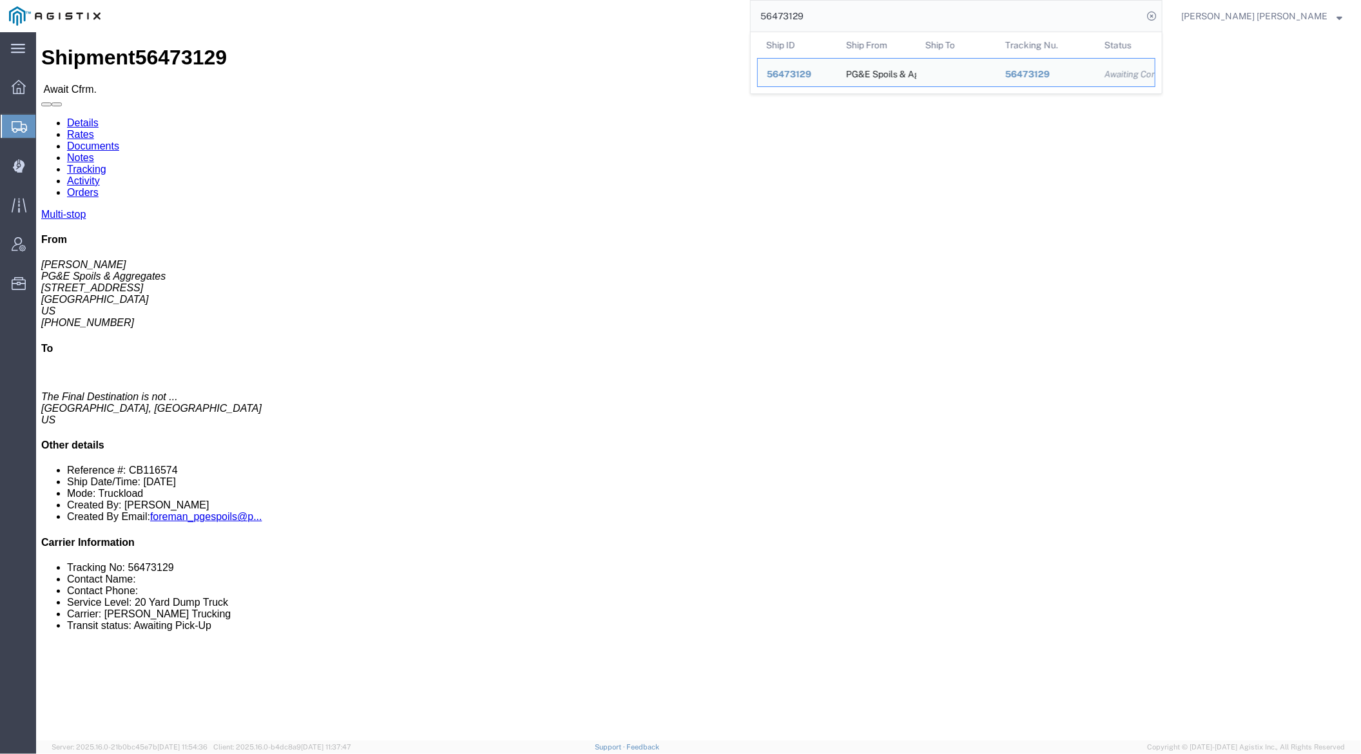
click at [859, 11] on input "56473129" at bounding box center [947, 16] width 392 height 31
paste input "080"
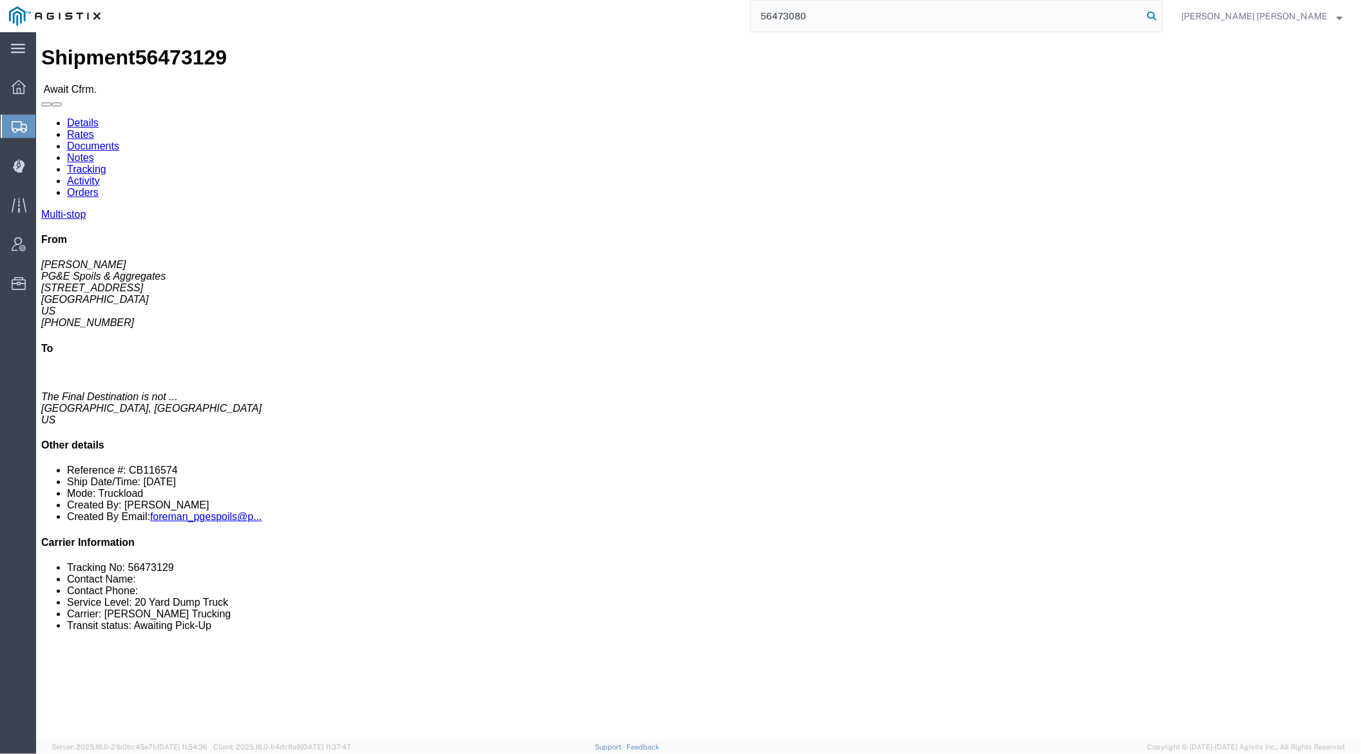
click at [1160, 15] on icon at bounding box center [1151, 16] width 18 height 18
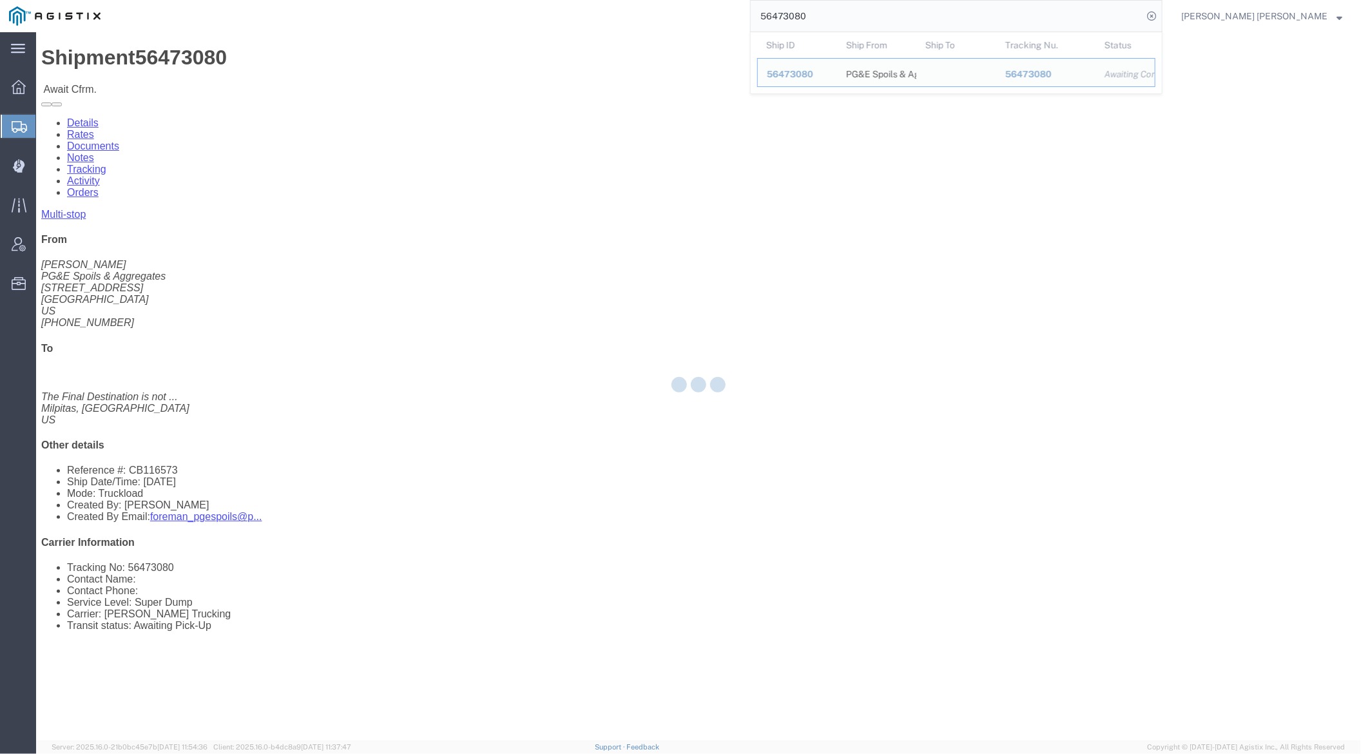
click at [853, 17] on input "56473080" at bounding box center [947, 16] width 392 height 31
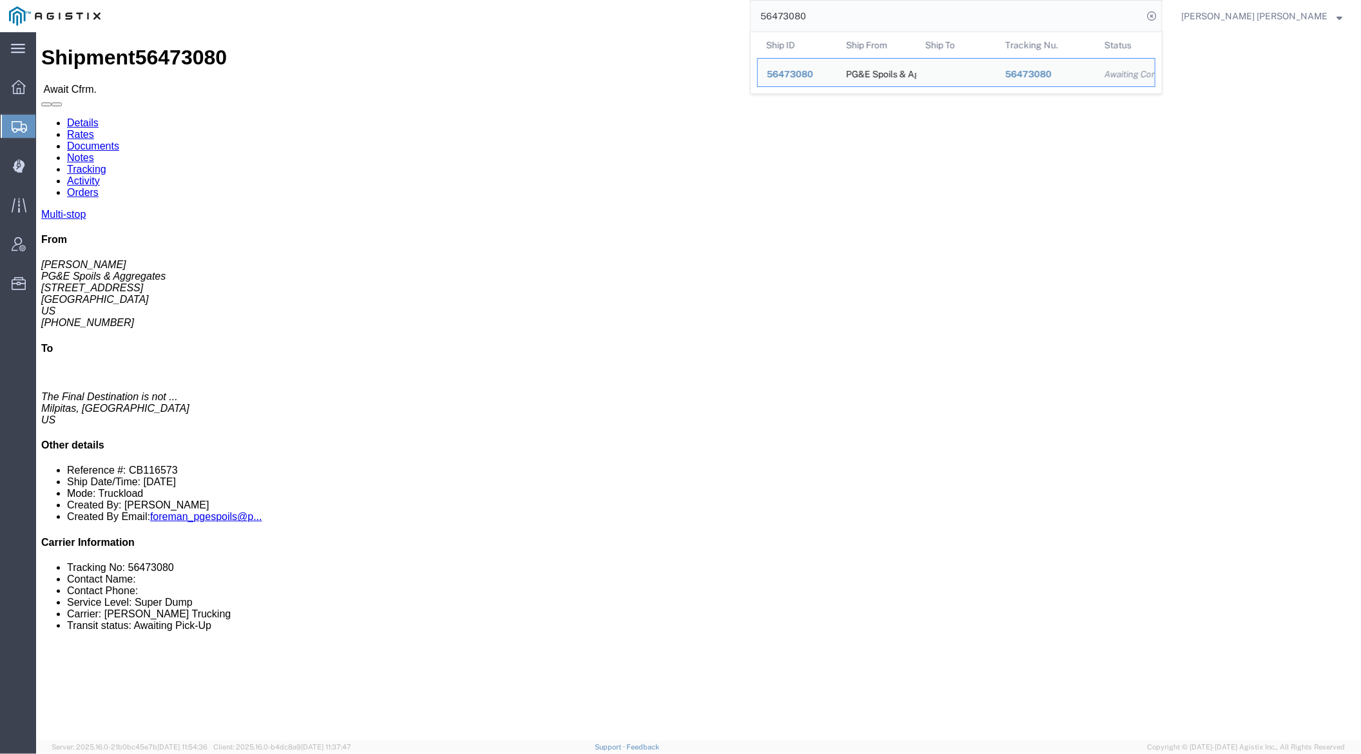
click at [853, 17] on input "56473080" at bounding box center [947, 16] width 392 height 31
paste input "60402"
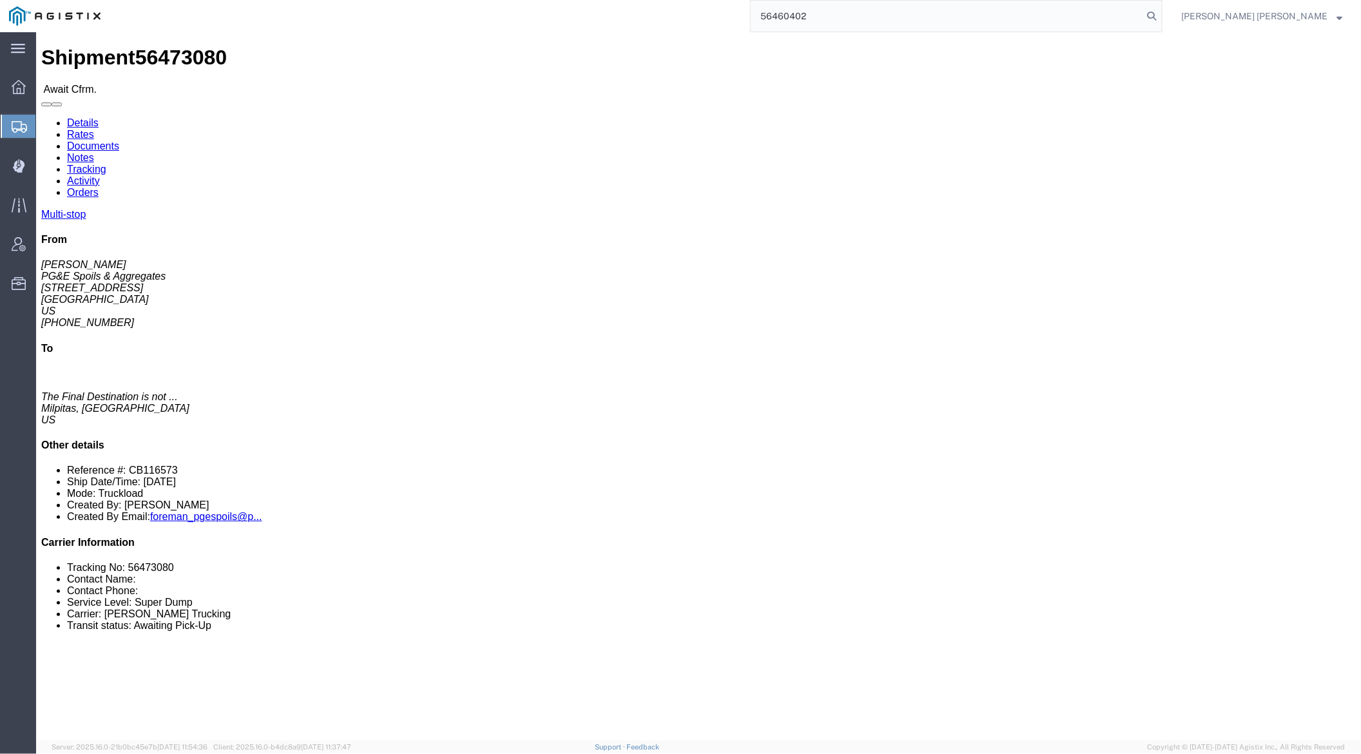
drag, startPoint x: 1222, startPoint y: 15, endPoint x: 1237, endPoint y: 29, distance: 20.1
click at [1160, 15] on icon at bounding box center [1151, 16] width 18 height 18
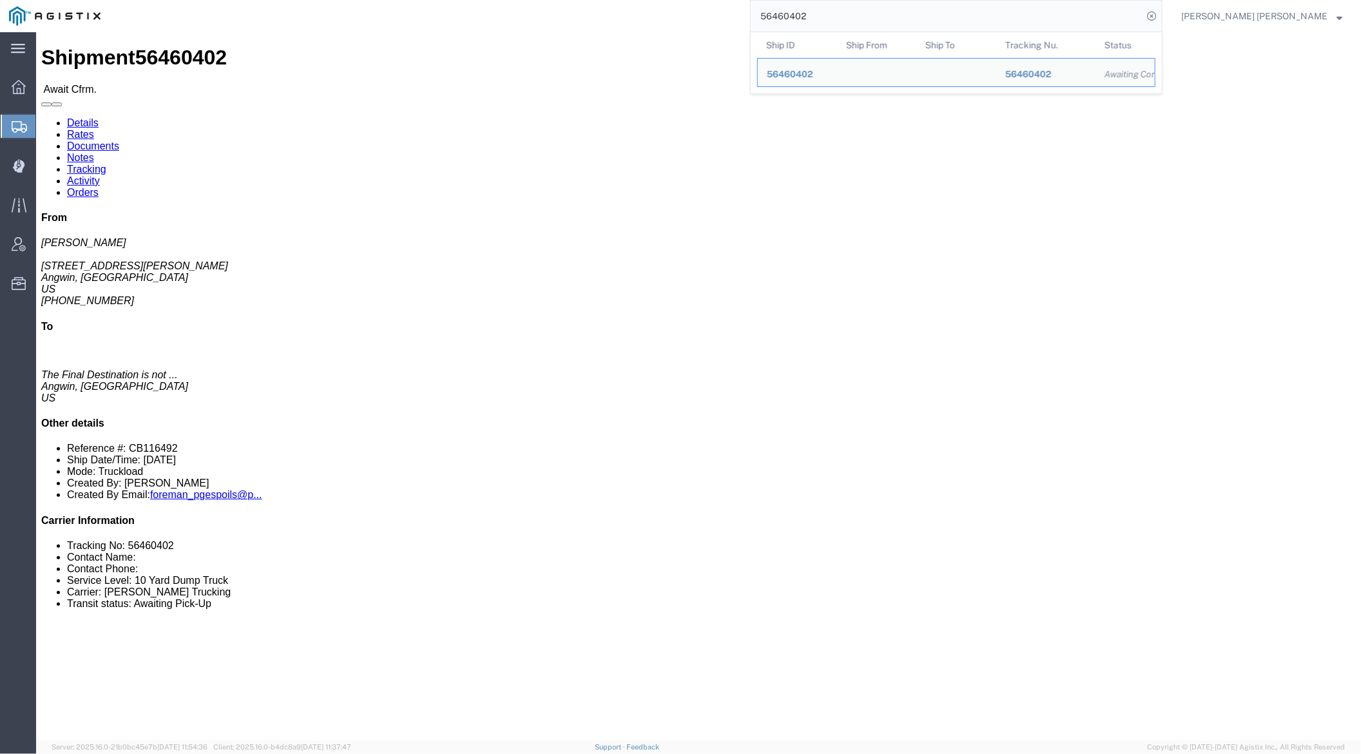
click at [861, 19] on input "56460402" at bounding box center [947, 16] width 392 height 31
paste input "6"
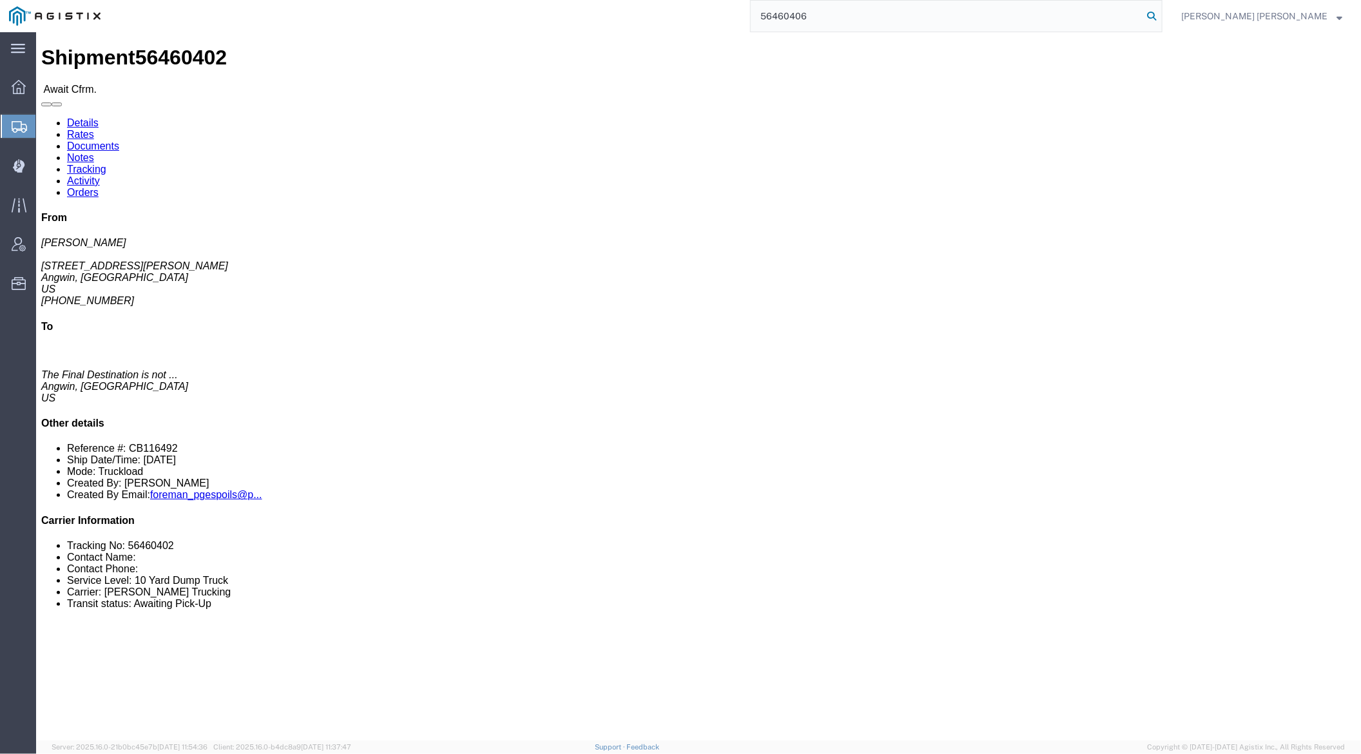
type input "56460406"
click at [1160, 14] on icon at bounding box center [1151, 16] width 18 height 18
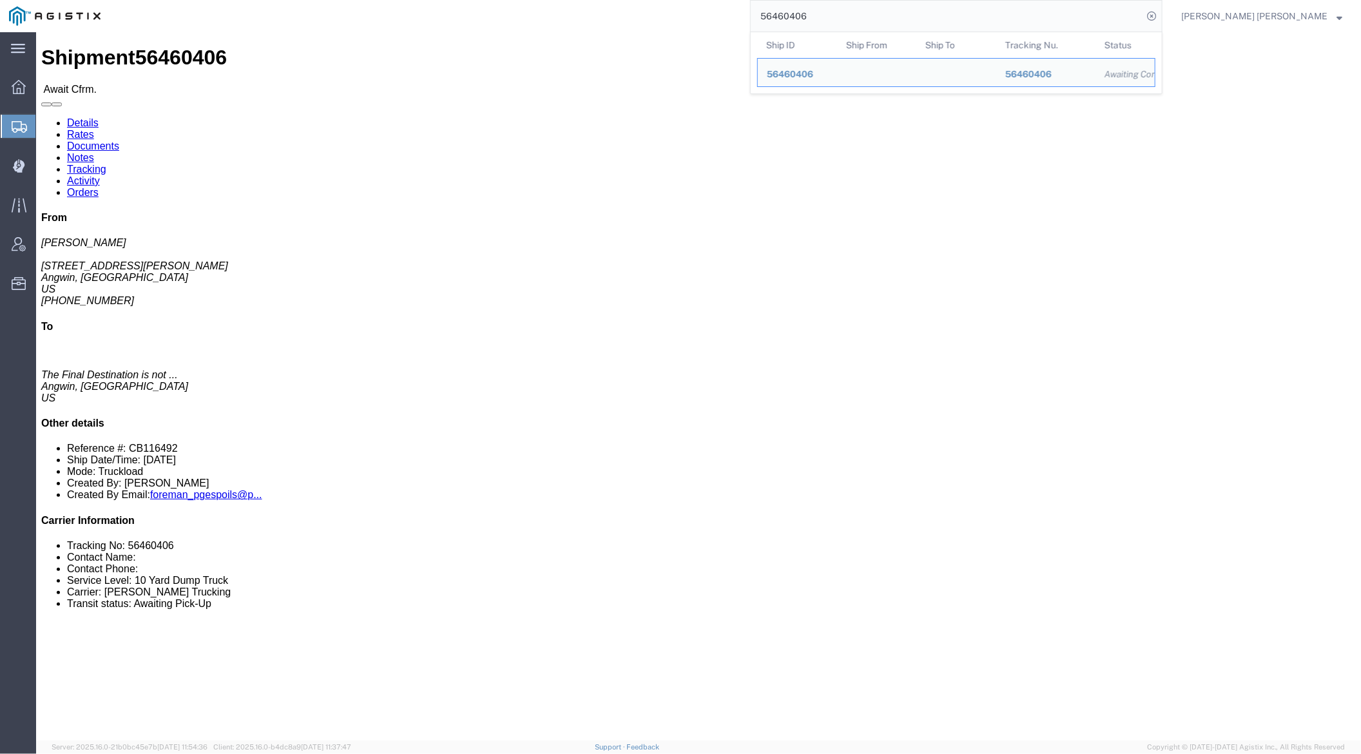
click at [868, 19] on input "56460406" at bounding box center [947, 16] width 392 height 31
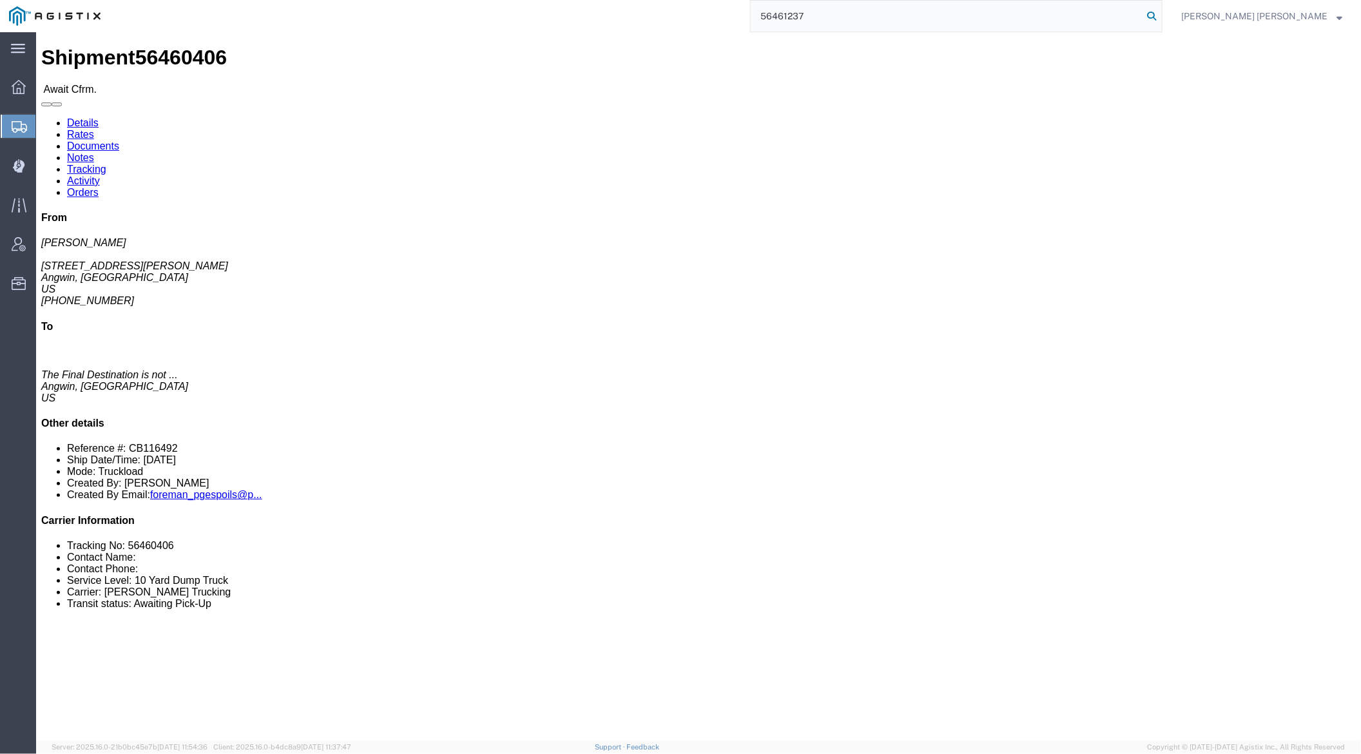
click at [1160, 14] on icon at bounding box center [1151, 16] width 18 height 18
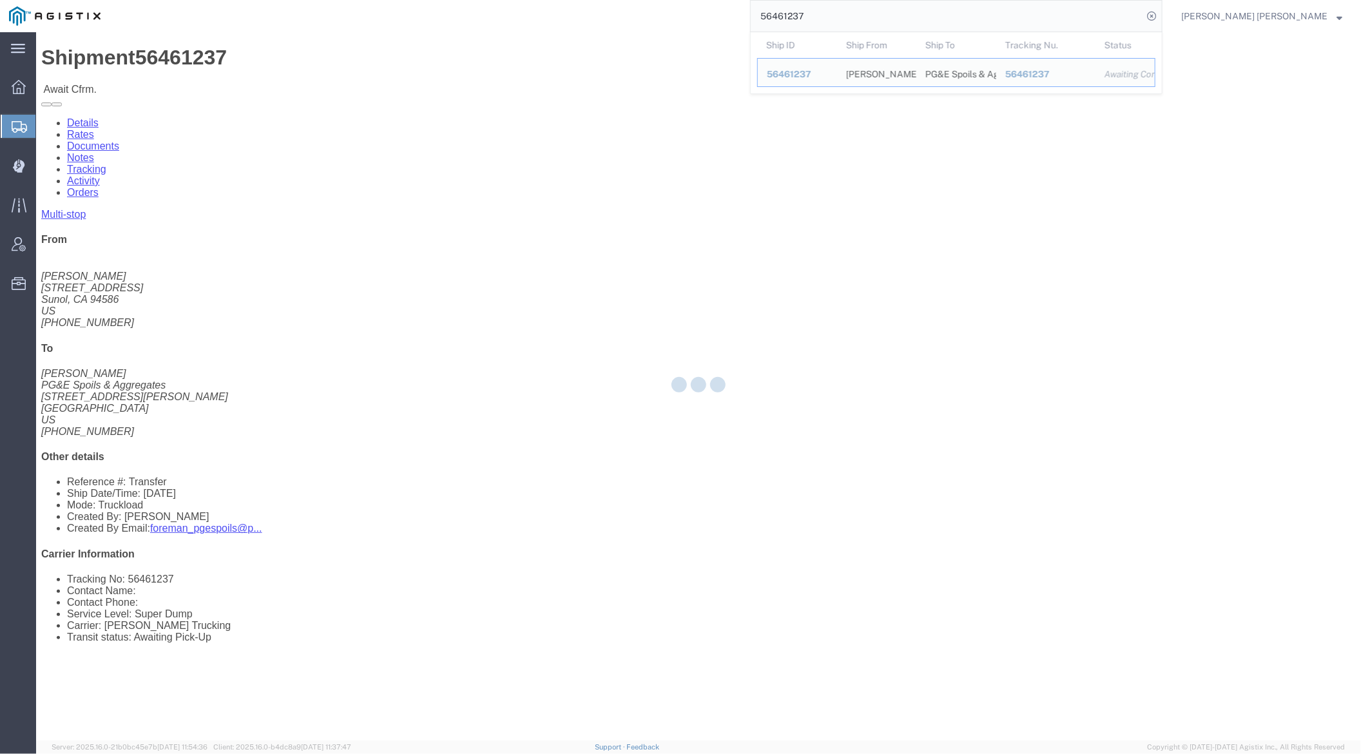
click at [850, 18] on input "56461237" at bounding box center [947, 16] width 392 height 31
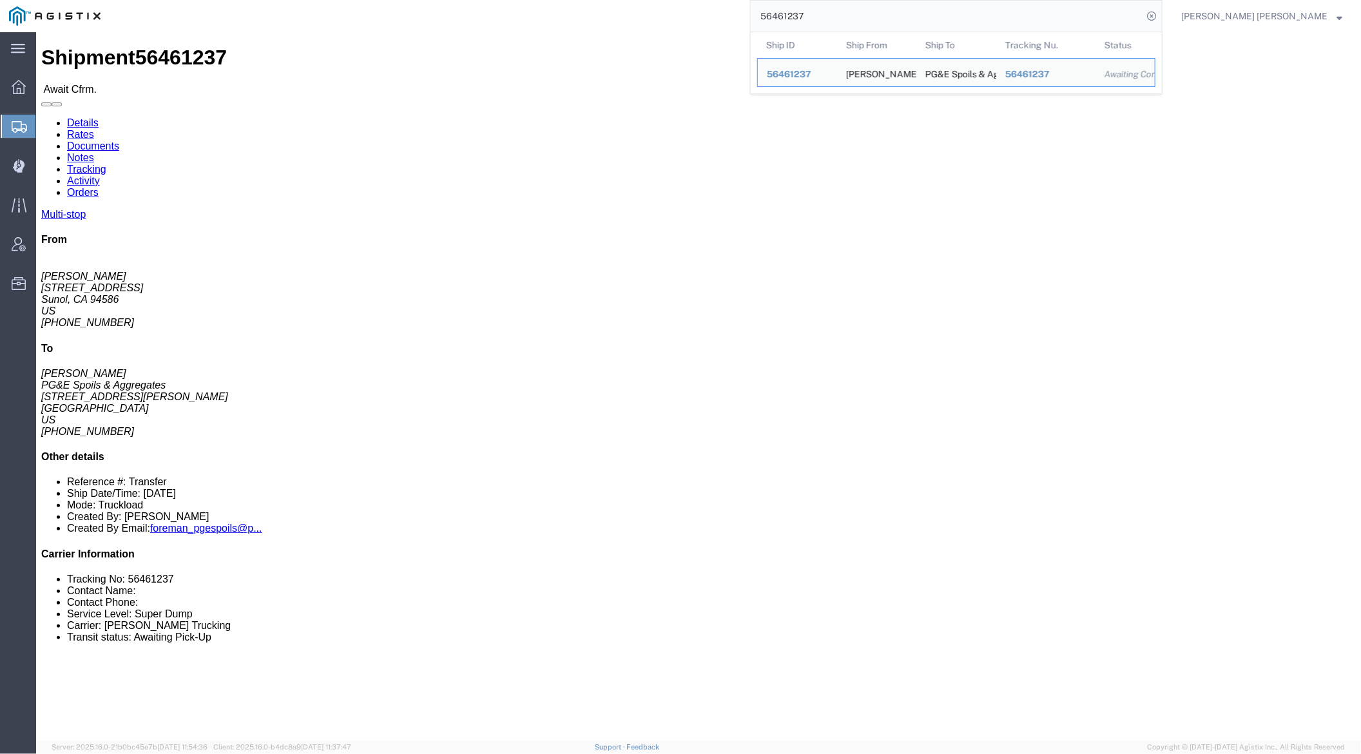
click at [850, 18] on input "56461237" at bounding box center [947, 16] width 392 height 31
paste input "9"
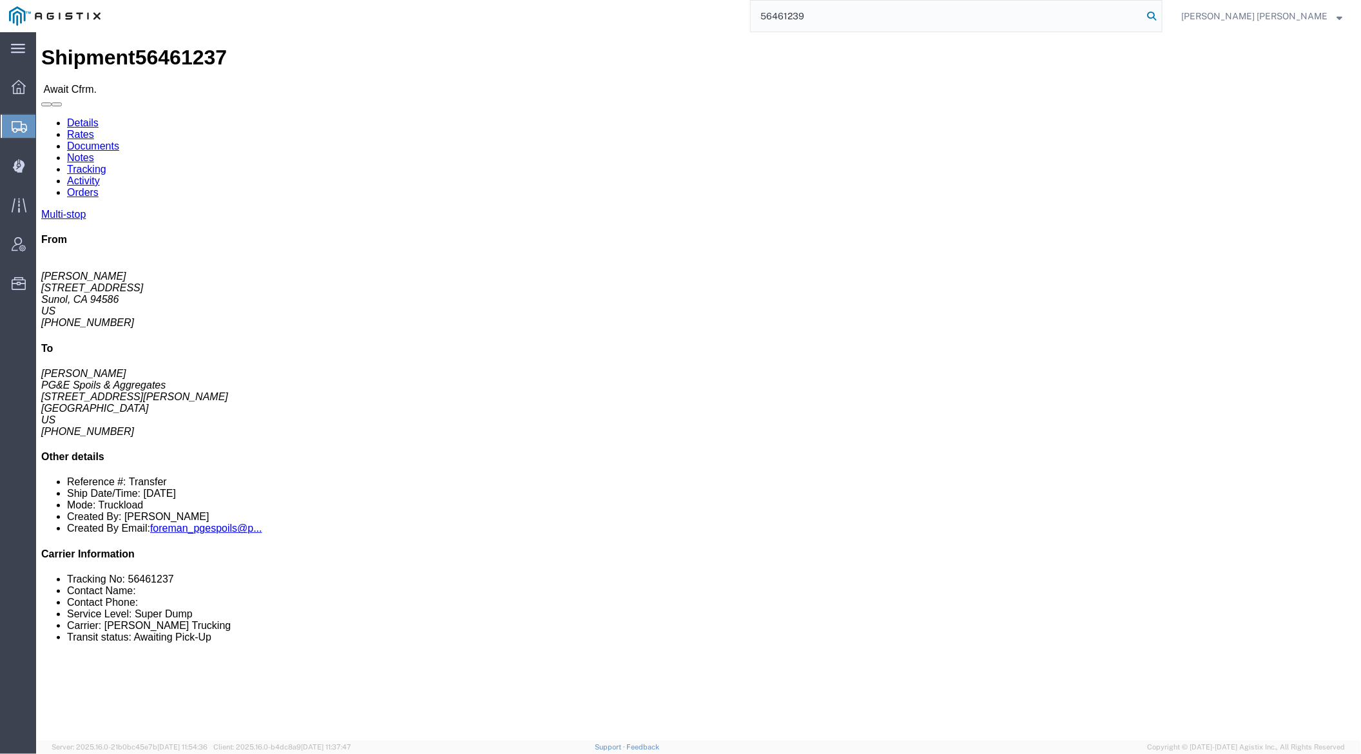
type input "56461239"
click at [1160, 15] on icon at bounding box center [1151, 16] width 18 height 18
